Goal: Information Seeking & Learning: Learn about a topic

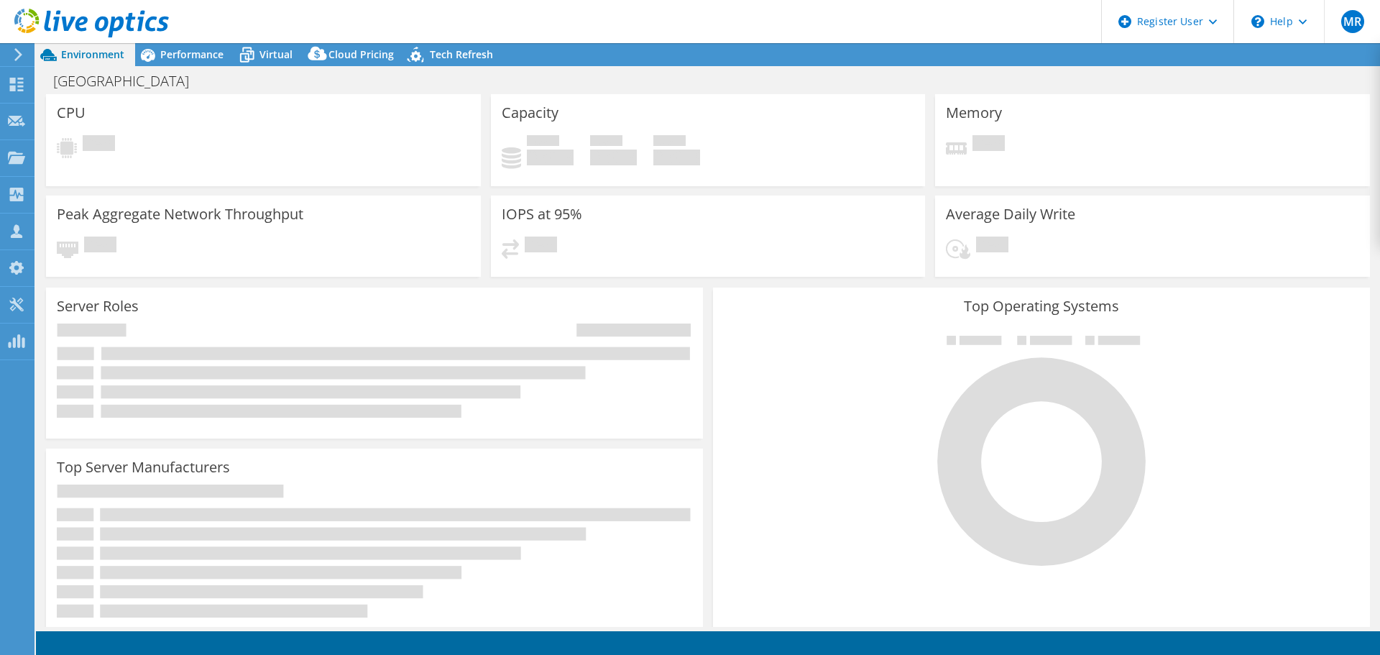
select select "USD"
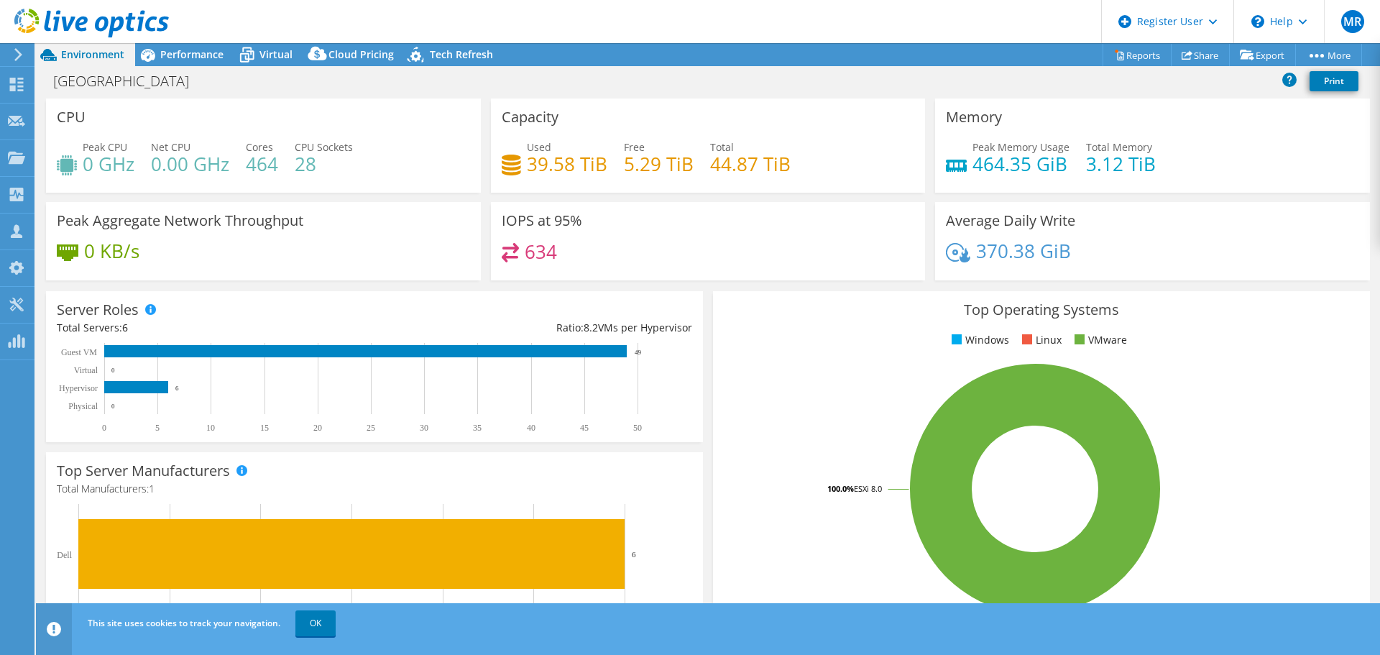
click at [312, 171] on h4 "28" at bounding box center [324, 164] width 58 height 16
click at [311, 170] on h4 "28" at bounding box center [324, 164] width 58 height 16
click at [745, 161] on h4 "44.87 TiB" at bounding box center [750, 164] width 81 height 16
click at [597, 212] on div "IOPS at 95% 634" at bounding box center [708, 241] width 435 height 78
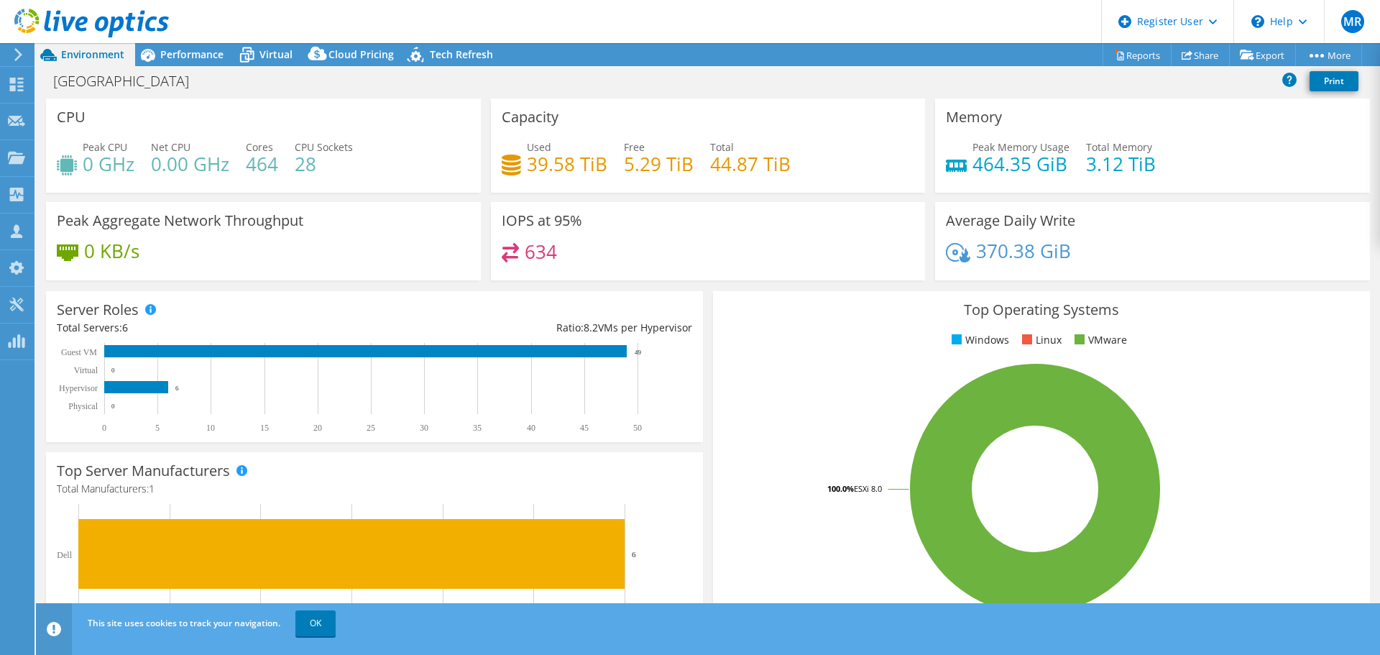
click at [582, 165] on h4 "39.58 TiB" at bounding box center [567, 164] width 81 height 16
click at [178, 63] on div "Performance" at bounding box center [184, 54] width 99 height 23
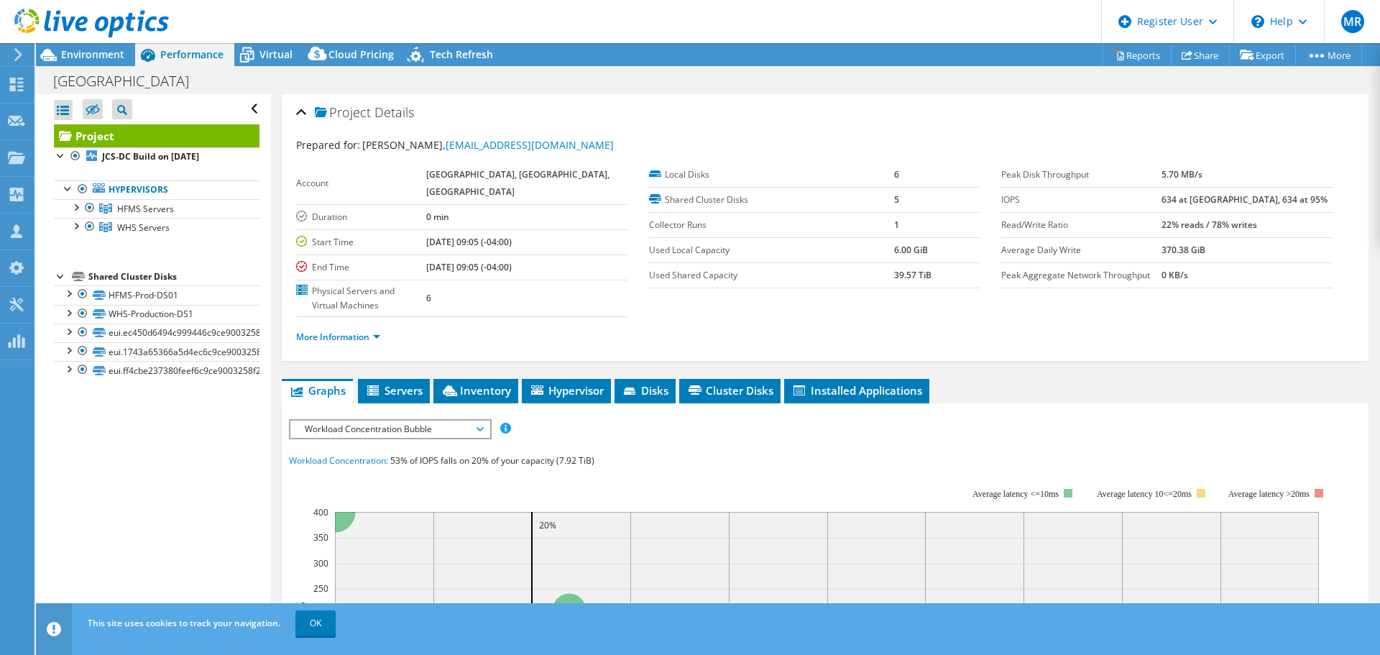
click at [262, 42] on header "MR Dell User [PERSON_NAME] [PERSON_NAME][EMAIL_ADDRESS][PERSON_NAME][DOMAIN_NAM…" at bounding box center [690, 21] width 1380 height 43
click at [265, 44] on div "Virtual" at bounding box center [268, 54] width 69 height 23
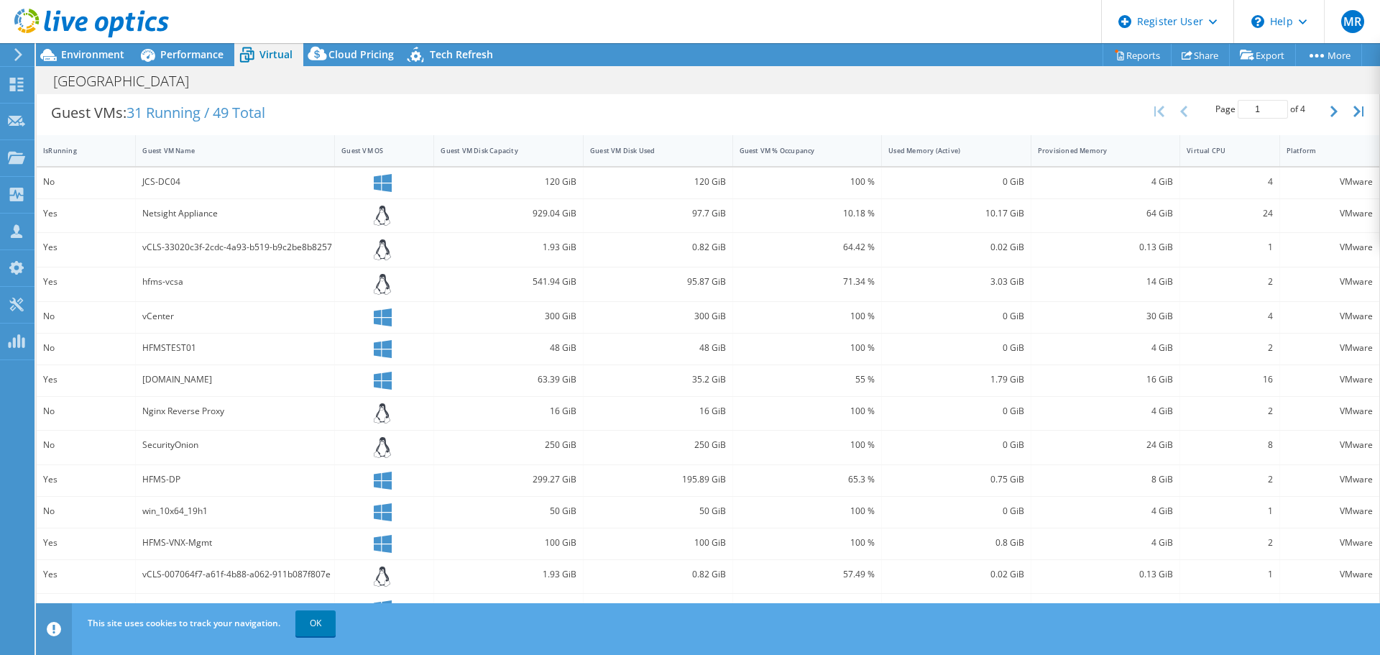
scroll to position [288, 0]
click at [688, 144] on div "Guest VM Disk Used" at bounding box center [650, 150] width 132 height 22
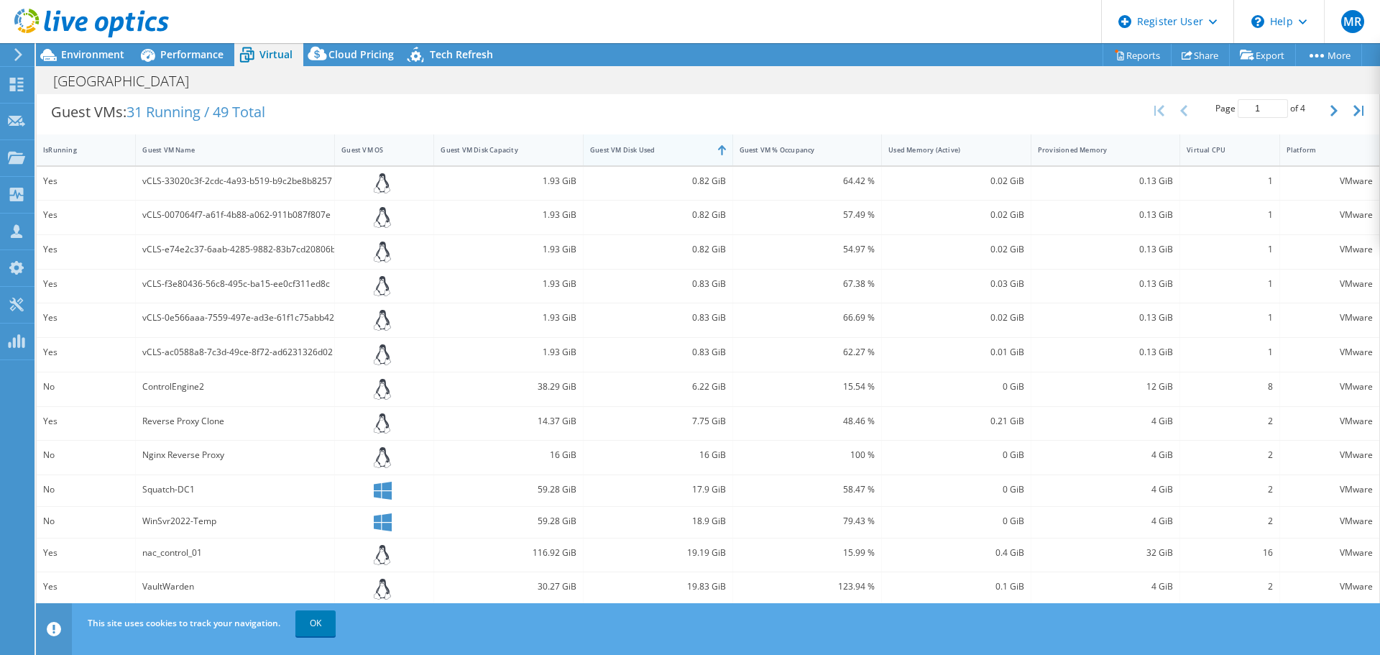
click at [688, 144] on div "Guest VM Disk Used" at bounding box center [650, 150] width 132 height 22
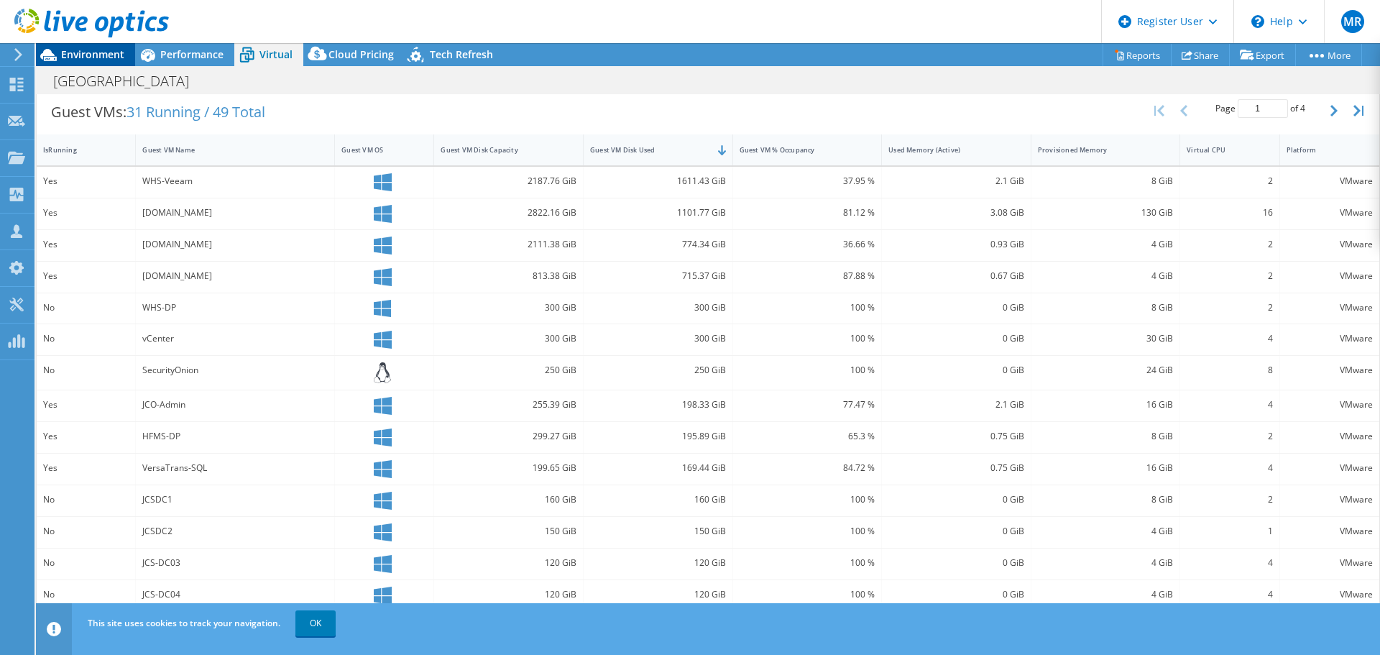
click at [87, 55] on span "Environment" at bounding box center [92, 54] width 63 height 14
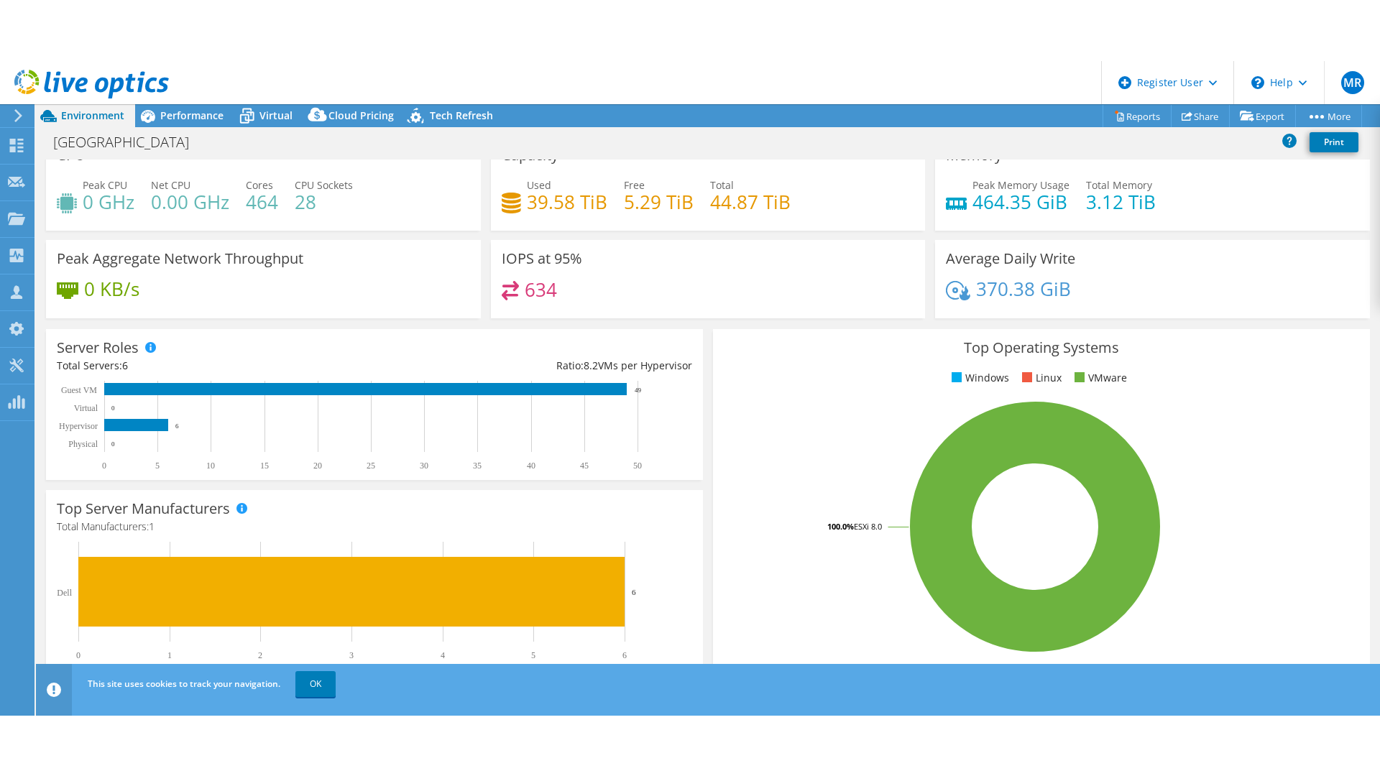
scroll to position [0, 0]
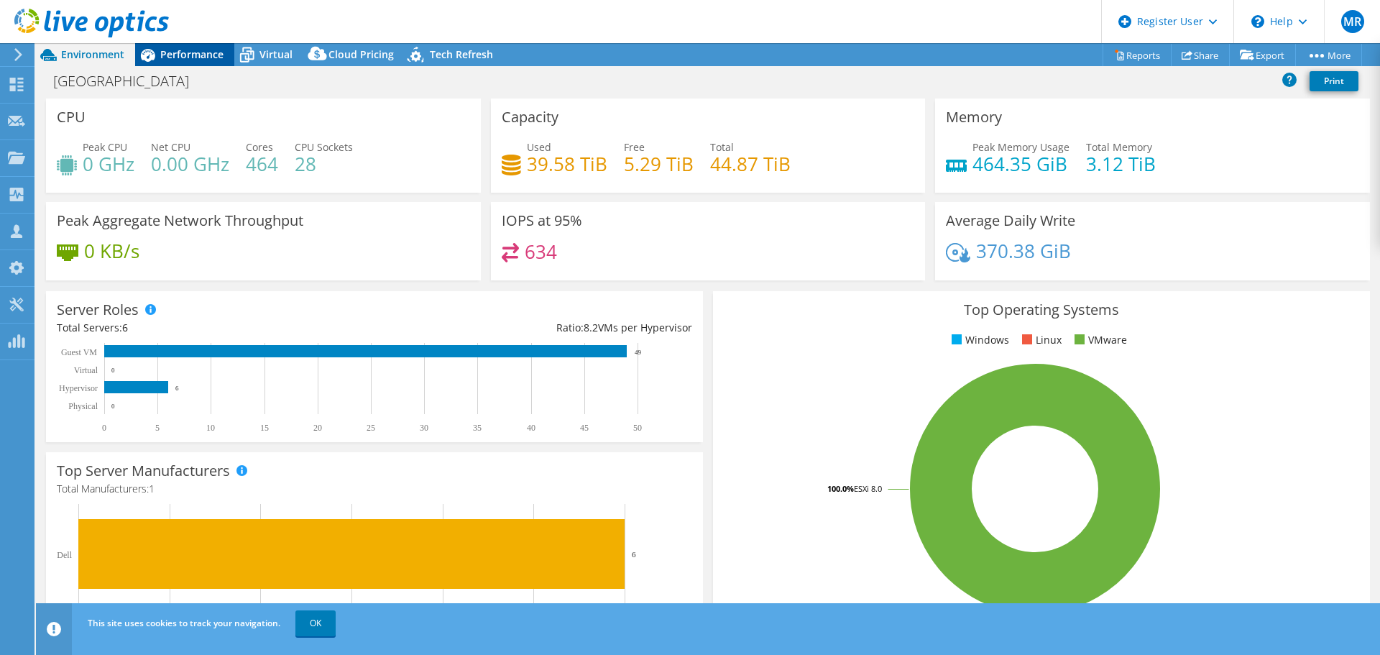
click at [203, 50] on span "Performance" at bounding box center [191, 54] width 63 height 14
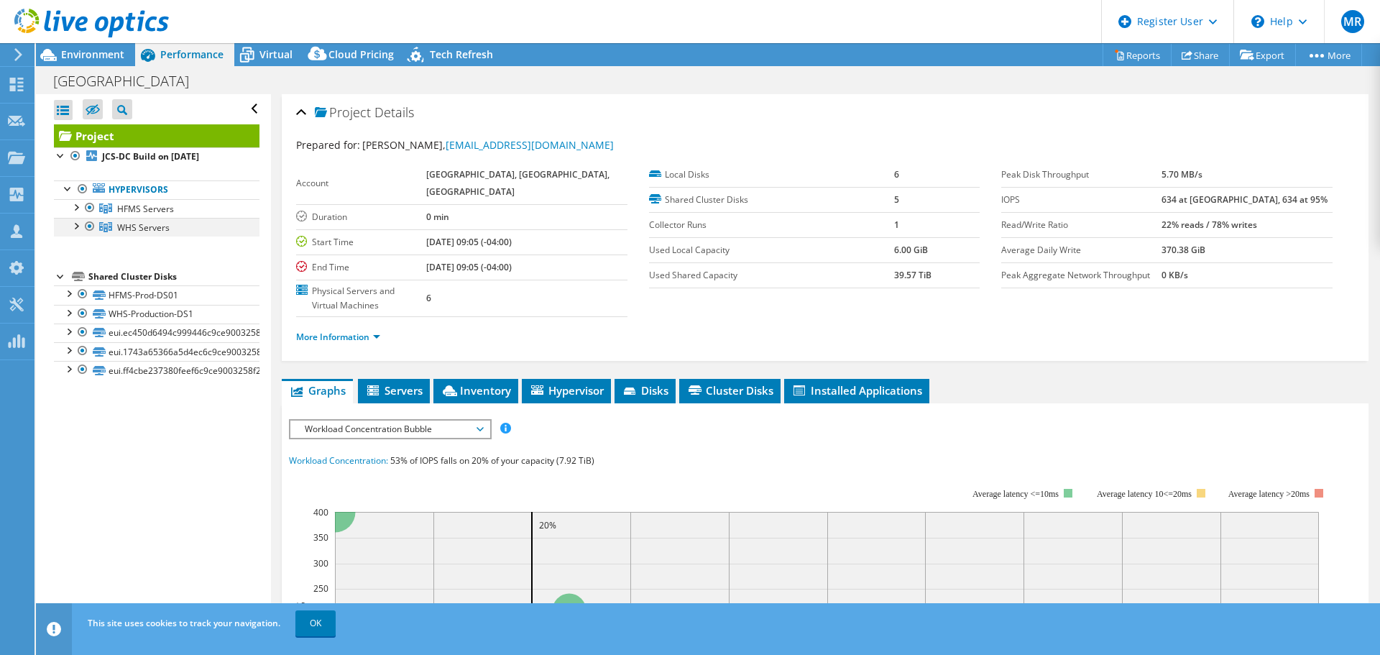
click at [78, 224] on div at bounding box center [75, 225] width 14 height 14
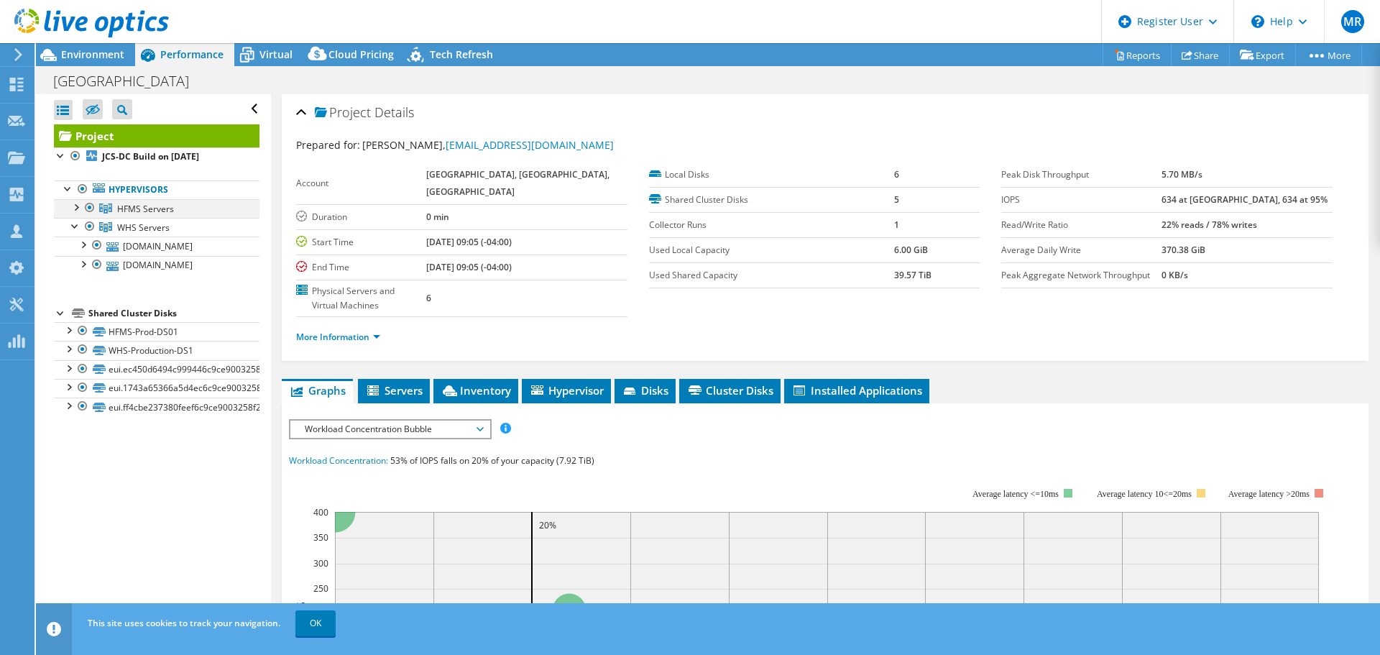
click at [78, 210] on div at bounding box center [75, 206] width 14 height 14
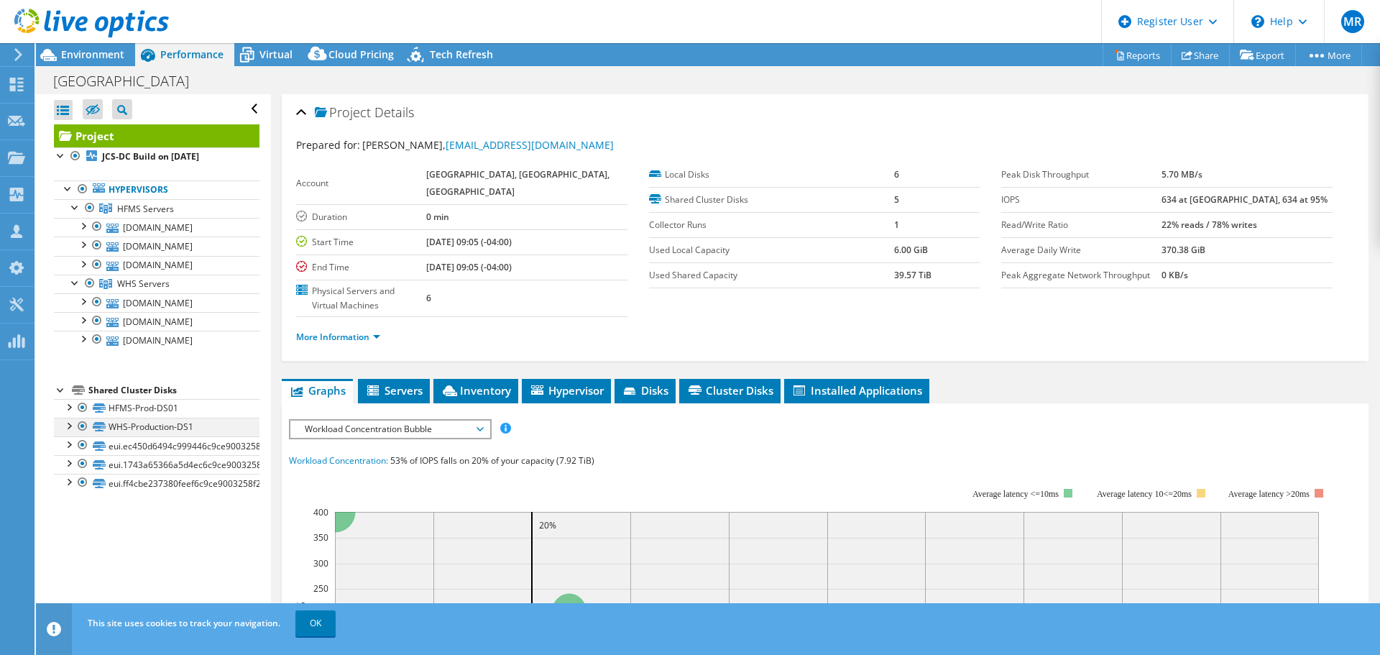
click at [72, 423] on div at bounding box center [68, 425] width 14 height 14
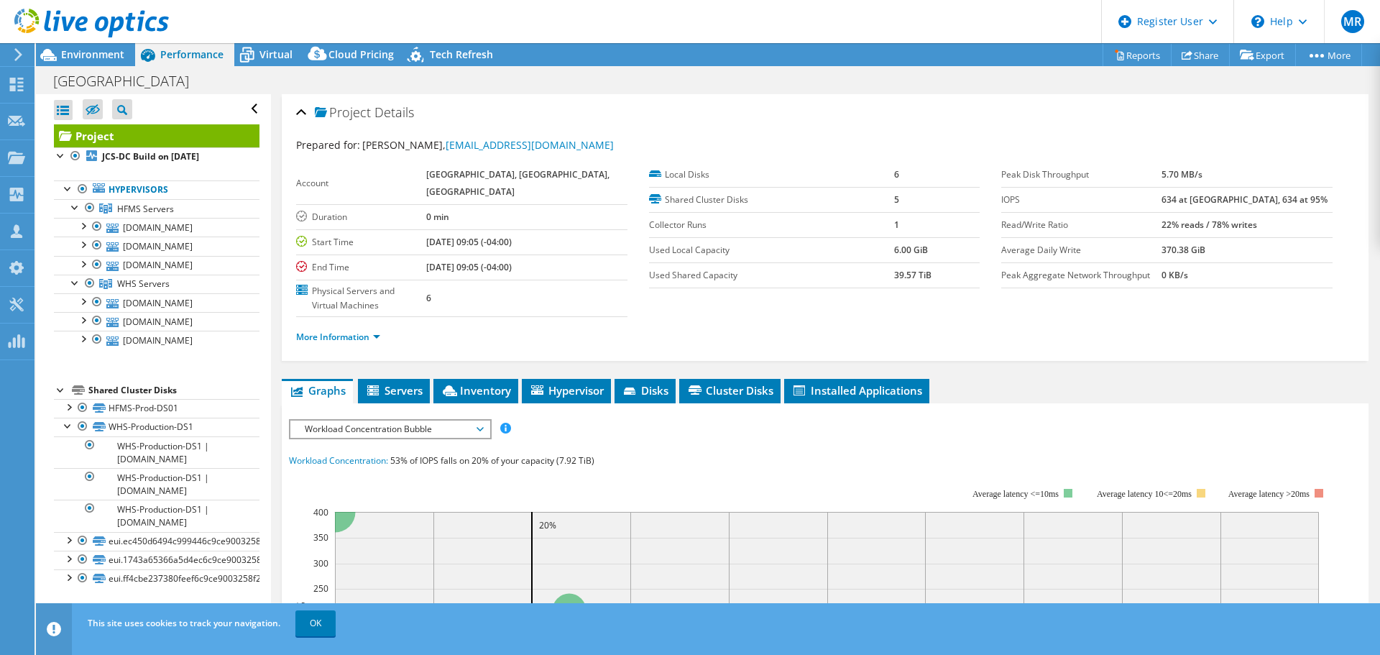
click at [1146, 152] on div "Prepared for: [PERSON_NAME], [EMAIL_ADDRESS][DOMAIN_NAME]" at bounding box center [825, 145] width 1058 height 17
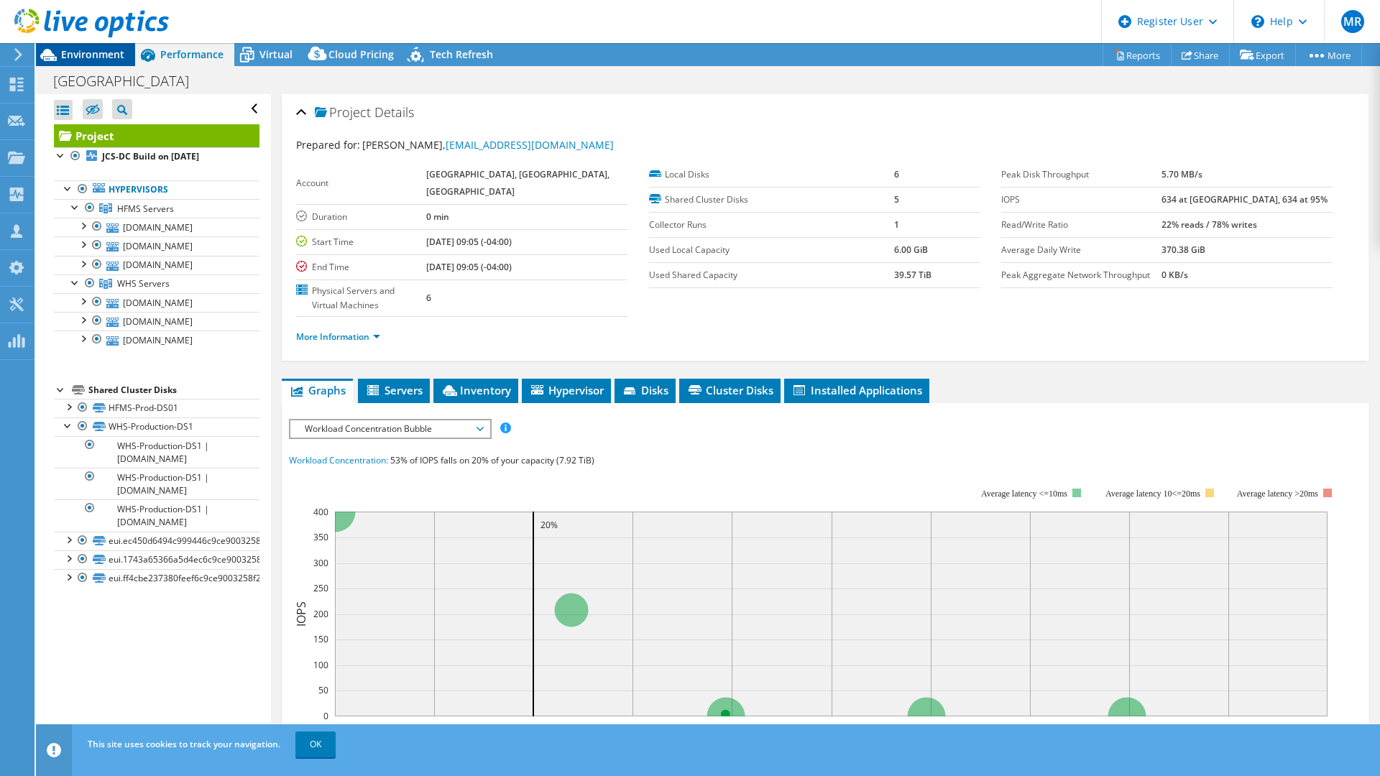
click at [127, 52] on div "Environment" at bounding box center [85, 54] width 99 height 23
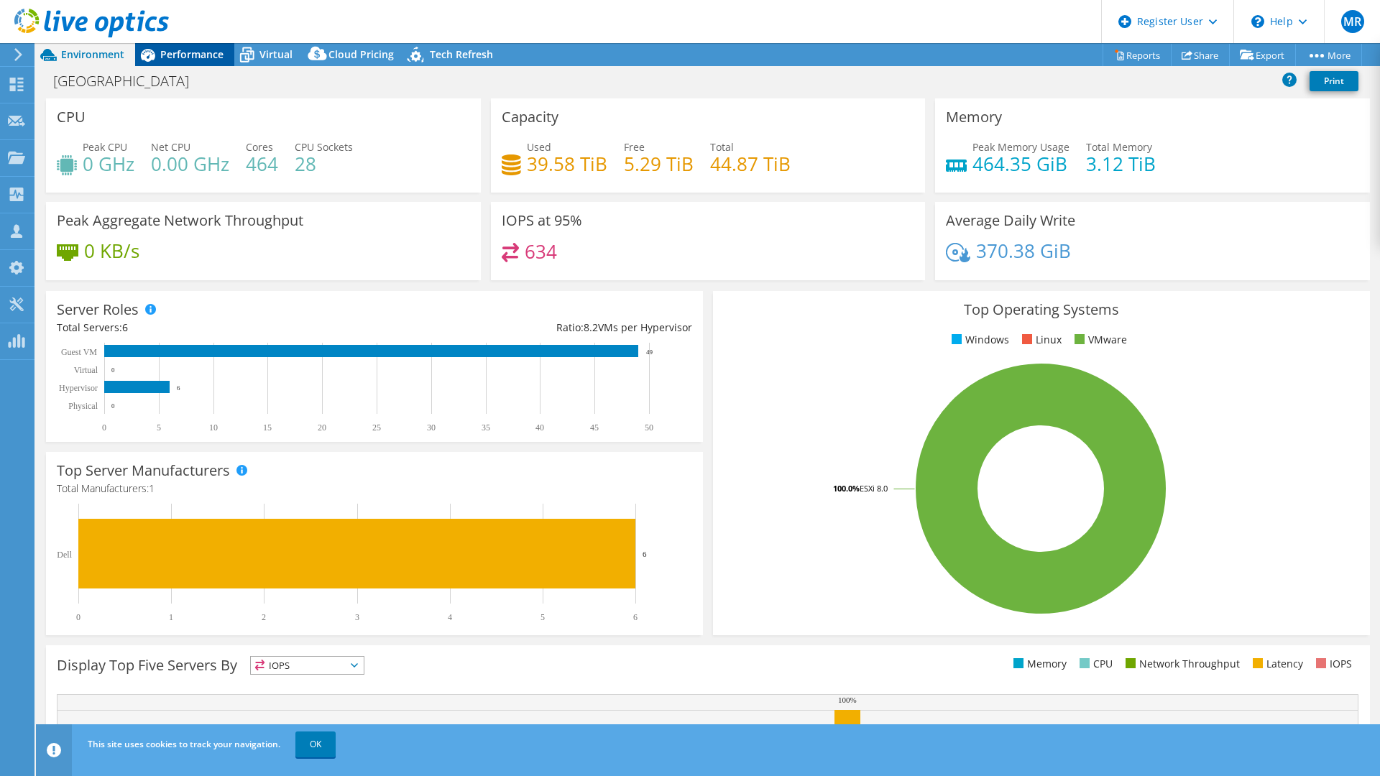
click at [166, 59] on span "Performance" at bounding box center [191, 54] width 63 height 14
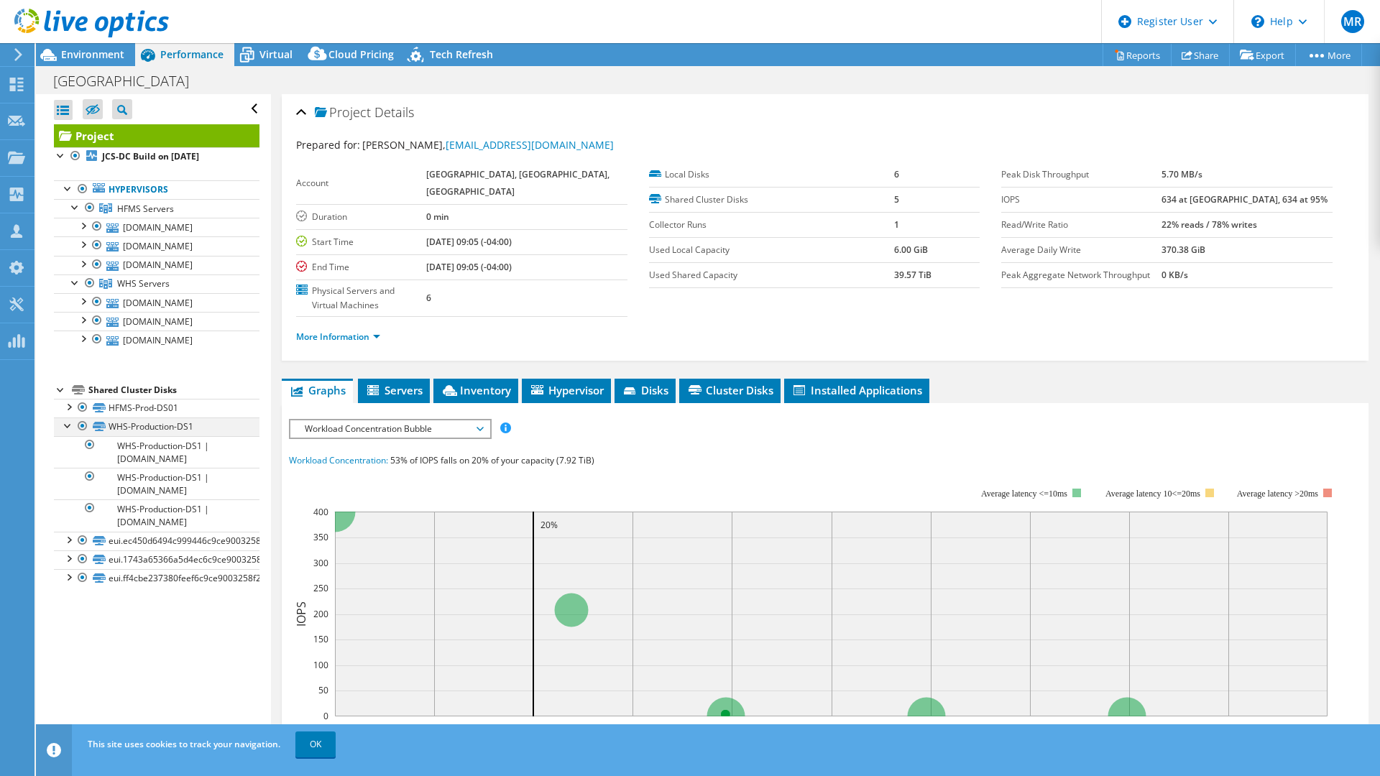
click at [67, 428] on div at bounding box center [68, 425] width 14 height 14
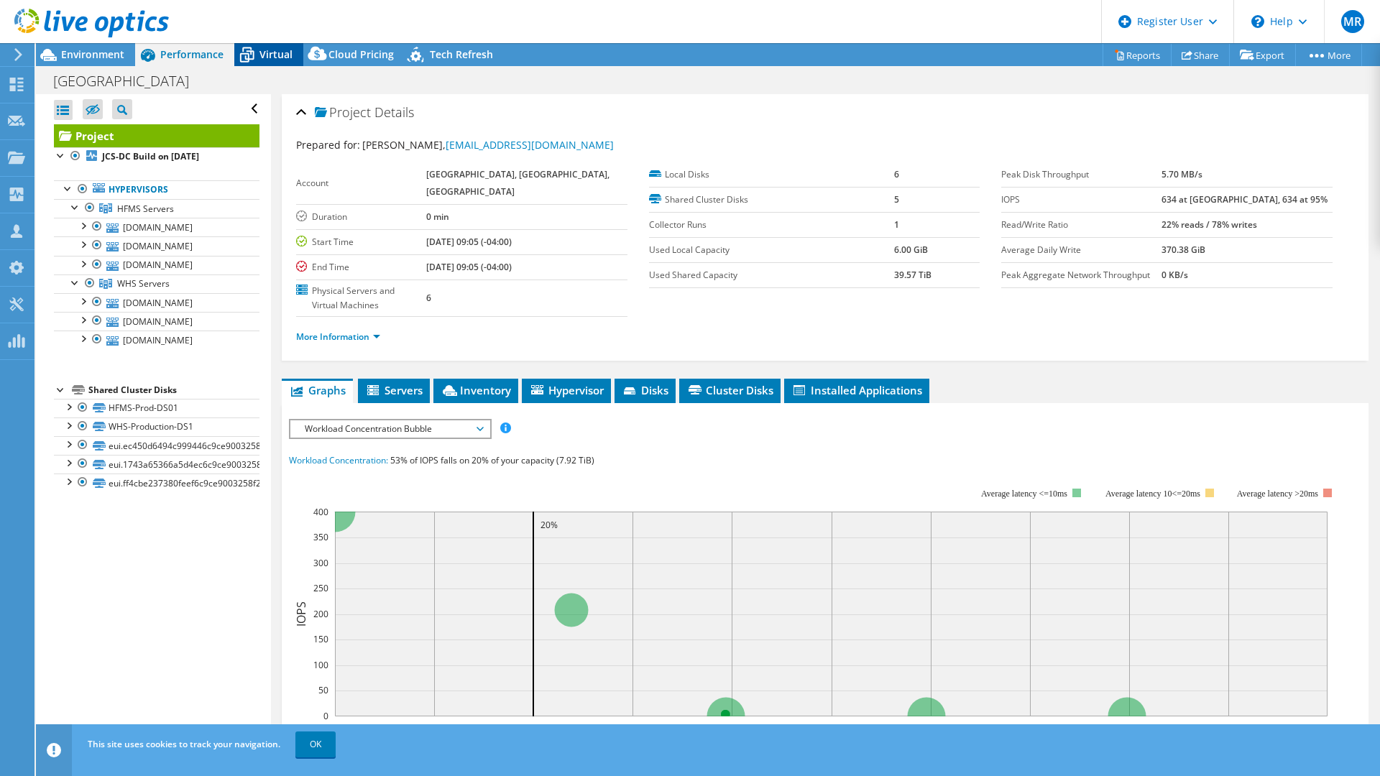
click at [257, 45] on icon at bounding box center [246, 54] width 25 height 25
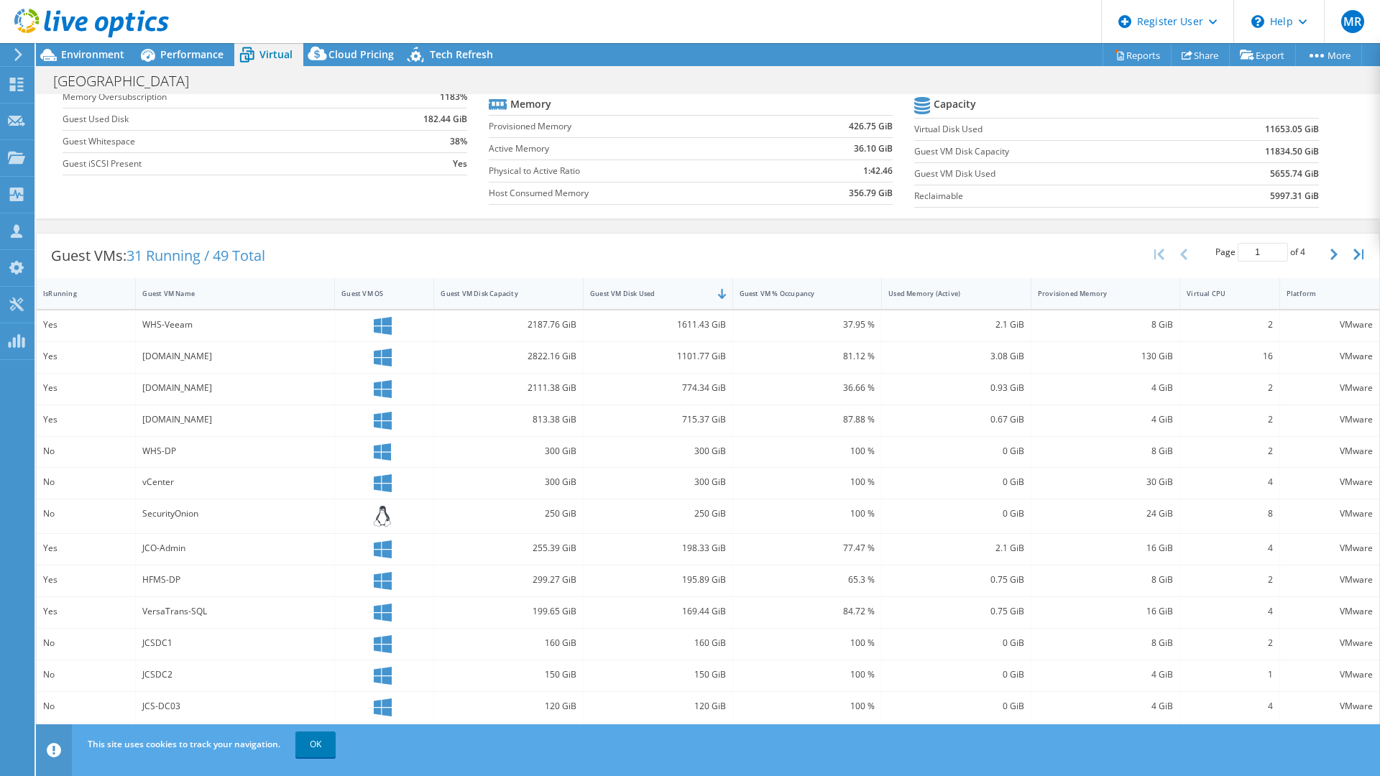
scroll to position [192, 0]
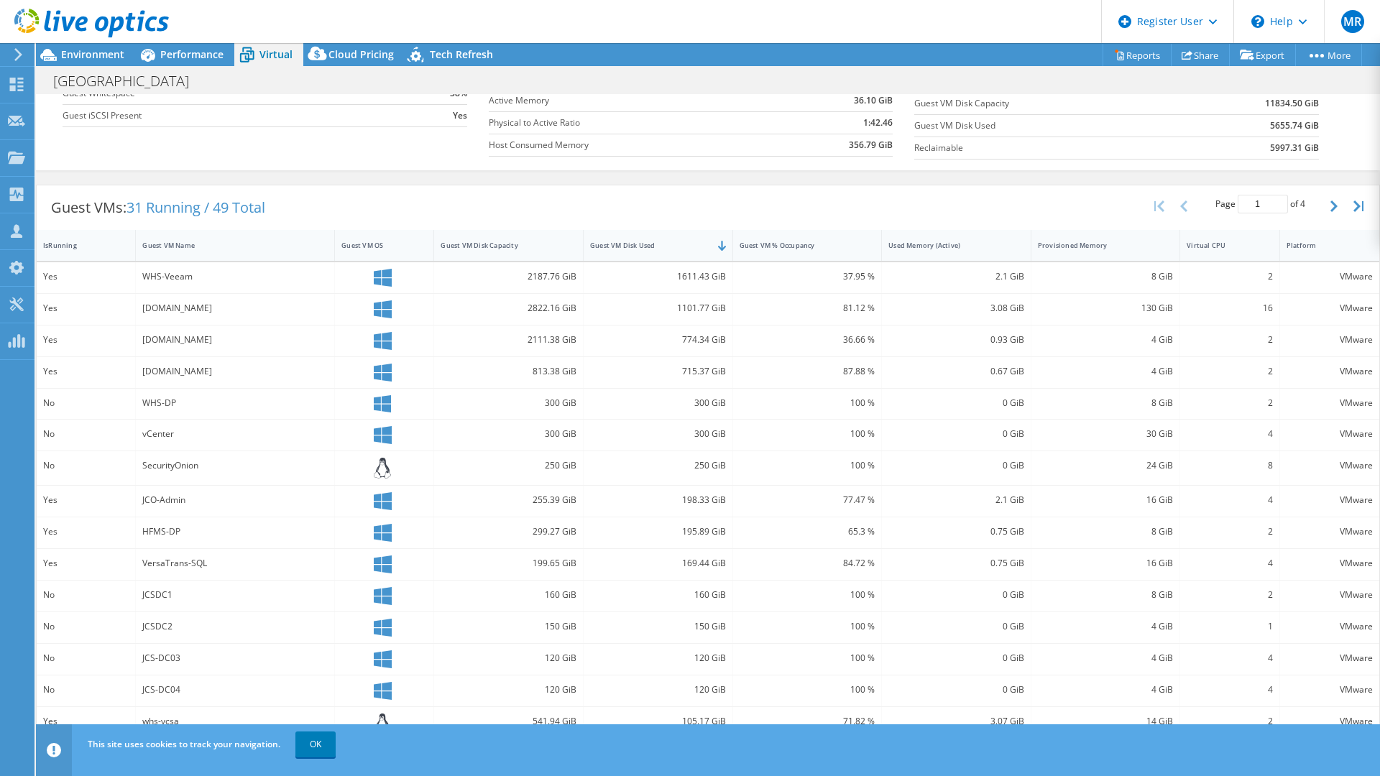
click at [167, 275] on div "WHS-Veeam" at bounding box center [234, 277] width 185 height 16
click at [171, 277] on div "WHS-Veeam" at bounding box center [234, 277] width 185 height 16
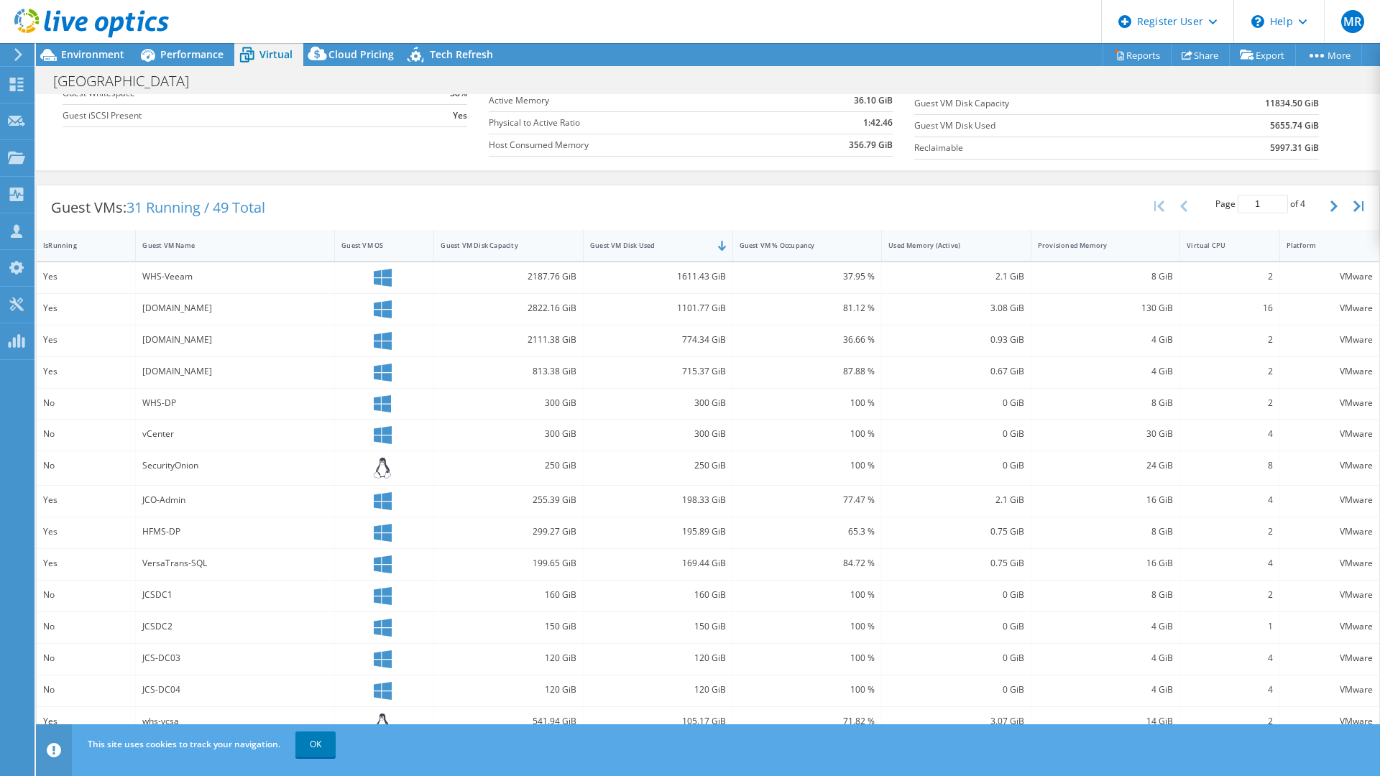
click at [717, 277] on div "1611.43 GiB" at bounding box center [658, 277] width 136 height 16
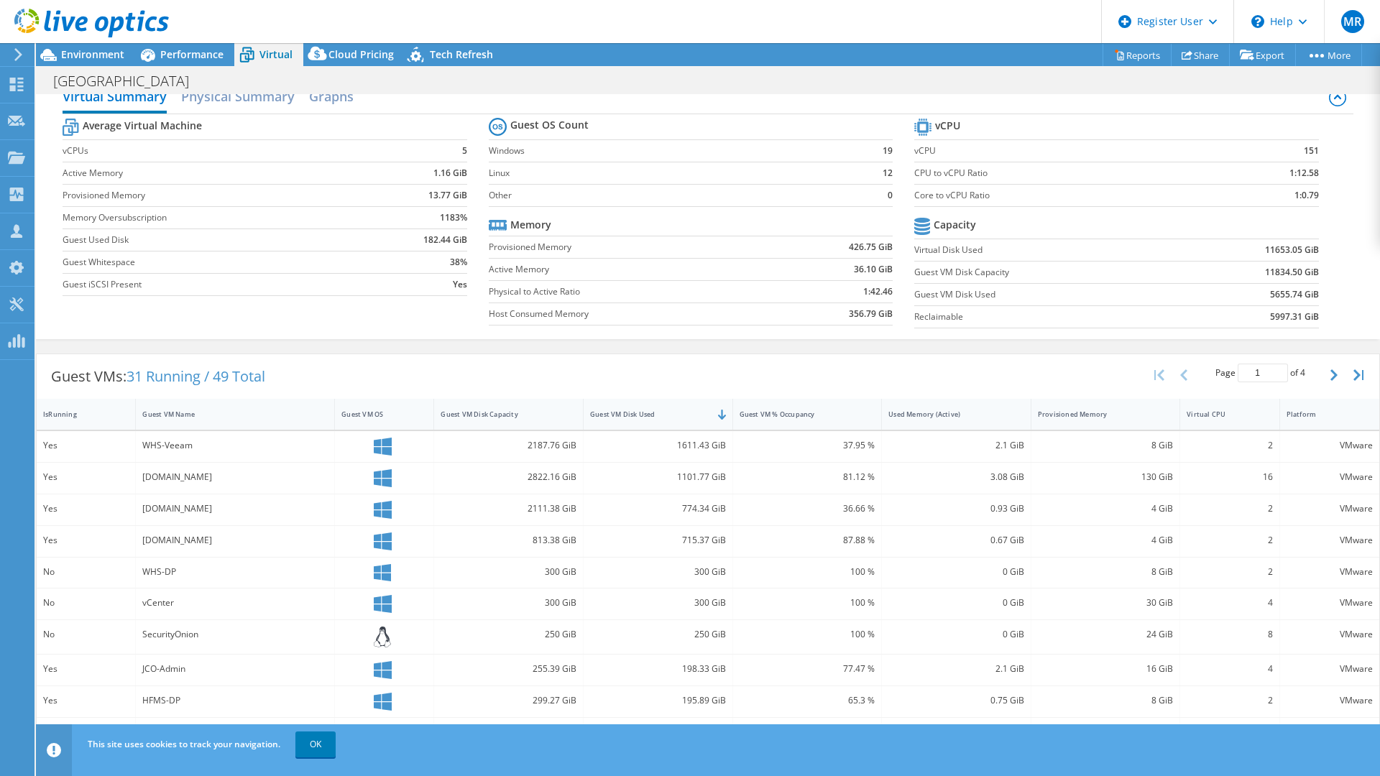
scroll to position [0, 0]
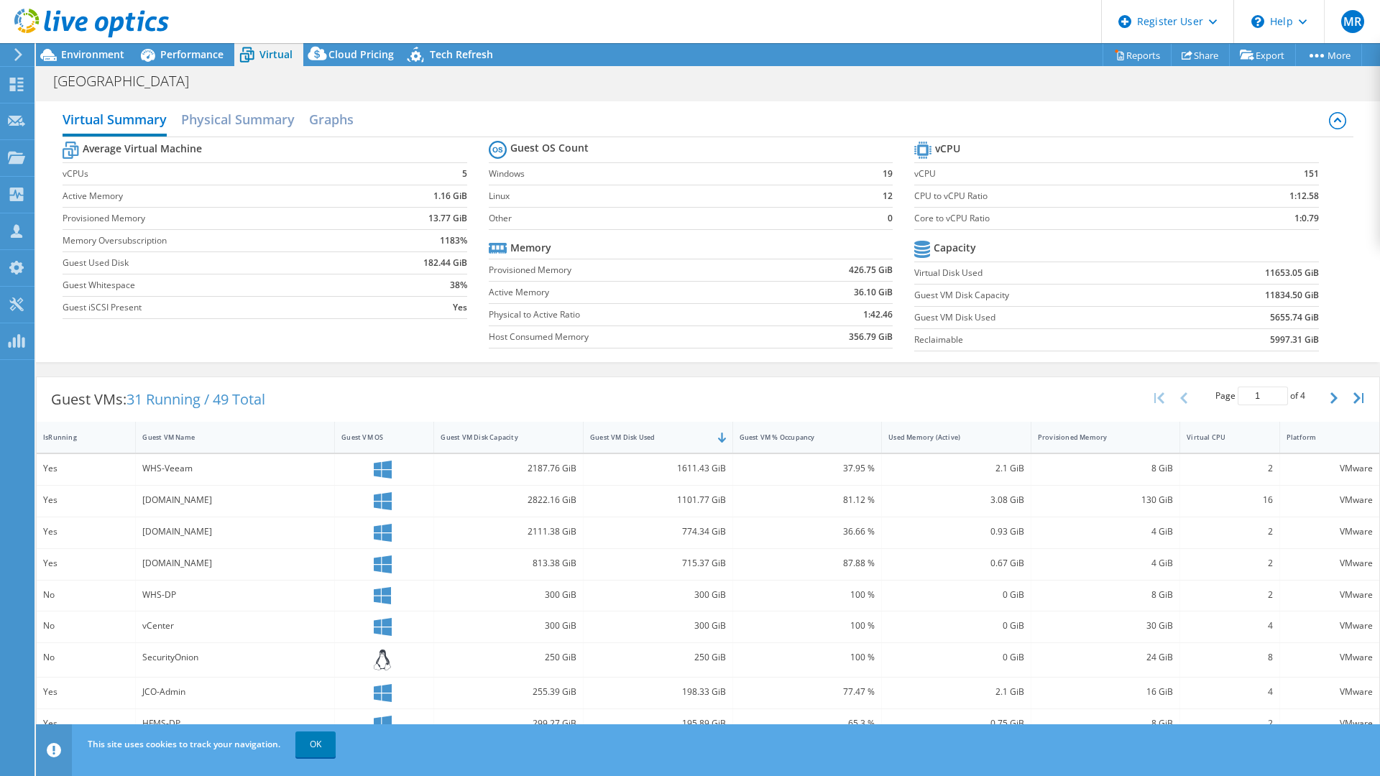
click at [711, 467] on div "1611.43 GiB" at bounding box center [658, 469] width 136 height 16
click at [689, 468] on div "1611.43 GiB" at bounding box center [658, 469] width 136 height 16
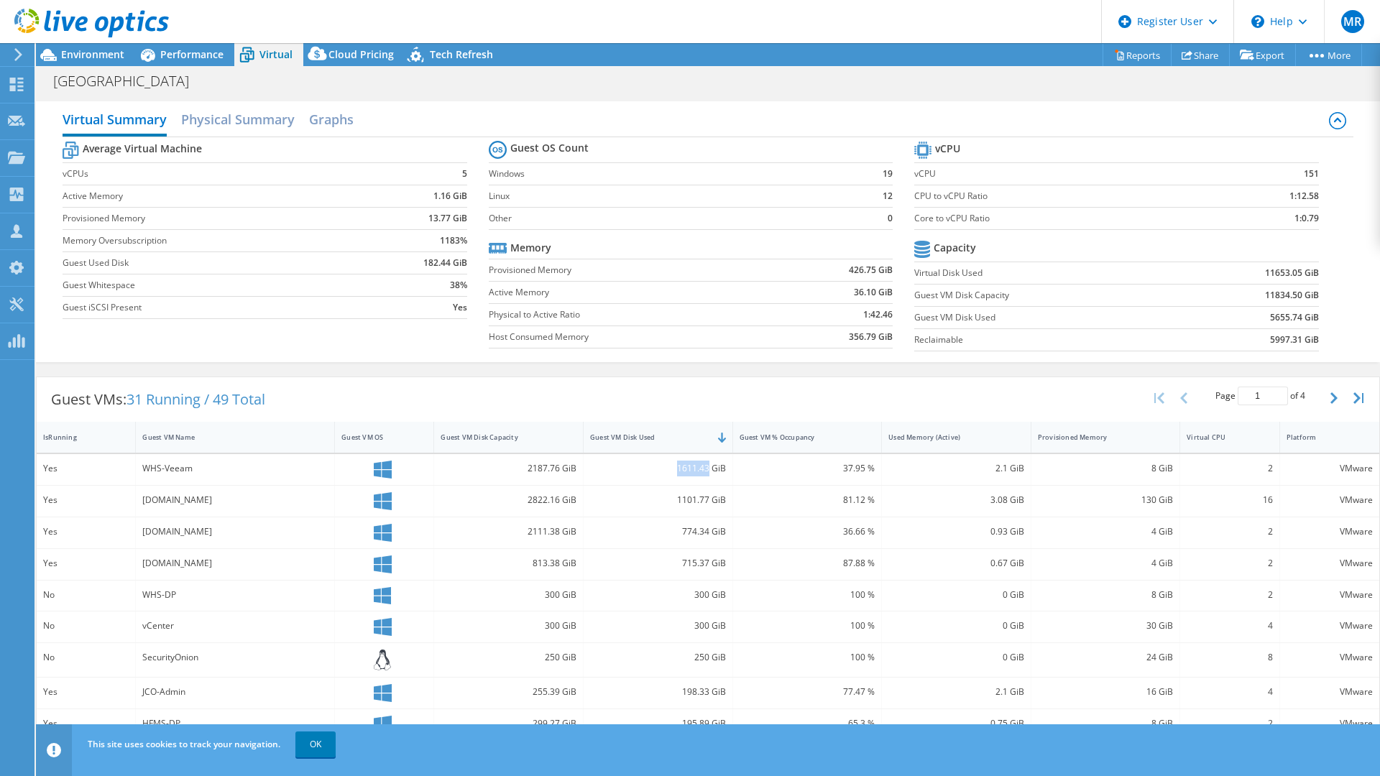
click at [704, 467] on div "1611.43 GiB" at bounding box center [658, 469] width 136 height 16
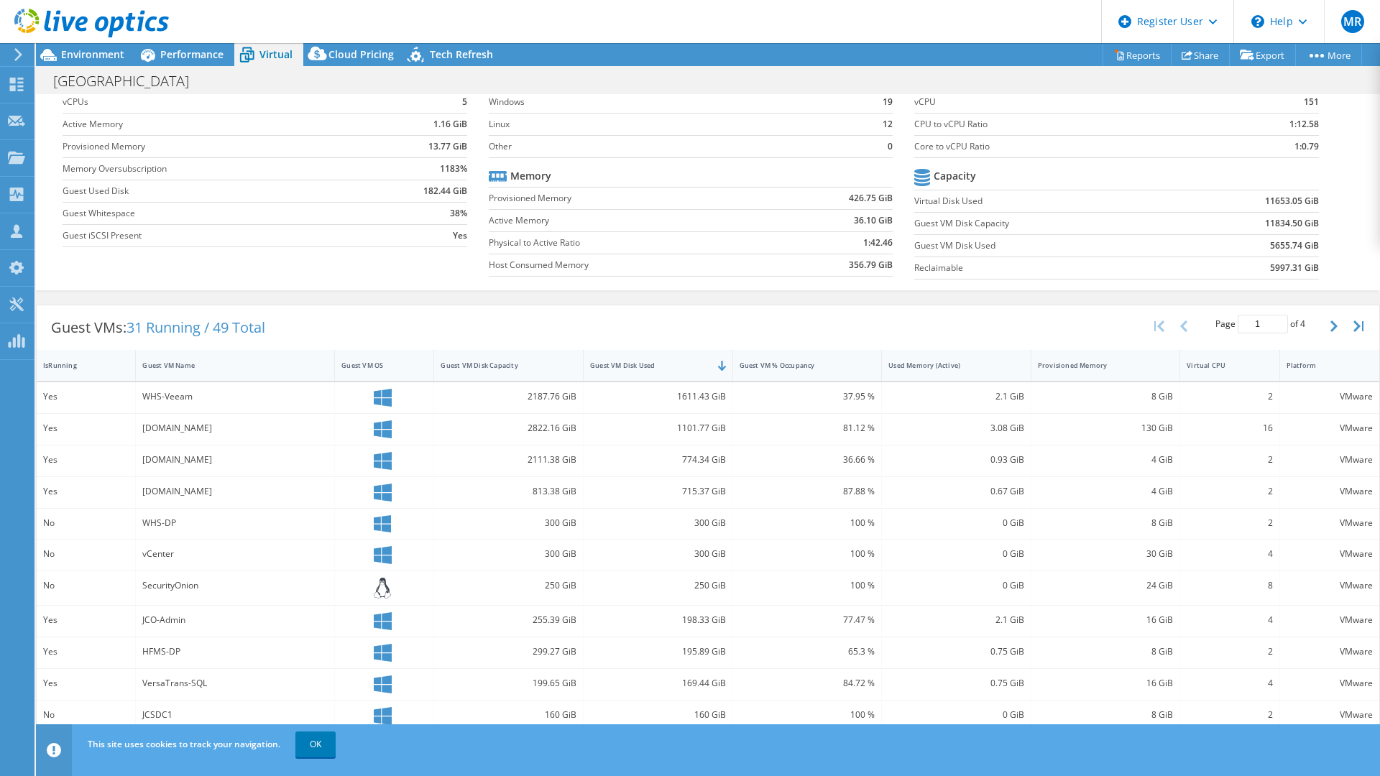
click at [152, 322] on span "31 Running / 49 Total" at bounding box center [196, 327] width 139 height 19
click at [467, 280] on div "Average Virtual Machine vCPUs 5 Active Memory 1.16 GiB Provisioned Memory 13.77…" at bounding box center [708, 175] width 1290 height 221
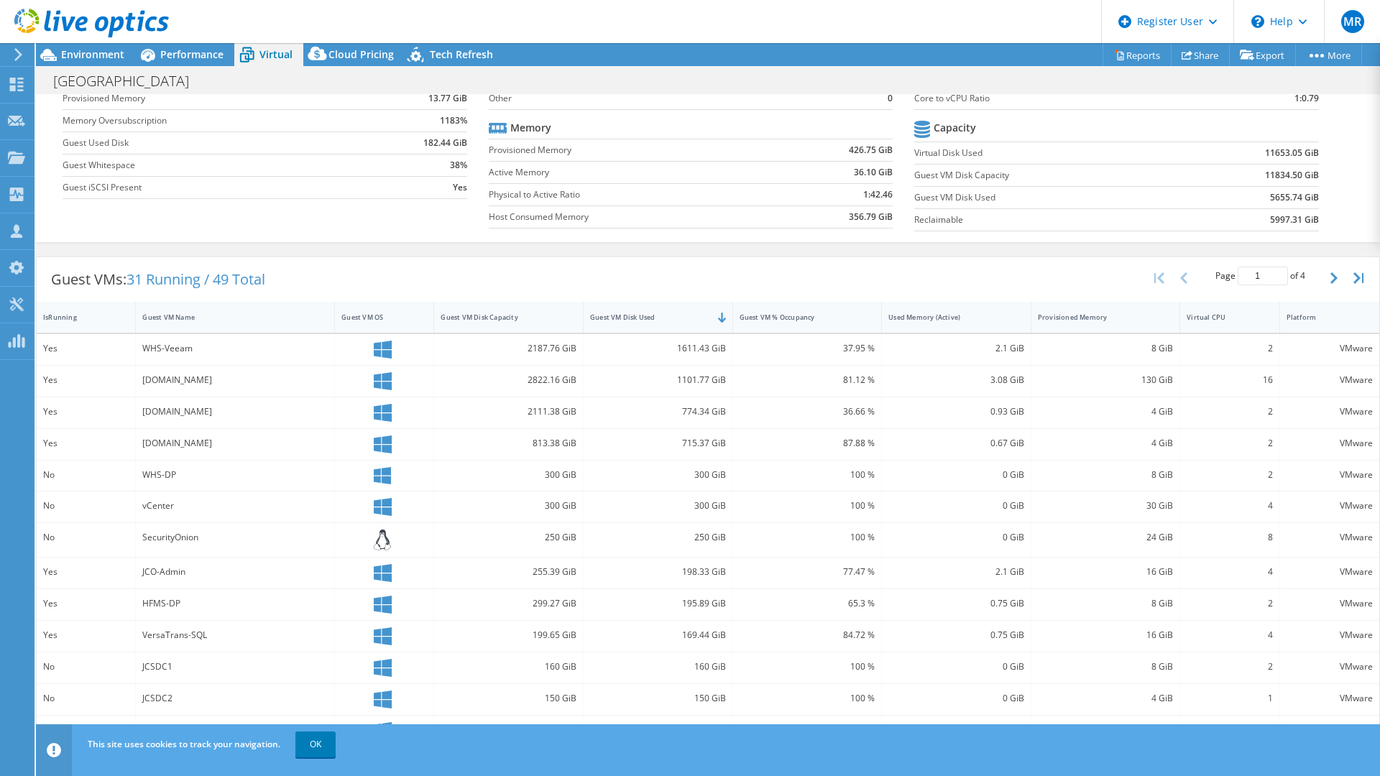
scroll to position [0, 0]
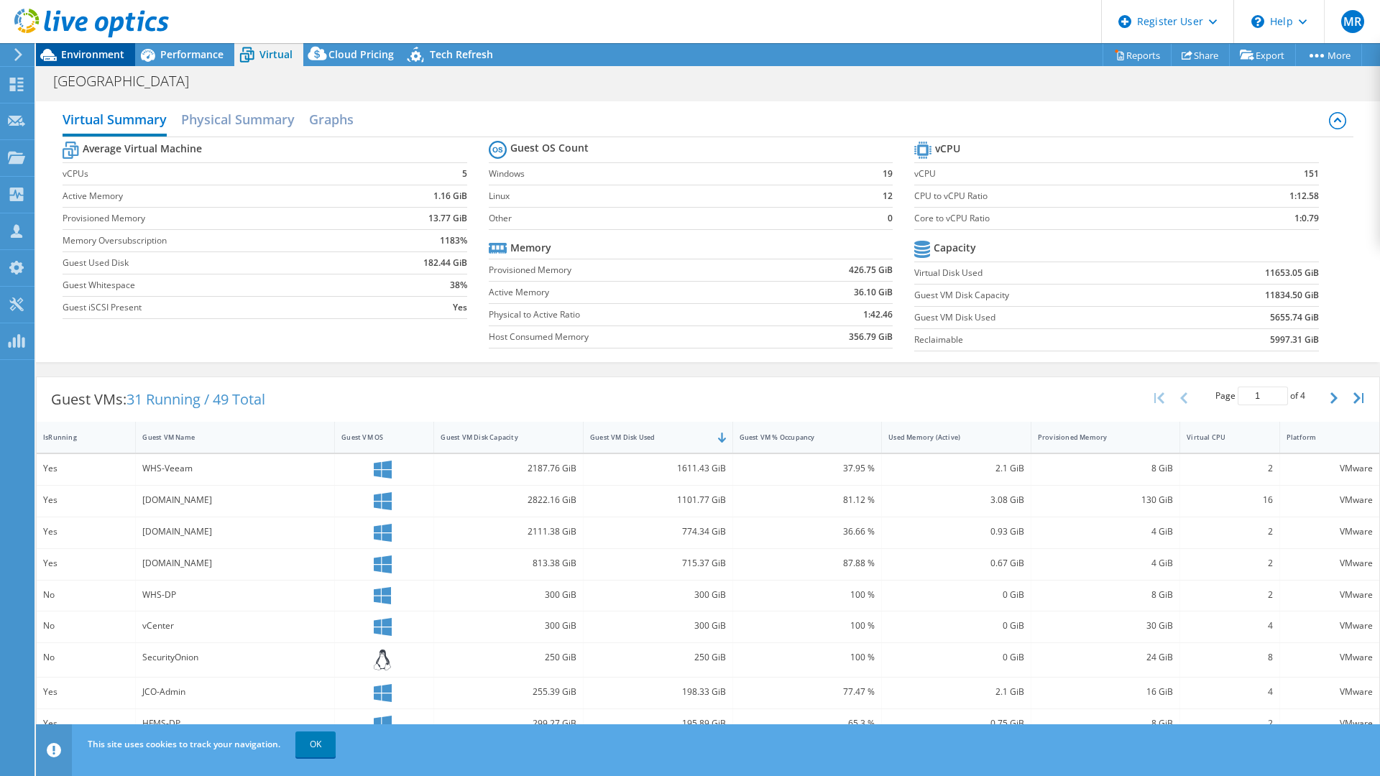
click at [101, 50] on span "Environment" at bounding box center [92, 54] width 63 height 14
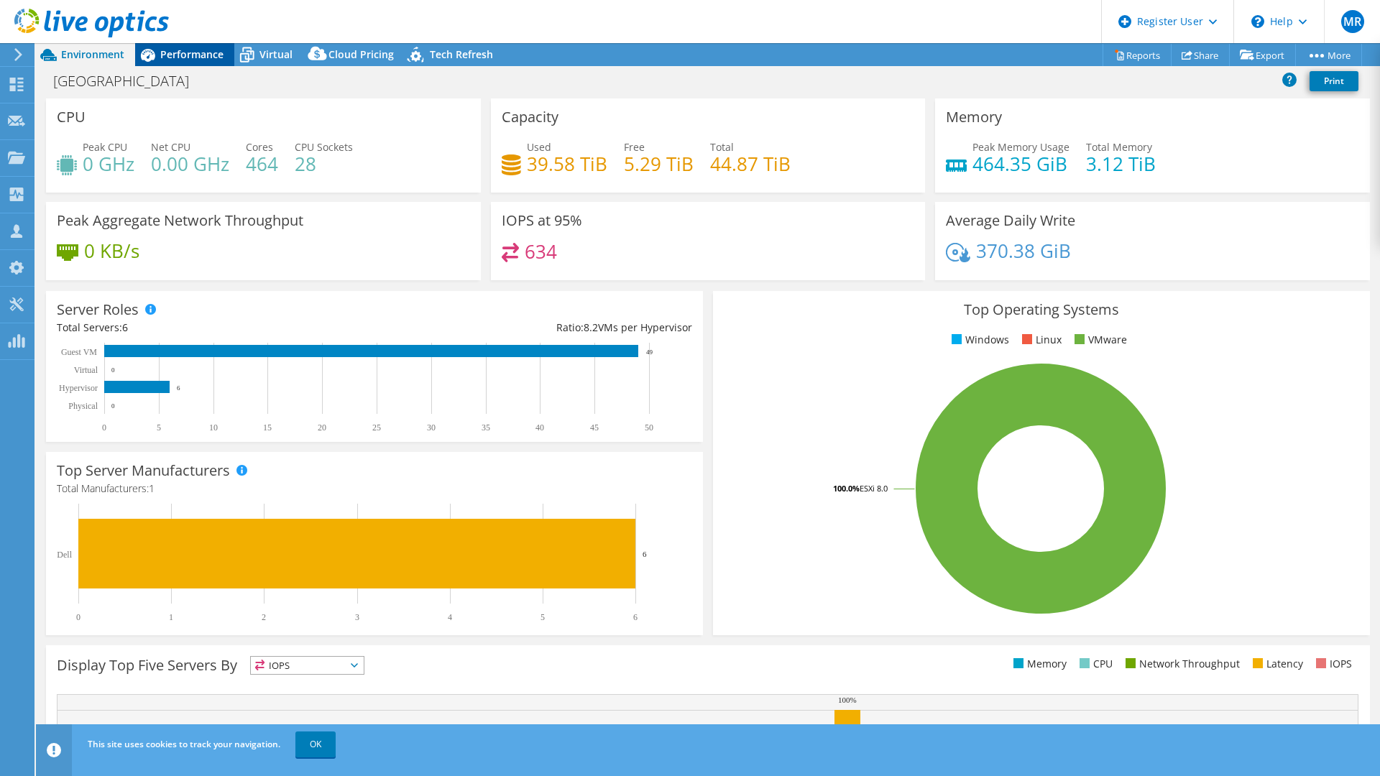
click at [141, 52] on icon at bounding box center [147, 54] width 25 height 25
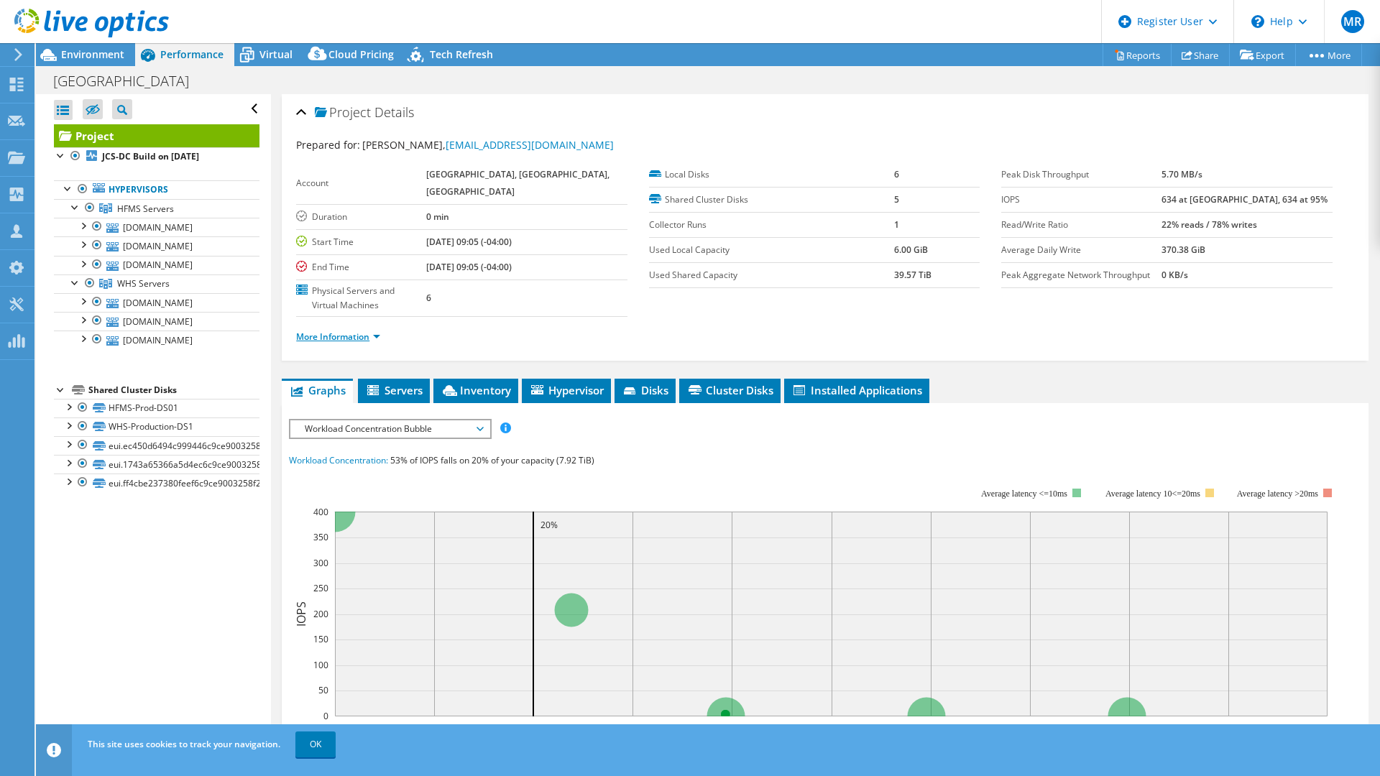
click at [334, 334] on link "More Information" at bounding box center [338, 337] width 84 height 12
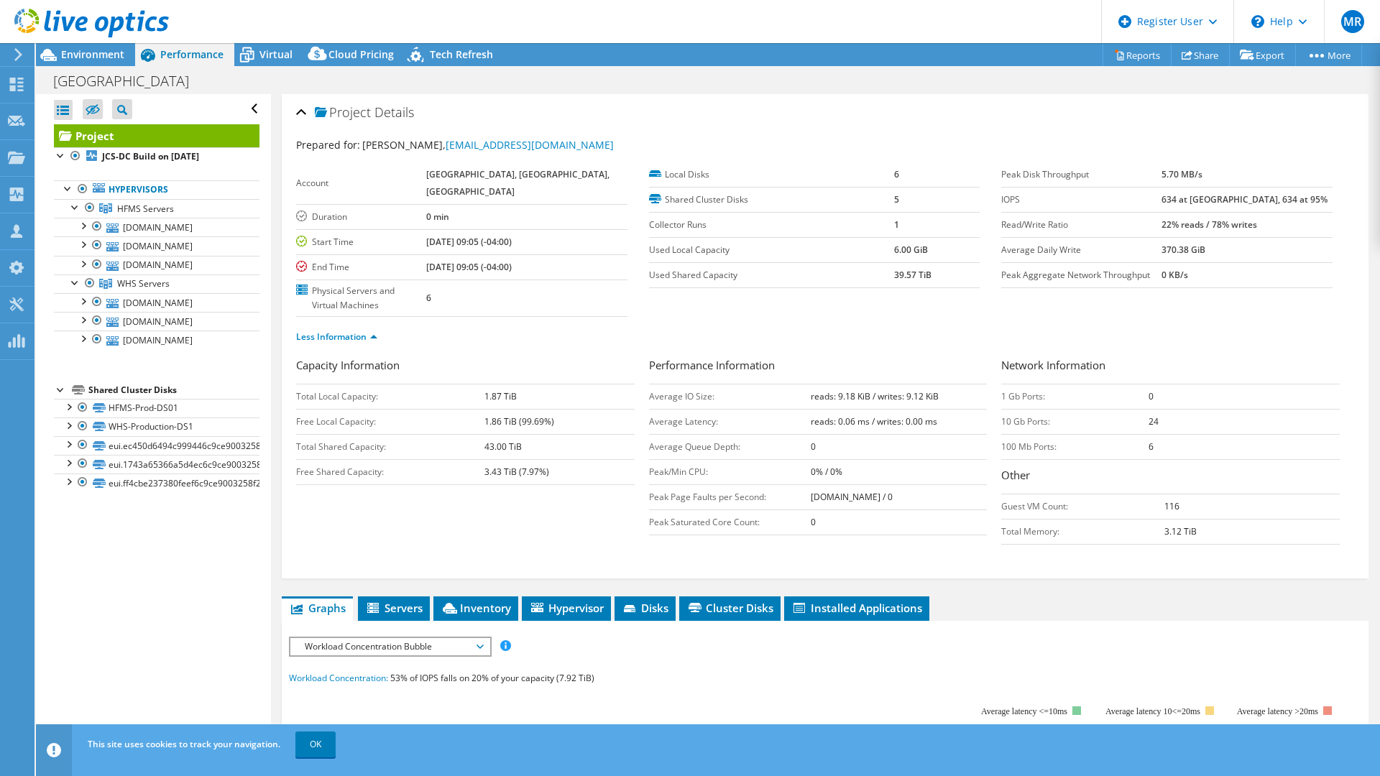
click at [511, 446] on b "43.00 TiB" at bounding box center [502, 447] width 37 height 12
click at [486, 439] on td "43.00 TiB" at bounding box center [559, 446] width 150 height 25
click at [499, 443] on b "43.00 TiB" at bounding box center [502, 447] width 37 height 12
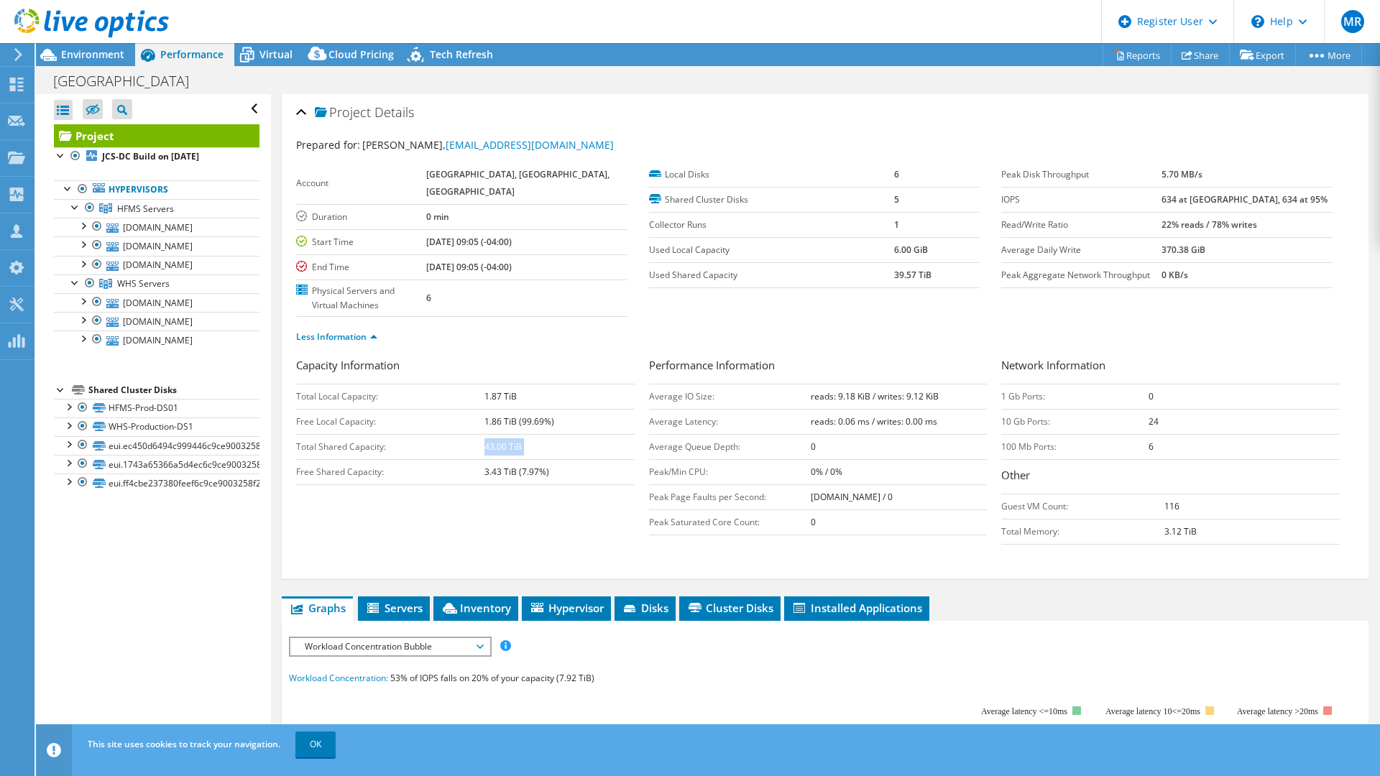
click at [499, 443] on b "43.00 TiB" at bounding box center [502, 447] width 37 height 12
click at [490, 473] on b "3.43 TiB (7.97%)" at bounding box center [516, 472] width 65 height 12
click at [491, 473] on b "3.43 TiB (7.97%)" at bounding box center [516, 472] width 65 height 12
click at [109, 54] on span "Environment" at bounding box center [92, 54] width 63 height 14
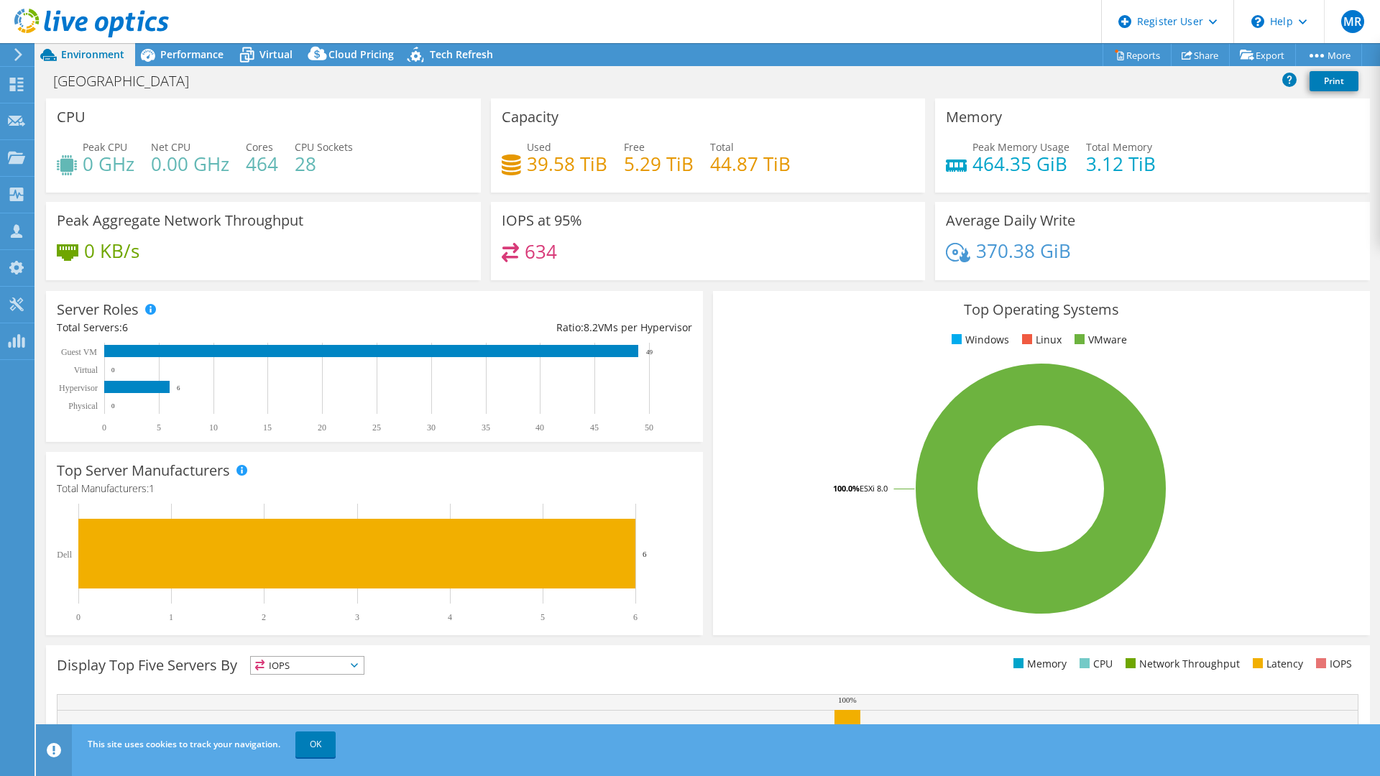
click at [556, 166] on h4 "39.58 TiB" at bounding box center [567, 164] width 81 height 16
click at [797, 162] on div "Used 39.58 TiB Free 5.29 TiB Total 44.87 TiB" at bounding box center [708, 162] width 413 height 47
drag, startPoint x: 797, startPoint y: 162, endPoint x: 754, endPoint y: 162, distance: 43.1
click at [797, 162] on div "Used 39.58 TiB Free 5.29 TiB Total 44.87 TiB" at bounding box center [708, 162] width 413 height 47
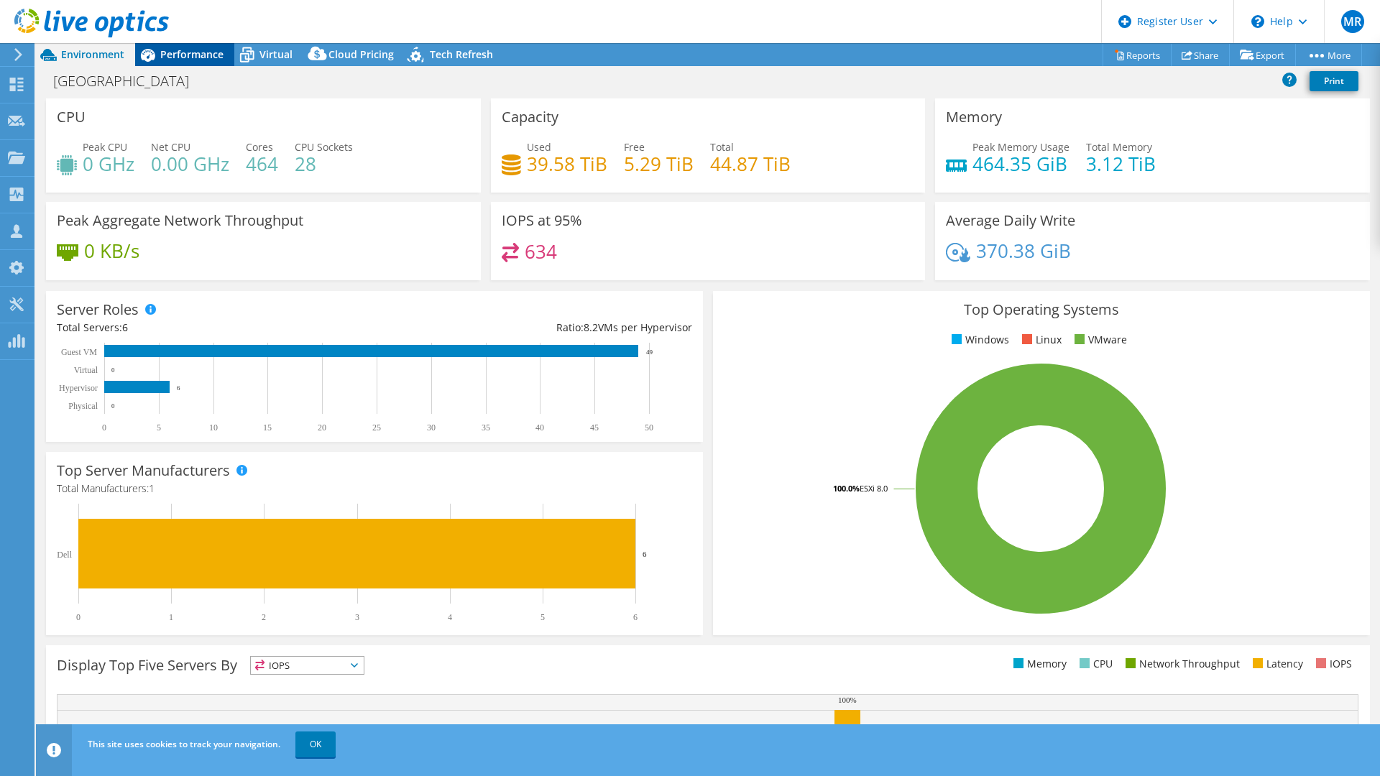
click at [185, 50] on span "Performance" at bounding box center [191, 54] width 63 height 14
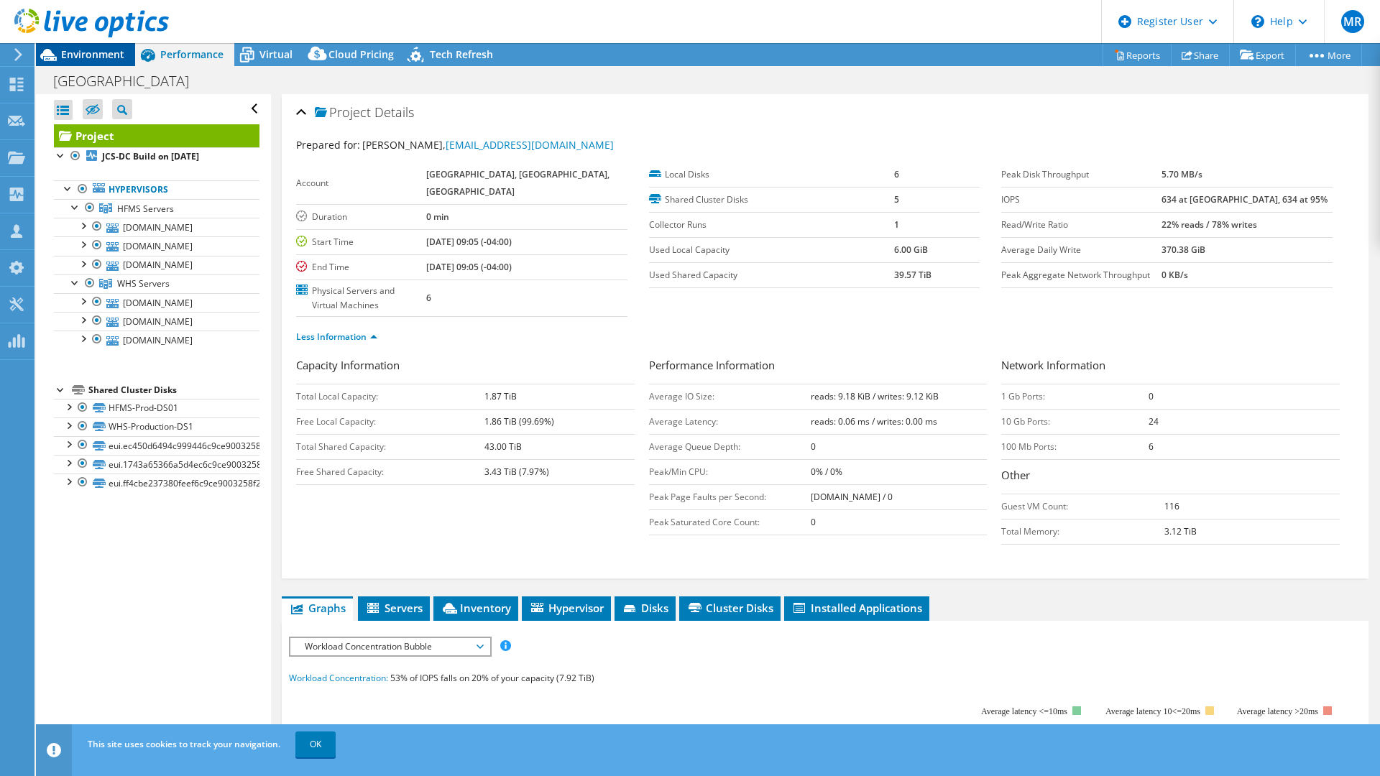
click at [83, 52] on span "Environment" at bounding box center [92, 54] width 63 height 14
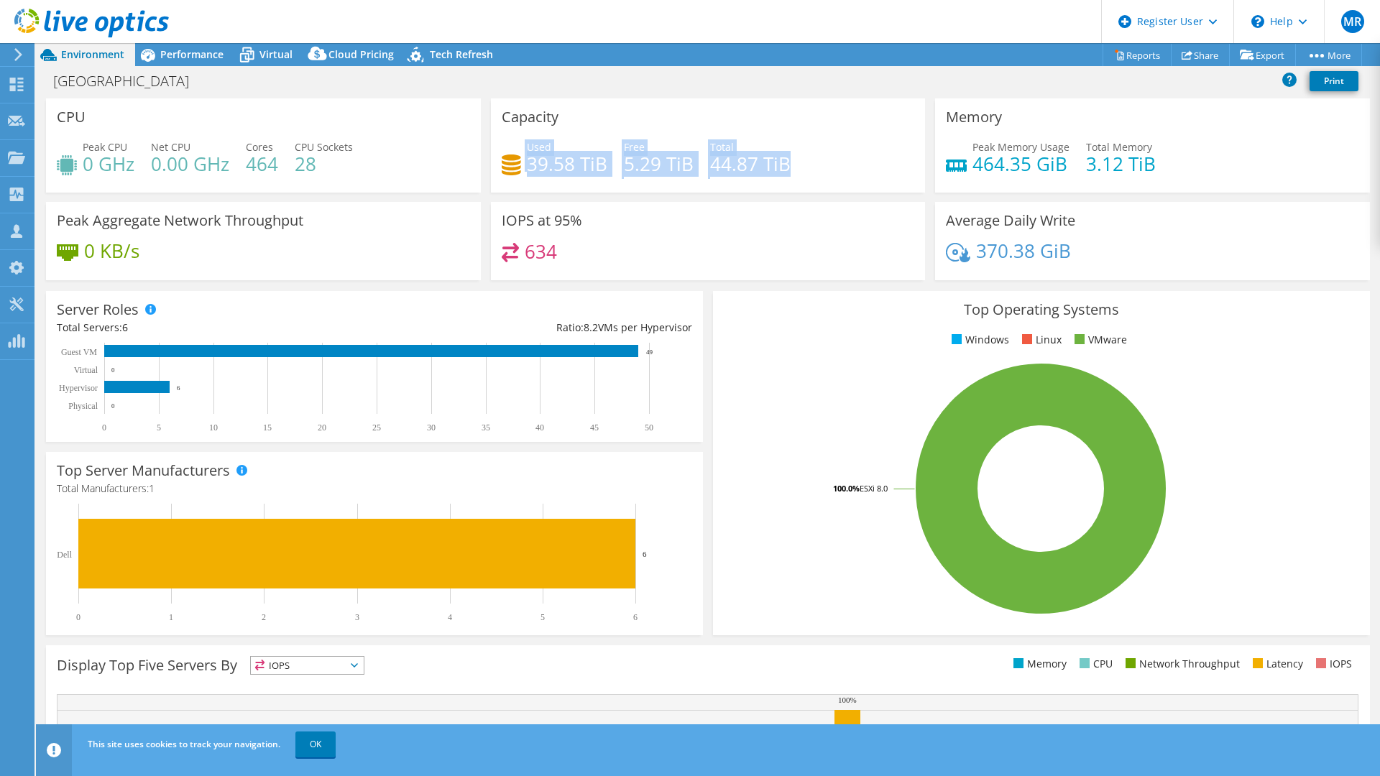
drag, startPoint x: 507, startPoint y: 132, endPoint x: 784, endPoint y: 170, distance: 279.4
click at [784, 170] on div "Capacity Used 39.58 TiB Free 5.29 TiB Total 44.87 TiB" at bounding box center [708, 145] width 435 height 94
click at [582, 149] on div "Used 39.58 TiB" at bounding box center [567, 155] width 81 height 32
click at [560, 156] on h4 "39.58 TiB" at bounding box center [567, 164] width 81 height 16
click at [561, 157] on h4 "39.58 TiB" at bounding box center [567, 164] width 81 height 16
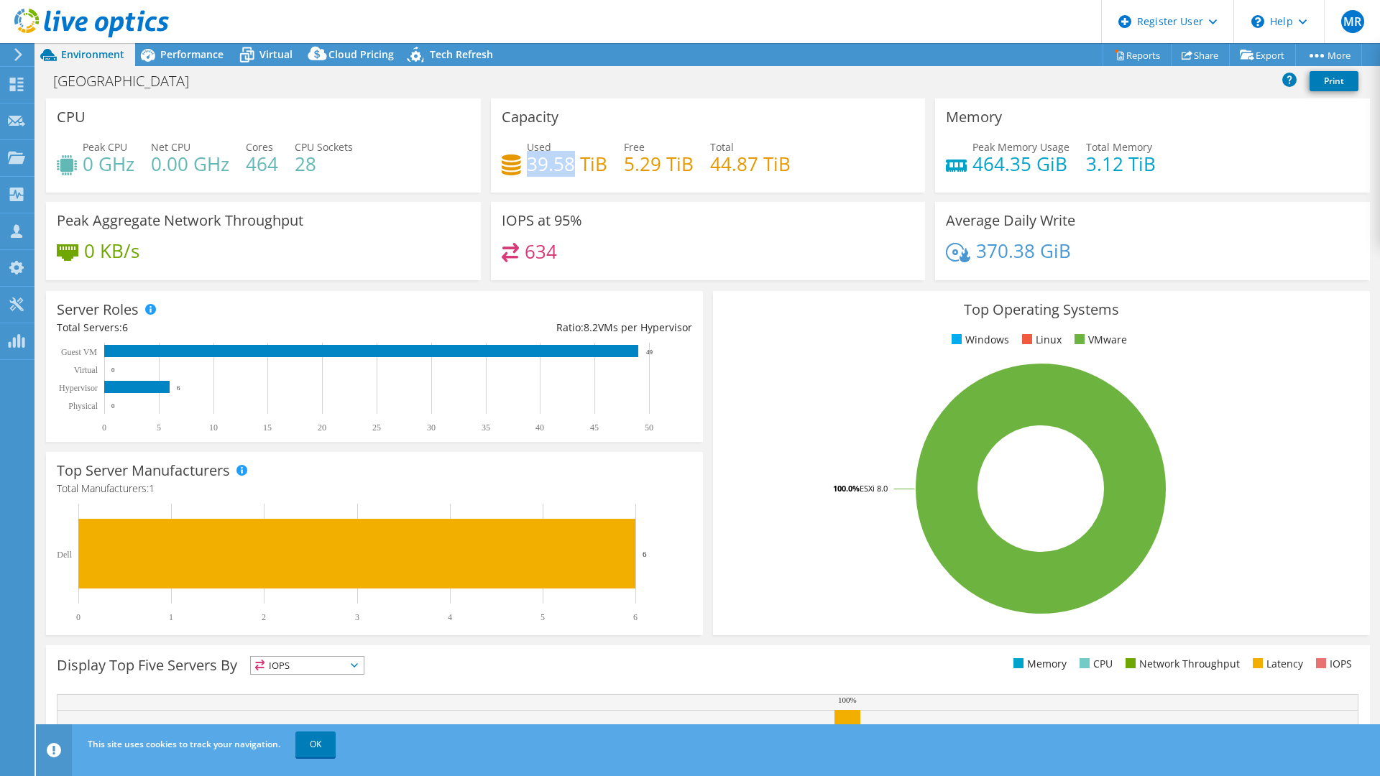
click at [561, 157] on h4 "39.58 TiB" at bounding box center [567, 164] width 81 height 16
click at [284, 63] on div "Virtual" at bounding box center [268, 54] width 69 height 23
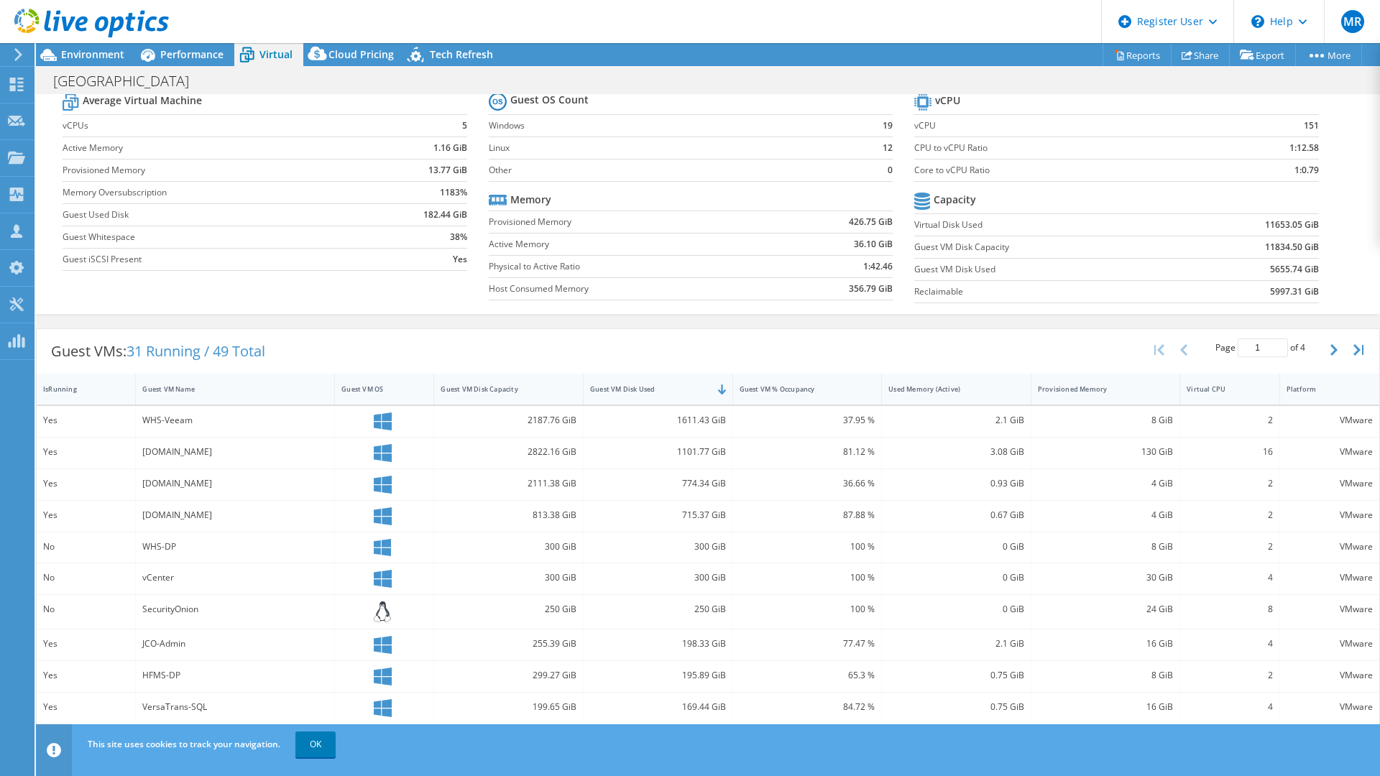
scroll to position [120, 0]
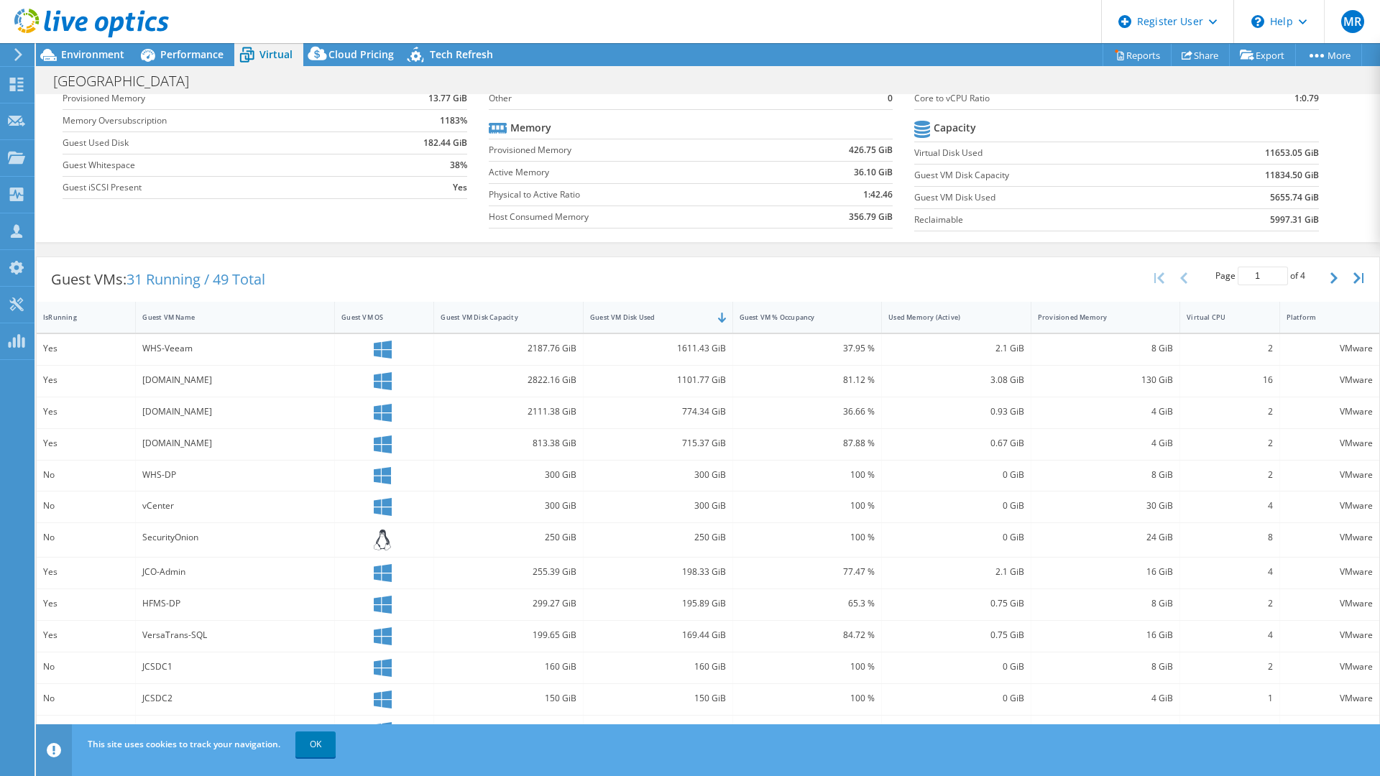
click at [544, 441] on div "813.38 GiB" at bounding box center [509, 444] width 136 height 16
click at [201, 636] on div "VersaTrans-SQL" at bounding box center [234, 636] width 185 height 16
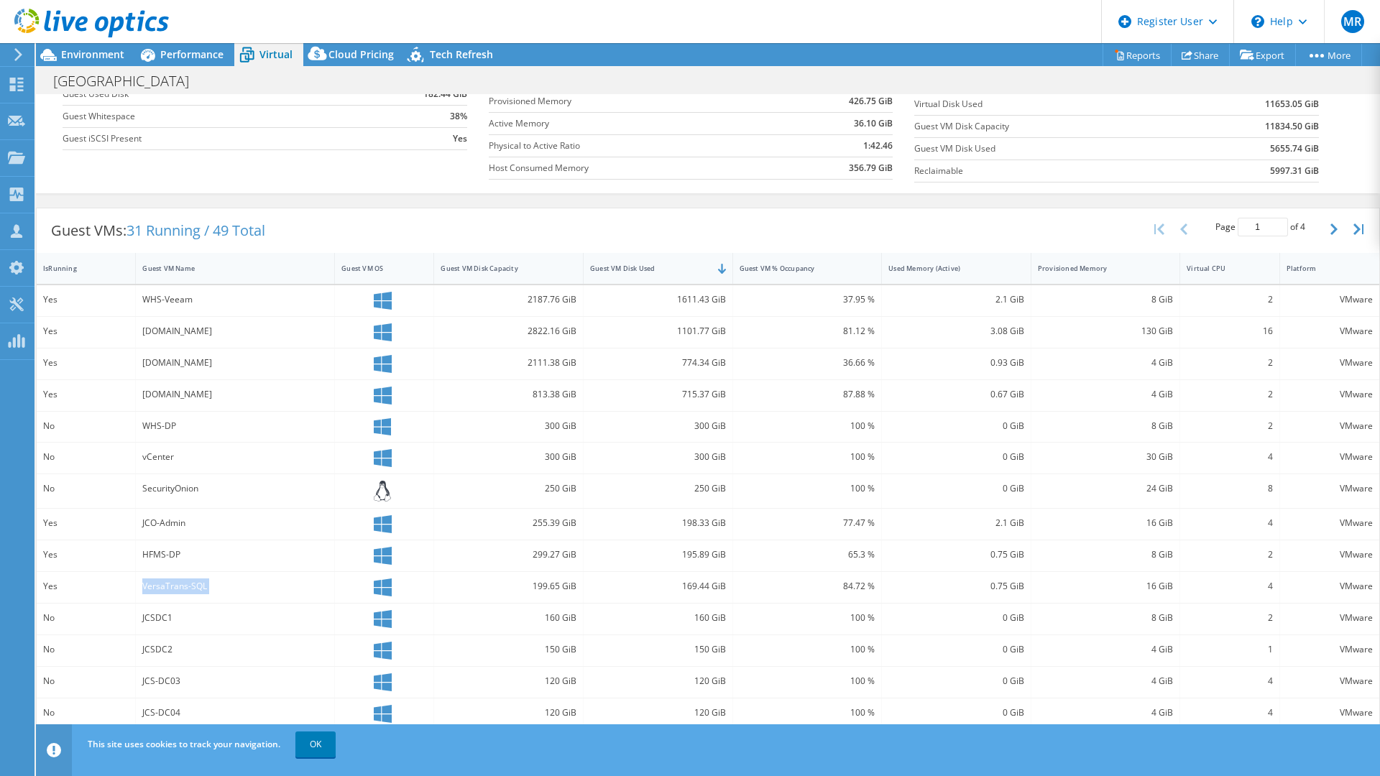
scroll to position [192, 0]
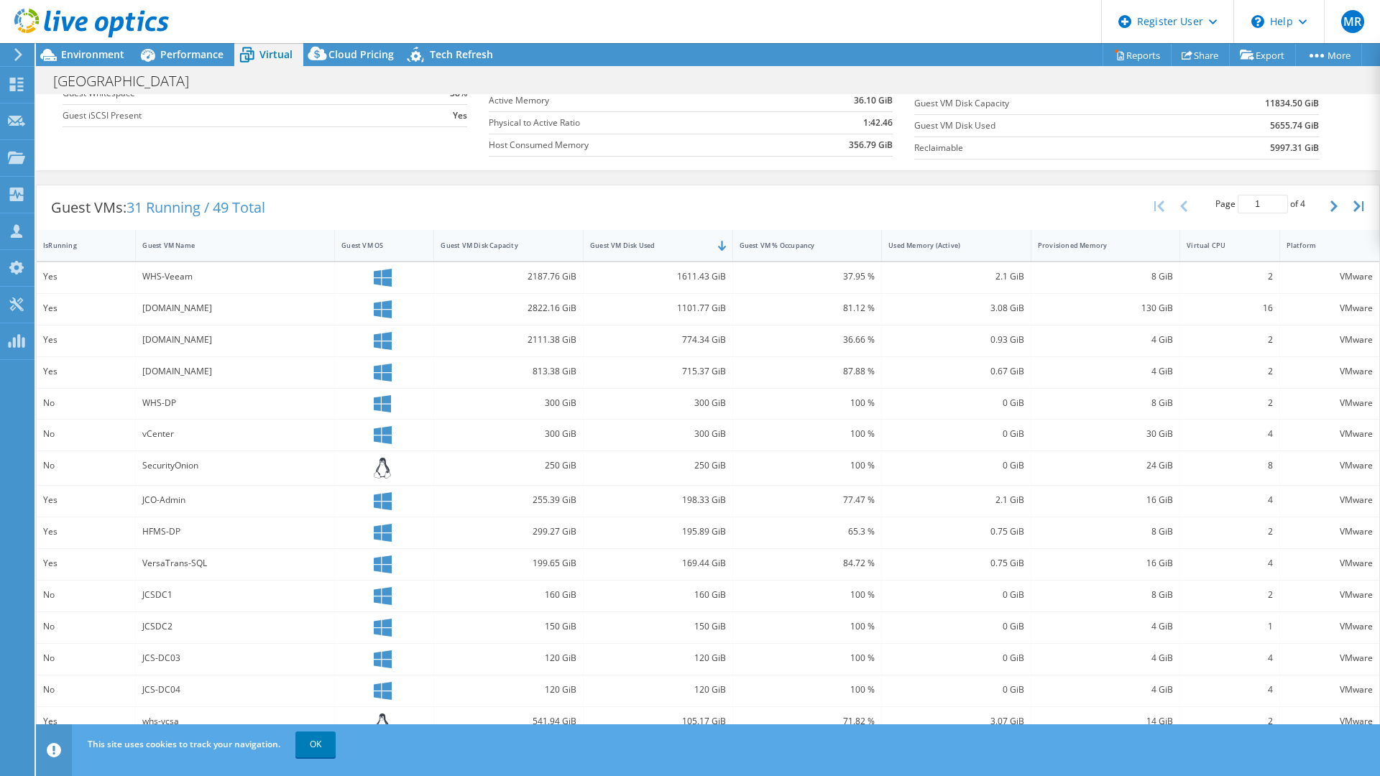
click at [698, 563] on div "169.44 GiB" at bounding box center [658, 564] width 136 height 16
click at [699, 563] on div "169.44 GiB" at bounding box center [658, 564] width 136 height 16
click at [138, 551] on div "VersaTrans-SQL" at bounding box center [235, 564] width 199 height 31
drag, startPoint x: 138, startPoint y: 551, endPoint x: 179, endPoint y: 498, distance: 66.6
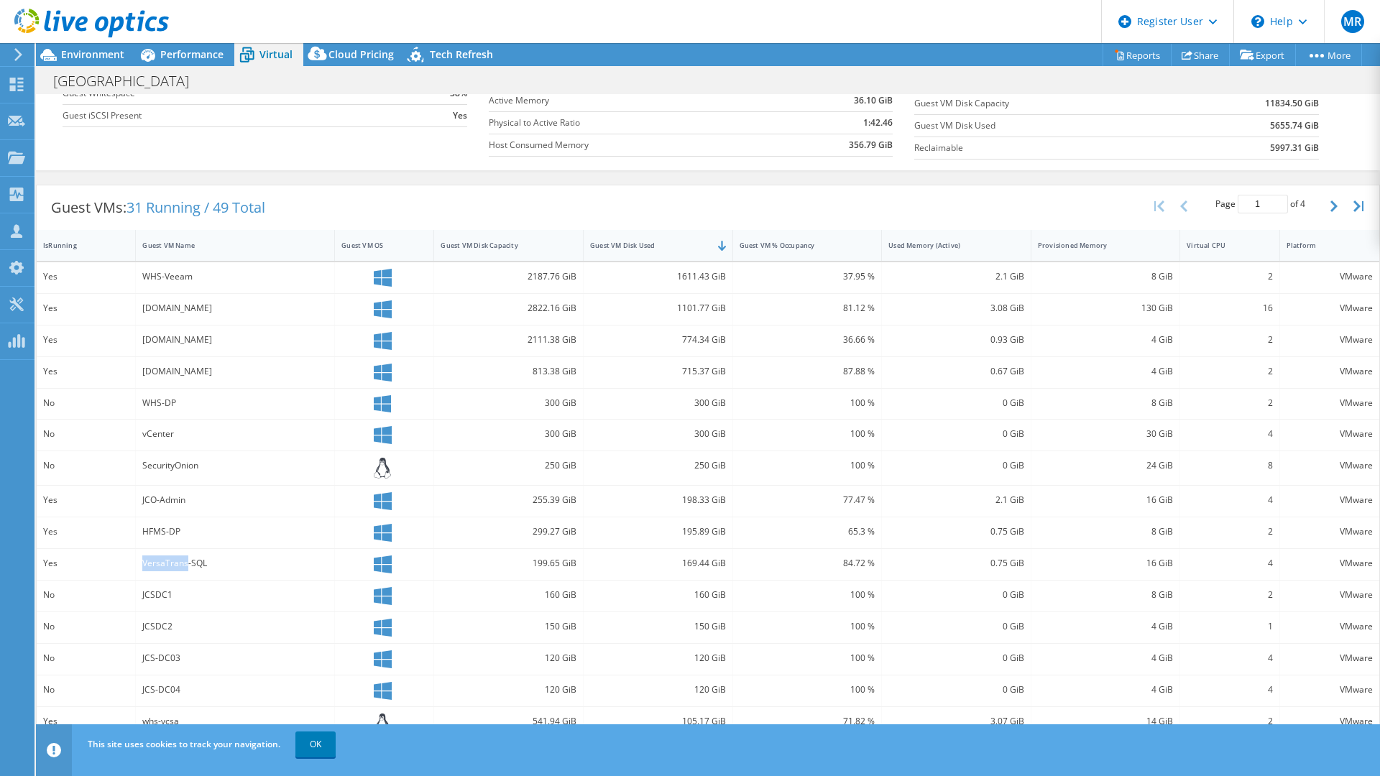
click at [138, 551] on div "VersaTrans-SQL" at bounding box center [235, 564] width 199 height 31
click at [248, 459] on div "SecurityOnion" at bounding box center [234, 466] width 185 height 16
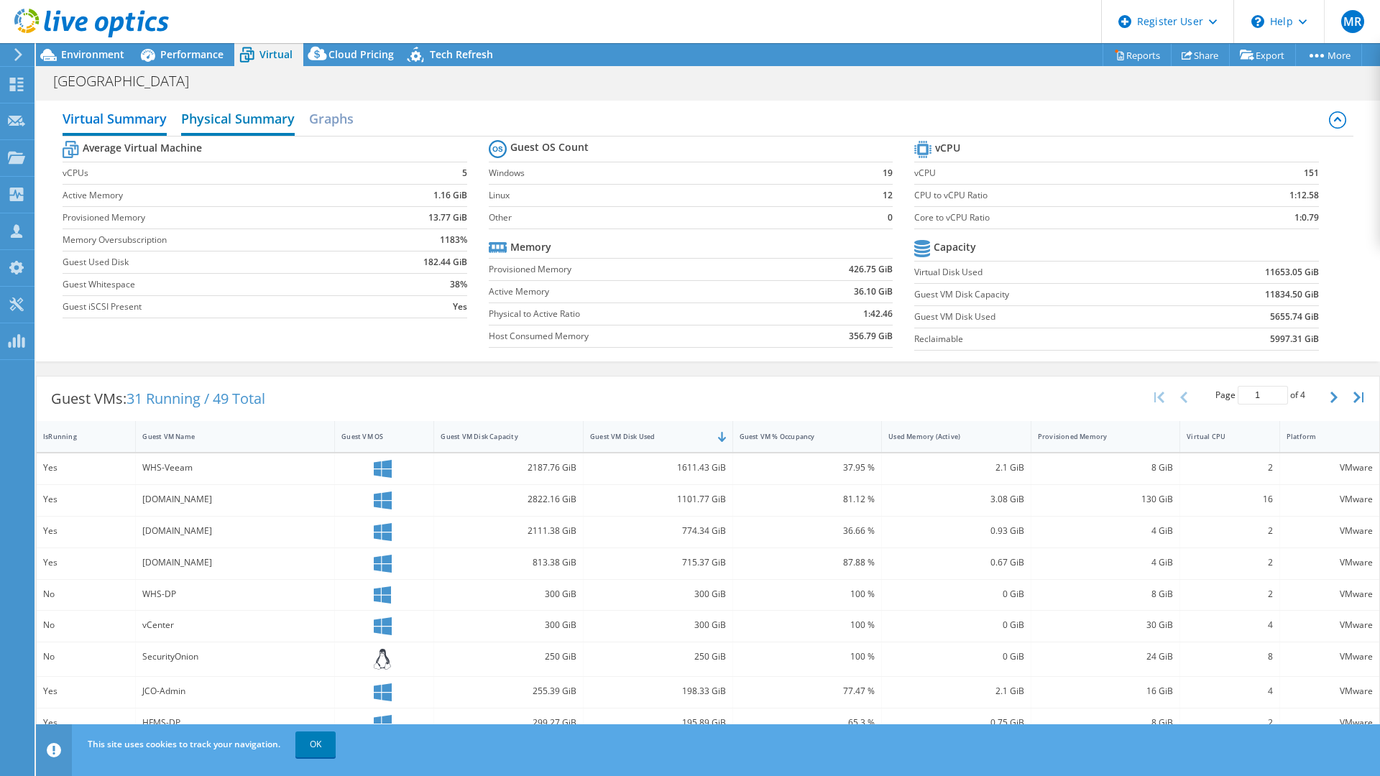
scroll to position [0, 0]
click at [189, 55] on span "Performance" at bounding box center [191, 54] width 63 height 14
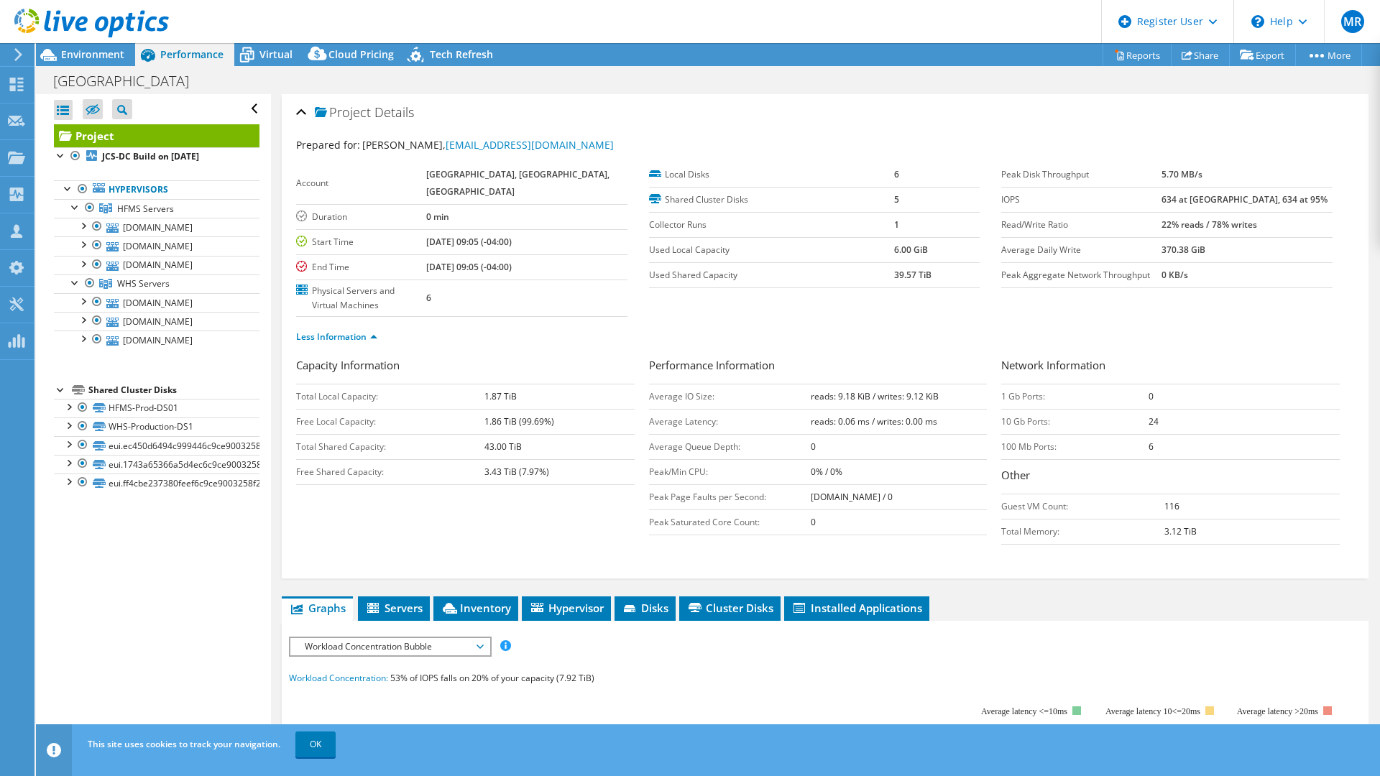
click at [1213, 198] on b "634 at [GEOGRAPHIC_DATA], 634 at 95%" at bounding box center [1245, 199] width 166 height 12
click at [584, 267] on td "[DATE] 09:05 (-04:00)" at bounding box center [526, 266] width 201 height 25
click at [1251, 204] on b "634 at [GEOGRAPHIC_DATA], 634 at 95%" at bounding box center [1245, 199] width 166 height 12
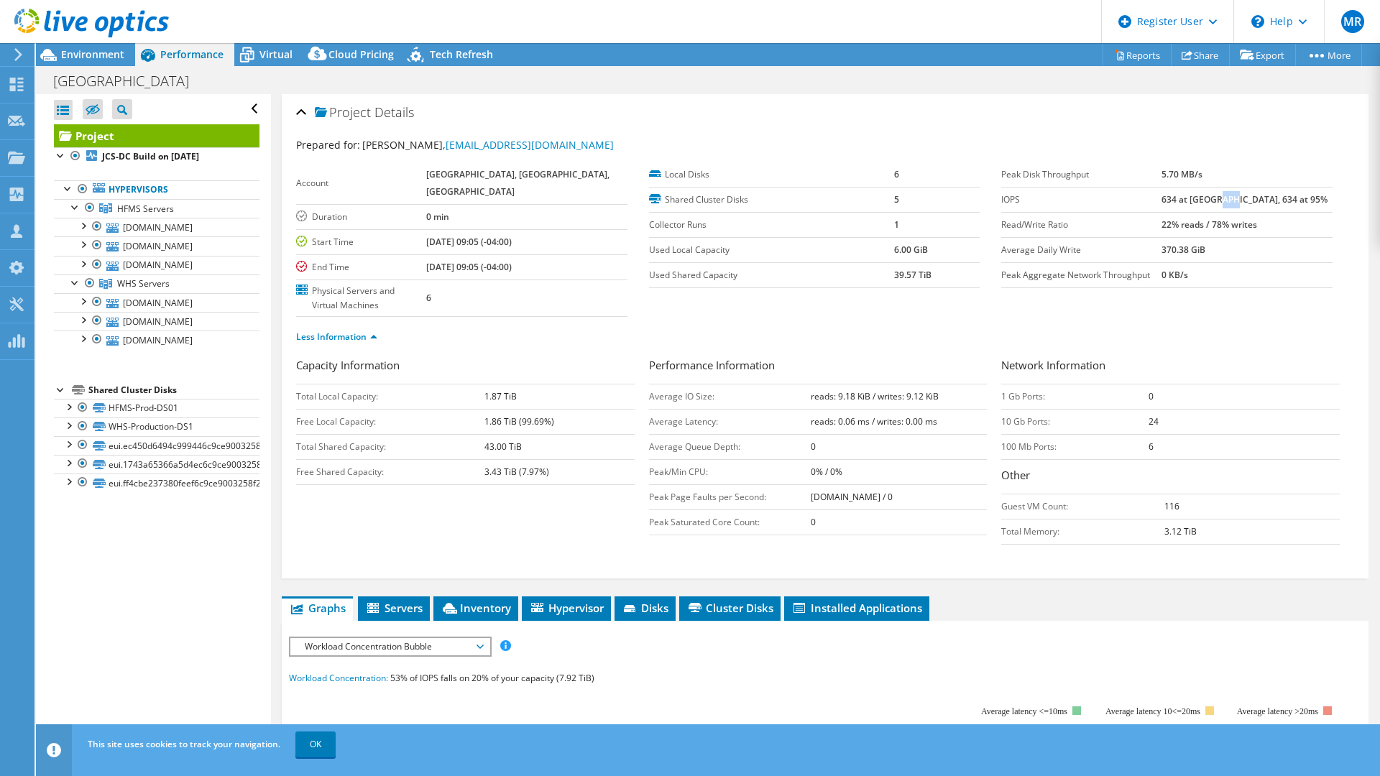
click at [1251, 204] on b "634 at [GEOGRAPHIC_DATA], 634 at 95%" at bounding box center [1245, 199] width 166 height 12
click at [1223, 199] on b "634 at [GEOGRAPHIC_DATA], 634 at 95%" at bounding box center [1245, 199] width 166 height 12
drag, startPoint x: 98, startPoint y: 55, endPoint x: 218, endPoint y: 91, distance: 124.8
click at [98, 55] on span "Environment" at bounding box center [92, 54] width 63 height 14
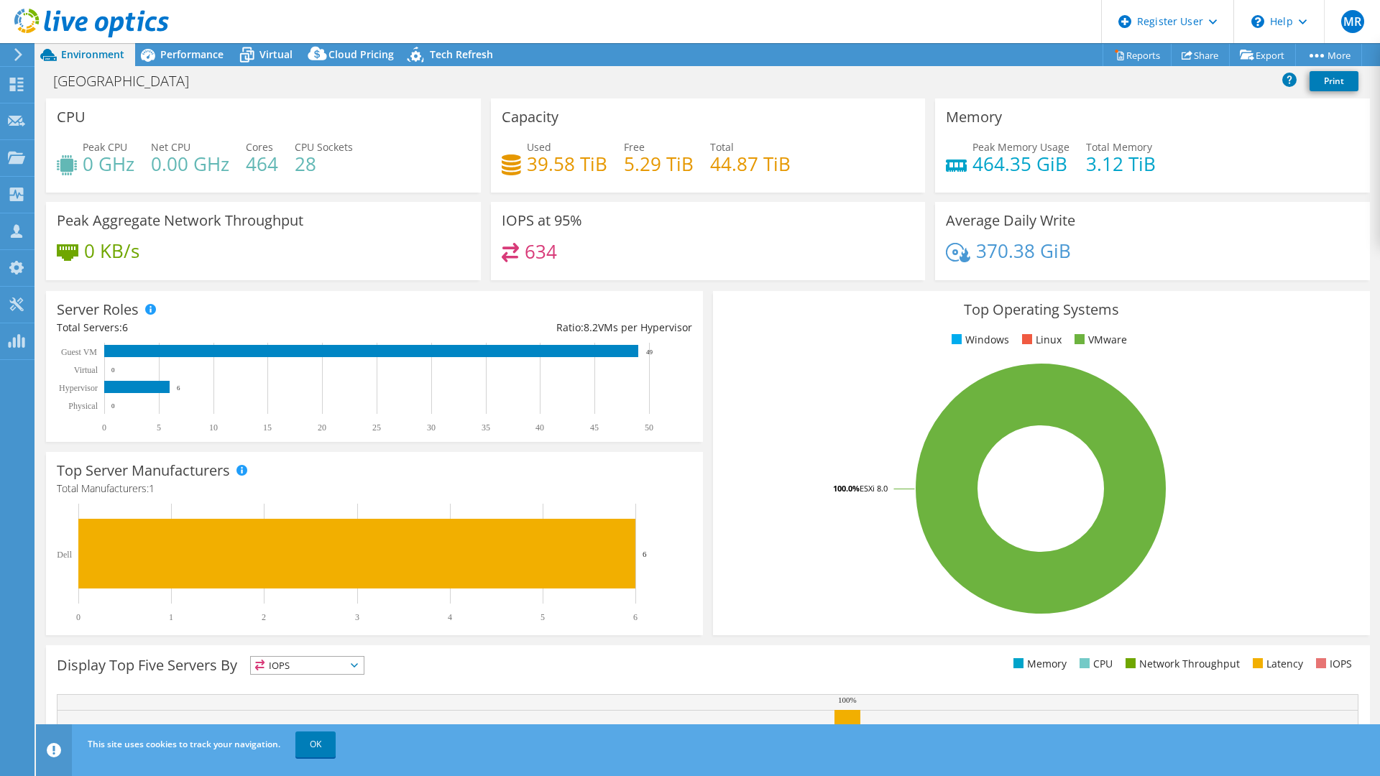
click at [111, 167] on h4 "0 GHz" at bounding box center [109, 164] width 52 height 16
click at [111, 166] on h4 "0 GHz" at bounding box center [109, 164] width 52 height 16
click at [186, 57] on span "Performance" at bounding box center [191, 54] width 63 height 14
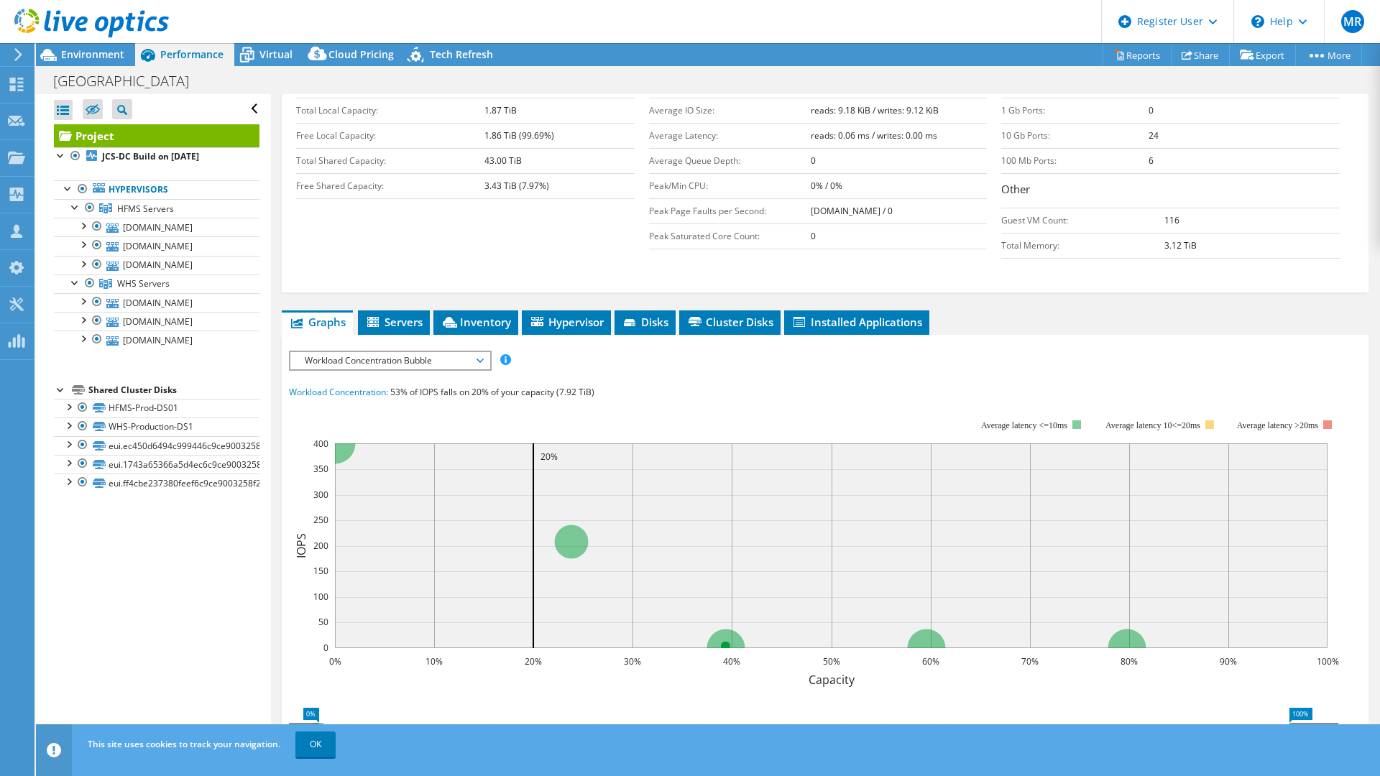
scroll to position [288, 0]
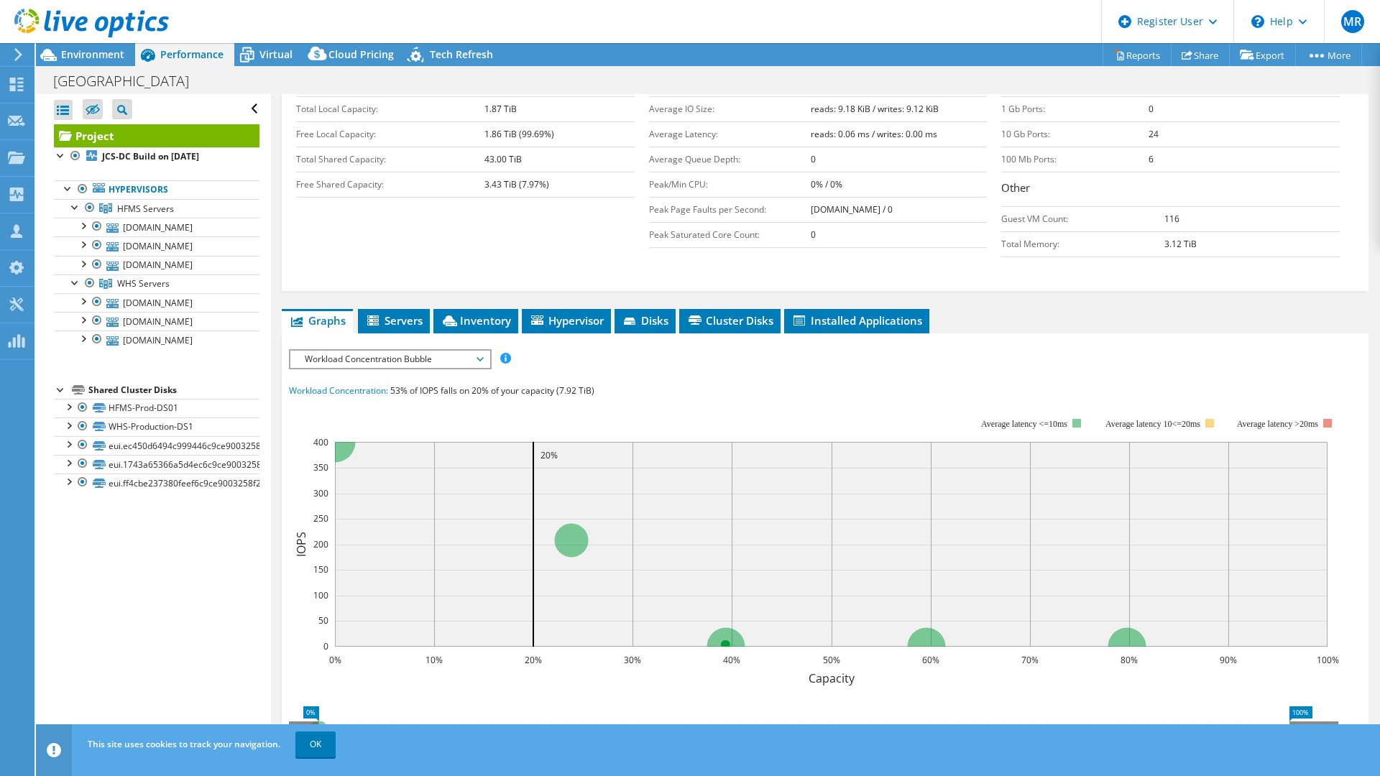
click at [448, 364] on span "Workload Concentration Bubble" at bounding box center [390, 359] width 185 height 17
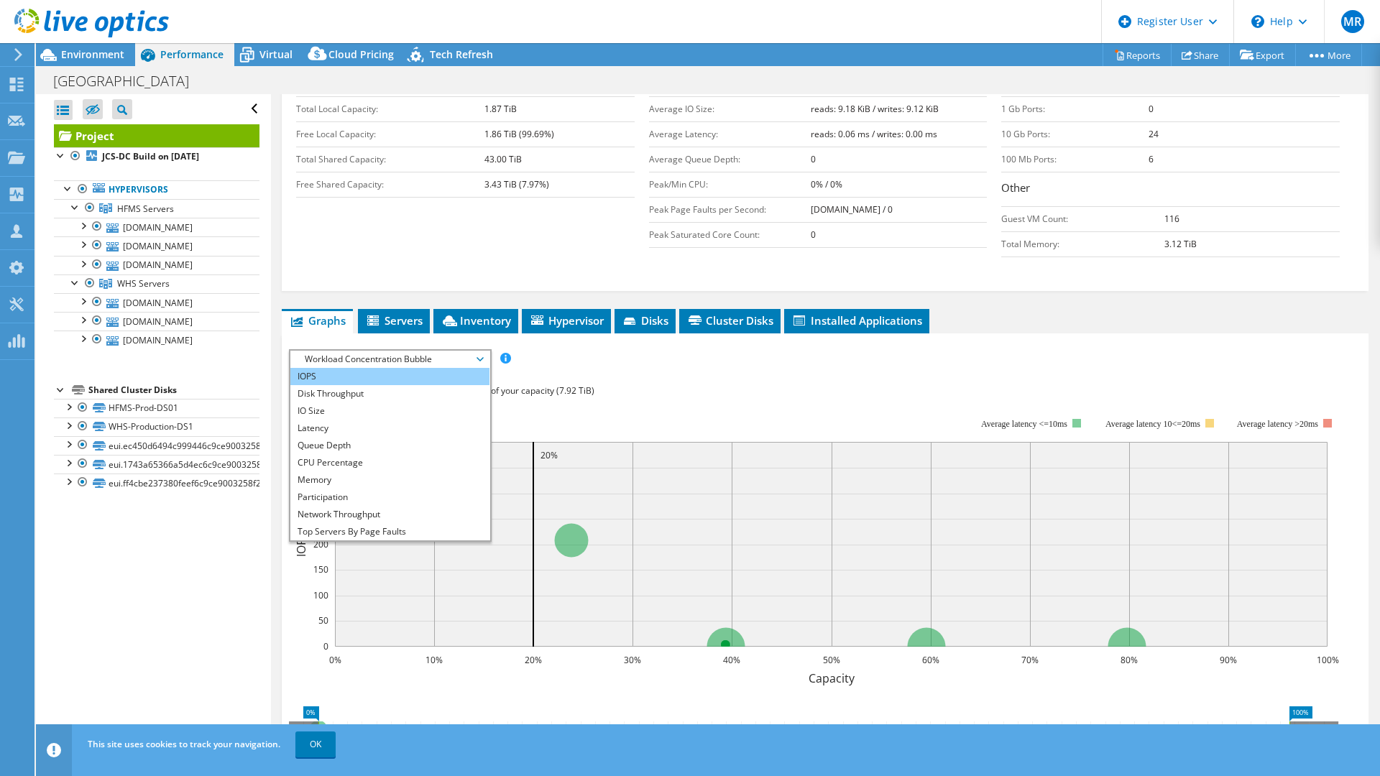
click at [433, 369] on li "IOPS" at bounding box center [389, 376] width 199 height 17
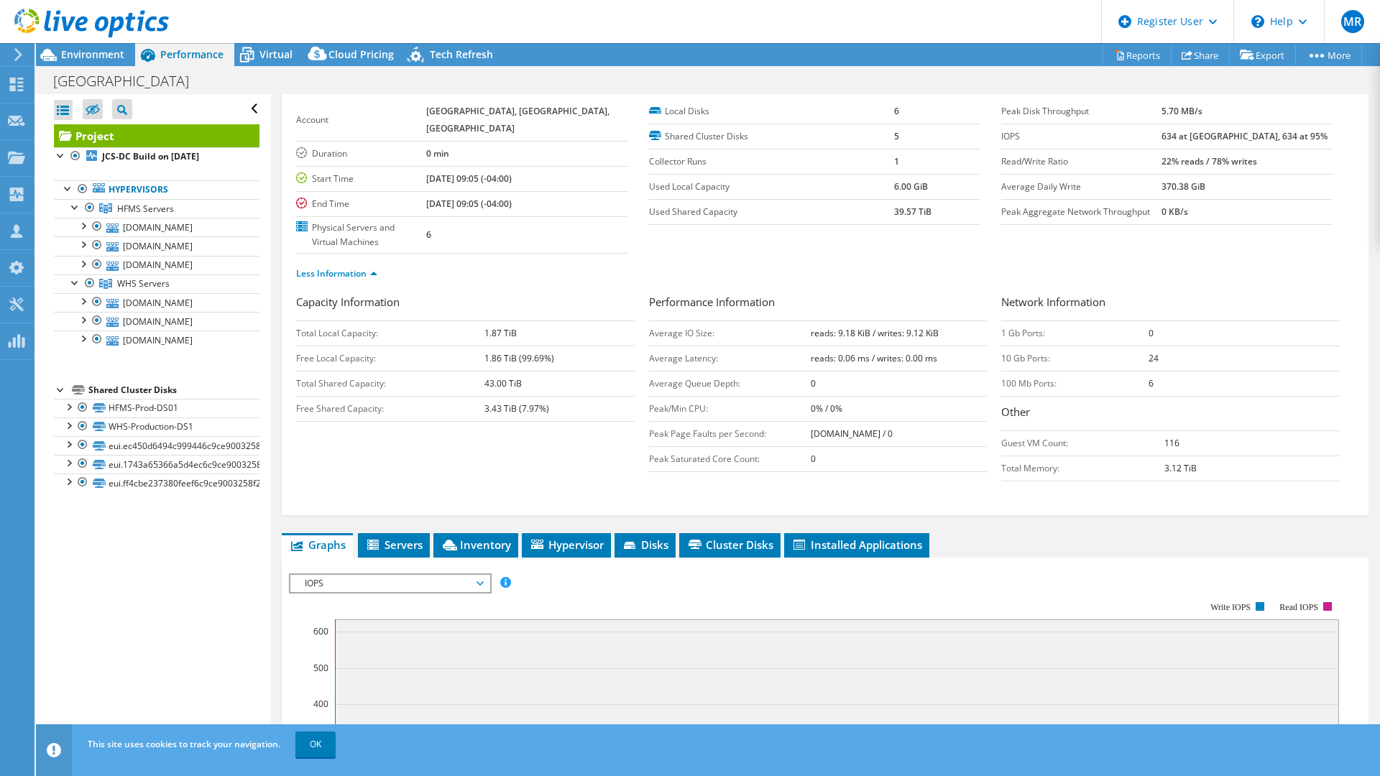
scroll to position [0, 0]
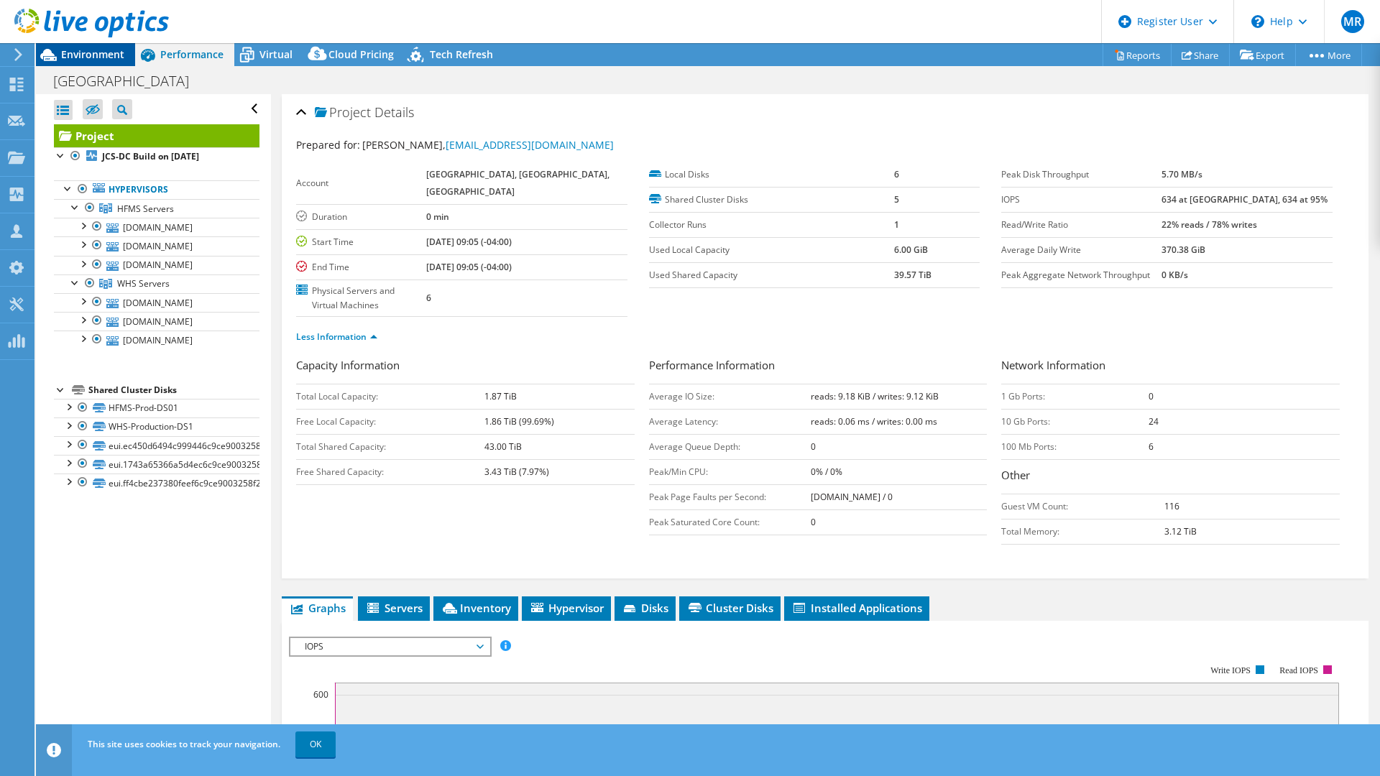
click at [100, 51] on span "Environment" at bounding box center [92, 54] width 63 height 14
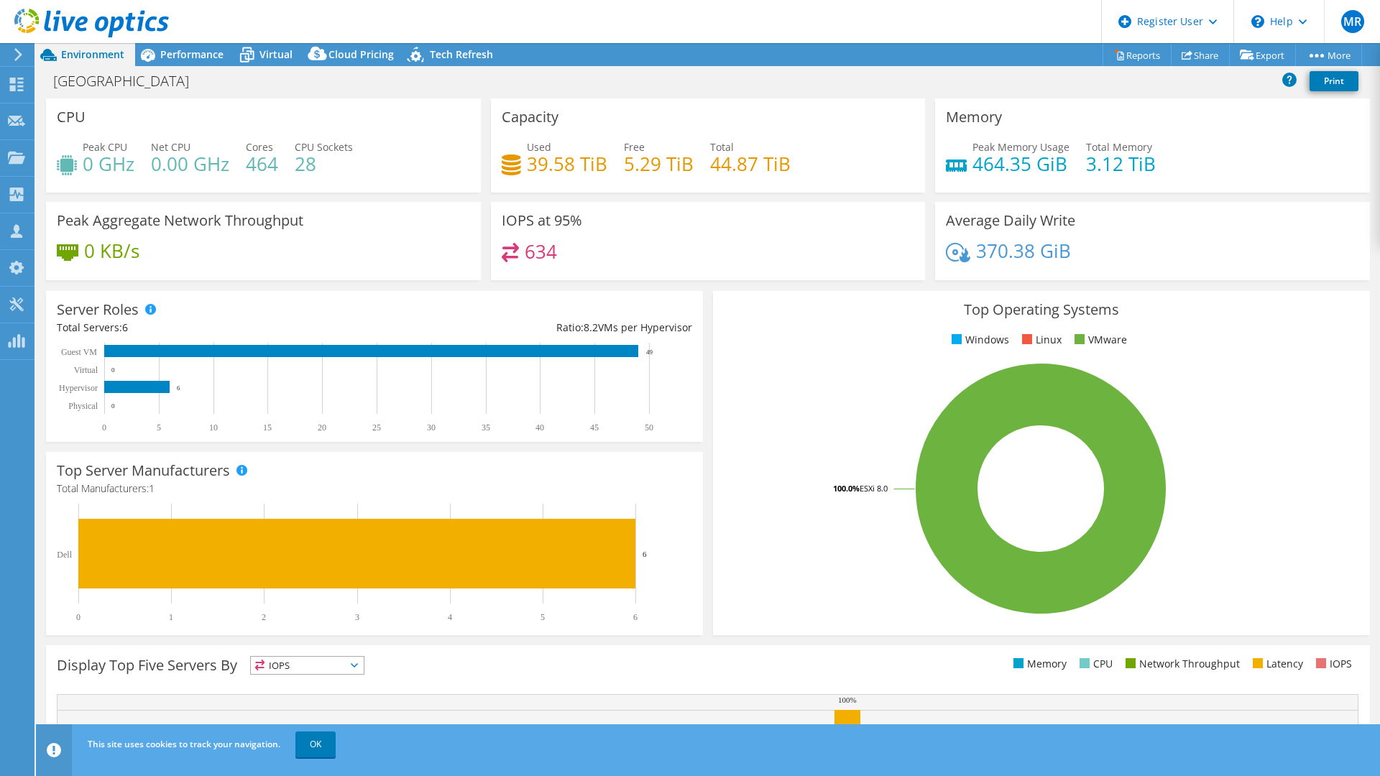
click at [87, 162] on h4 "0 GHz" at bounding box center [109, 164] width 52 height 16
drag, startPoint x: 179, startPoint y: 55, endPoint x: 462, endPoint y: 205, distance: 320.6
click at [179, 55] on span "Performance" at bounding box center [191, 54] width 63 height 14
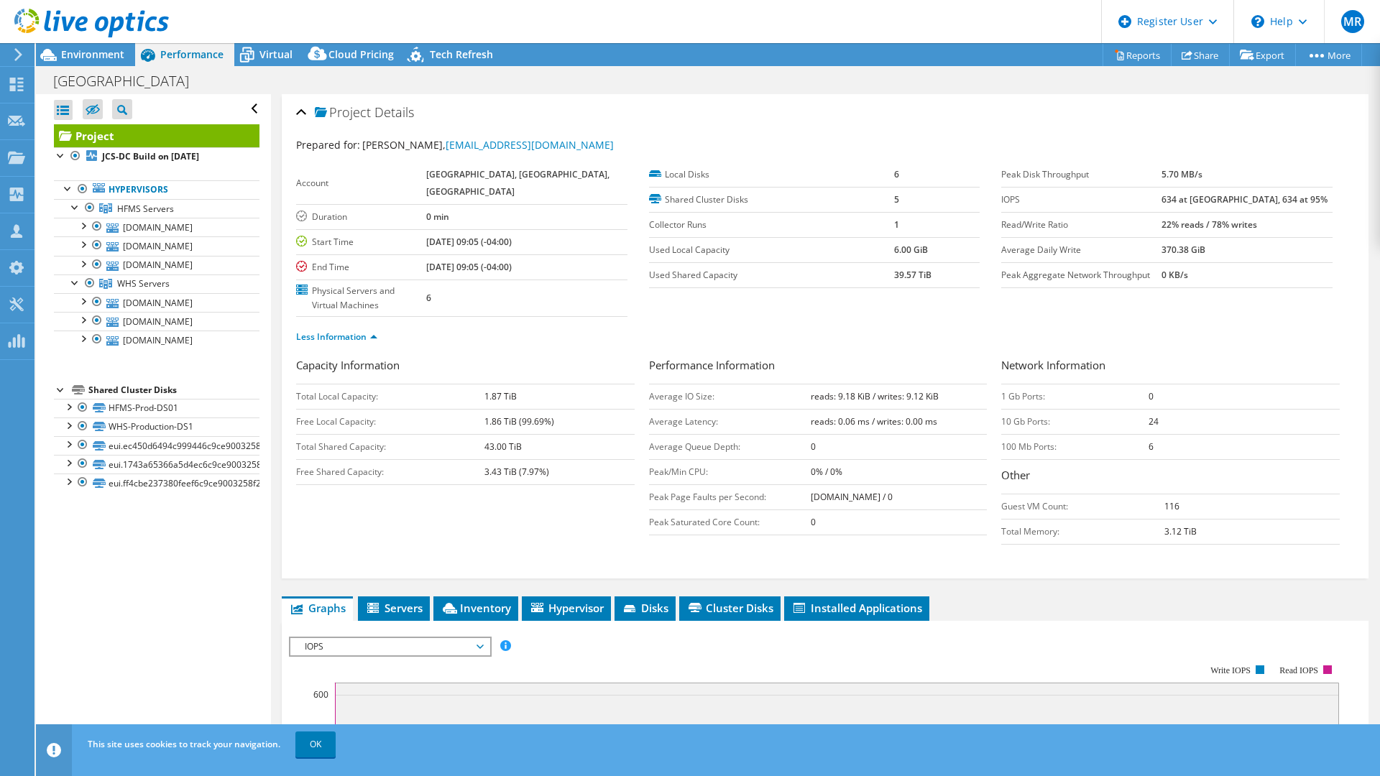
click at [512, 270] on b "[DATE] 09:05 (-04:00)" at bounding box center [469, 267] width 86 height 12
click at [498, 244] on b "[DATE] 09:05 (-04:00)" at bounding box center [469, 242] width 86 height 12
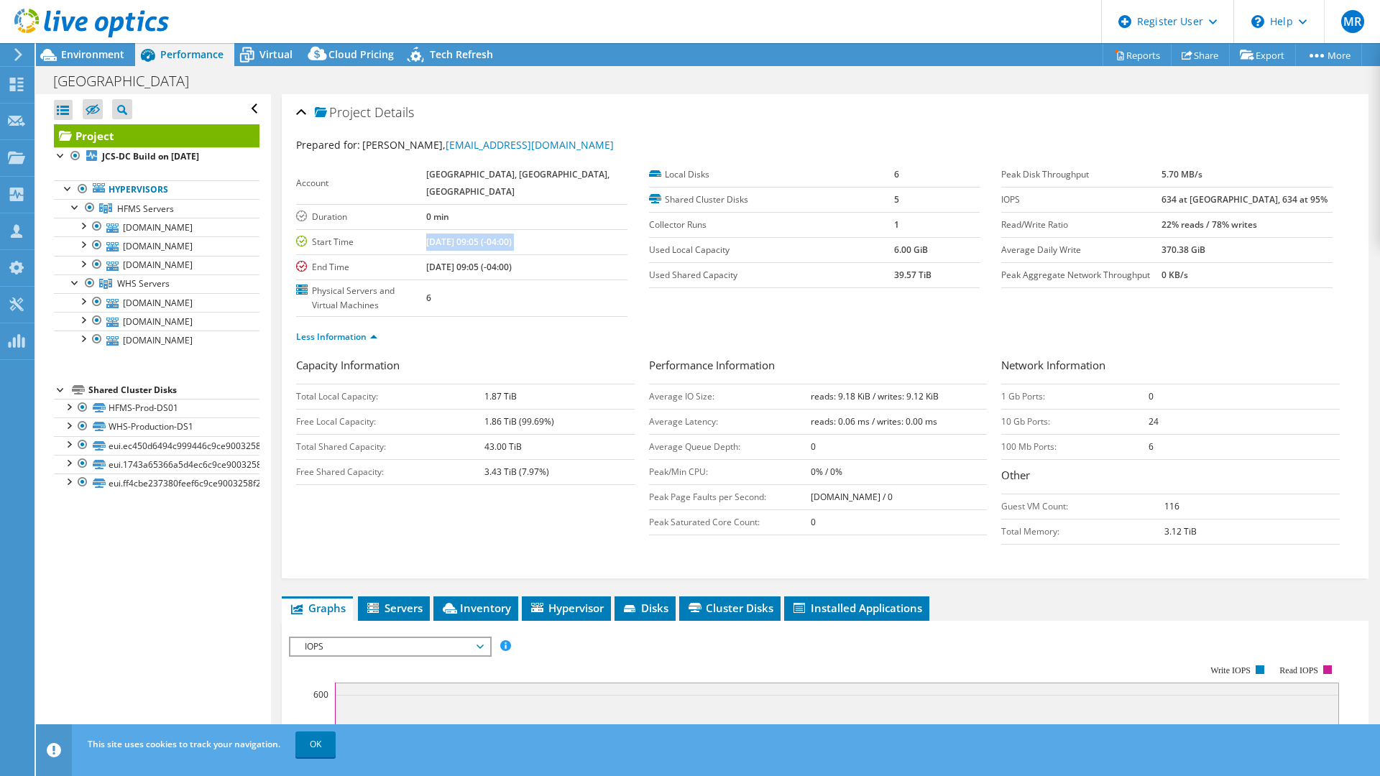
click at [498, 244] on b "[DATE] 09:05 (-04:00)" at bounding box center [469, 242] width 86 height 12
click at [528, 275] on td "[DATE] 09:05 (-04:00)" at bounding box center [526, 266] width 201 height 25
click at [512, 270] on b "[DATE] 09:05 (-04:00)" at bounding box center [469, 267] width 86 height 12
click at [512, 243] on b "[DATE] 09:05 (-04:00)" at bounding box center [469, 242] width 86 height 12
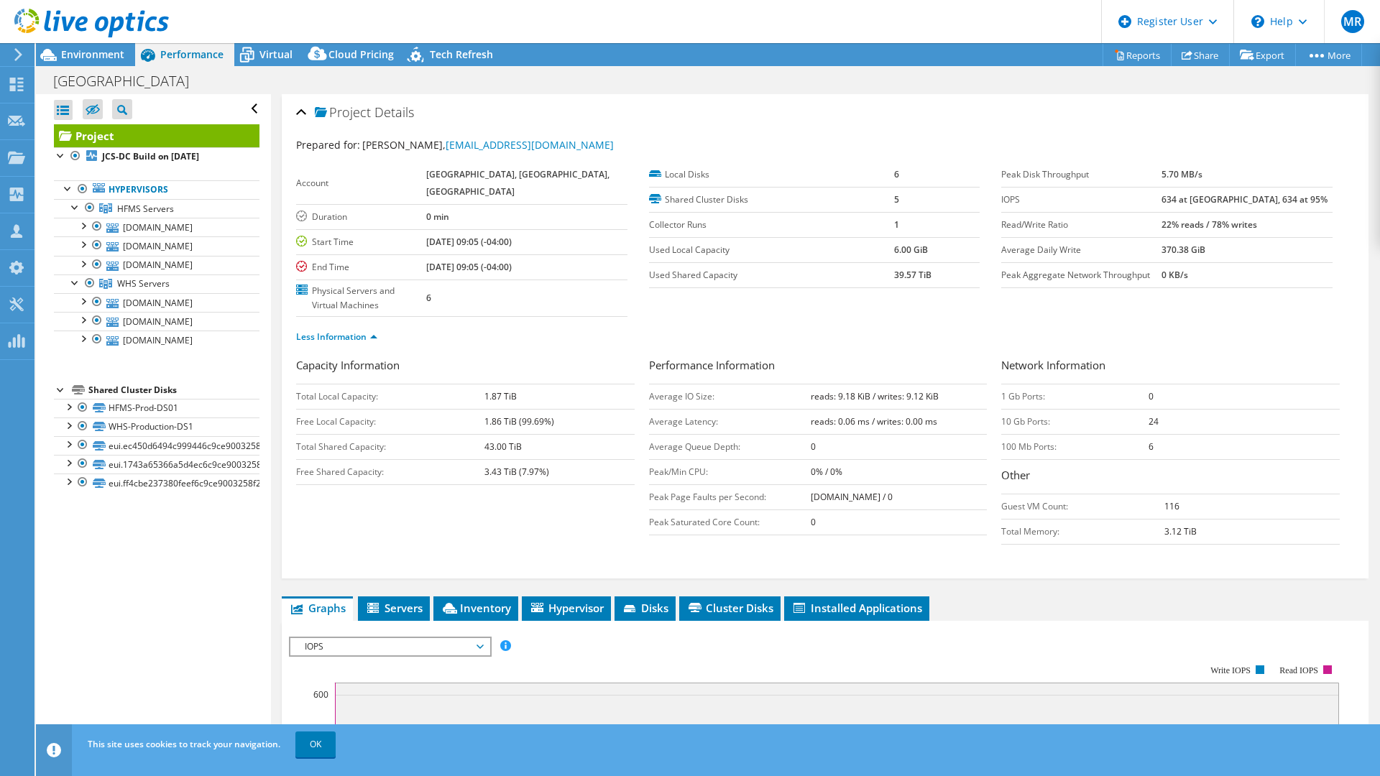
drag, startPoint x: 455, startPoint y: 244, endPoint x: 559, endPoint y: 268, distance: 107.1
click at [553, 268] on tbody "Account [GEOGRAPHIC_DATA], [GEOGRAPHIC_DATA], [GEOGRAPHIC_DATA] Duration 0 min …" at bounding box center [461, 239] width 331 height 155
click at [559, 268] on td "[DATE] 09:05 (-04:00)" at bounding box center [526, 266] width 201 height 25
click at [512, 266] on b "[DATE] 09:05 (-04:00)" at bounding box center [469, 267] width 86 height 12
click at [119, 50] on span "Environment" at bounding box center [92, 54] width 63 height 14
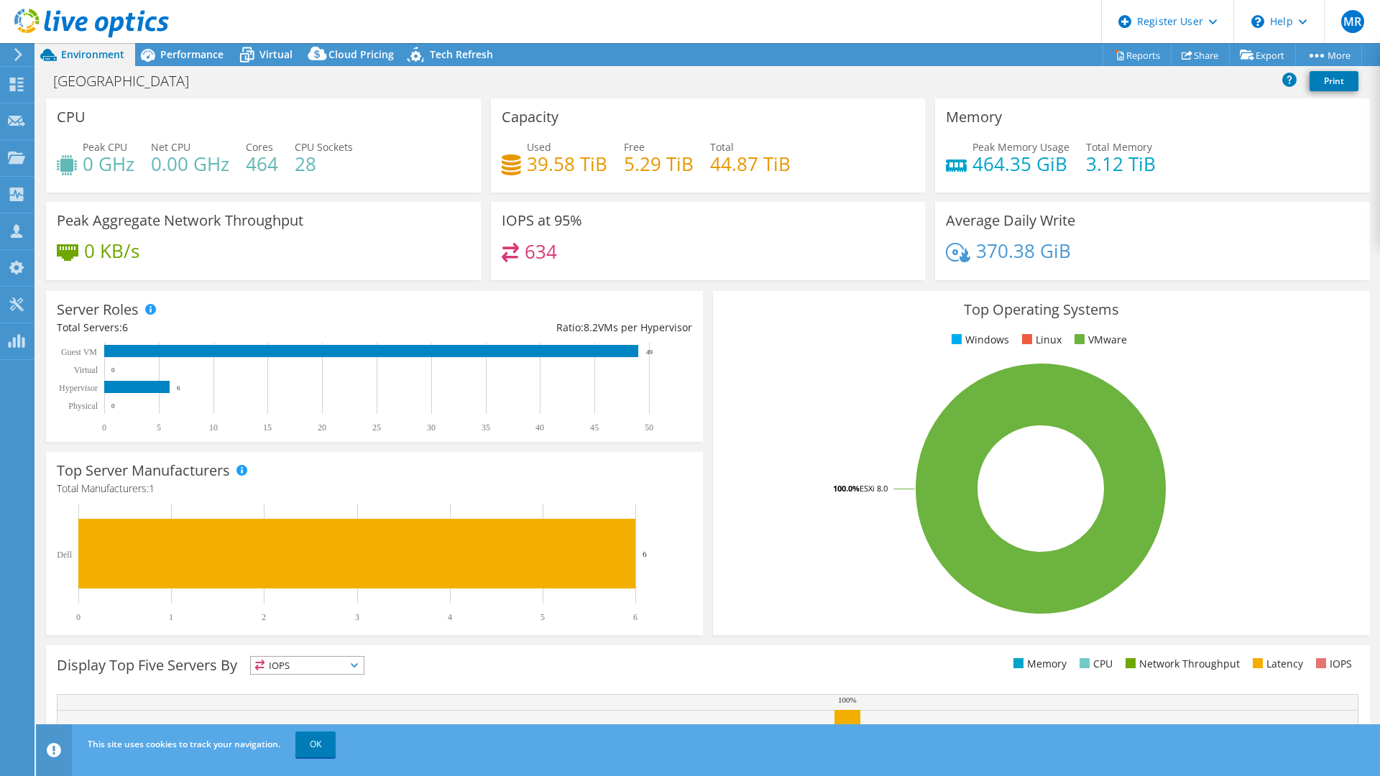
click at [92, 156] on h4 "0 GHz" at bounding box center [109, 164] width 52 height 16
drag, startPoint x: 92, startPoint y: 152, endPoint x: 296, endPoint y: 155, distance: 204.2
click at [92, 156] on h4 "0 GHz" at bounding box center [109, 164] width 52 height 16
drag, startPoint x: 639, startPoint y: 184, endPoint x: 581, endPoint y: 173, distance: 59.2
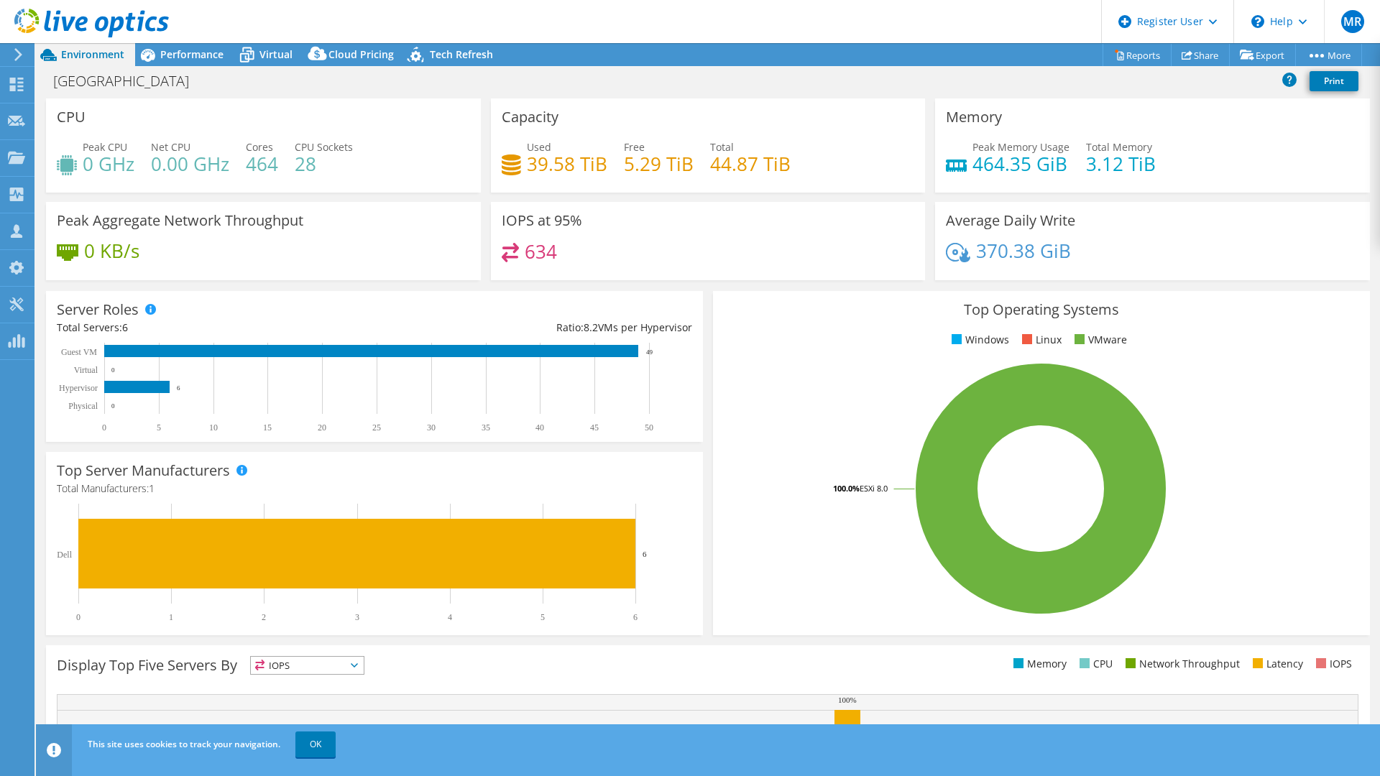
click at [639, 184] on div "Used 39.58 TiB Free 5.29 TiB Total 44.87 TiB" at bounding box center [708, 162] width 413 height 47
click at [511, 161] on icon at bounding box center [511, 165] width 19 height 21
drag, startPoint x: 511, startPoint y: 161, endPoint x: 530, endPoint y: 162, distance: 18.7
click at [511, 161] on icon at bounding box center [511, 165] width 19 height 21
click at [533, 162] on h4 "39.58 TiB" at bounding box center [567, 164] width 81 height 16
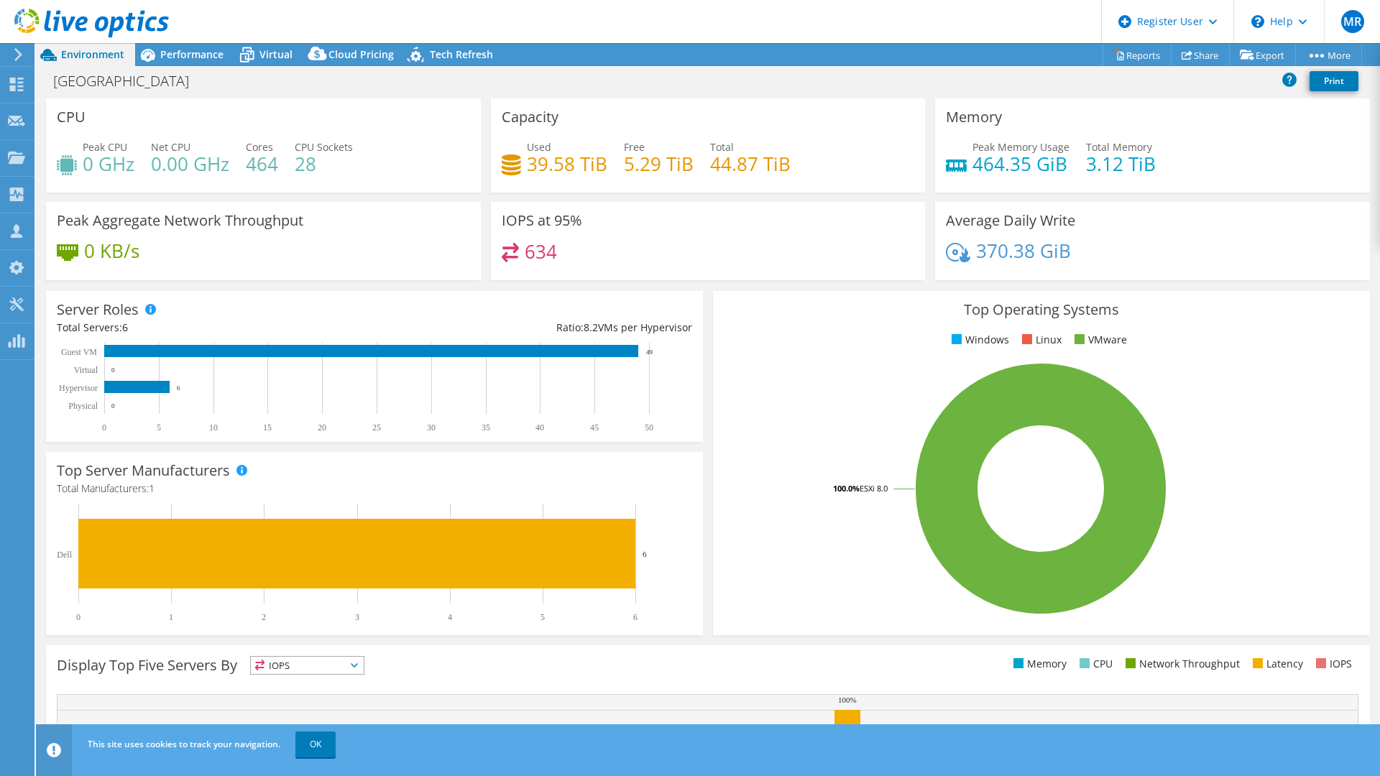
click at [533, 162] on h4 "39.58 TiB" at bounding box center [567, 164] width 81 height 16
click at [551, 161] on h4 "39.58 TiB" at bounding box center [567, 164] width 81 height 16
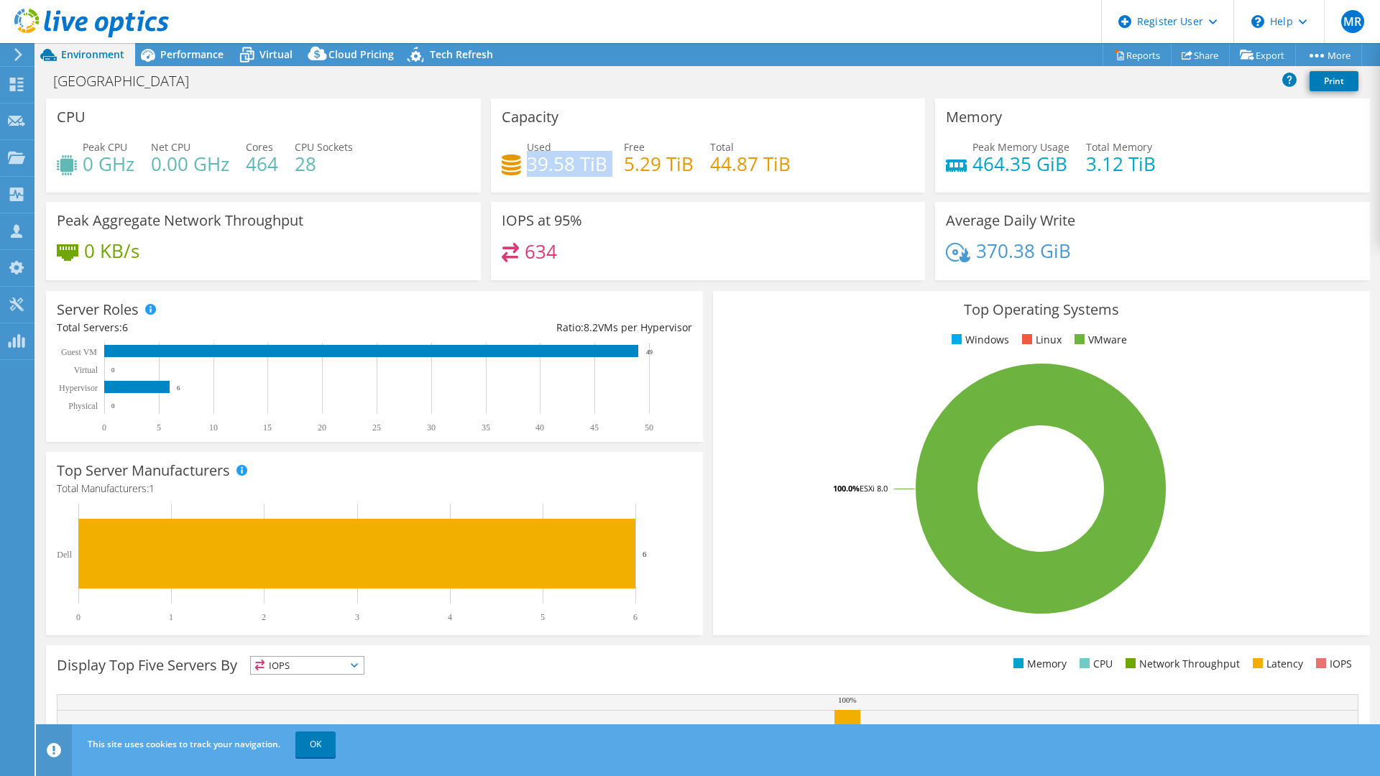
click at [551, 161] on h4 "39.58 TiB" at bounding box center [567, 164] width 81 height 16
click at [581, 172] on h4 "39.58 TiB" at bounding box center [567, 164] width 81 height 16
click at [527, 258] on h4 "634" at bounding box center [541, 252] width 32 height 16
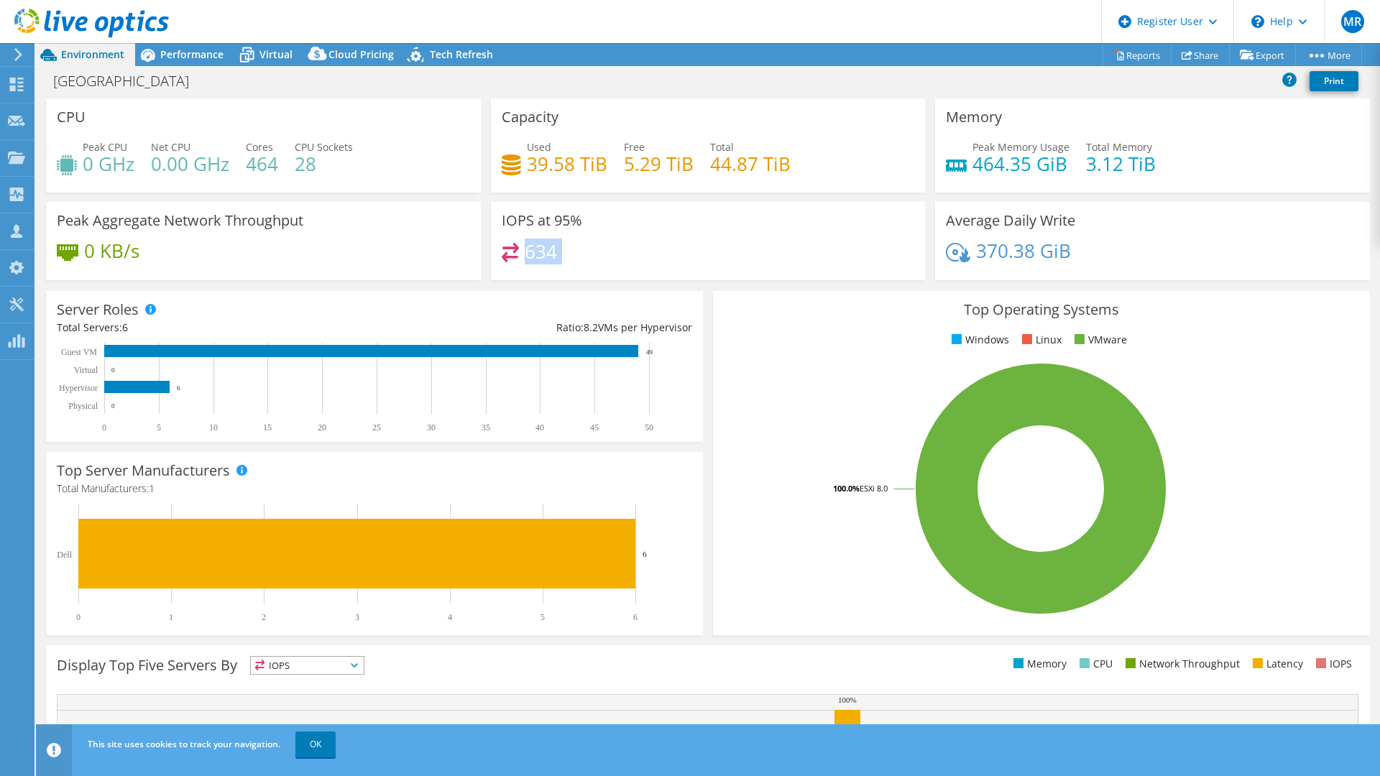
click at [560, 253] on div "634" at bounding box center [708, 258] width 413 height 31
click at [546, 254] on h4 "634" at bounding box center [541, 252] width 32 height 16
click at [542, 163] on h4 "39.58 TiB" at bounding box center [567, 164] width 81 height 16
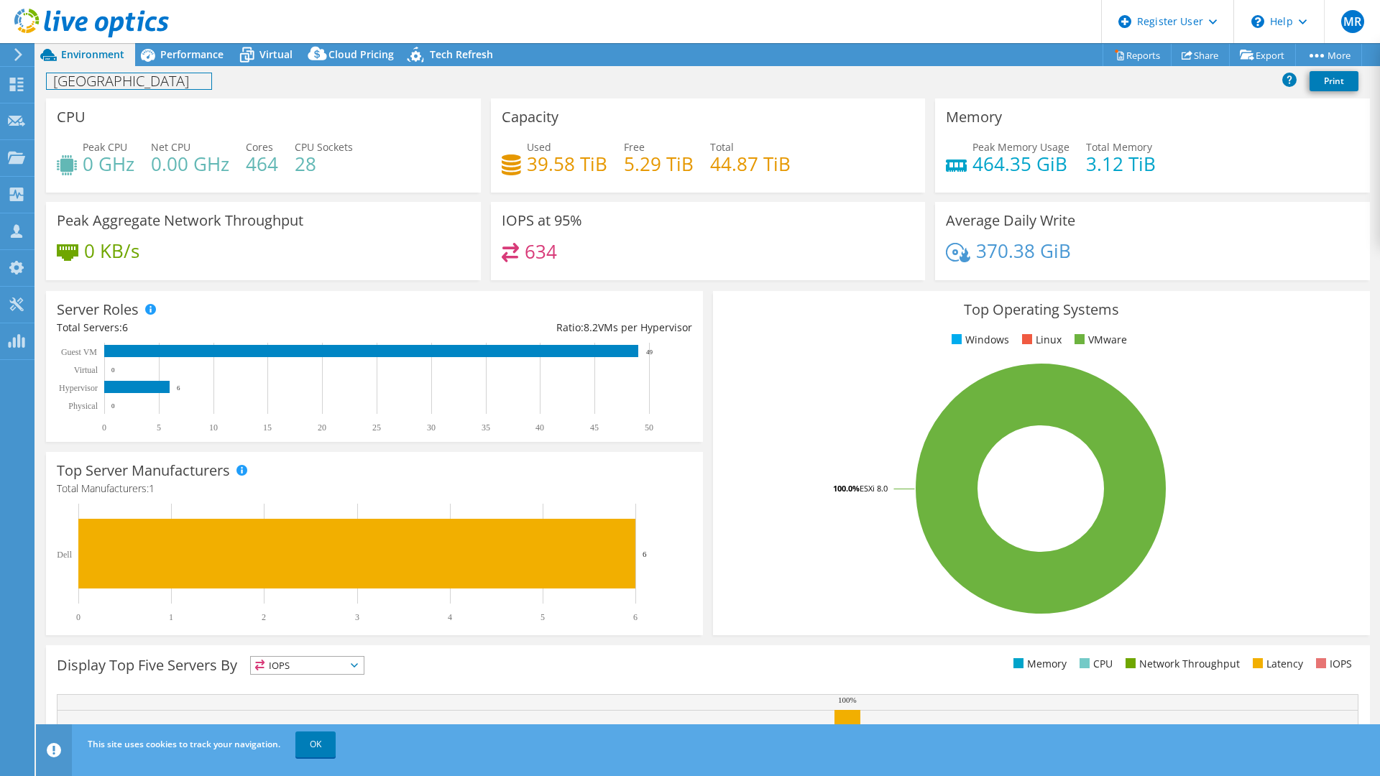
click at [164, 68] on div "[GEOGRAPHIC_DATA] Print" at bounding box center [708, 81] width 1344 height 27
click at [173, 60] on span "Performance" at bounding box center [191, 54] width 63 height 14
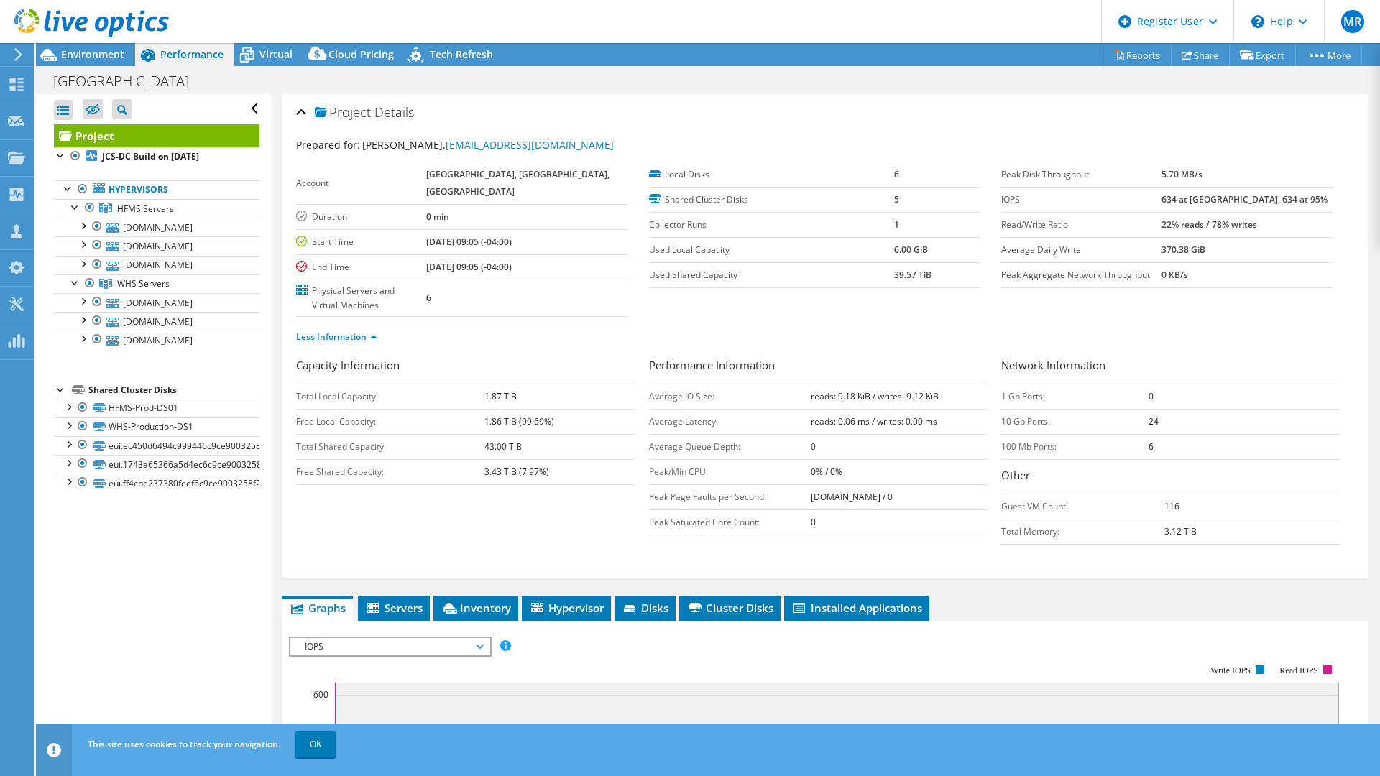
click at [938, 307] on section "Account [GEOGRAPHIC_DATA], [GEOGRAPHIC_DATA], [GEOGRAPHIC_DATA] Duration 0 min …" at bounding box center [648, 239] width 705 height 155
click at [1152, 423] on td "24" at bounding box center [1244, 421] width 191 height 25
click at [1150, 423] on b "24" at bounding box center [1154, 421] width 10 height 12
click at [1149, 419] on b "24" at bounding box center [1154, 421] width 10 height 12
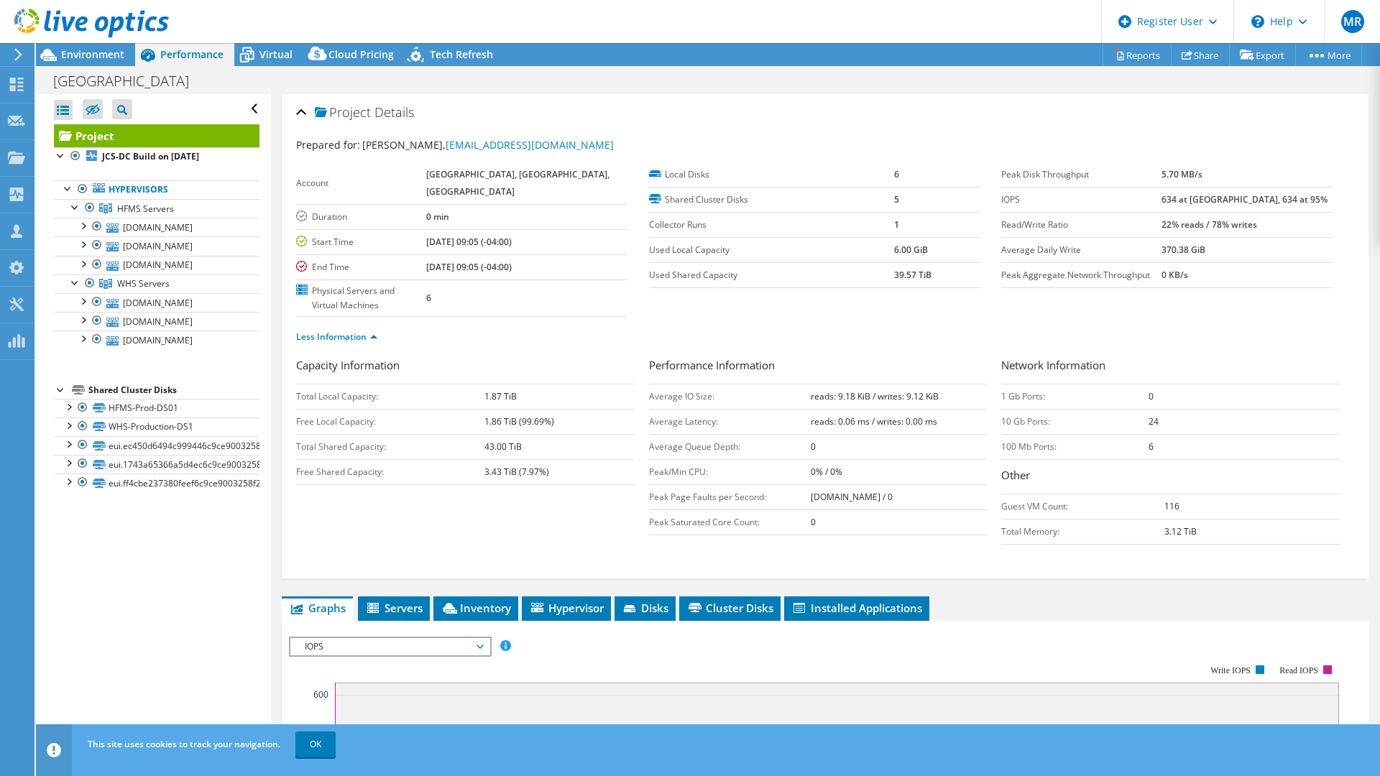
click at [1149, 419] on b "24" at bounding box center [1154, 421] width 10 height 12
drag, startPoint x: 280, startPoint y: 49, endPoint x: 291, endPoint y: 54, distance: 11.9
click at [280, 49] on span "Virtual" at bounding box center [275, 54] width 33 height 14
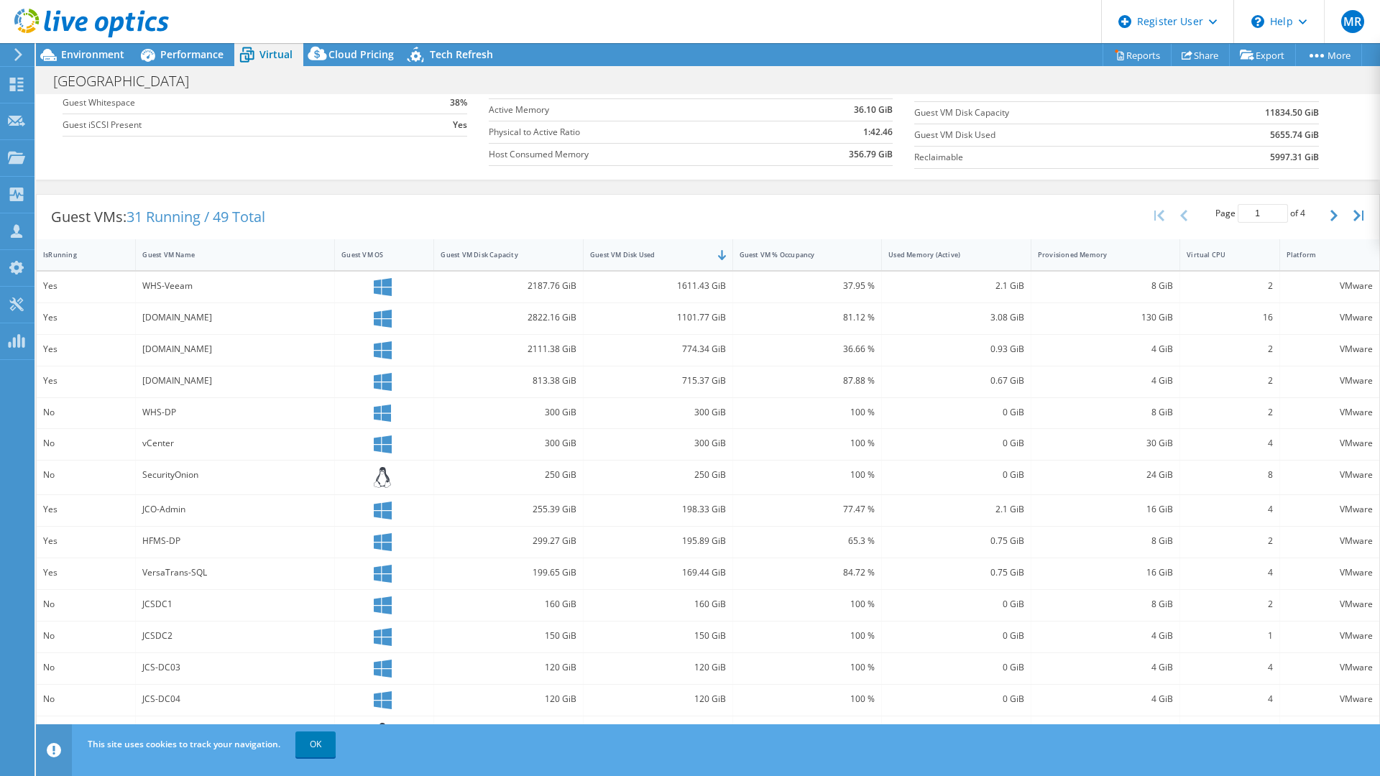
scroll to position [192, 0]
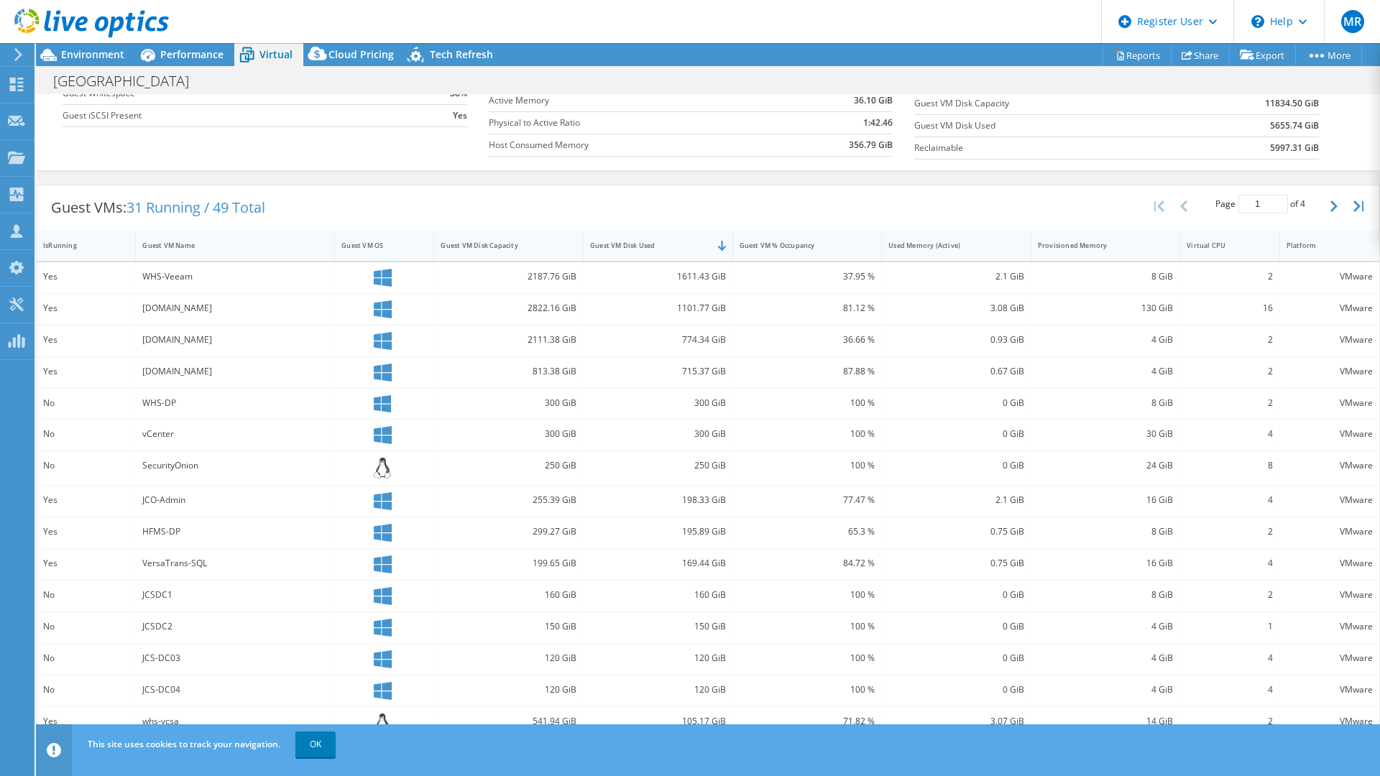
drag, startPoint x: 146, startPoint y: 331, endPoint x: 262, endPoint y: 369, distance: 122.7
click at [265, 369] on div "Yes WHS-Veeam 2187.76 GiB 1611.43 GiB 37.95 % 2.1 GiB 8 GiB 2 VMware Yes [DOMAI…" at bounding box center [708, 501] width 1343 height 479
click at [262, 369] on div "[DOMAIN_NAME]" at bounding box center [234, 372] width 185 height 16
drag, startPoint x: 747, startPoint y: 376, endPoint x: 635, endPoint y: 343, distance: 116.2
click at [669, 342] on div "Yes WHS-Veeam 2187.76 GiB 1611.43 GiB 37.95 % 2.1 GiB 8 GiB 2 VMware Yes [DOMAI…" at bounding box center [708, 501] width 1343 height 479
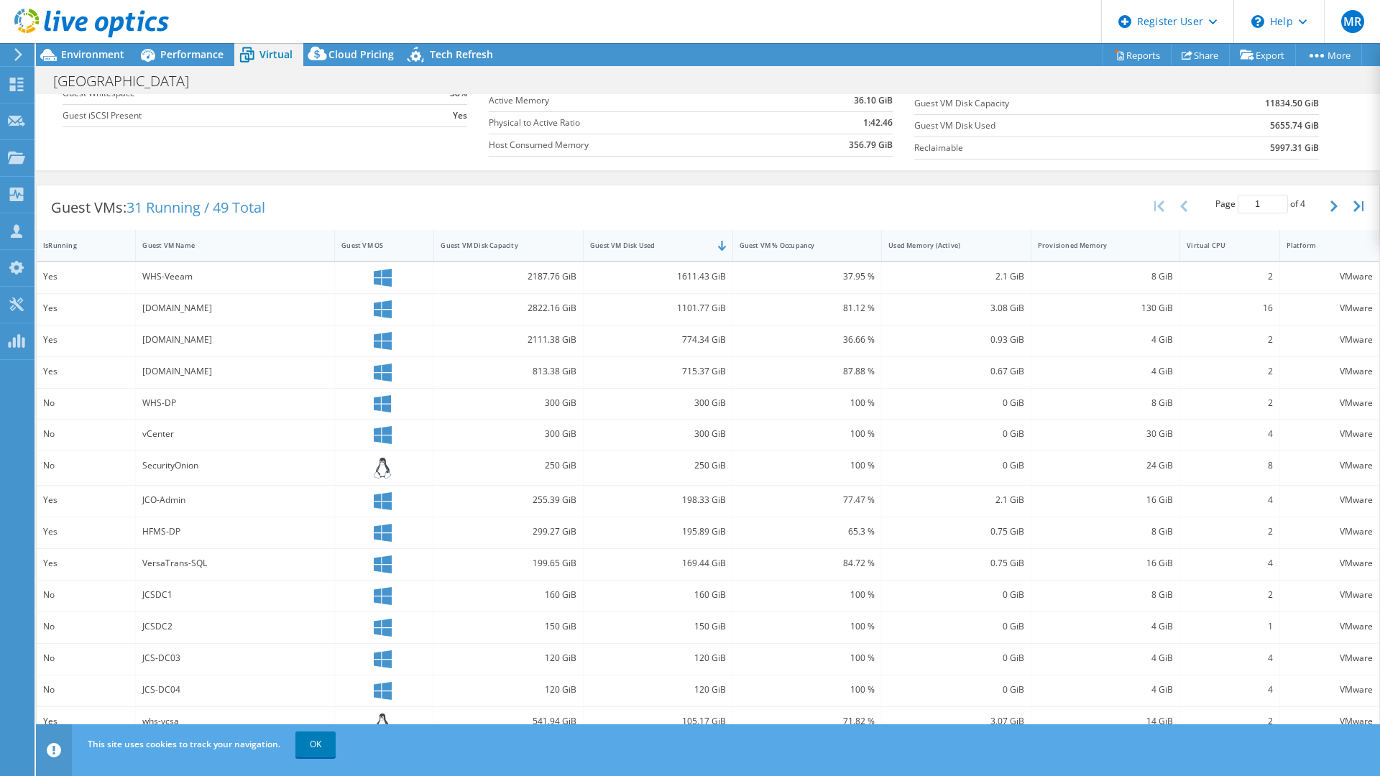
click at [315, 345] on div "[DOMAIN_NAME]" at bounding box center [234, 340] width 185 height 16
drag, startPoint x: 138, startPoint y: 339, endPoint x: 226, endPoint y: 363, distance: 90.8
click at [226, 363] on div "Yes WHS-Veeam 2187.76 GiB 1611.43 GiB 37.95 % 2.1 GiB 8 GiB 2 VMware Yes [DOMAI…" at bounding box center [708, 501] width 1343 height 479
click at [751, 379] on div "87.88 %" at bounding box center [808, 372] width 136 height 16
click at [707, 365] on div "715.37 GiB" at bounding box center [658, 372] width 136 height 16
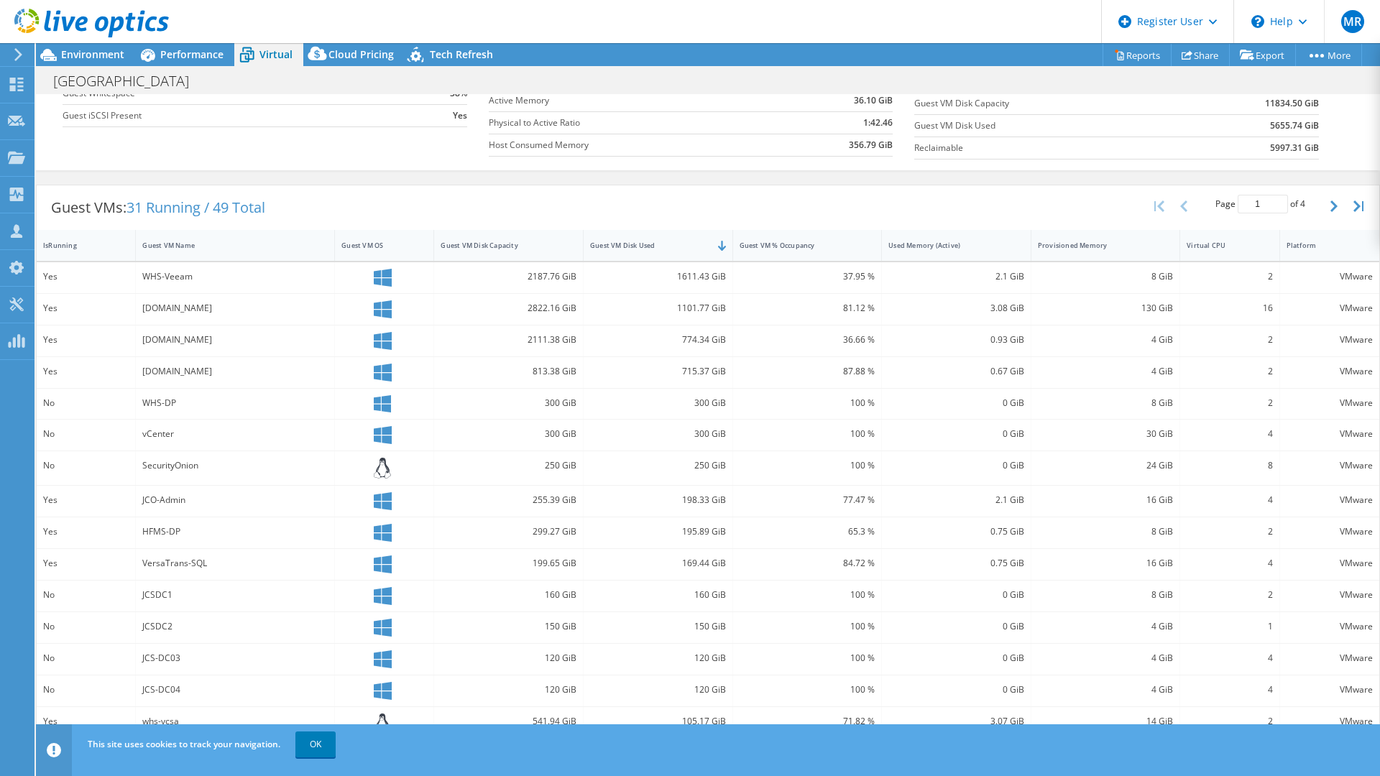
click at [693, 342] on div "774.34 GiB" at bounding box center [658, 340] width 136 height 16
click at [725, 376] on div "715.37 GiB" at bounding box center [659, 372] width 150 height 31
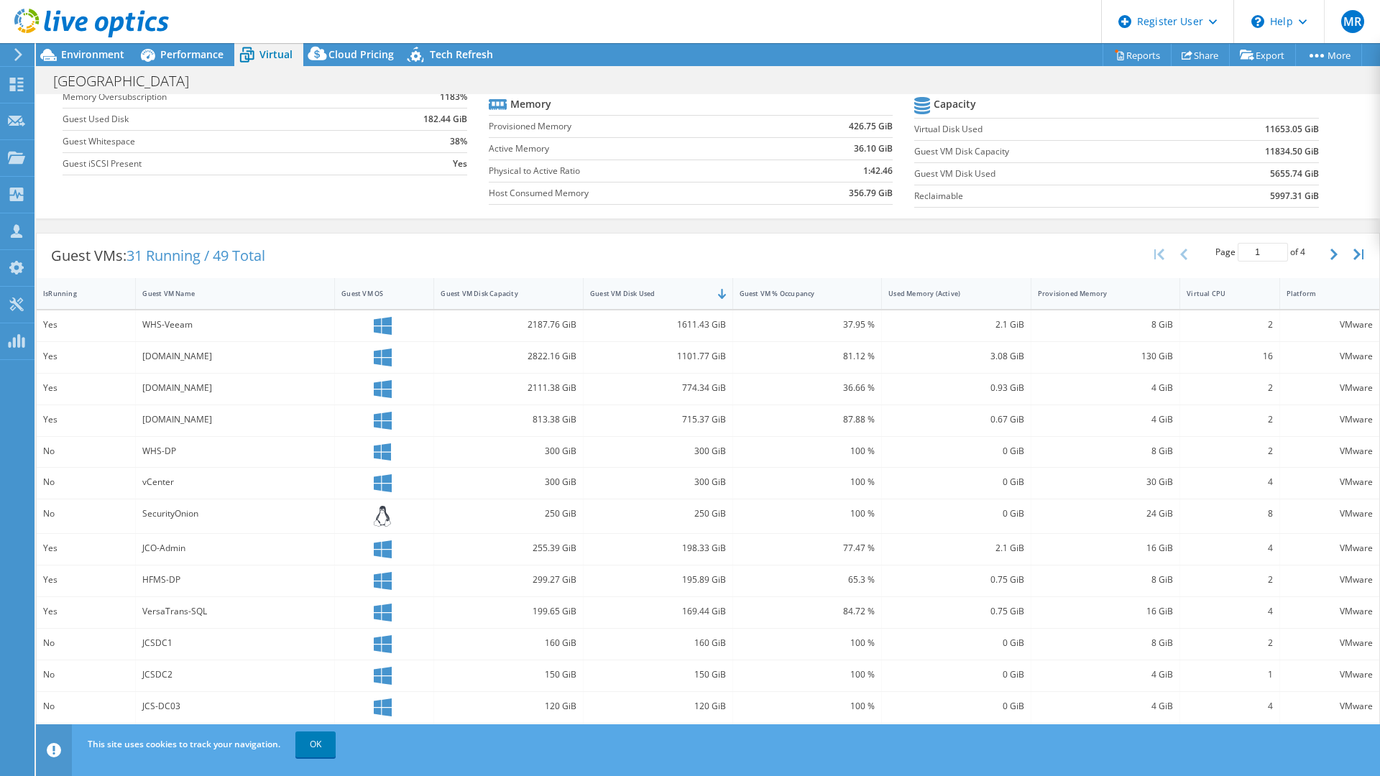
scroll to position [72, 0]
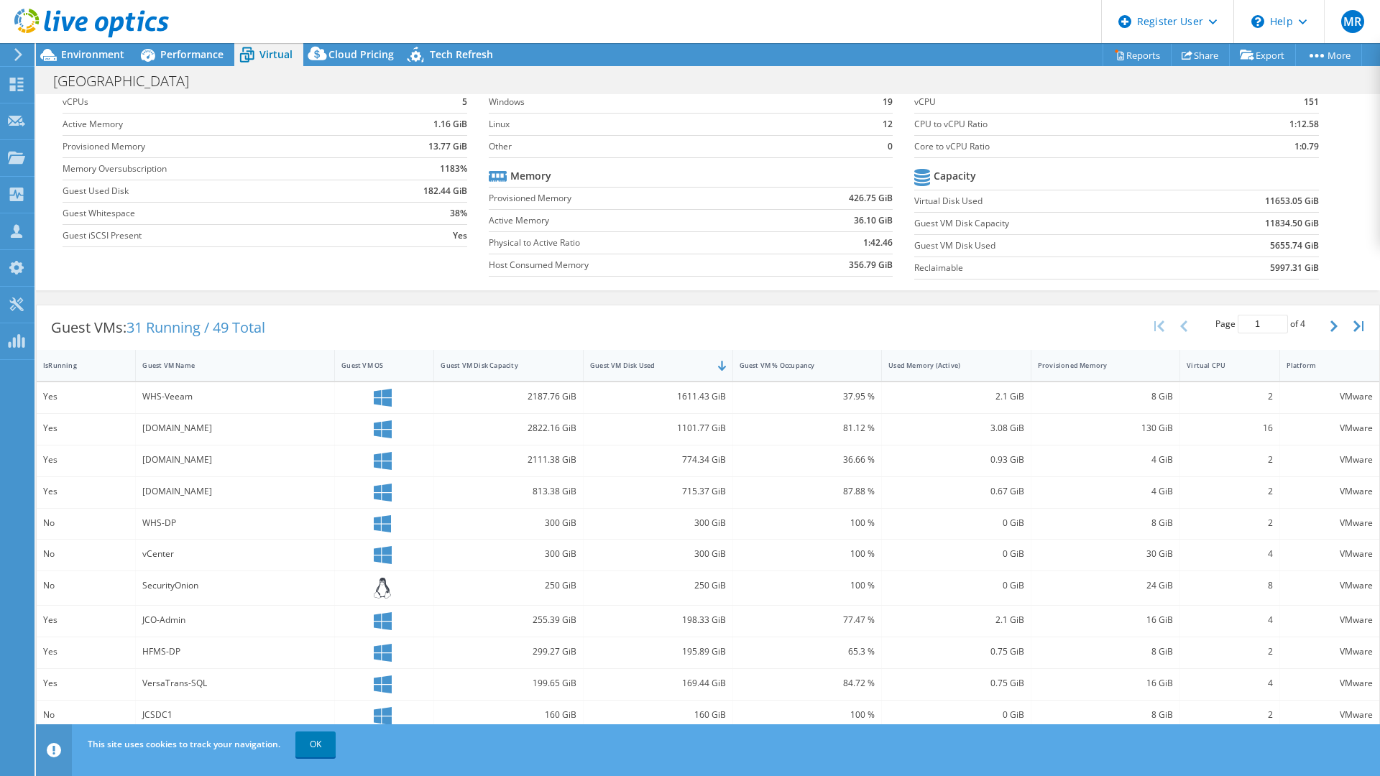
click at [1287, 245] on b "5655.74 GiB" at bounding box center [1294, 246] width 49 height 14
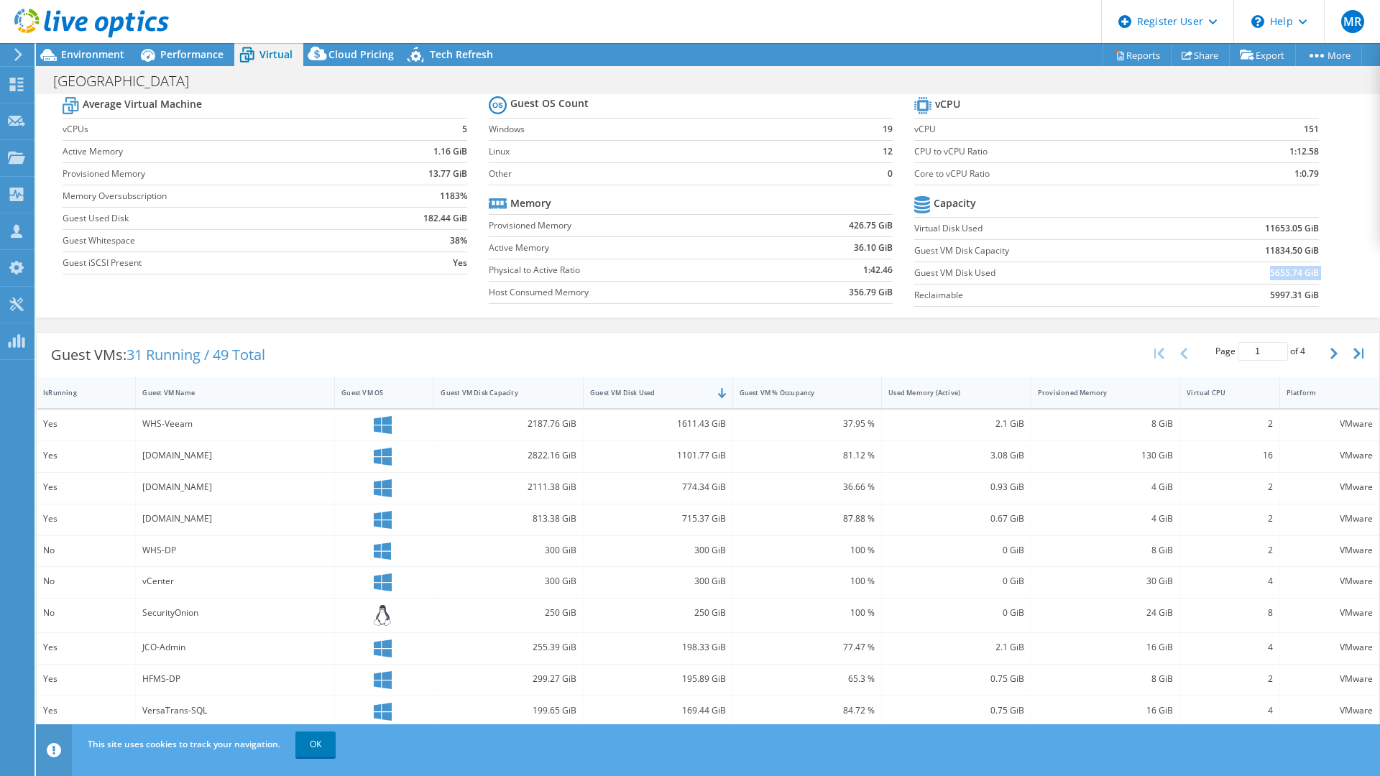
scroll to position [0, 0]
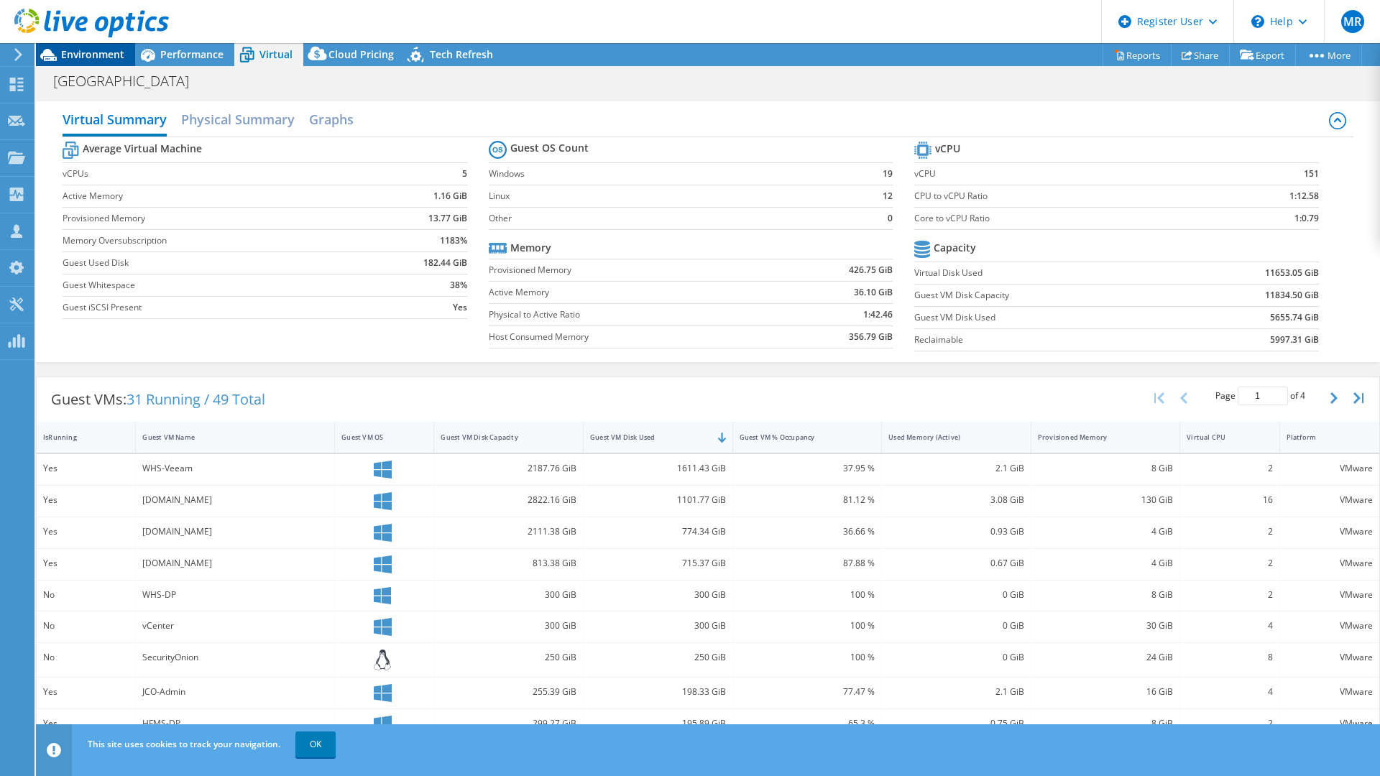
click at [114, 55] on span "Environment" at bounding box center [92, 54] width 63 height 14
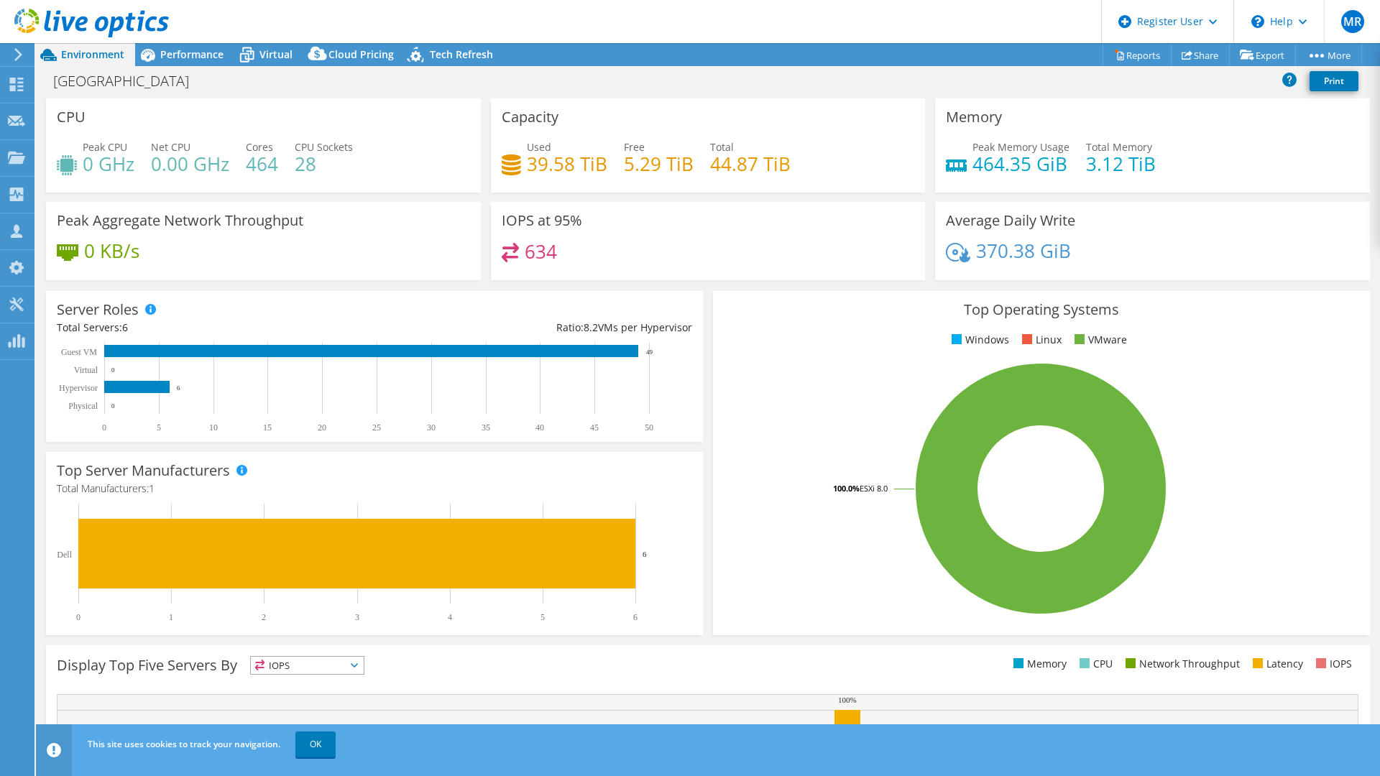
click at [538, 165] on h4 "39.58 TiB" at bounding box center [567, 164] width 81 height 16
click at [589, 122] on div "Capacity Used 39.58 TiB Free 5.29 TiB Total 44.87 TiB" at bounding box center [708, 145] width 435 height 94
click at [135, 152] on div "Peak CPU 0 GHz Net CPU 0.00 GHz Cores 464 CPU Sockets 28" at bounding box center [263, 162] width 413 height 47
click at [67, 114] on h3 "CPU" at bounding box center [71, 117] width 29 height 16
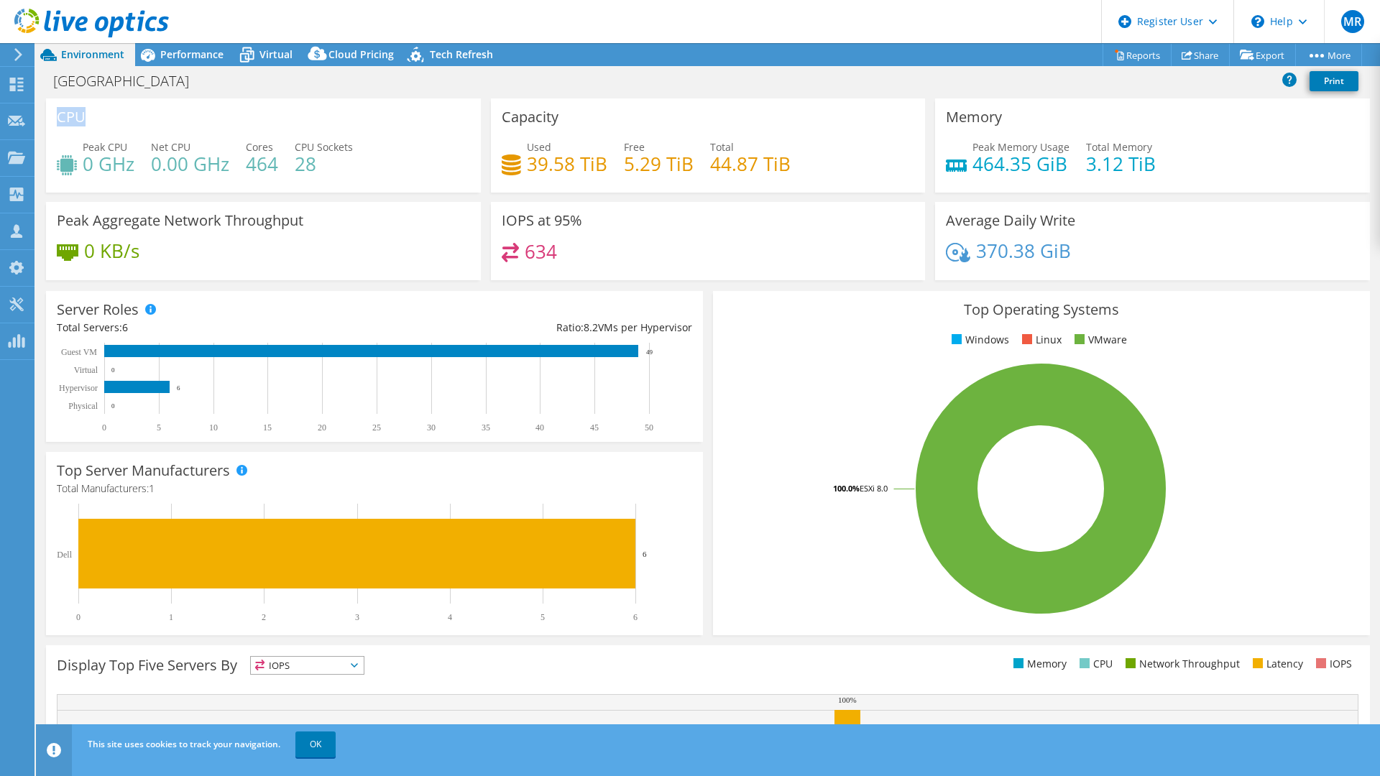
drag, startPoint x: 67, startPoint y: 114, endPoint x: 306, endPoint y: 139, distance: 240.6
click at [67, 114] on h3 "CPU" at bounding box center [71, 117] width 29 height 16
click at [536, 121] on h3 "Capacity" at bounding box center [530, 117] width 57 height 16
click at [185, 60] on span "Performance" at bounding box center [191, 54] width 63 height 14
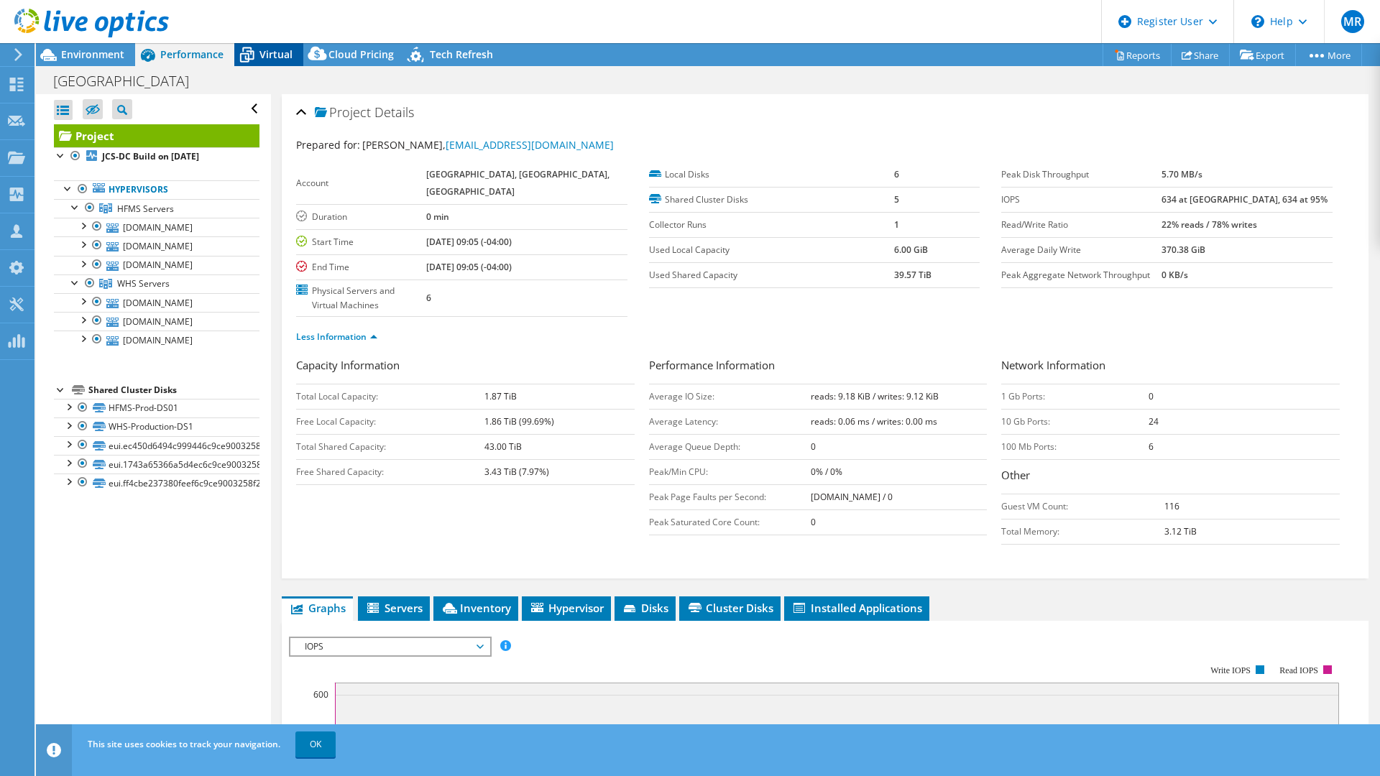
click at [282, 58] on span "Virtual" at bounding box center [275, 54] width 33 height 14
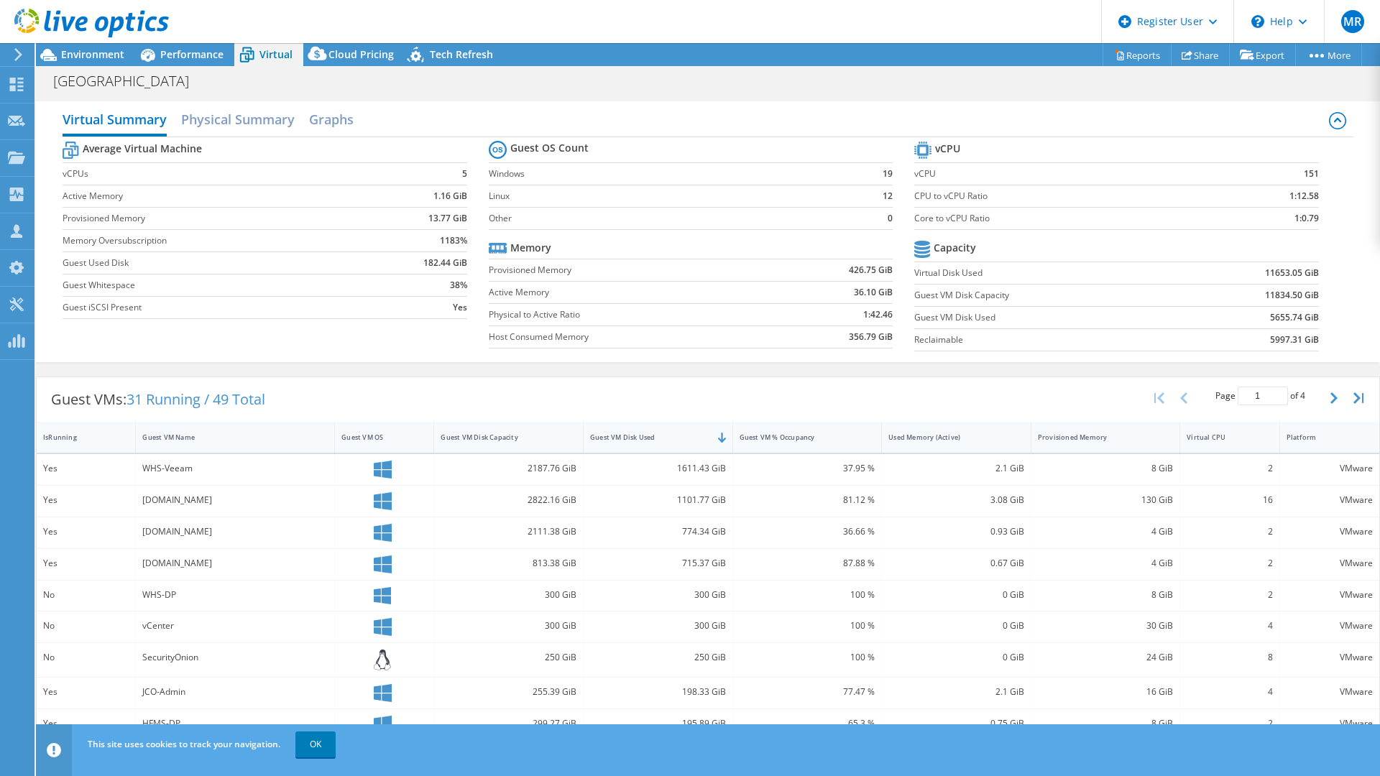
click at [1276, 340] on b "5997.31 GiB" at bounding box center [1294, 340] width 49 height 14
click at [1272, 318] on b "5655.74 GiB" at bounding box center [1294, 318] width 49 height 14
click at [1271, 334] on b "5997.31 GiB" at bounding box center [1294, 340] width 49 height 14
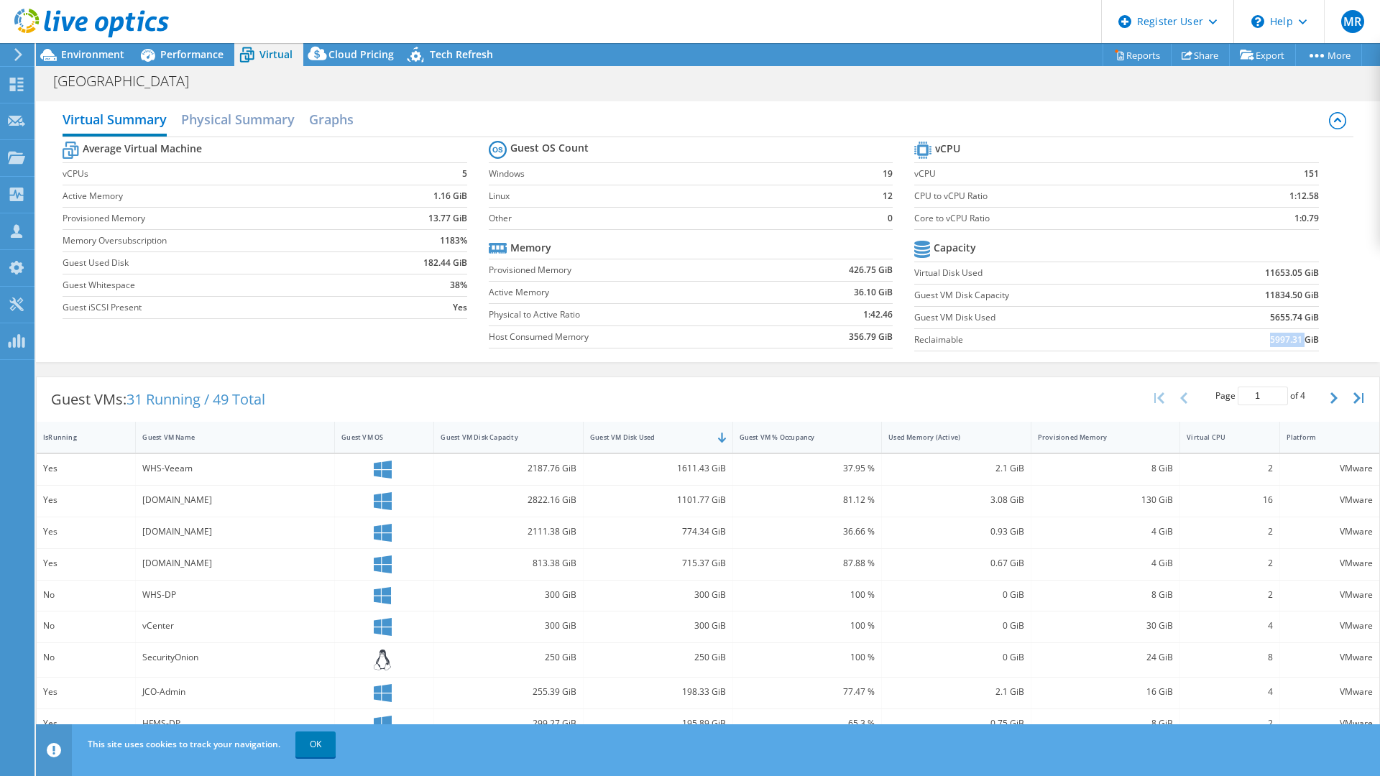
click at [1271, 334] on b "5997.31 GiB" at bounding box center [1294, 340] width 49 height 14
click at [1272, 318] on b "5655.74 GiB" at bounding box center [1294, 318] width 49 height 14
click at [1226, 337] on td "5997.31 GiB" at bounding box center [1248, 339] width 139 height 22
click at [173, 56] on span "Performance" at bounding box center [191, 54] width 63 height 14
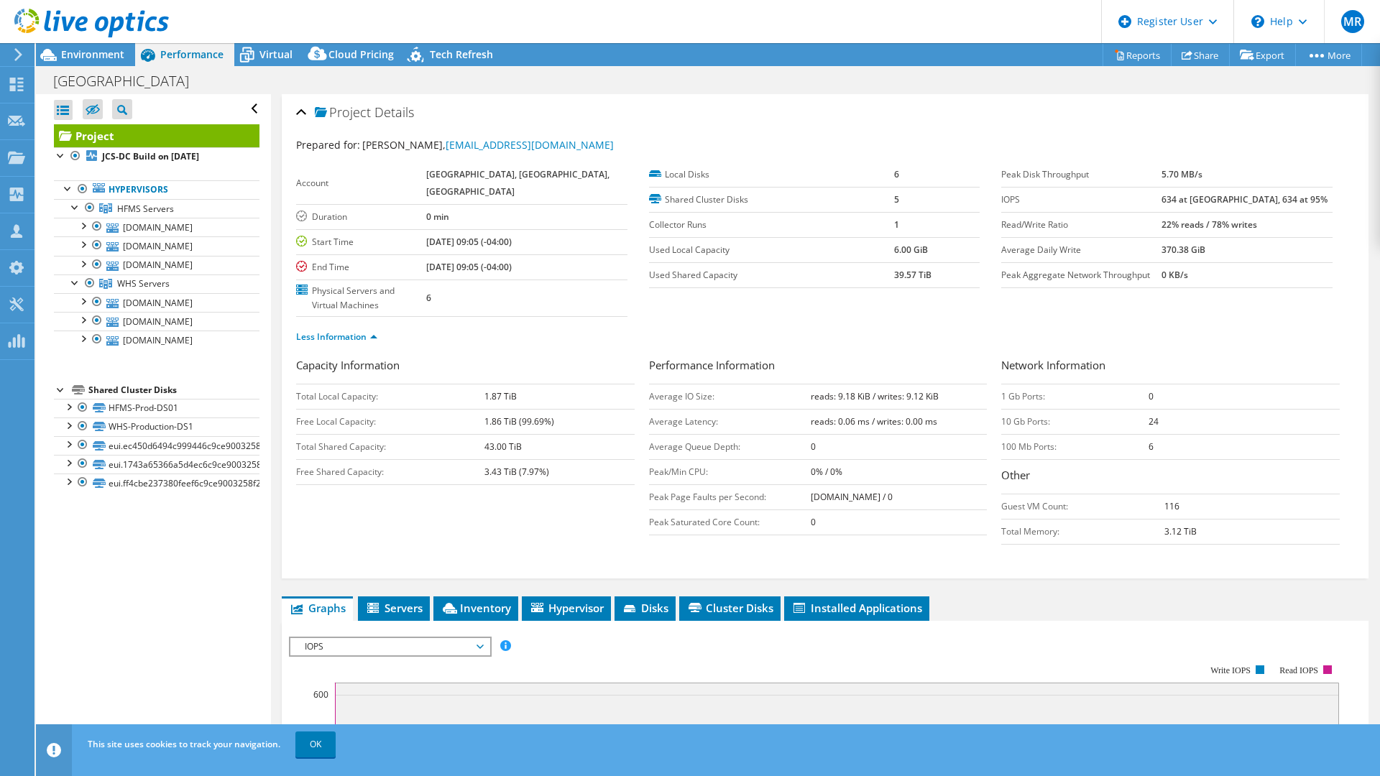
click at [495, 443] on b "43.00 TiB" at bounding box center [502, 447] width 37 height 12
click at [484, 477] on b "3.43 TiB (7.97%)" at bounding box center [516, 472] width 65 height 12
click at [159, 483] on link "eui.ff4cbe237380feef6c9ce9003258f216" at bounding box center [157, 483] width 206 height 19
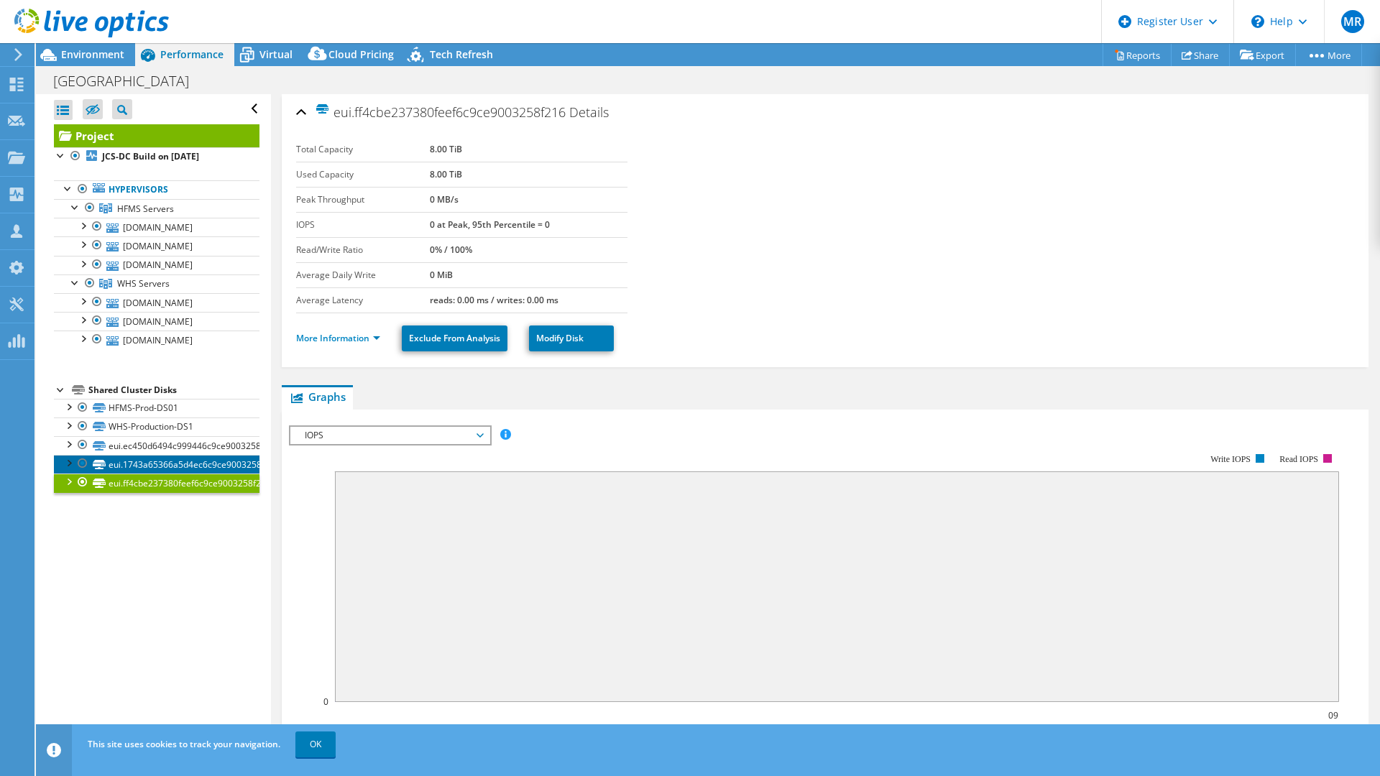
click at [177, 461] on link "eui.1743a65366a5d4ec6c9ce9003258f216" at bounding box center [157, 464] width 206 height 19
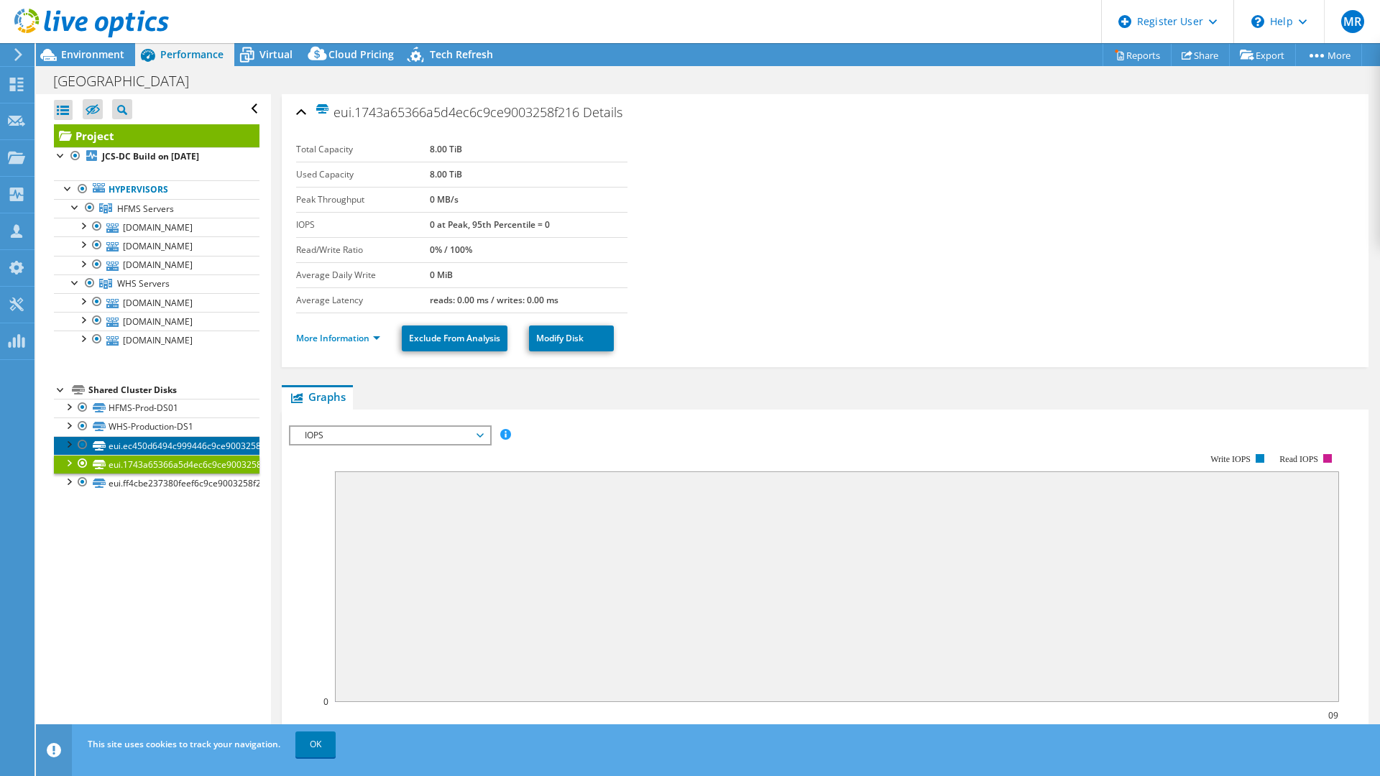
click at [178, 448] on link "eui.ec450d6494c999446c9ce9003258f216" at bounding box center [157, 445] width 206 height 19
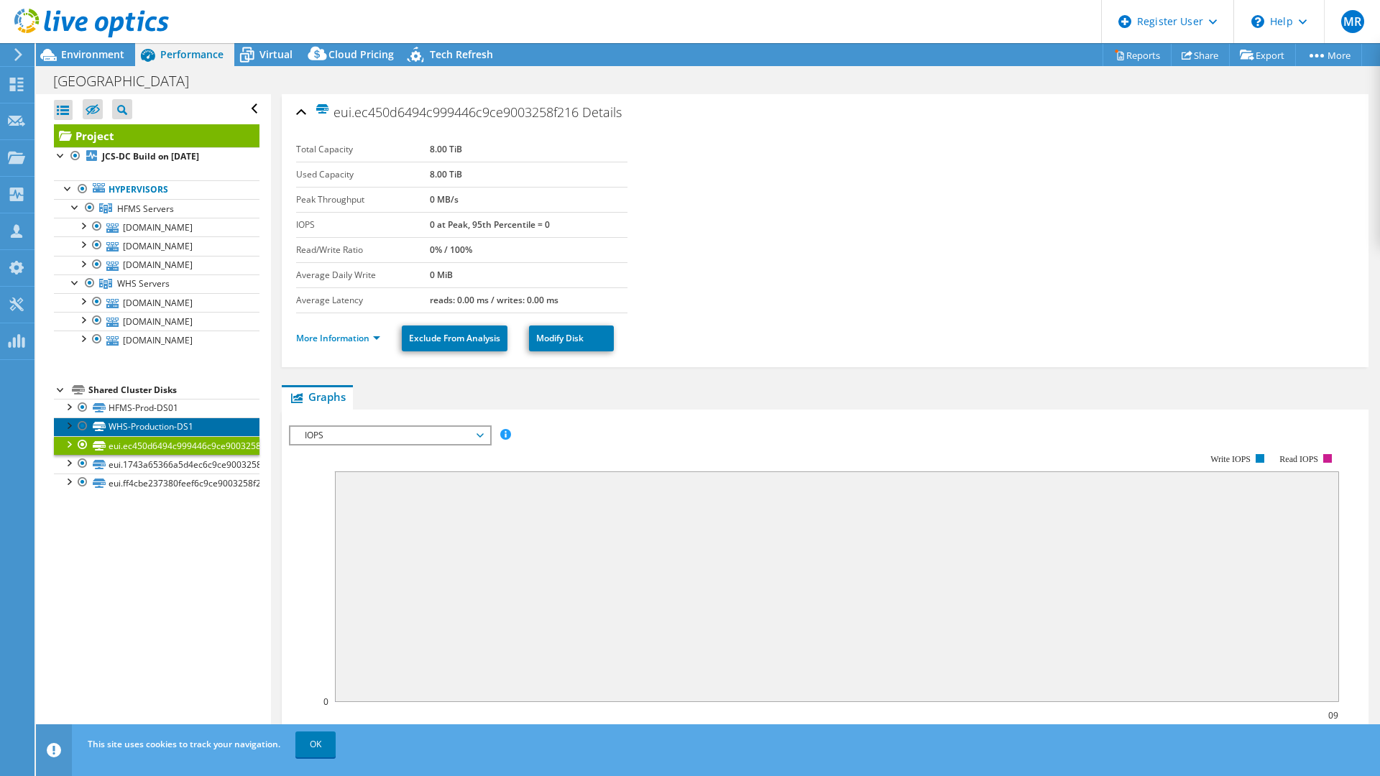
click at [180, 428] on link "WHS-Production-DS1" at bounding box center [157, 427] width 206 height 19
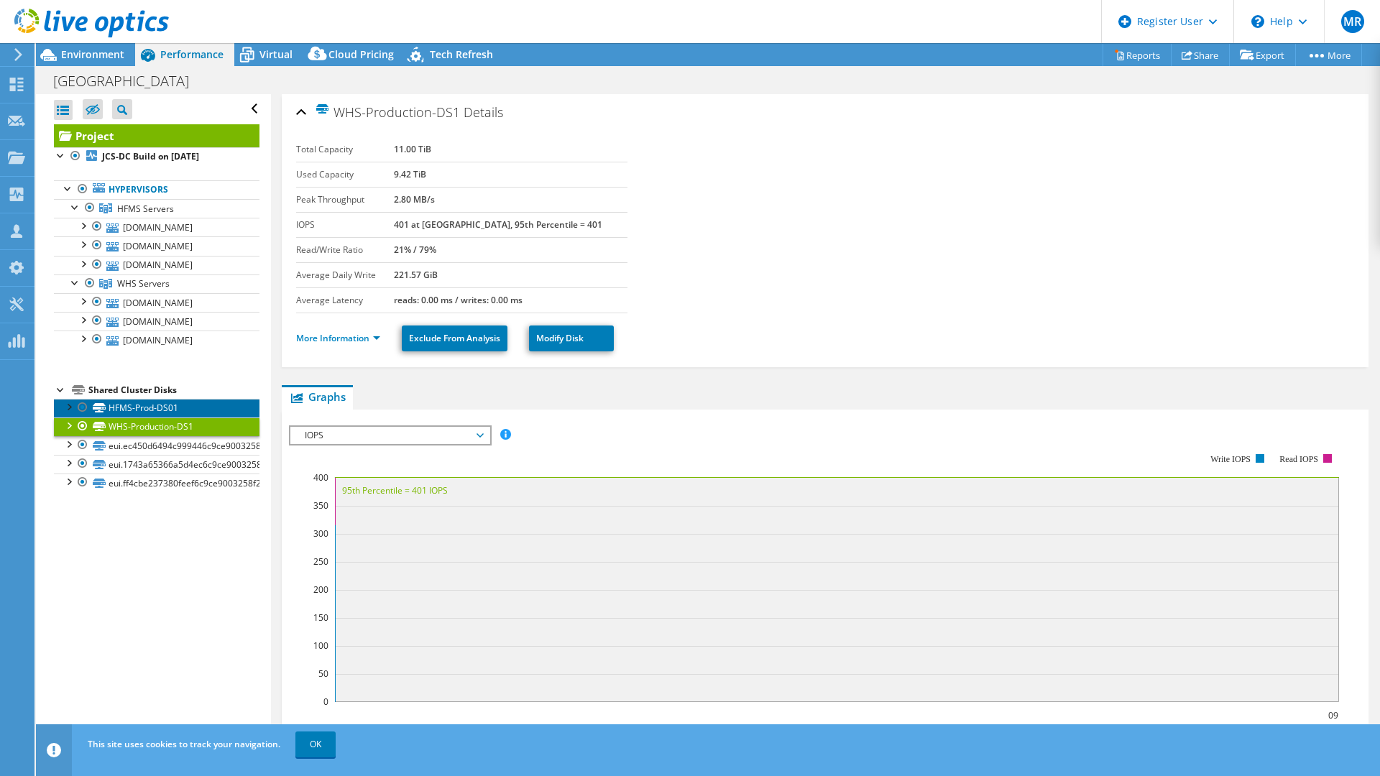
click at [183, 411] on link "HFMS-Prod-DS01" at bounding box center [157, 408] width 206 height 19
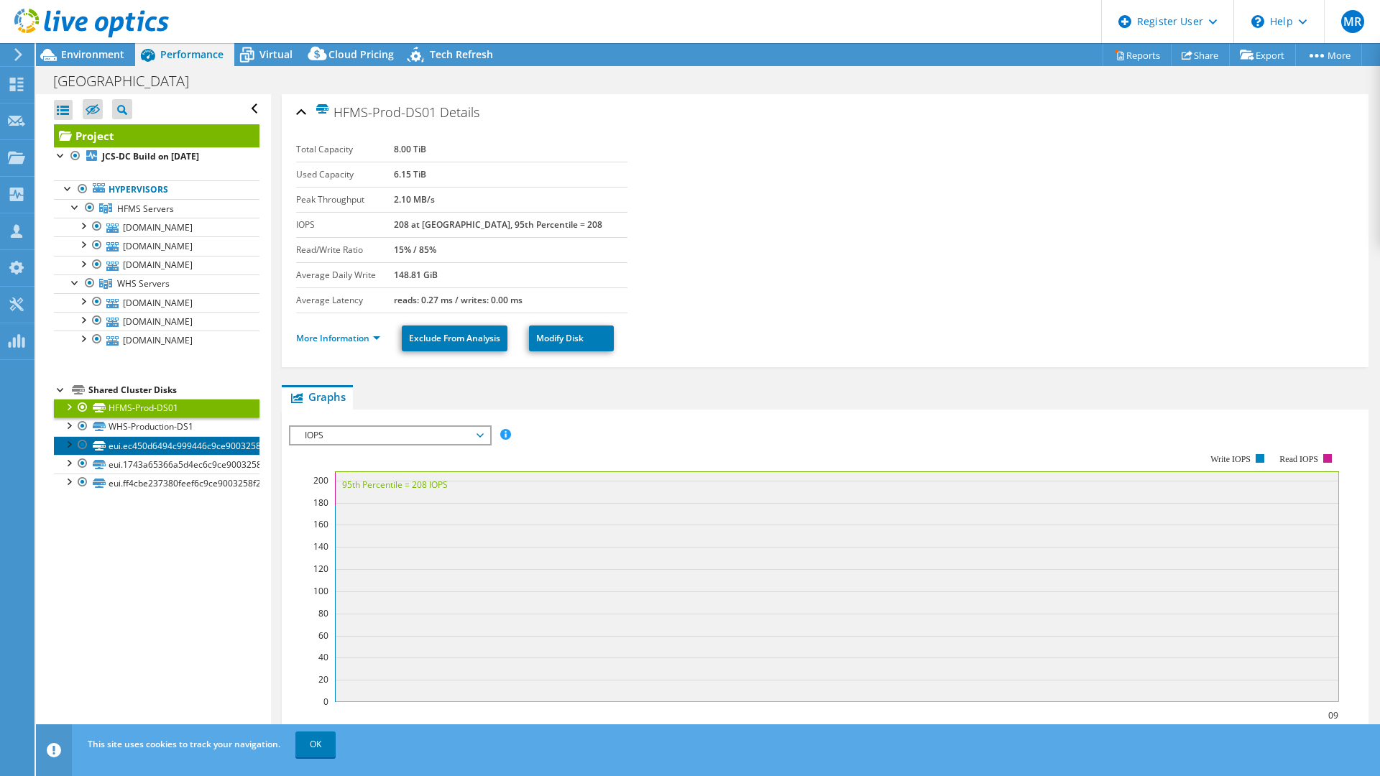
click at [190, 437] on link "eui.ec450d6494c999446c9ce9003258f216" at bounding box center [157, 445] width 206 height 19
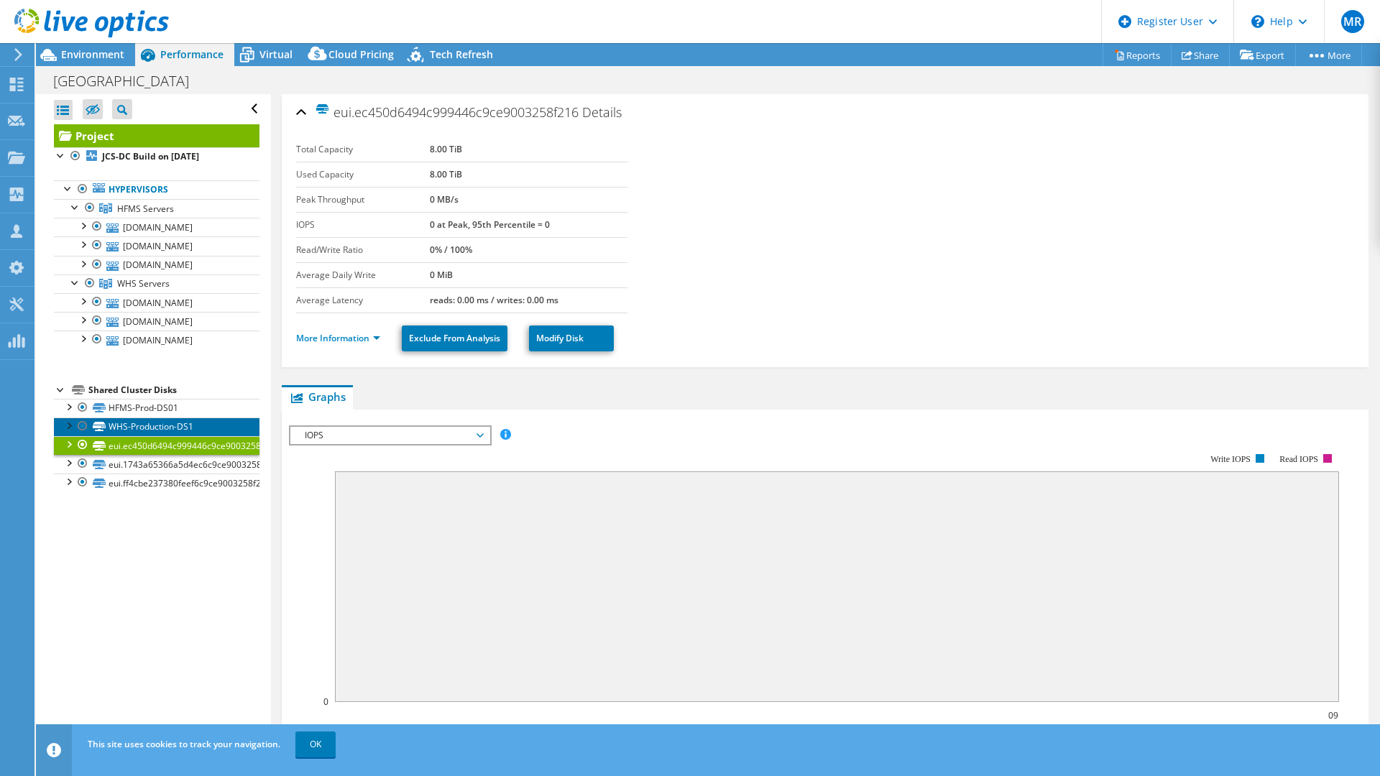
click at [190, 432] on link "WHS-Production-DS1" at bounding box center [157, 427] width 206 height 19
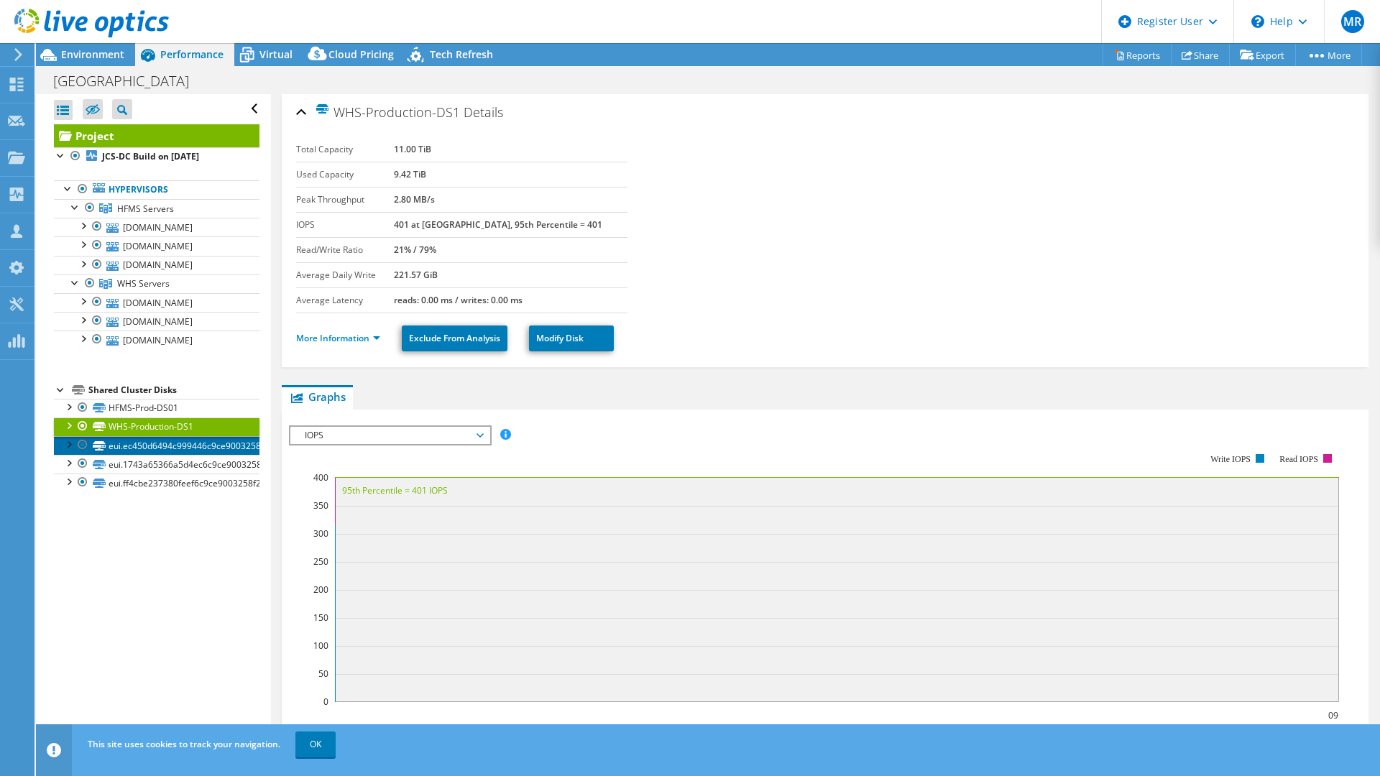
click at [227, 449] on link "eui.ec450d6494c999446c9ce9003258f216" at bounding box center [157, 445] width 206 height 19
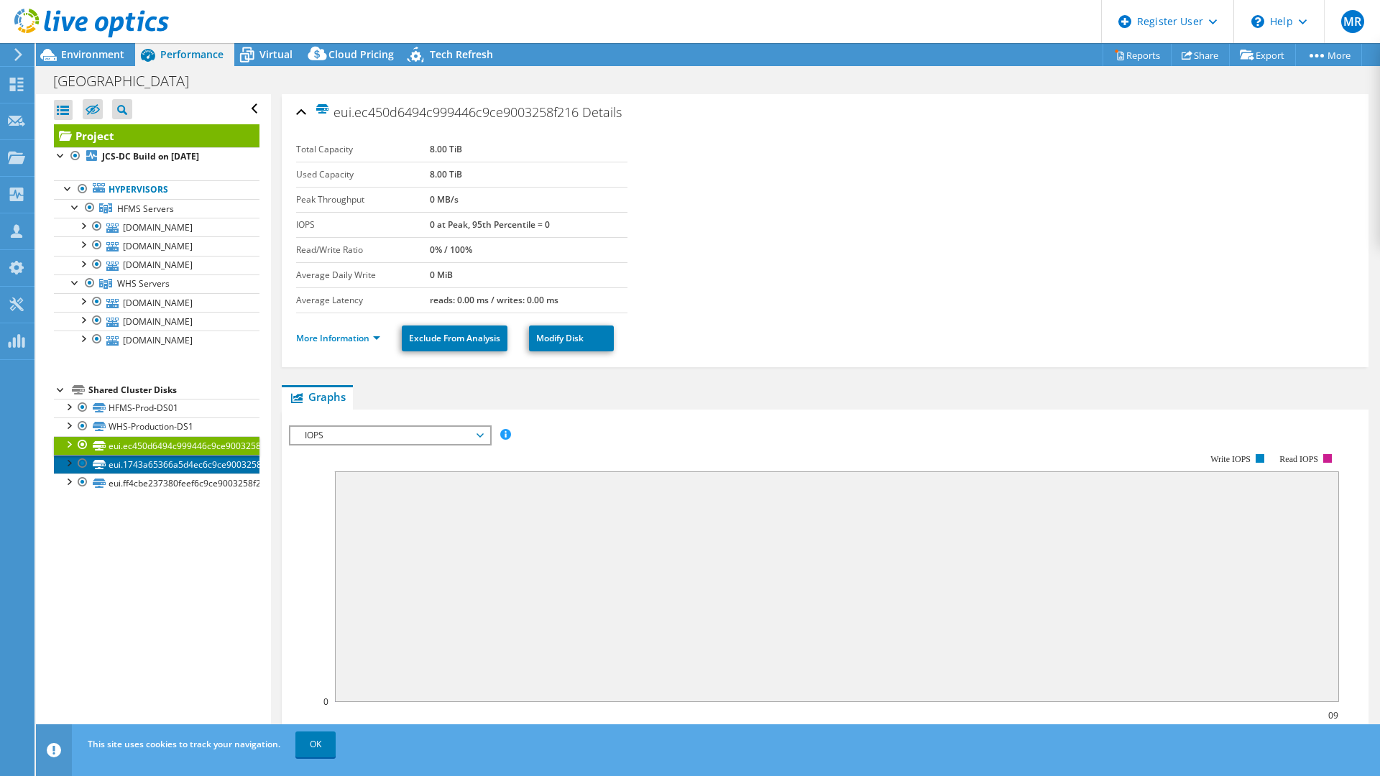
click at [220, 469] on link "eui.1743a65366a5d4ec6c9ce9003258f216" at bounding box center [157, 464] width 206 height 19
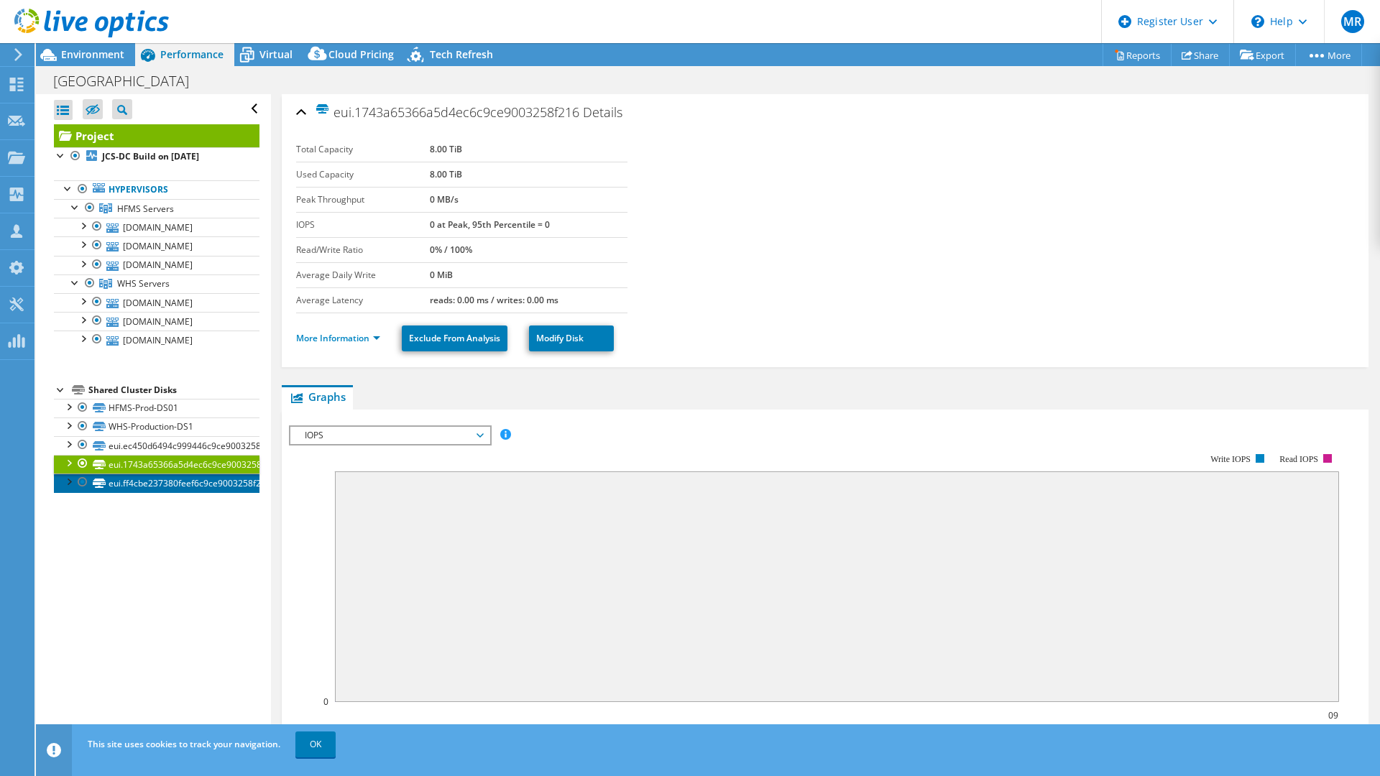
click at [224, 483] on link "eui.ff4cbe237380feef6c9ce9003258f216" at bounding box center [157, 483] width 206 height 19
click at [223, 469] on link "eui.1743a65366a5d4ec6c9ce9003258f216" at bounding box center [157, 464] width 206 height 19
click at [221, 455] on link "eui.1743a65366a5d4ec6c9ce9003258f216" at bounding box center [157, 464] width 206 height 19
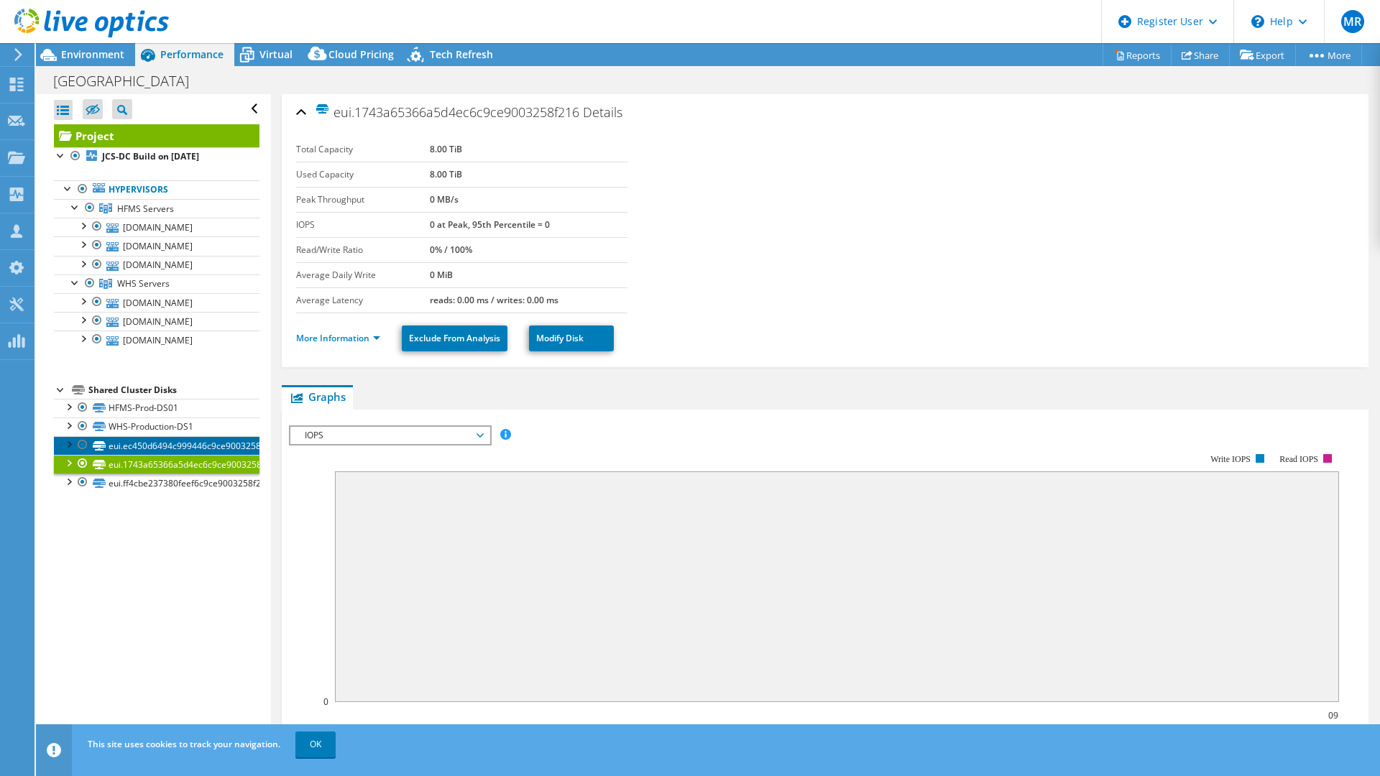
click at [218, 443] on link "eui.ec450d6494c999446c9ce9003258f216" at bounding box center [157, 445] width 206 height 19
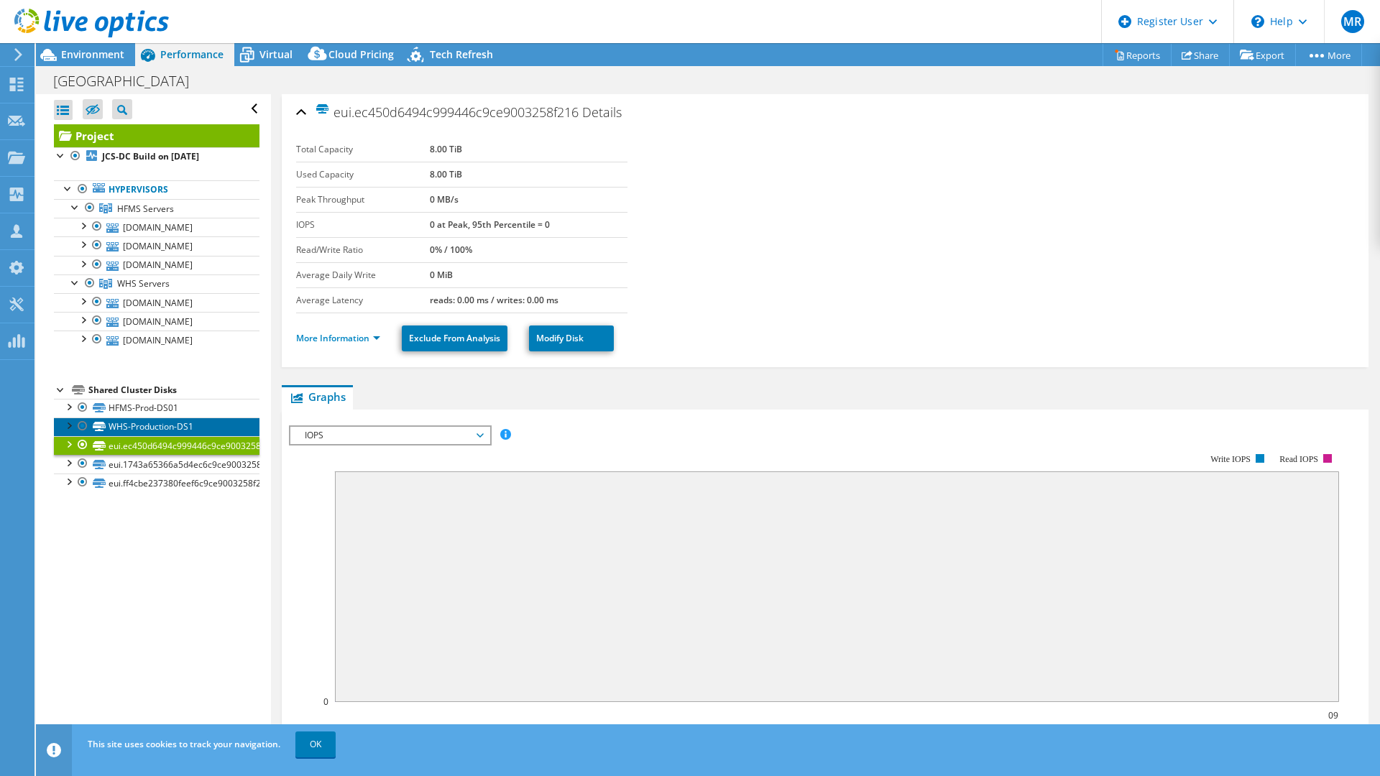
click at [216, 433] on link "WHS-Production-DS1" at bounding box center [157, 427] width 206 height 19
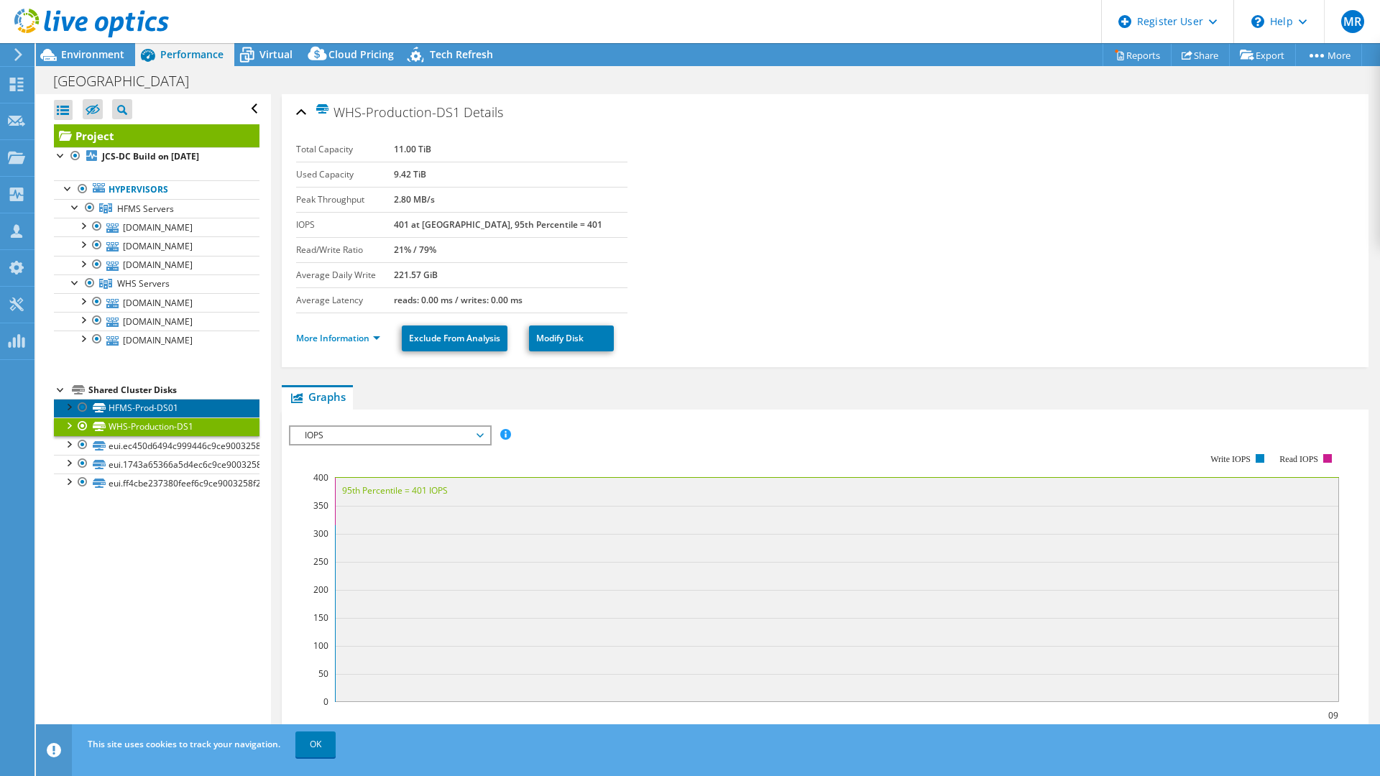
click at [213, 410] on link "HFMS-Prod-DS01" at bounding box center [157, 408] width 206 height 19
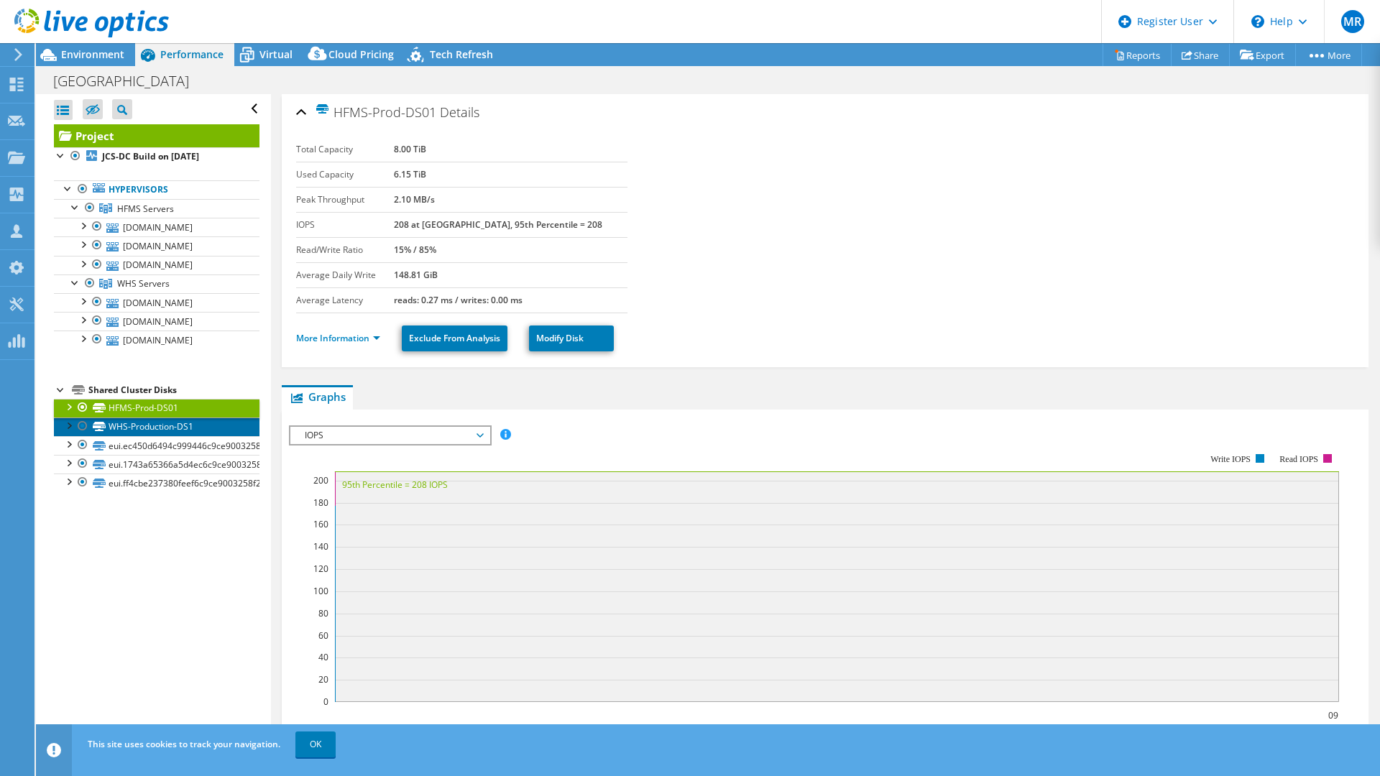
click at [213, 429] on link "WHS-Production-DS1" at bounding box center [157, 427] width 206 height 19
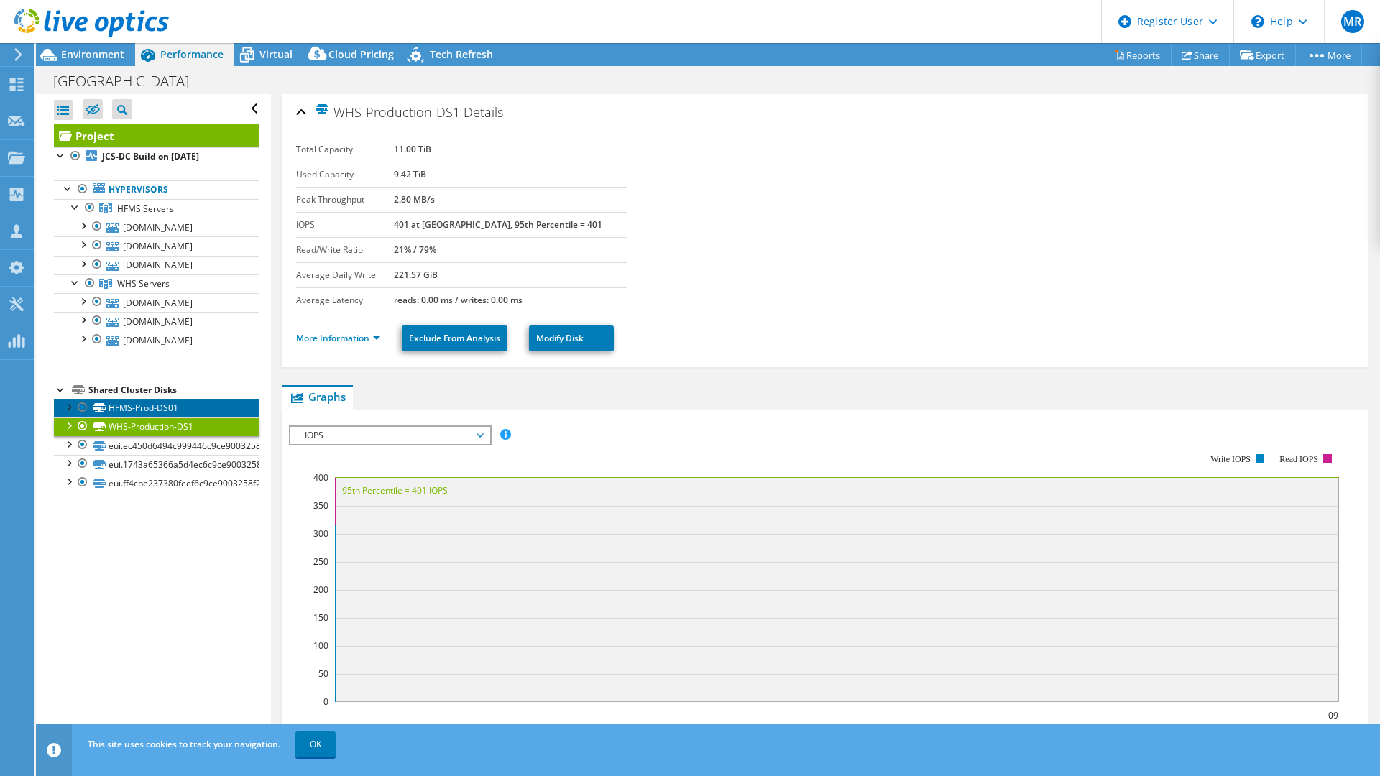
click at [212, 410] on link "HFMS-Prod-DS01" at bounding box center [157, 408] width 206 height 19
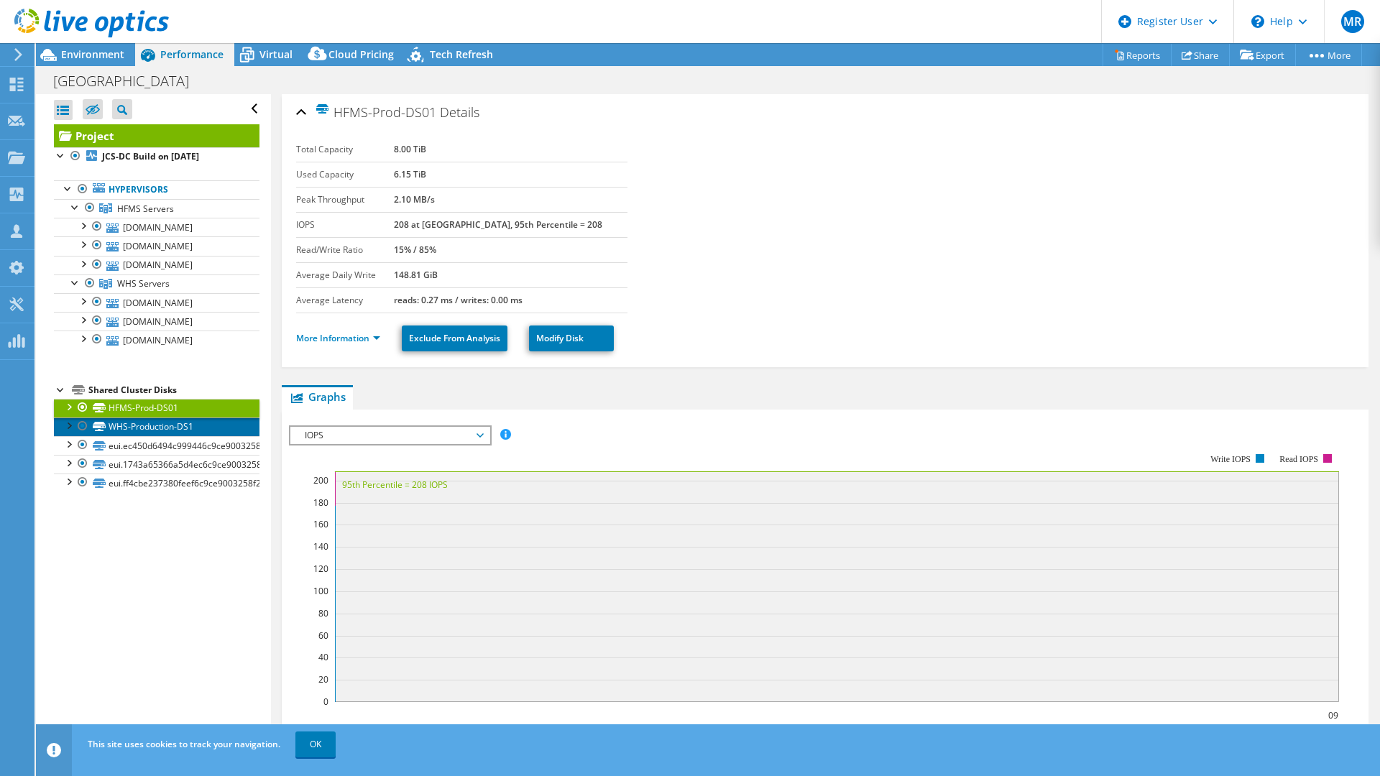
click at [213, 422] on link "WHS-Production-DS1" at bounding box center [157, 427] width 206 height 19
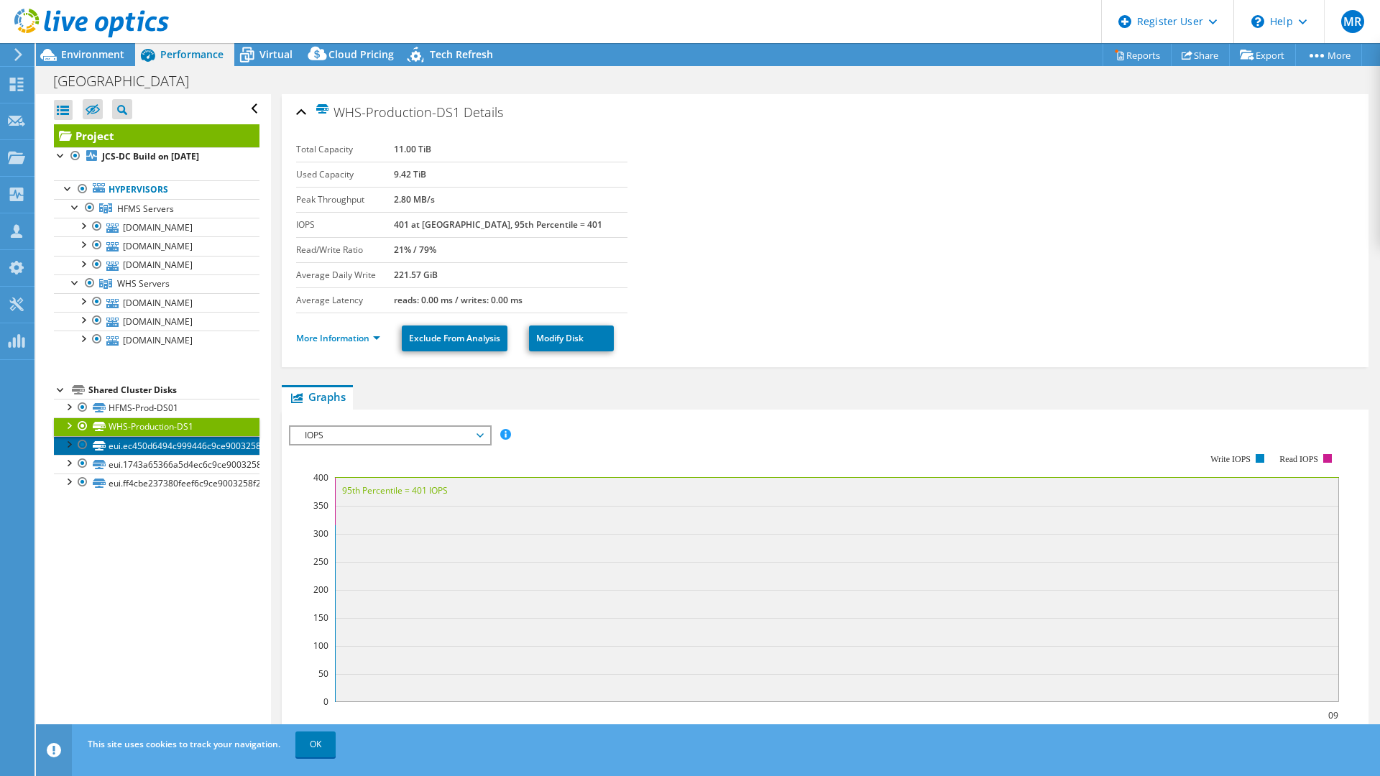
click at [220, 446] on link "eui.ec450d6494c999446c9ce9003258f216" at bounding box center [157, 445] width 206 height 19
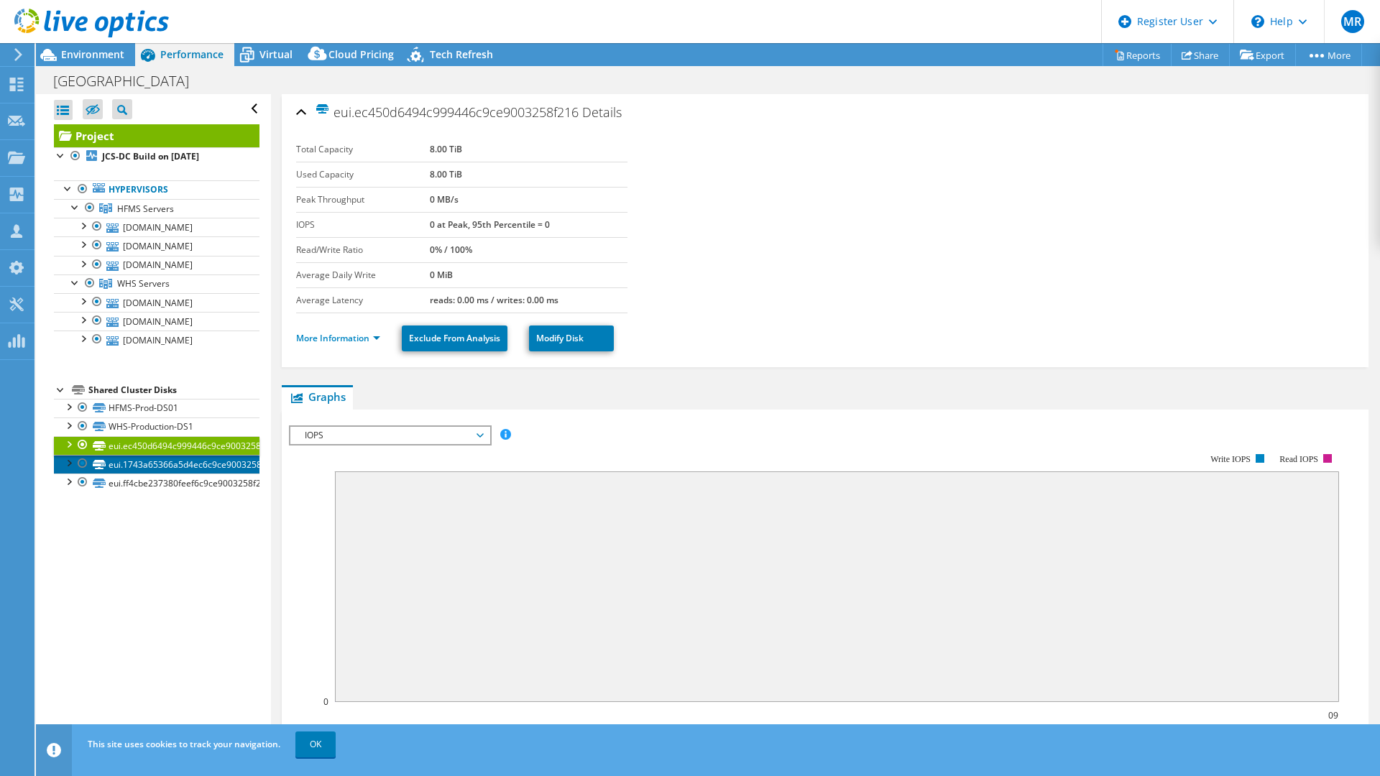
click at [219, 461] on link "eui.1743a65366a5d4ec6c9ce9003258f216" at bounding box center [157, 464] width 206 height 19
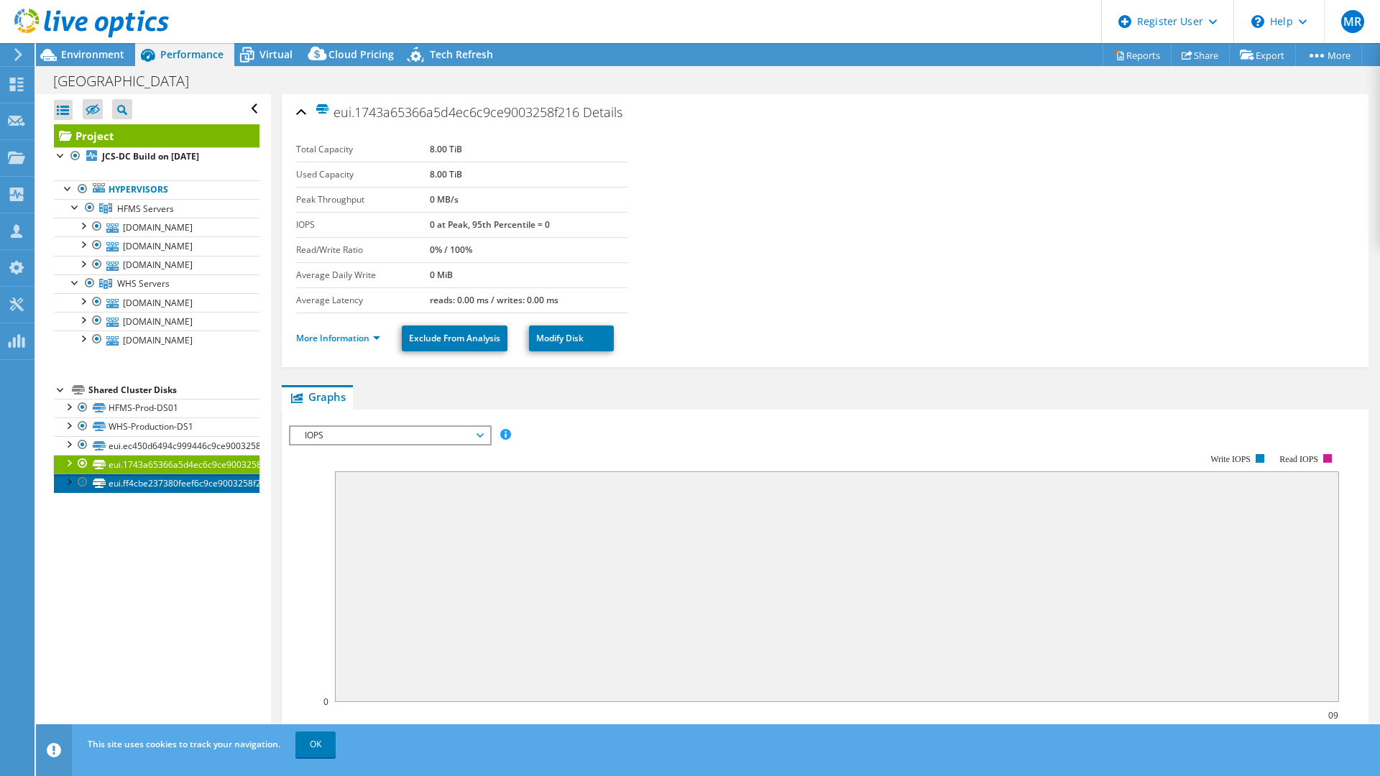
click at [218, 487] on link "eui.ff4cbe237380feef6c9ce9003258f216" at bounding box center [157, 483] width 206 height 19
click at [218, 588] on div "Open All Close All Hide Excluded Nodes Project Tree Filter" at bounding box center [153, 421] width 234 height 654
click at [339, 340] on link "More Information" at bounding box center [338, 338] width 84 height 12
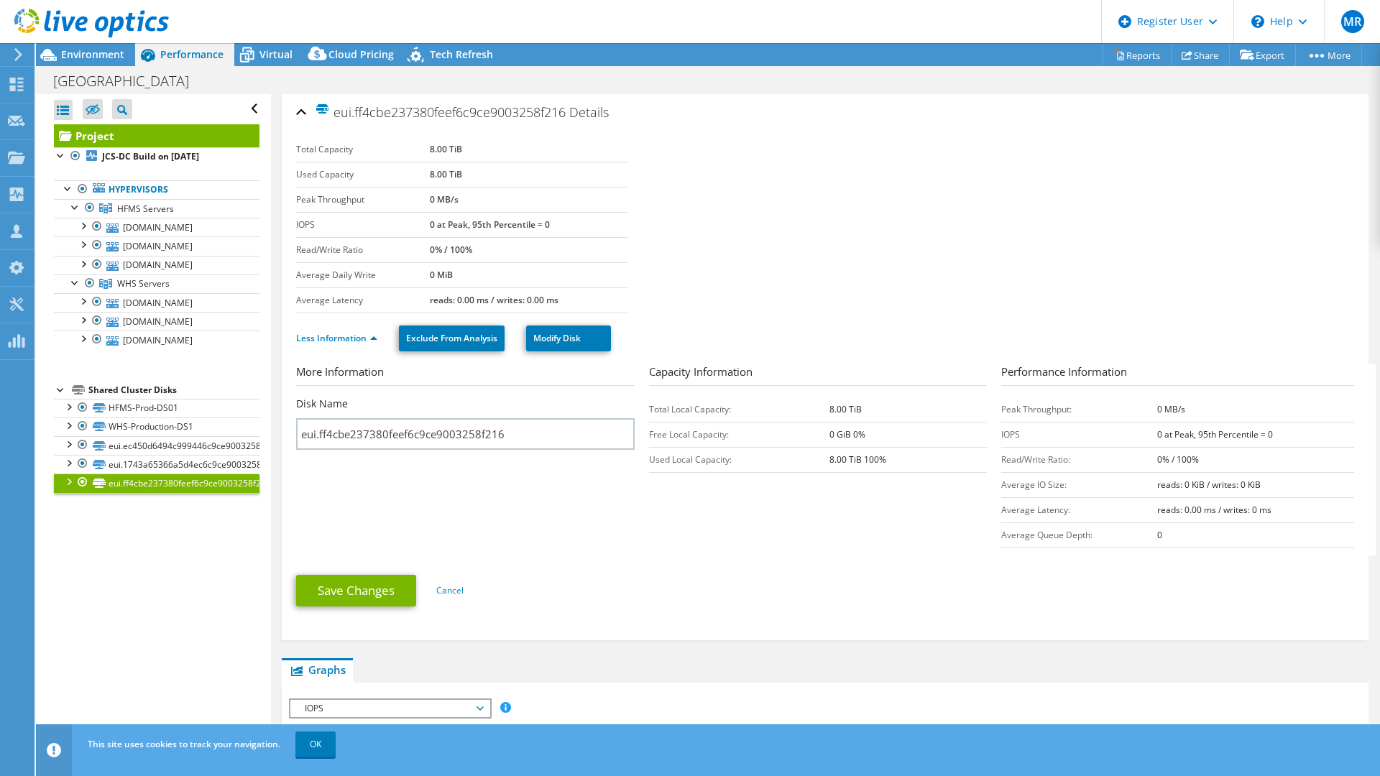
click at [179, 531] on div "Open All Close All Hide Excluded Nodes Project Tree Filter" at bounding box center [153, 421] width 234 height 654
click at [169, 617] on div "Open All Close All Hide Excluded Nodes Project Tree Filter" at bounding box center [153, 421] width 234 height 654
click at [130, 386] on div "Shared Cluster Disks" at bounding box center [173, 390] width 171 height 17
click at [131, 385] on div "Shared Cluster Disks" at bounding box center [173, 390] width 171 height 17
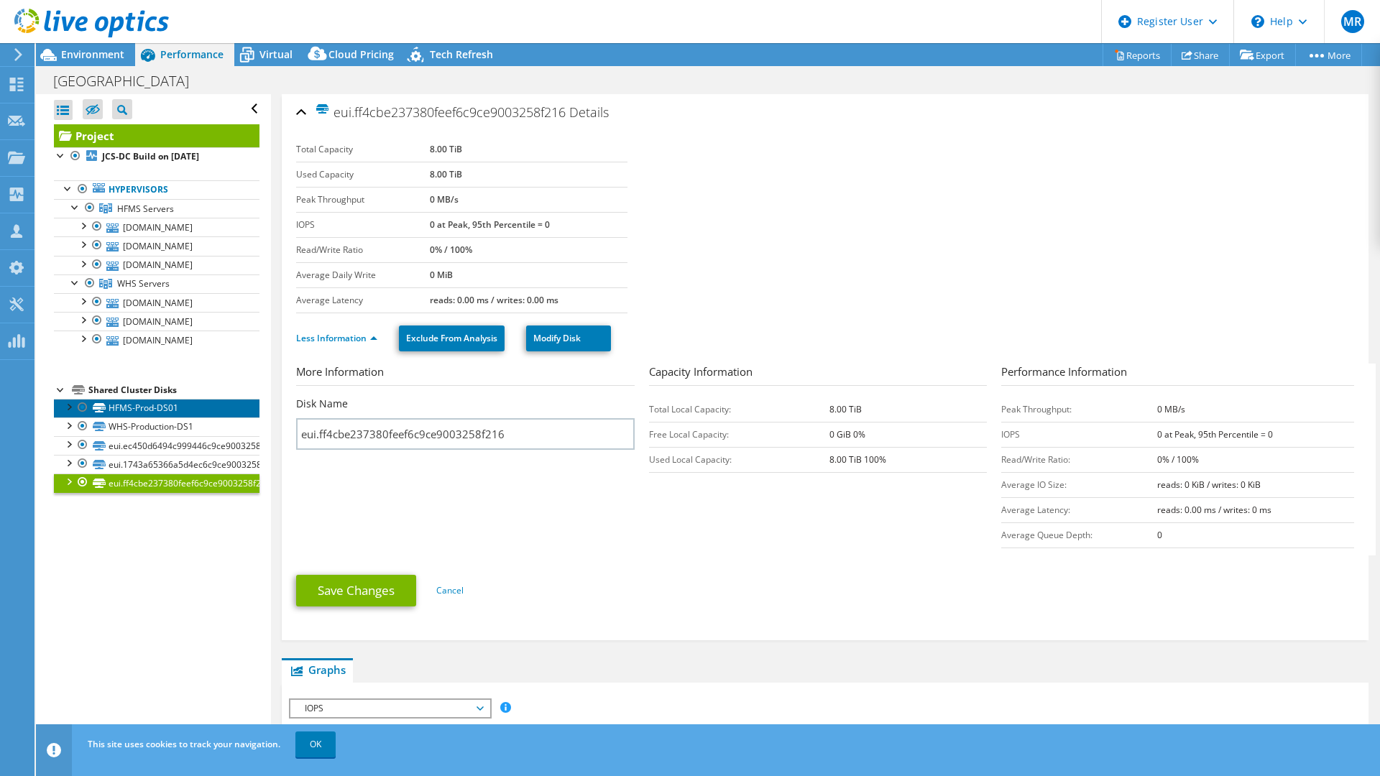
click at [177, 407] on link "HFMS-Prod-DS01" at bounding box center [157, 408] width 206 height 19
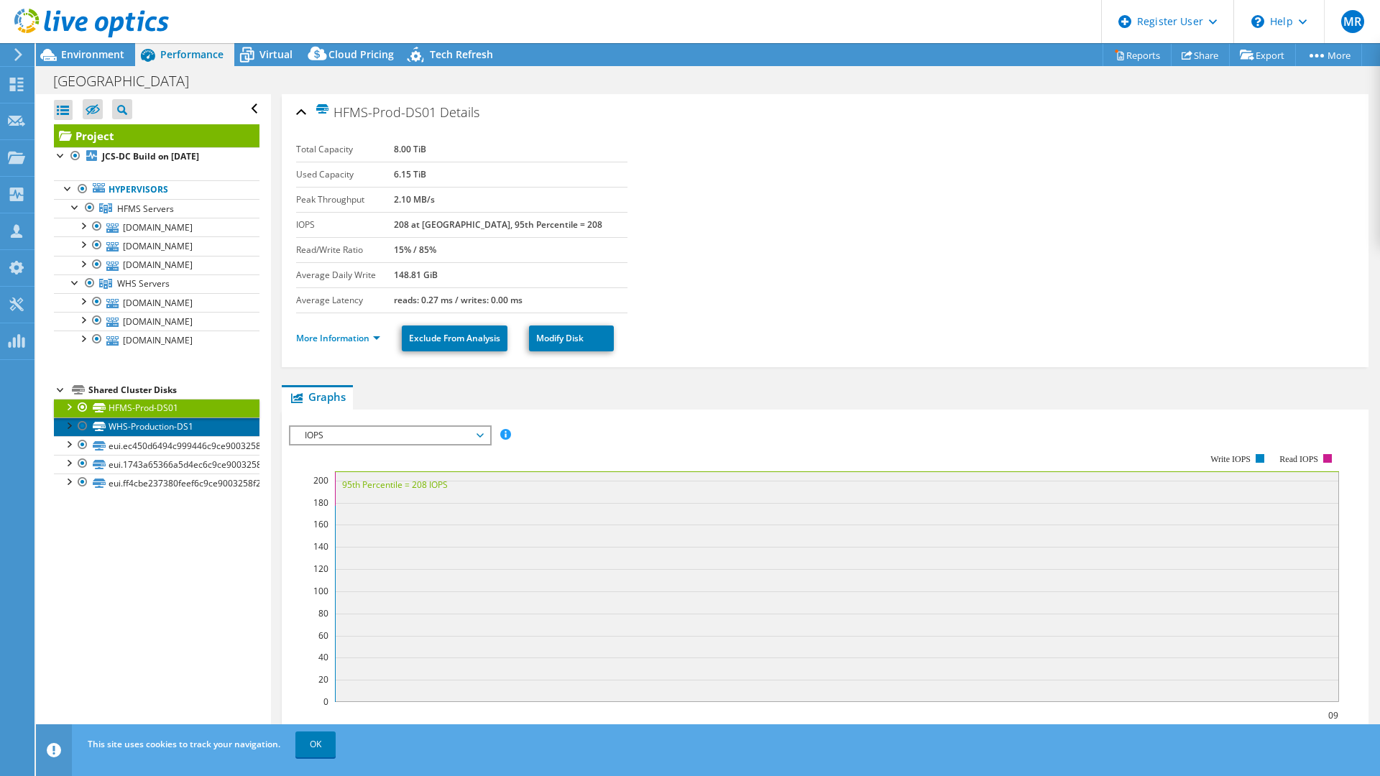
click at [196, 423] on link "WHS-Production-DS1" at bounding box center [157, 427] width 206 height 19
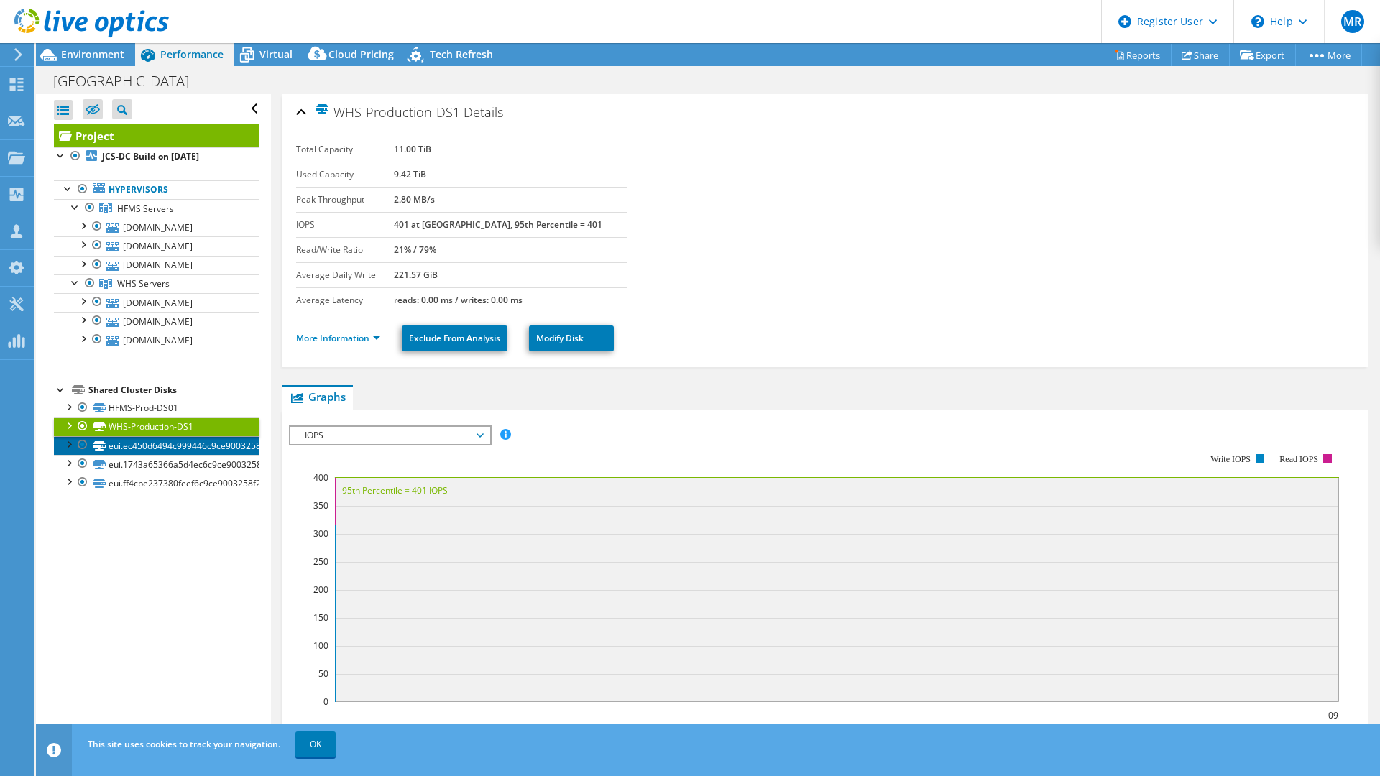
click at [217, 447] on link "eui.ec450d6494c999446c9ce9003258f216" at bounding box center [157, 445] width 206 height 19
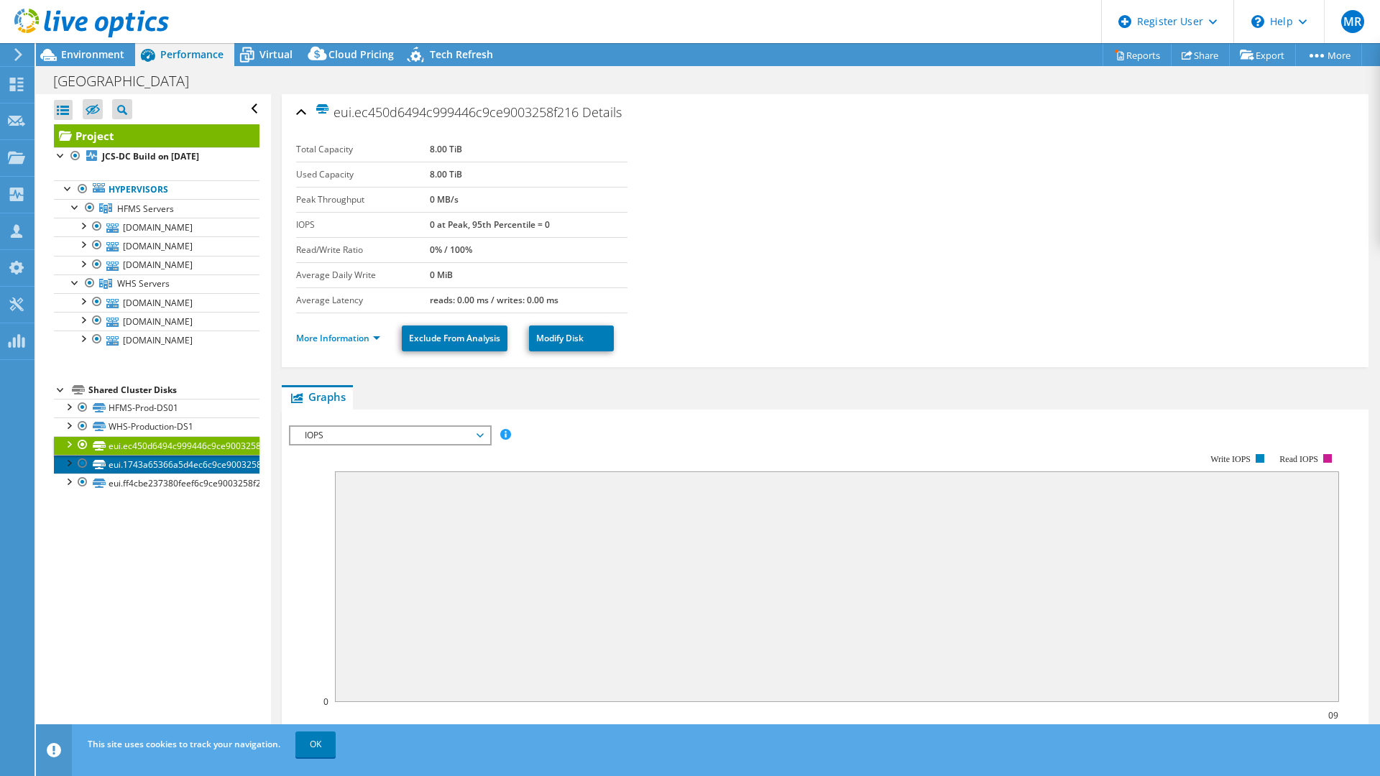
click at [216, 465] on link "eui.1743a65366a5d4ec6c9ce9003258f216" at bounding box center [157, 464] width 206 height 19
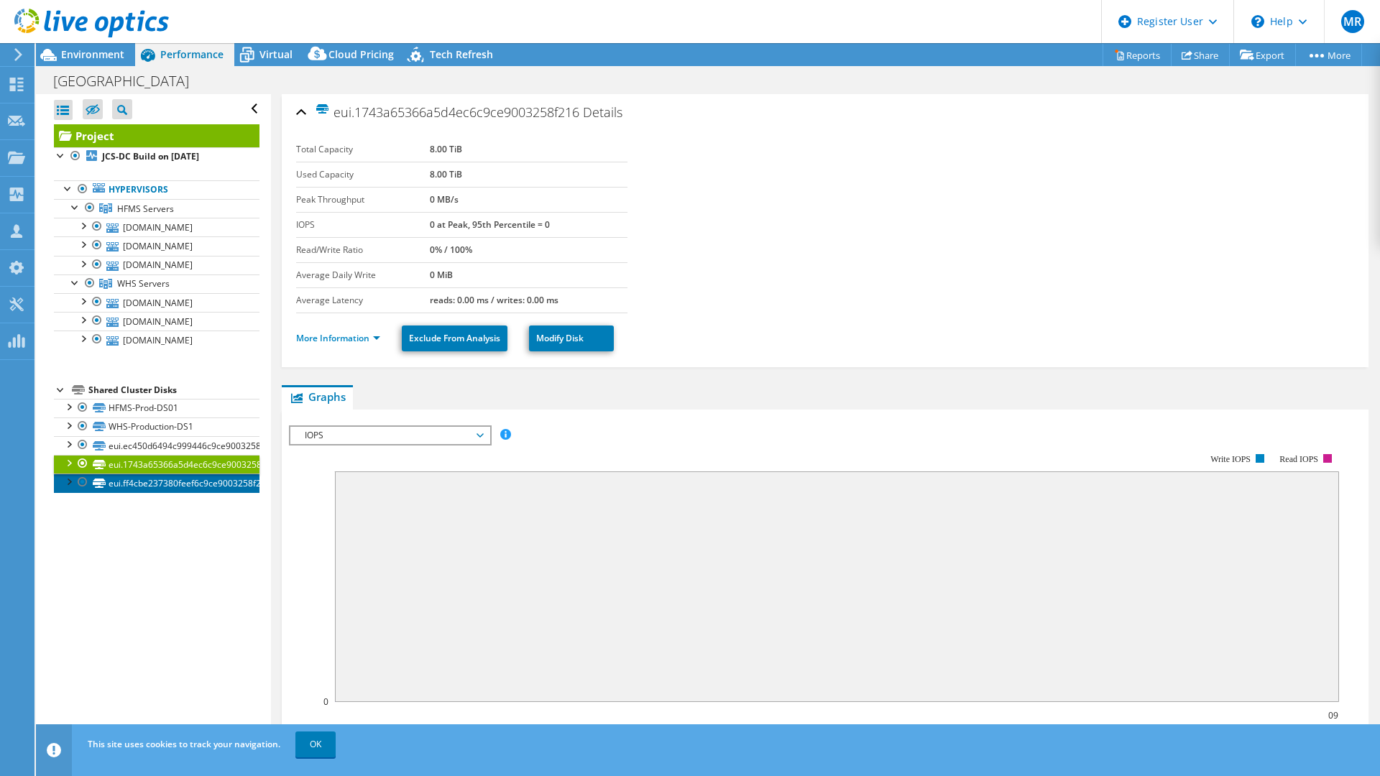
click at [218, 481] on link "eui.ff4cbe237380feef6c9ce9003258f216" at bounding box center [157, 483] width 206 height 19
click at [334, 328] on ul "More Information Exclude From Analysis Modify Disk" at bounding box center [825, 336] width 1058 height 29
click at [344, 338] on link "More Information" at bounding box center [338, 338] width 84 height 12
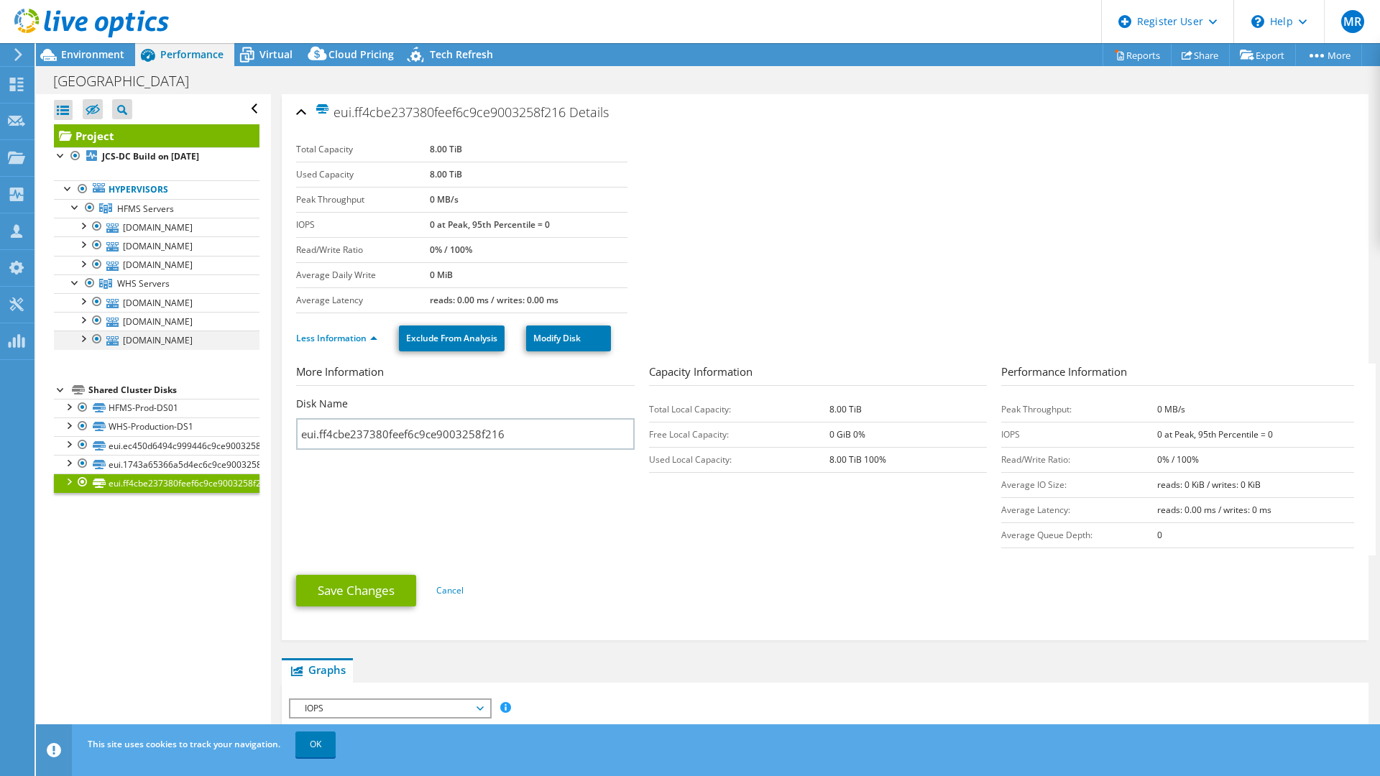
click at [85, 341] on div at bounding box center [82, 338] width 14 height 14
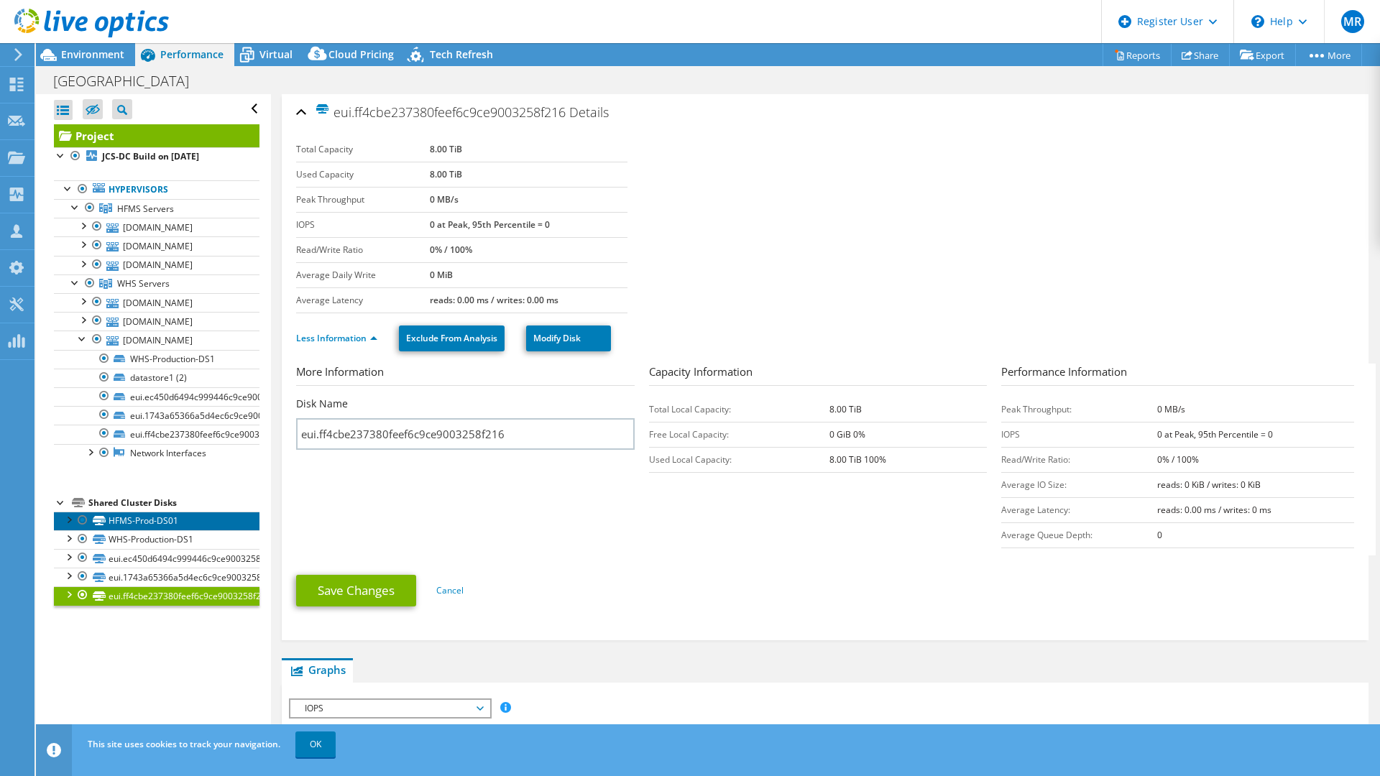
click at [167, 528] on link "HFMS-Prod-DS01" at bounding box center [157, 521] width 206 height 19
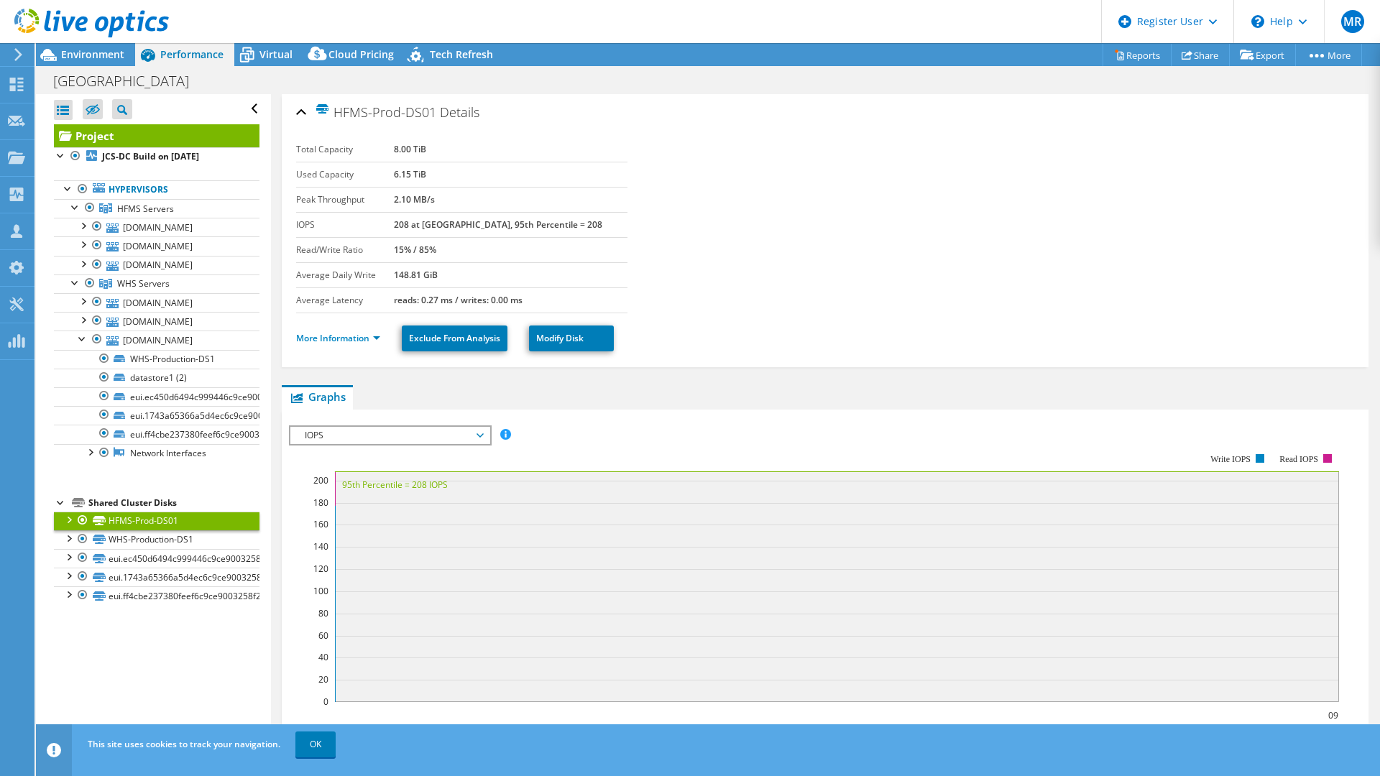
click at [426, 152] on b "8.00 TiB" at bounding box center [410, 149] width 32 height 12
click at [188, 543] on link "WHS-Production-DS1" at bounding box center [157, 539] width 206 height 19
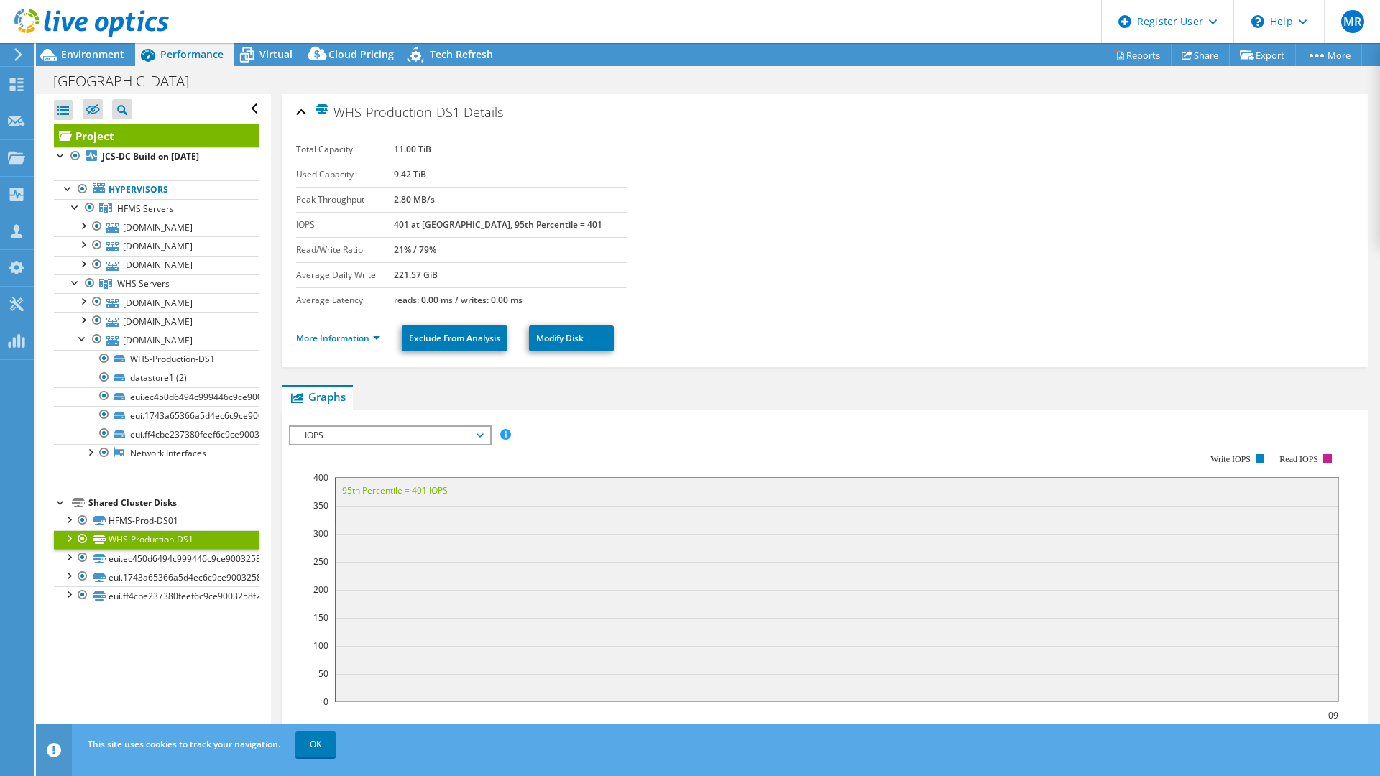
click at [431, 150] on b "11.00 TiB" at bounding box center [412, 149] width 37 height 12
click at [183, 520] on link "HFMS-Prod-DS01" at bounding box center [157, 521] width 206 height 19
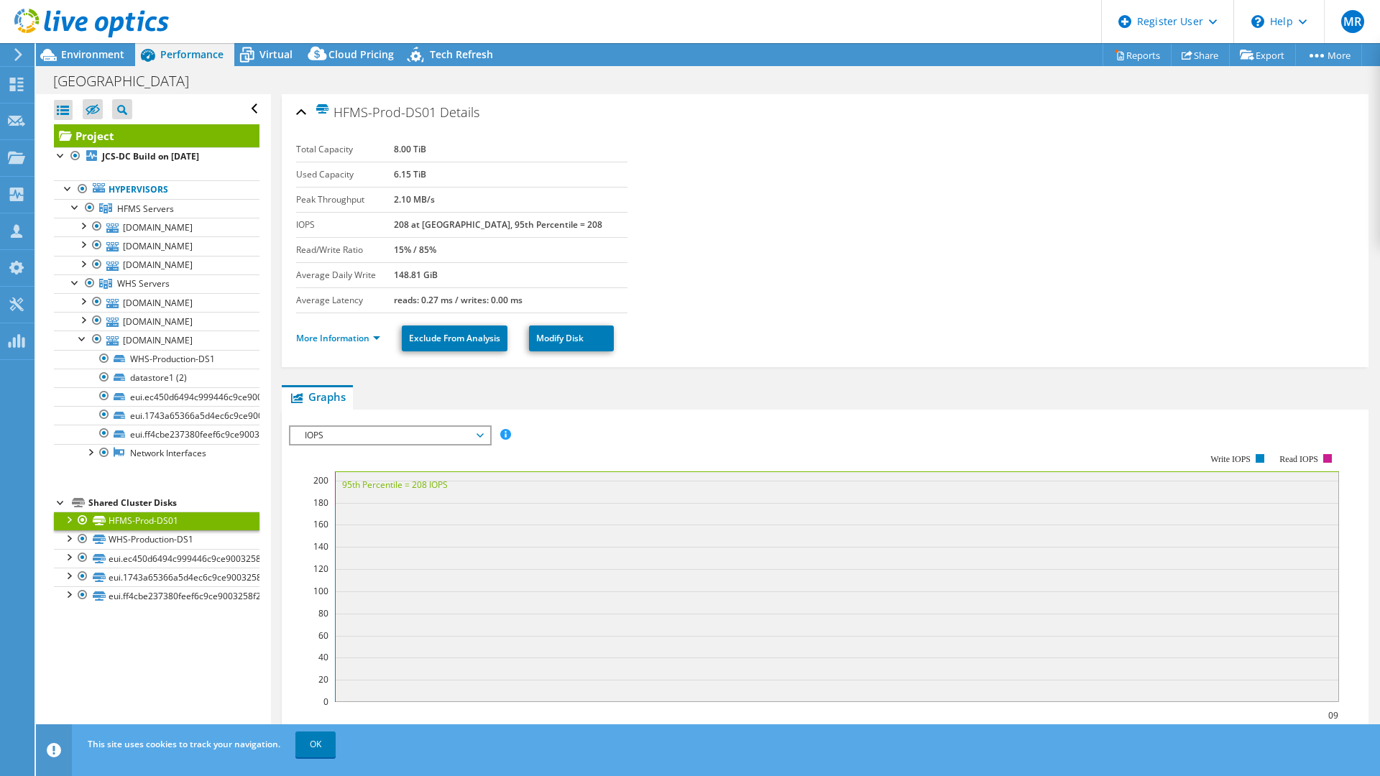
click at [426, 153] on b "8.00 TiB" at bounding box center [410, 149] width 32 height 12
click at [435, 196] on b "2.10 MB/s" at bounding box center [414, 199] width 41 height 12
click at [438, 278] on b "148.81 GiB" at bounding box center [416, 275] width 44 height 12
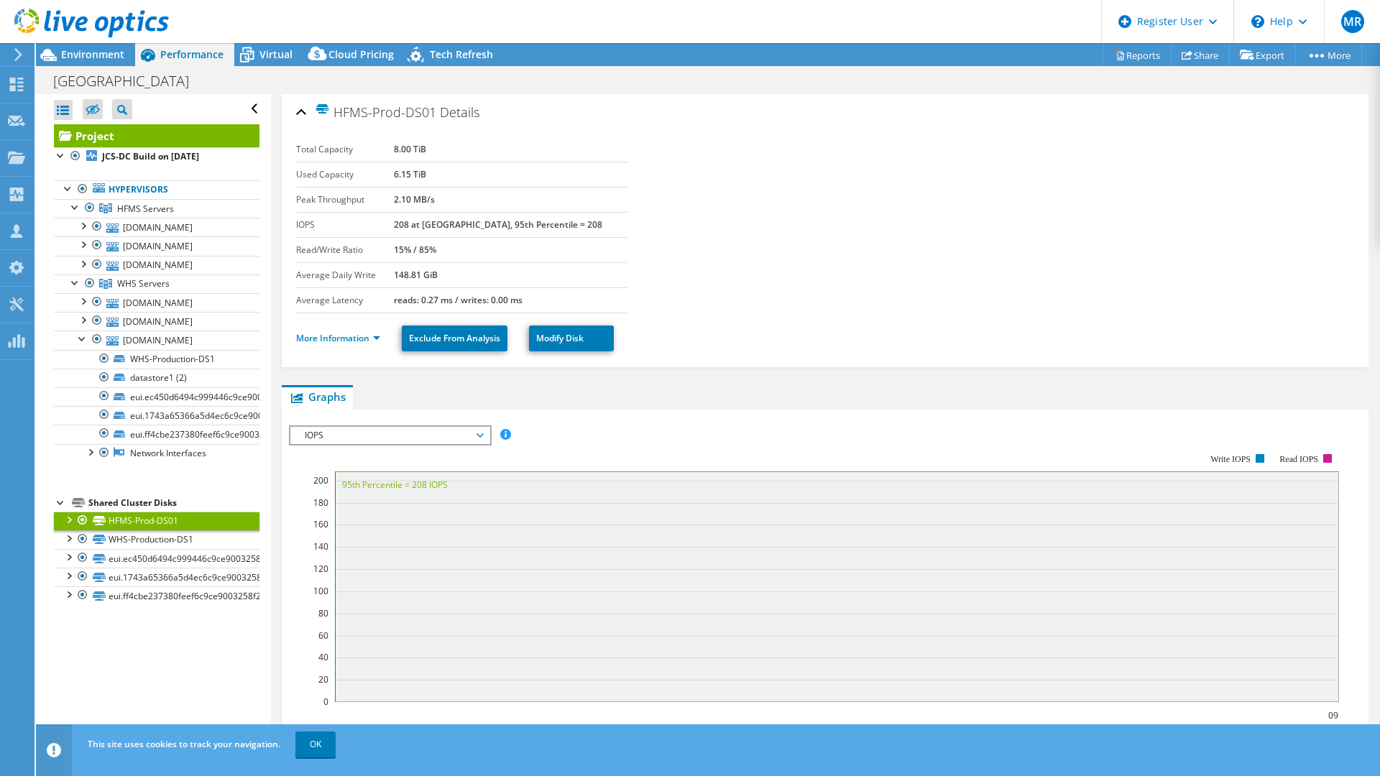
click at [426, 175] on b "6.15 TiB" at bounding box center [410, 174] width 32 height 12
click at [437, 141] on td "8.00 TiB" at bounding box center [511, 149] width 234 height 25
click at [213, 560] on link "eui.ec450d6494c999446c9ce9003258f216" at bounding box center [157, 558] width 206 height 19
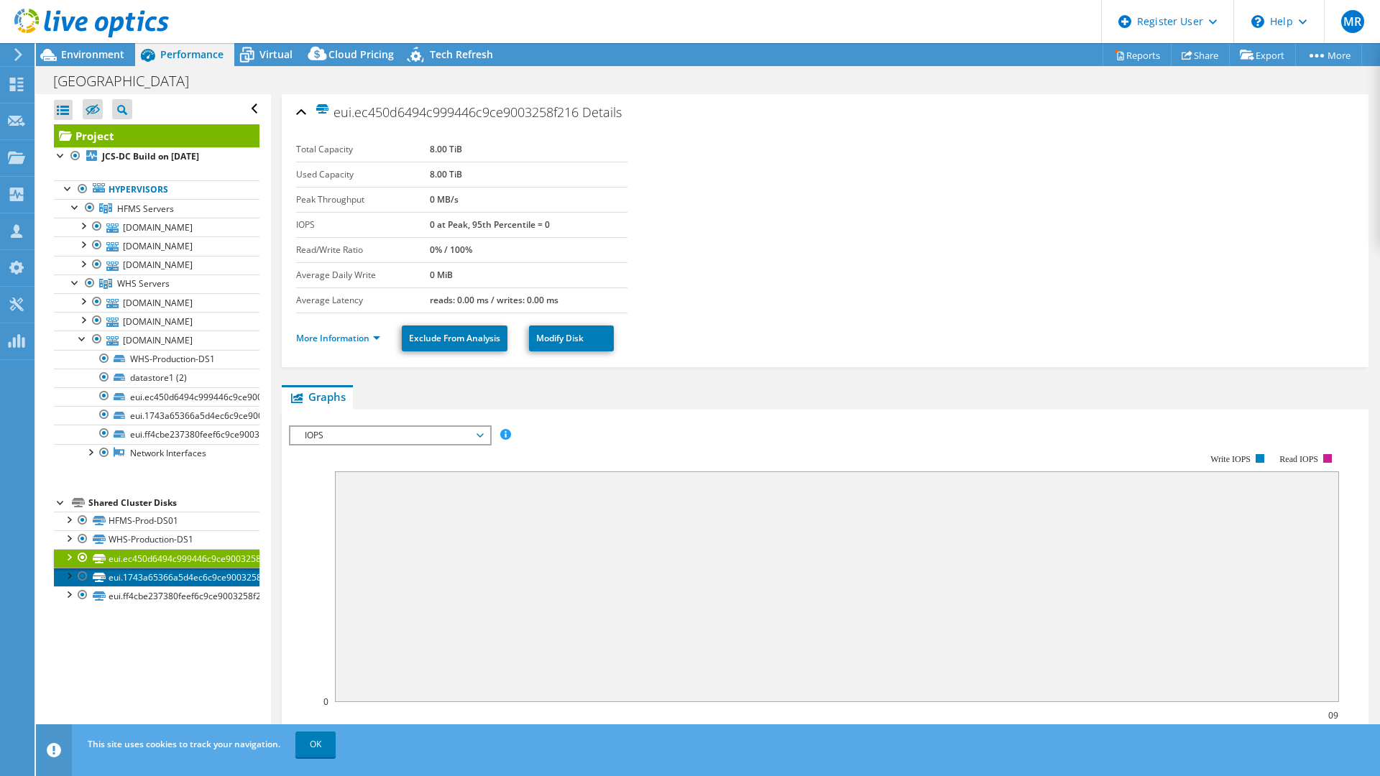
click at [215, 582] on link "eui.1743a65366a5d4ec6c9ce9003258f216" at bounding box center [157, 577] width 206 height 19
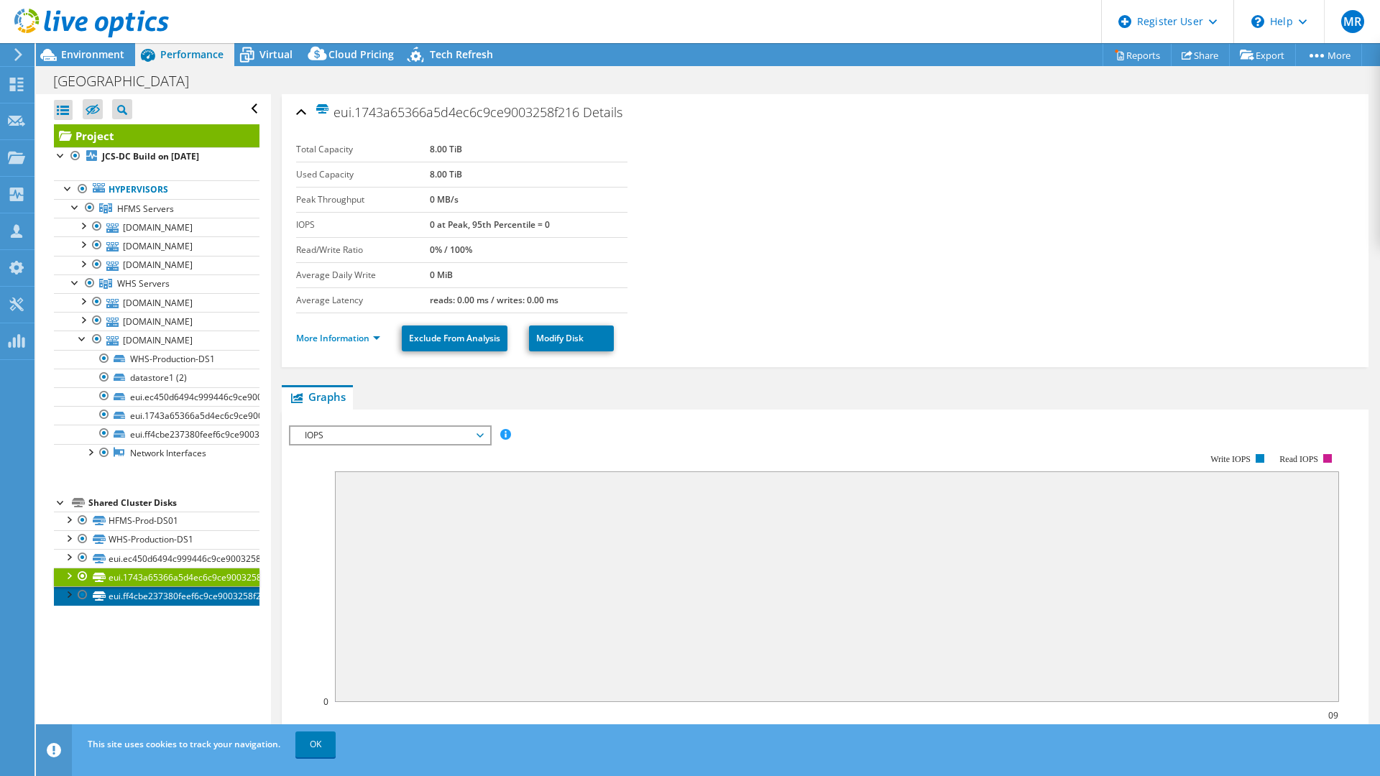
click at [215, 597] on link "eui.ff4cbe237380feef6c9ce9003258f216" at bounding box center [157, 596] width 206 height 19
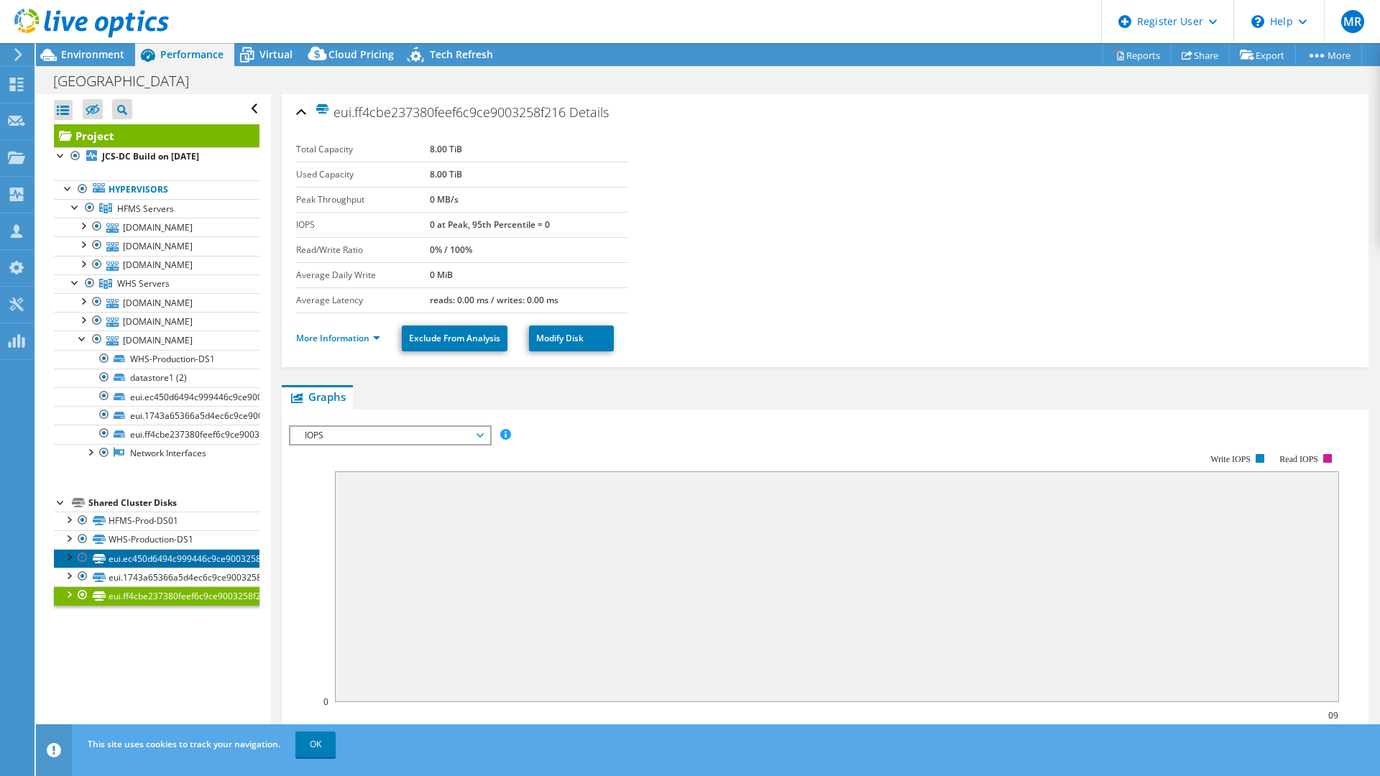
click at [220, 559] on link "eui.ec450d6494c999446c9ce9003258f216" at bounding box center [157, 558] width 206 height 19
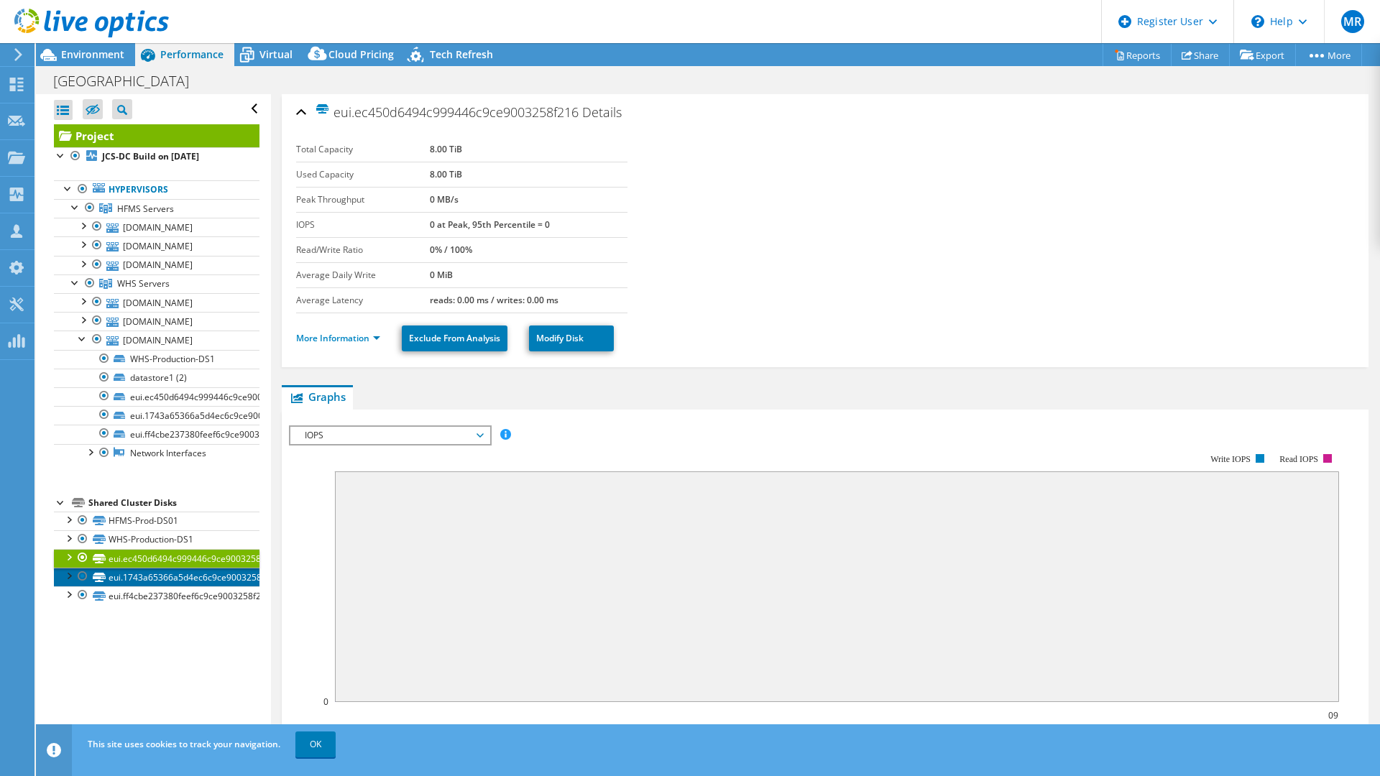
click at [220, 577] on link "eui.1743a65366a5d4ec6c9ce9003258f216" at bounding box center [157, 577] width 206 height 19
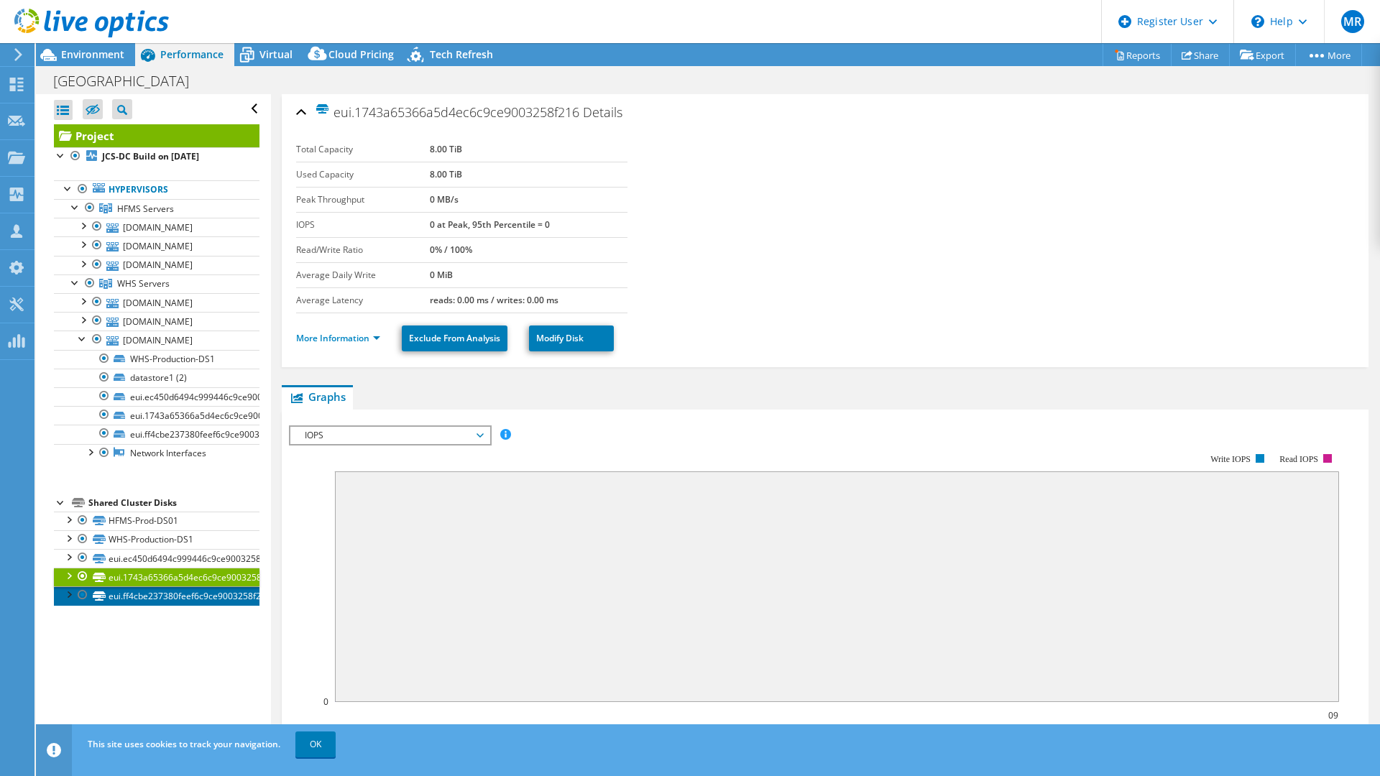
click at [219, 590] on link "eui.ff4cbe237380feef6c9ce9003258f216" at bounding box center [157, 596] width 206 height 19
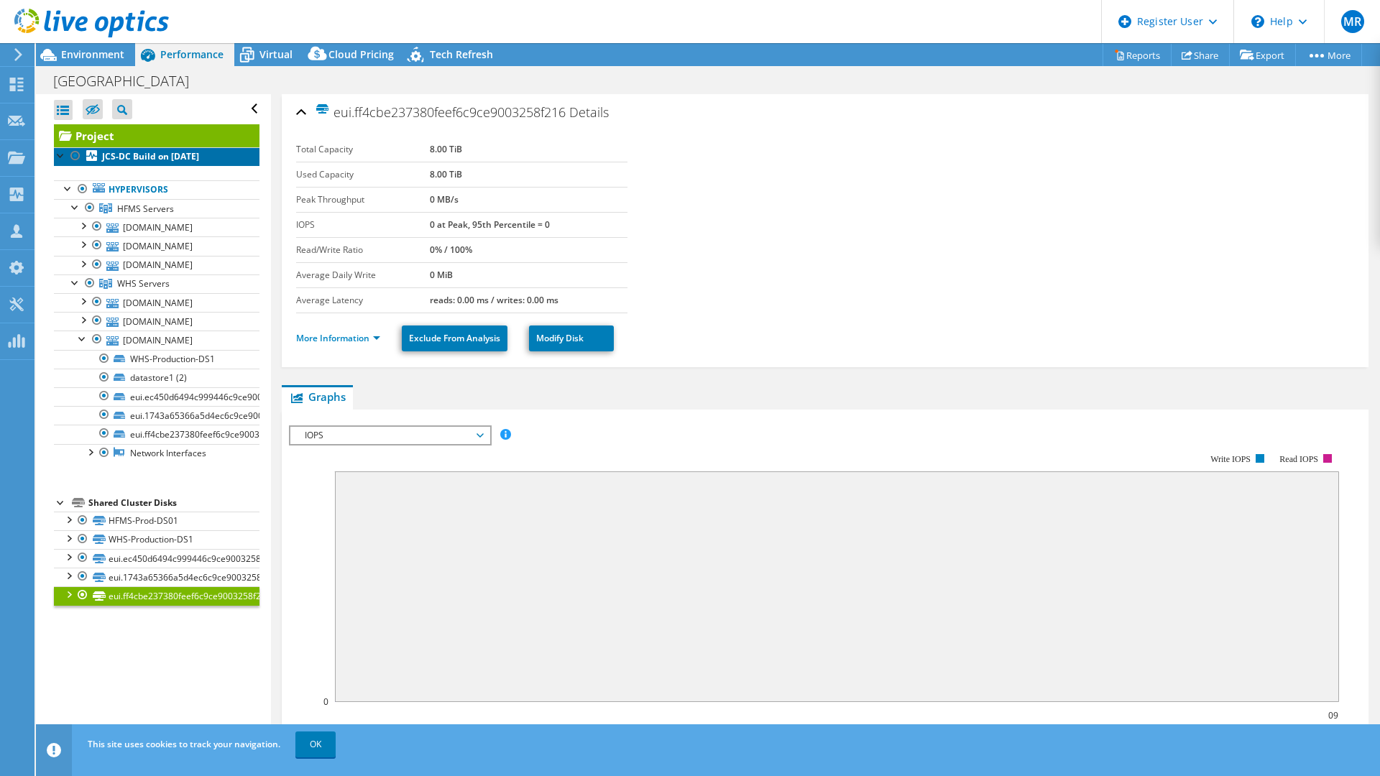
click at [131, 157] on b "JCS-DC Build on [DATE]" at bounding box center [150, 156] width 97 height 12
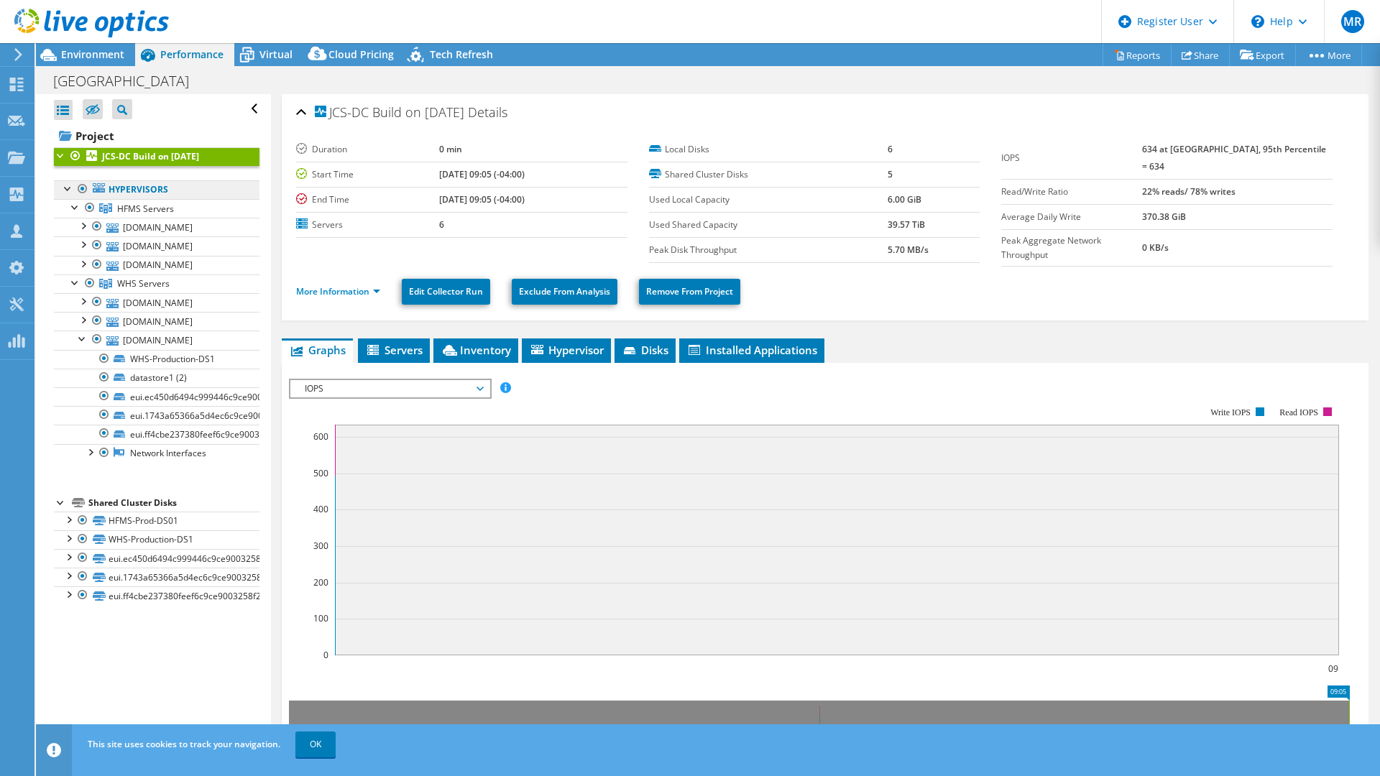
click at [170, 193] on link "Hypervisors" at bounding box center [157, 189] width 206 height 19
click at [190, 215] on link "HFMS Servers" at bounding box center [157, 208] width 206 height 19
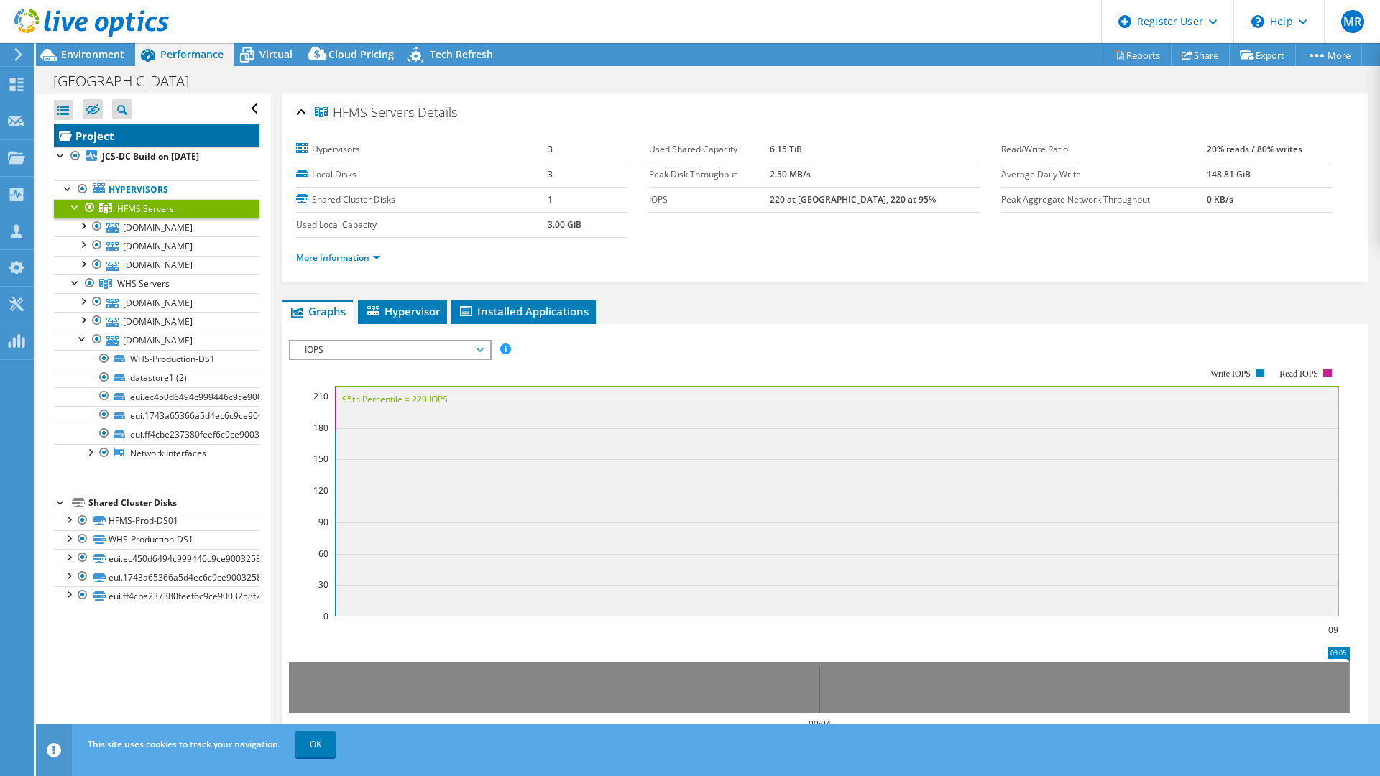
click at [198, 134] on link "Project" at bounding box center [157, 135] width 206 height 23
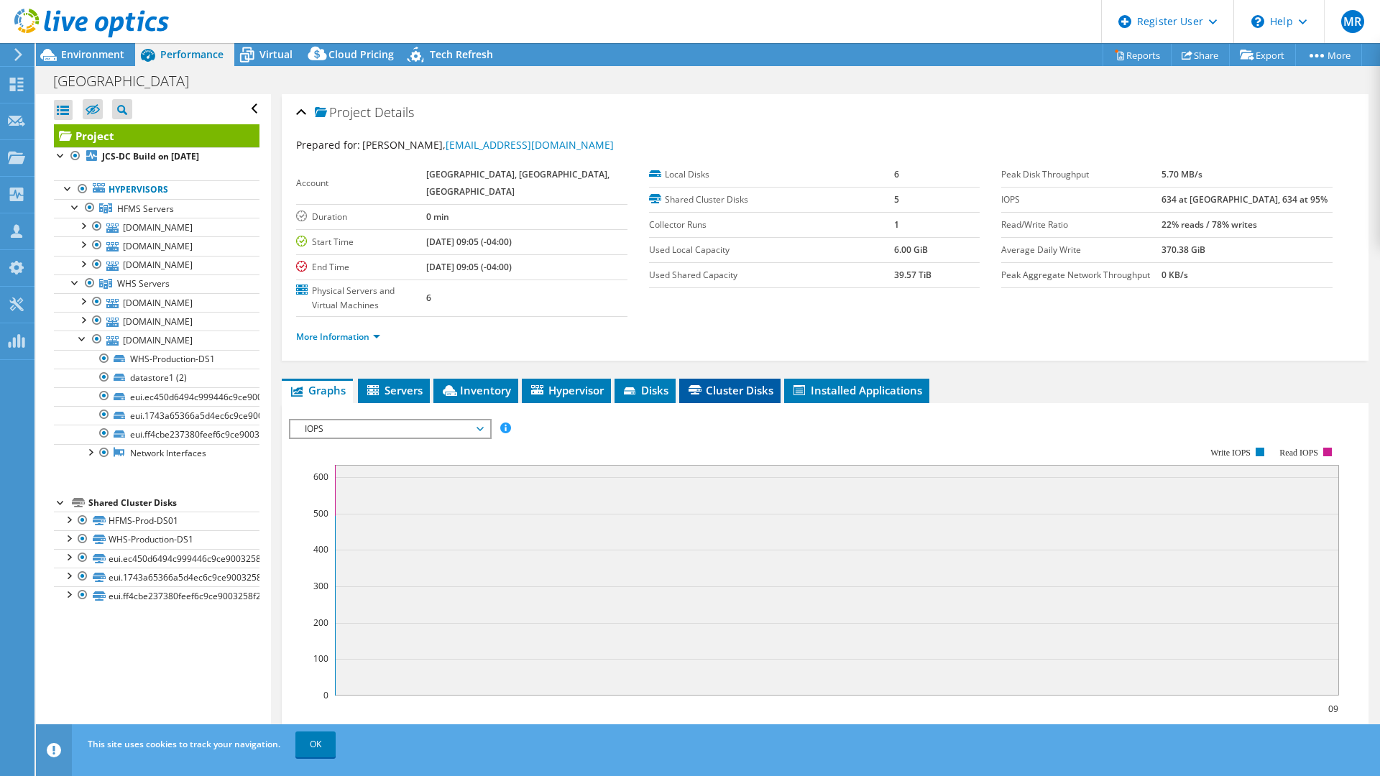
click at [722, 398] on li "Cluster Disks" at bounding box center [729, 391] width 101 height 24
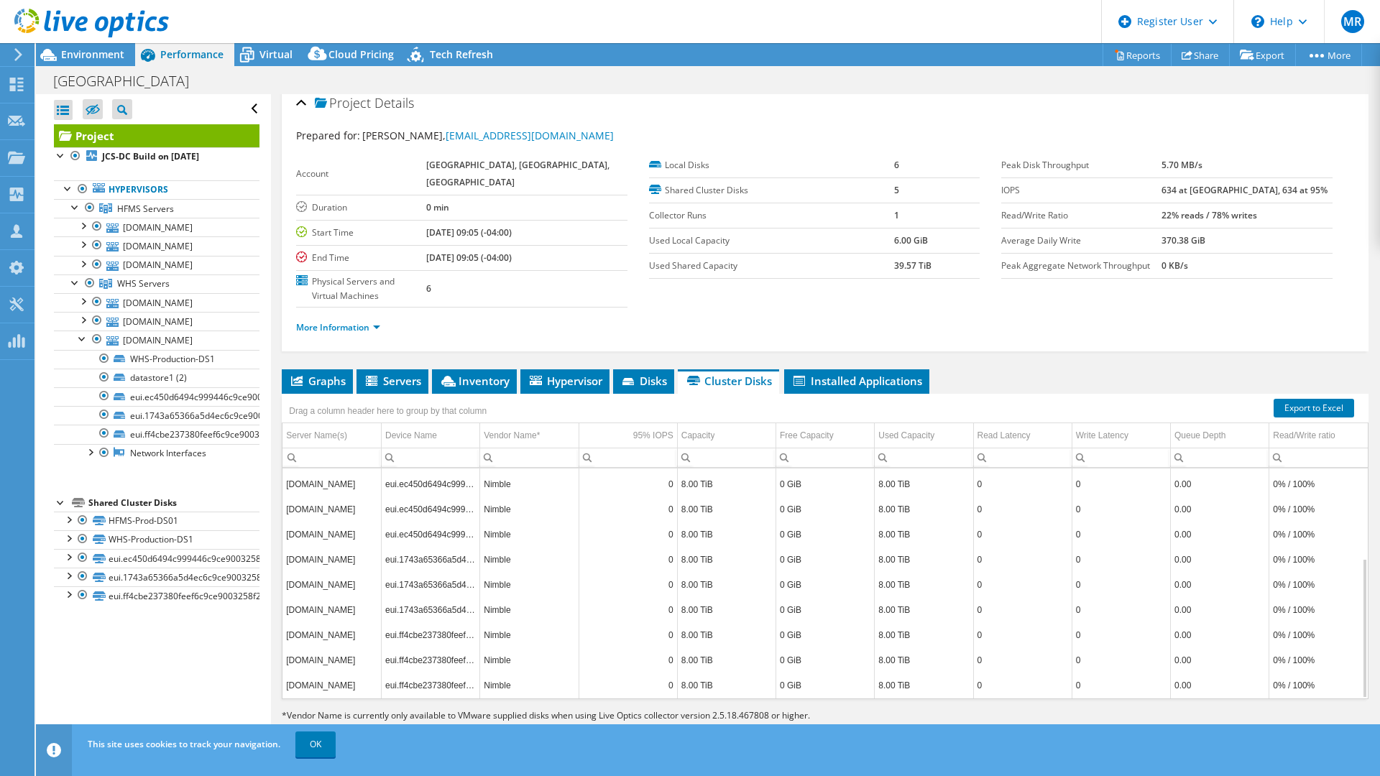
scroll to position [15, 0]
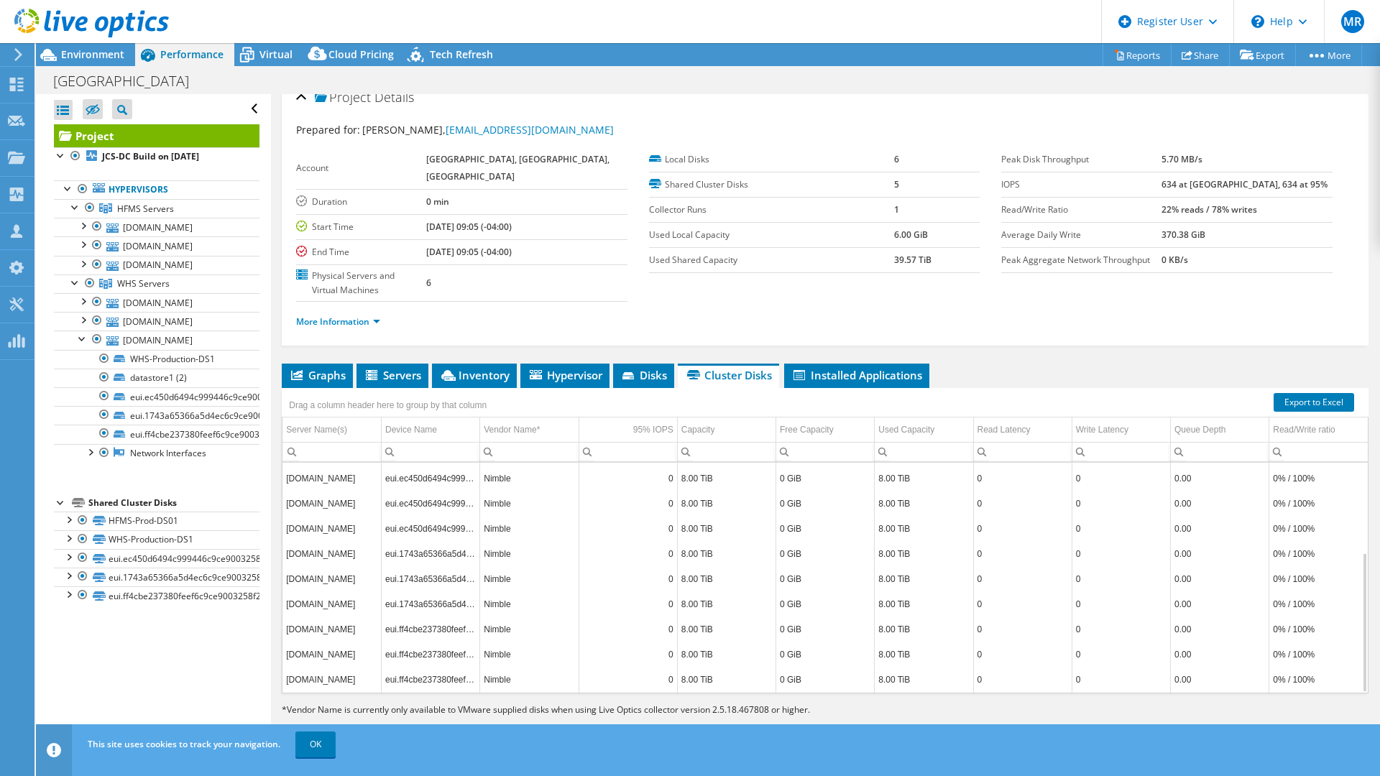
click at [488, 584] on td "Nimble" at bounding box center [529, 578] width 98 height 25
drag, startPoint x: 488, startPoint y: 584, endPoint x: 446, endPoint y: 579, distance: 42.1
click at [488, 584] on td "Nimble" at bounding box center [529, 578] width 98 height 25
click at [428, 575] on td "eui.1743a65366a5d4ec6c9ce9003258f216" at bounding box center [431, 578] width 98 height 25
drag, startPoint x: 428, startPoint y: 575, endPoint x: 479, endPoint y: 580, distance: 51.3
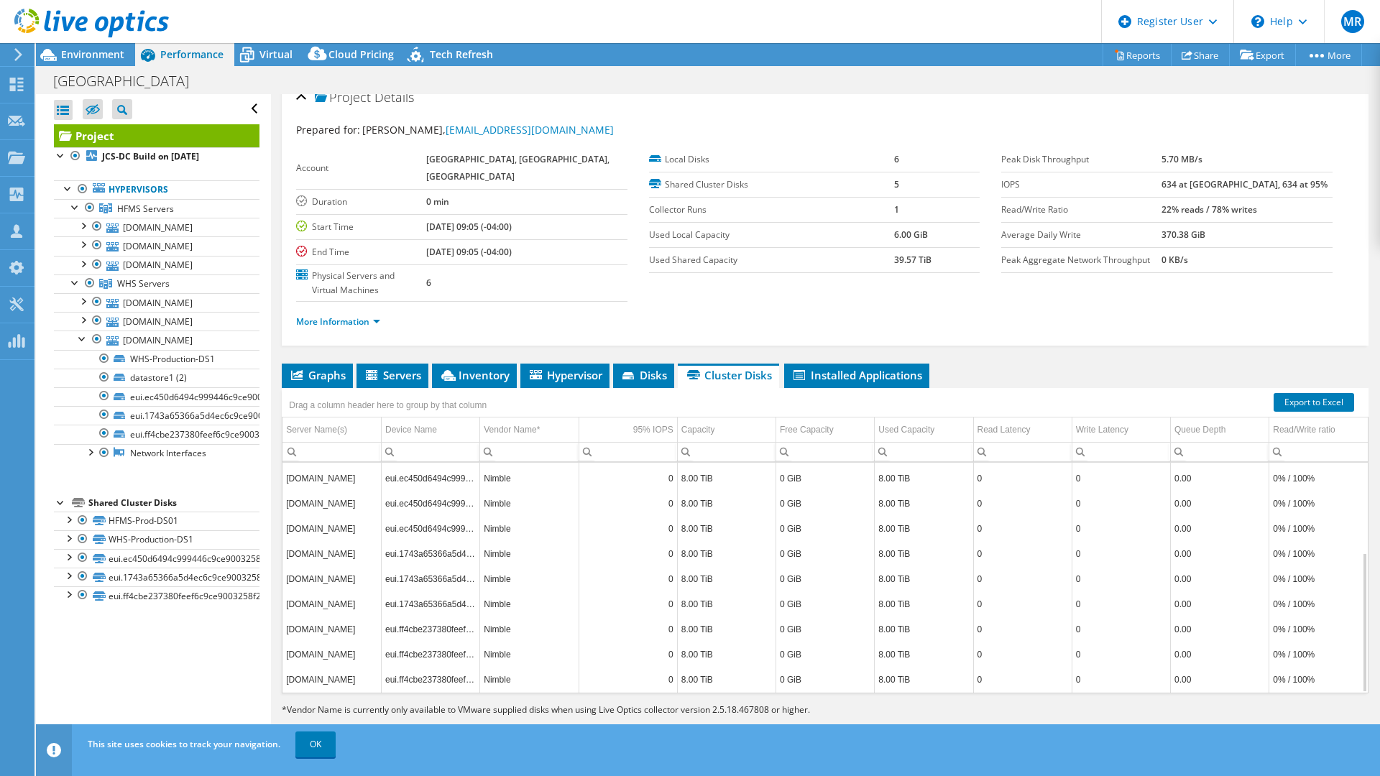
click at [428, 575] on td "eui.1743a65366a5d4ec6c9ce9003258f216" at bounding box center [431, 578] width 98 height 25
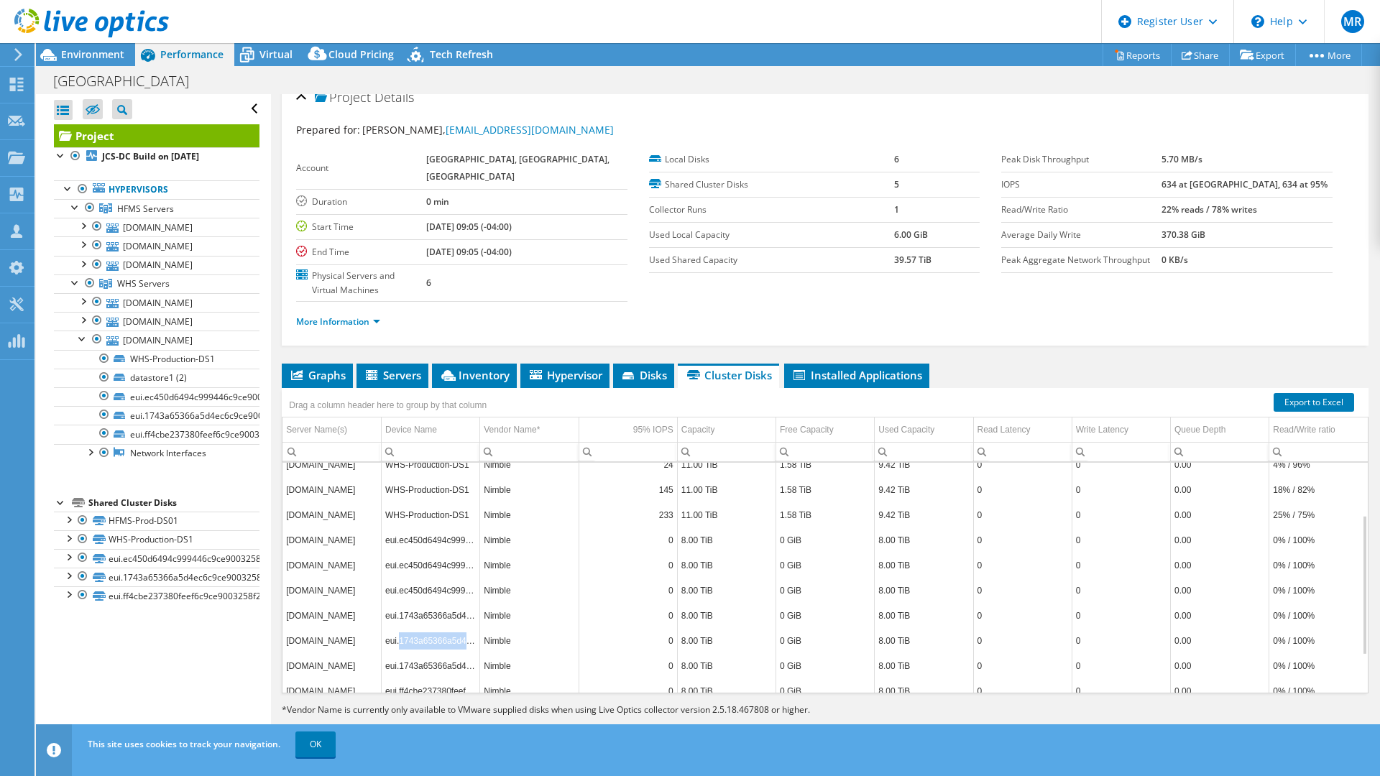
scroll to position [148, 0]
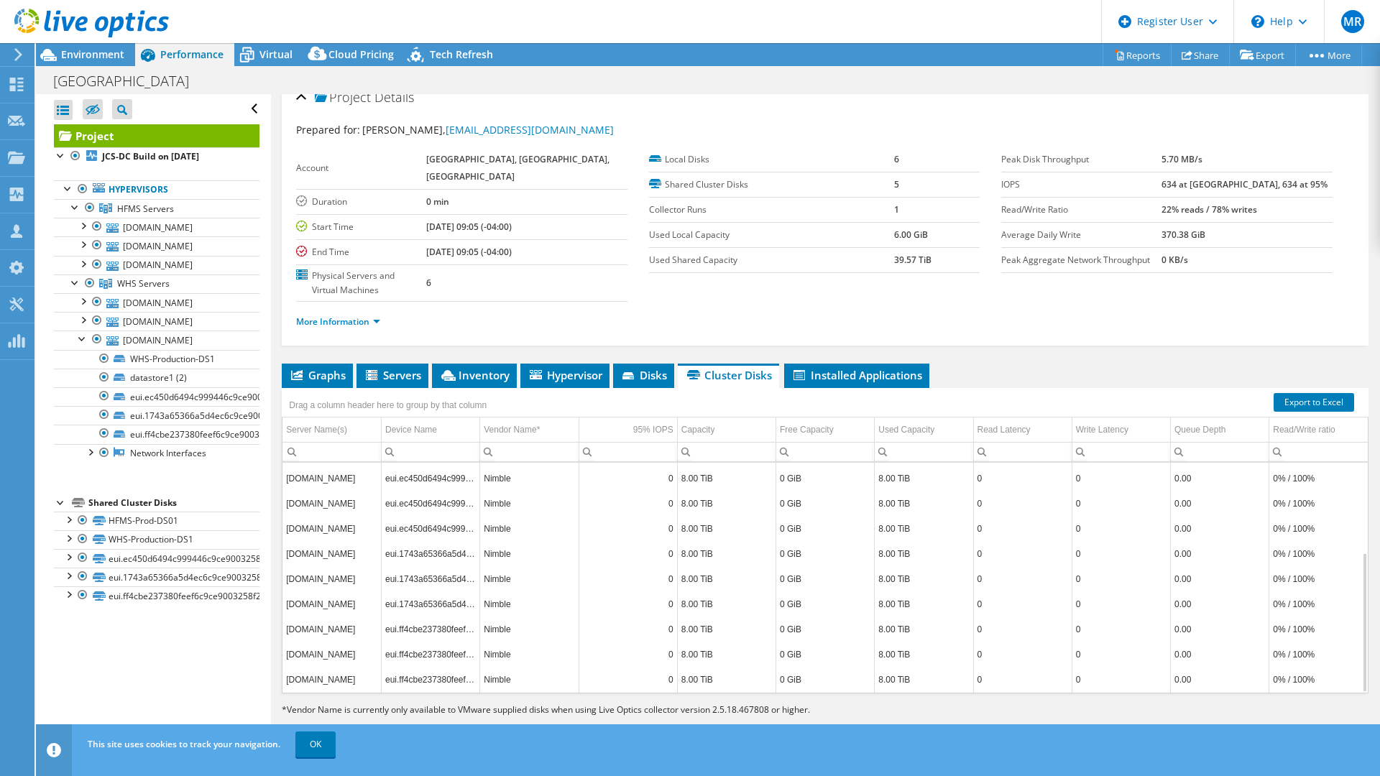
click at [492, 582] on td "Nimble" at bounding box center [529, 578] width 98 height 25
click at [431, 582] on td "eui.1743a65366a5d4ec6c9ce9003258f216" at bounding box center [431, 578] width 98 height 25
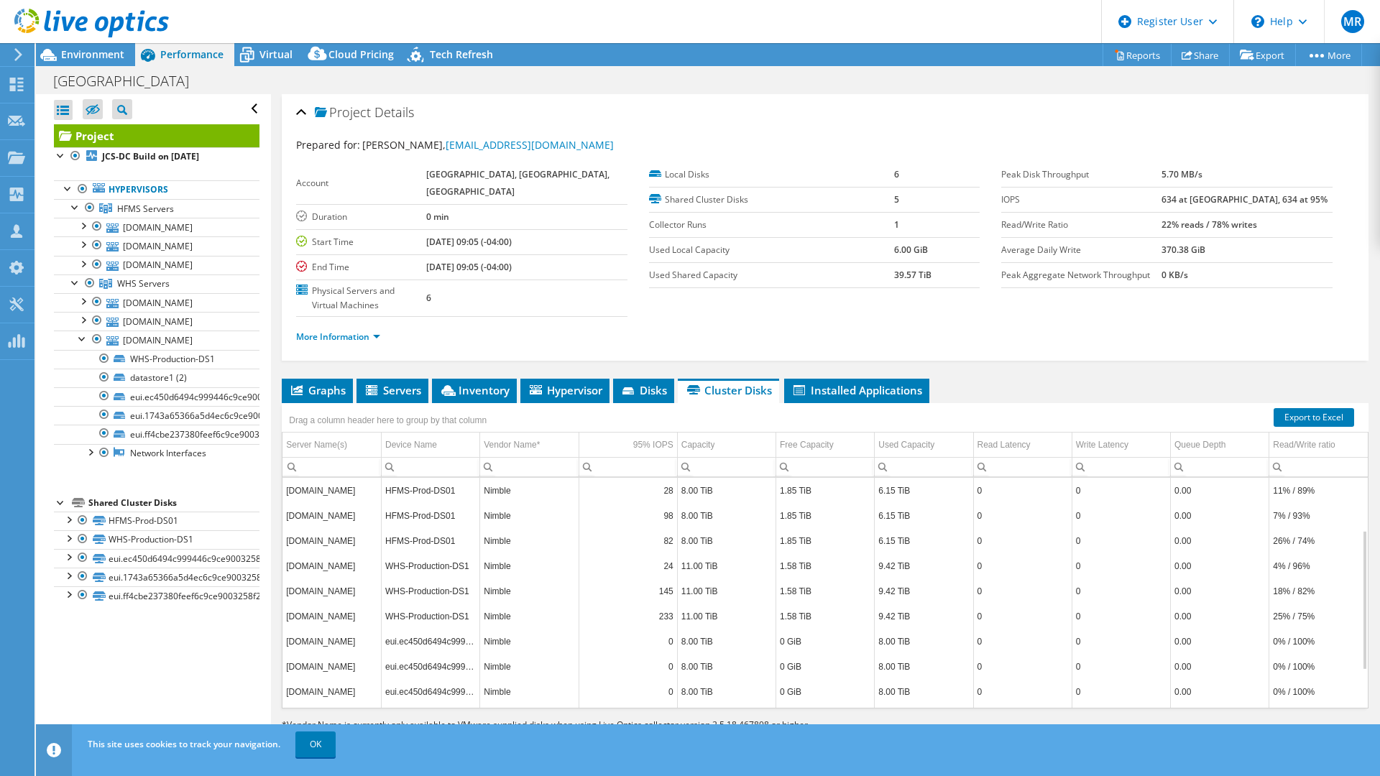
scroll to position [15, 0]
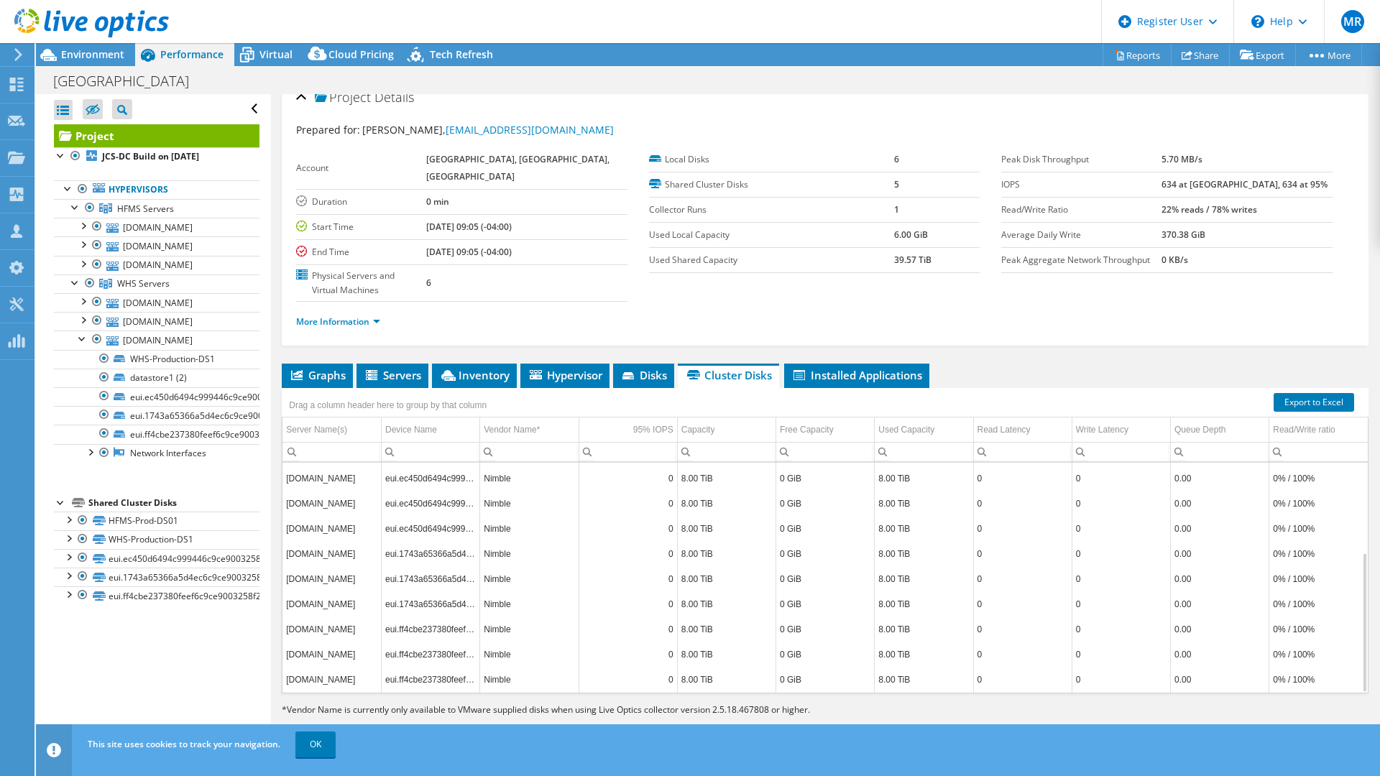
click at [389, 581] on td "eui.1743a65366a5d4ec6c9ce9003258f216" at bounding box center [431, 578] width 98 height 25
click at [484, 583] on td "Nimble" at bounding box center [529, 578] width 98 height 25
click at [442, 579] on td "eui.1743a65366a5d4ec6c9ce9003258f216" at bounding box center [431, 578] width 98 height 25
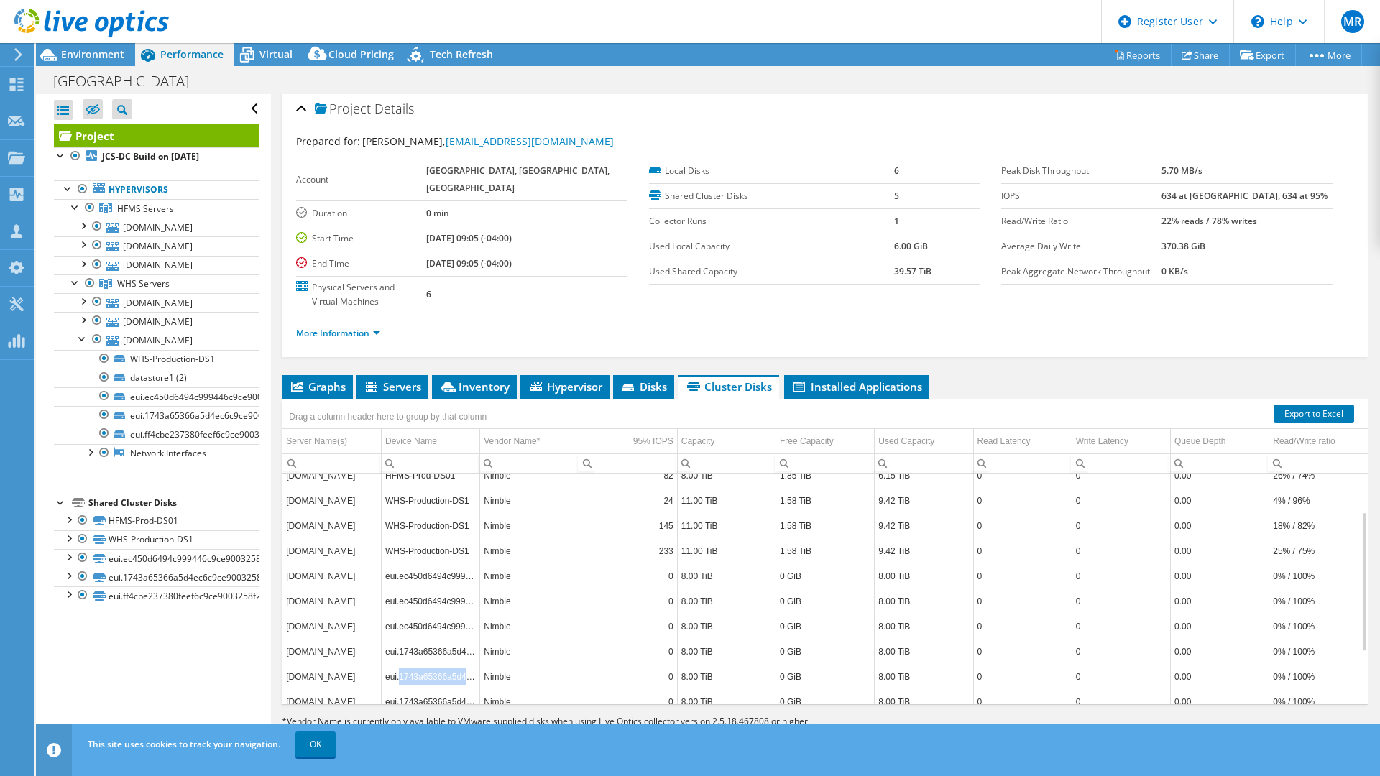
scroll to position [0, 0]
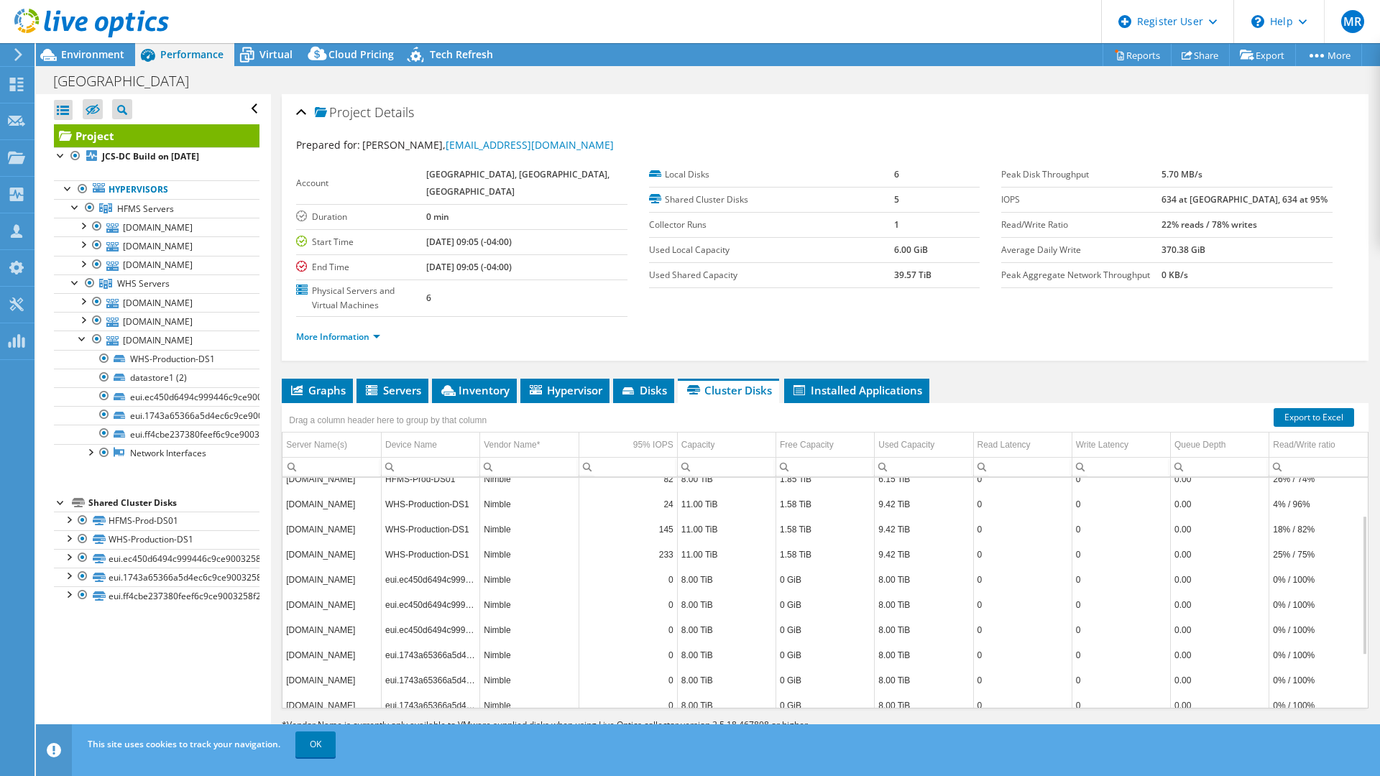
click at [1298, 556] on td "25% / 75%" at bounding box center [1318, 554] width 98 height 25
click at [1297, 562] on td "25% / 75%" at bounding box center [1318, 554] width 98 height 25
click at [1290, 586] on td "0% / 100%" at bounding box center [1318, 579] width 98 height 25
click at [1290, 583] on td "0% / 100%" at bounding box center [1318, 579] width 98 height 25
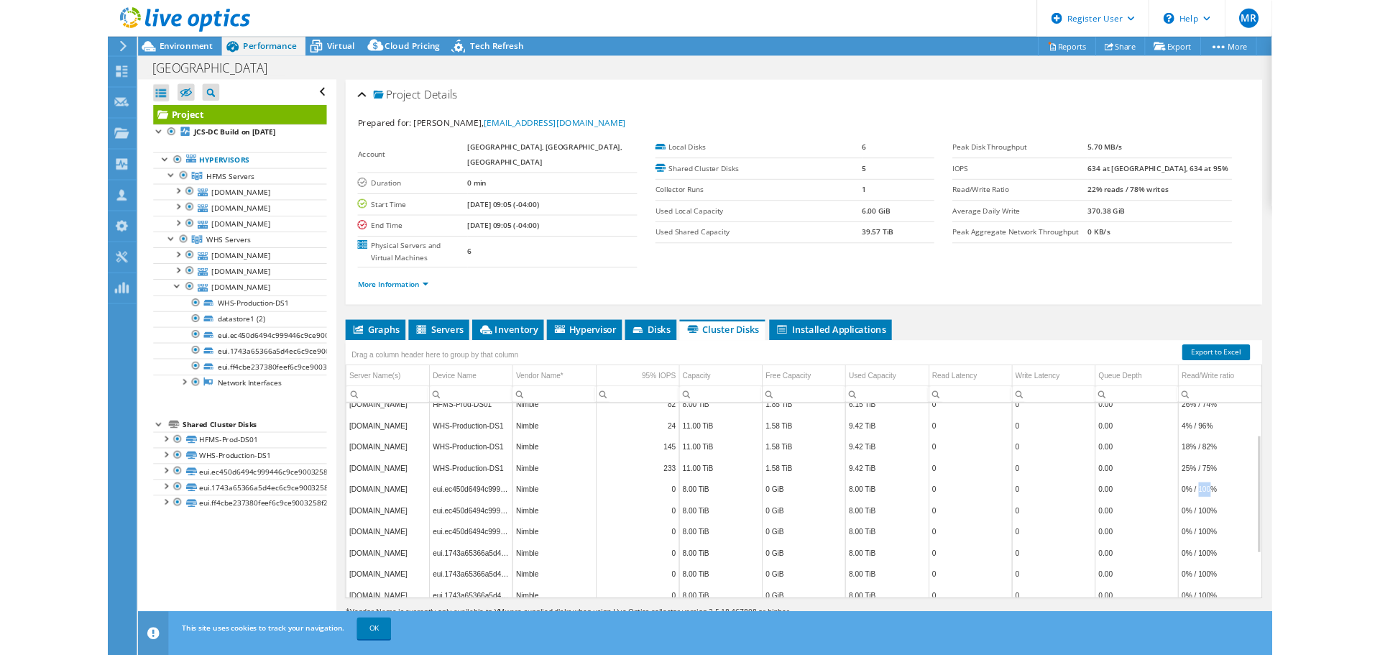
scroll to position [15, 0]
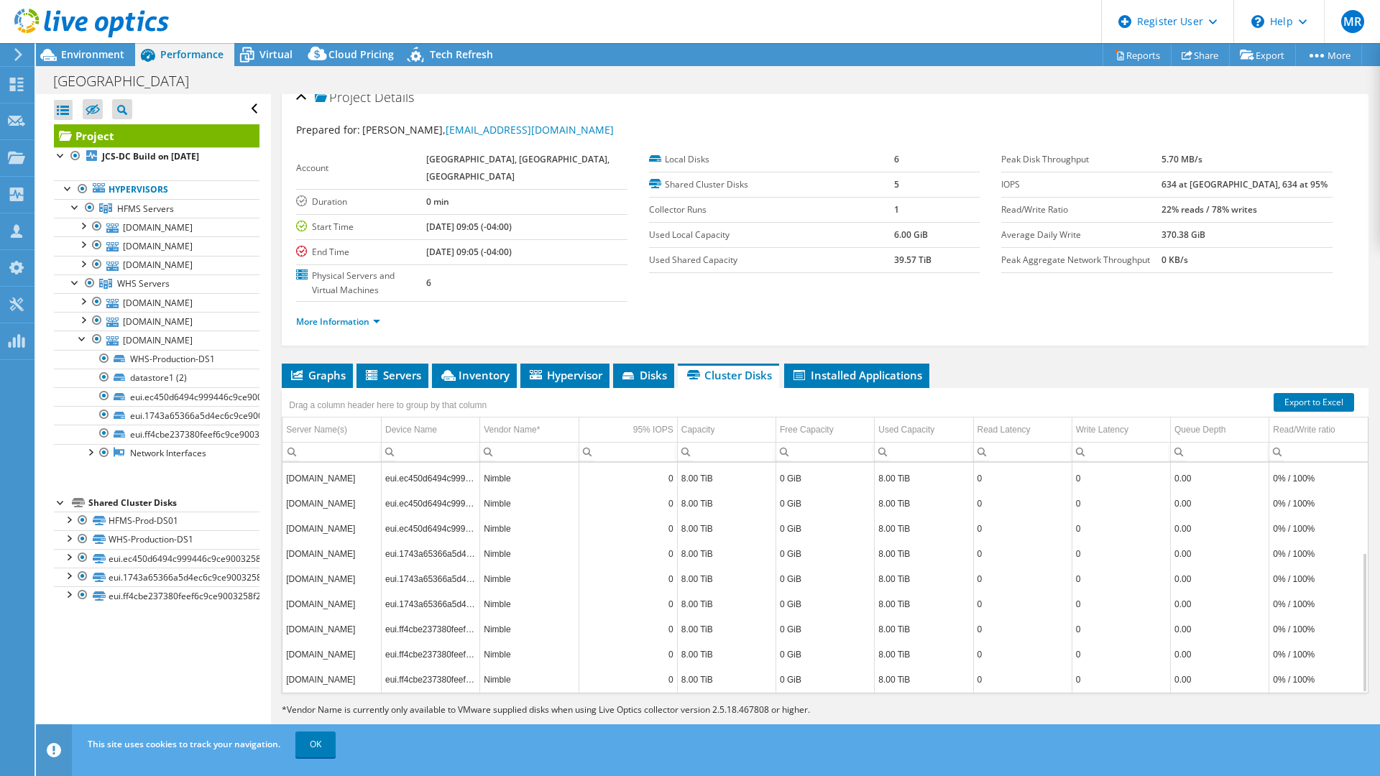
click at [495, 585] on td "Nimble" at bounding box center [529, 578] width 98 height 25
click at [494, 585] on td "Nimble" at bounding box center [529, 578] width 98 height 25
click at [1270, 574] on td "0% / 100%" at bounding box center [1318, 578] width 98 height 25
click at [1282, 576] on td "0% / 100%" at bounding box center [1318, 578] width 98 height 25
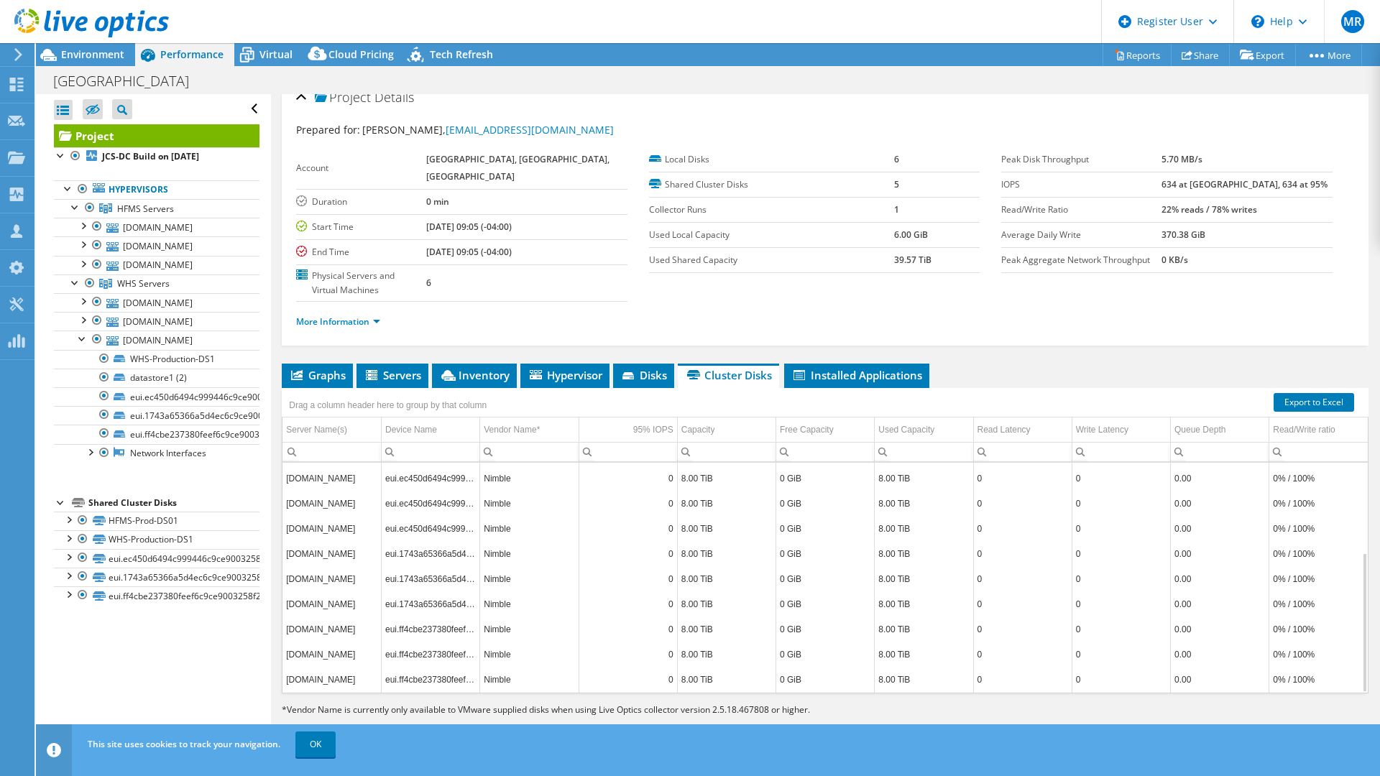
click at [1285, 577] on td "0% / 100%" at bounding box center [1318, 578] width 98 height 25
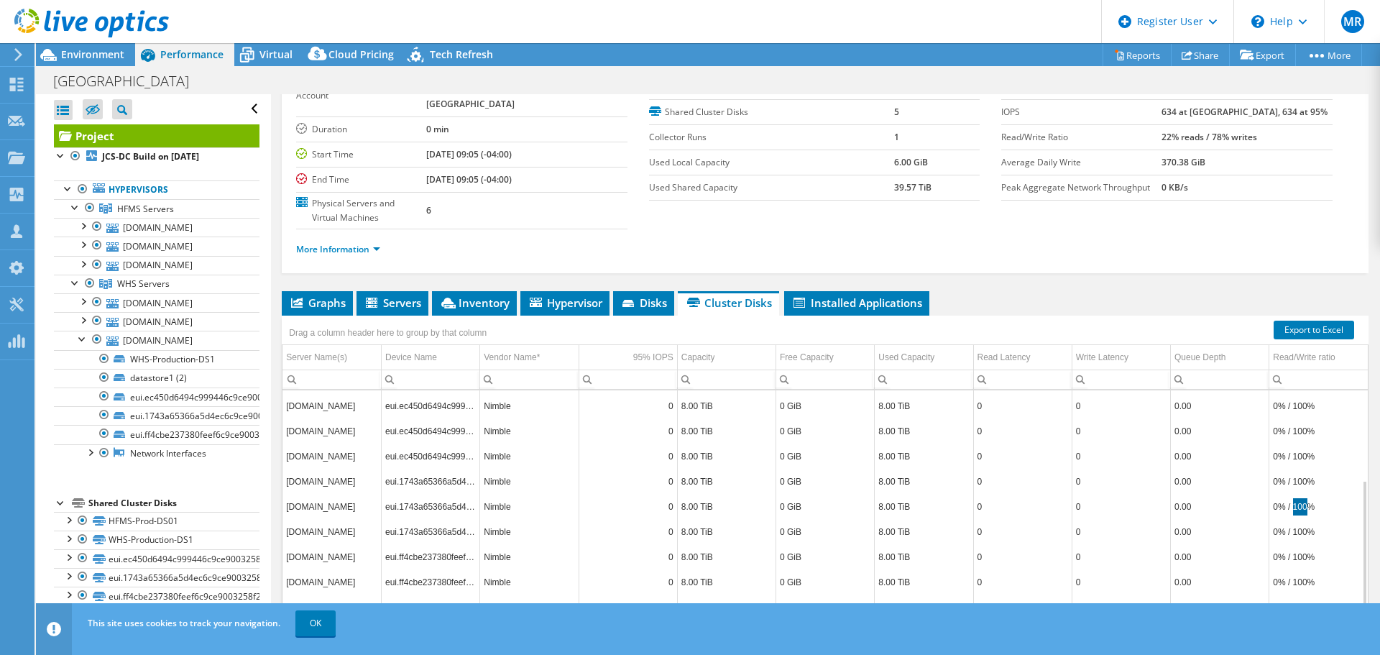
scroll to position [137, 0]
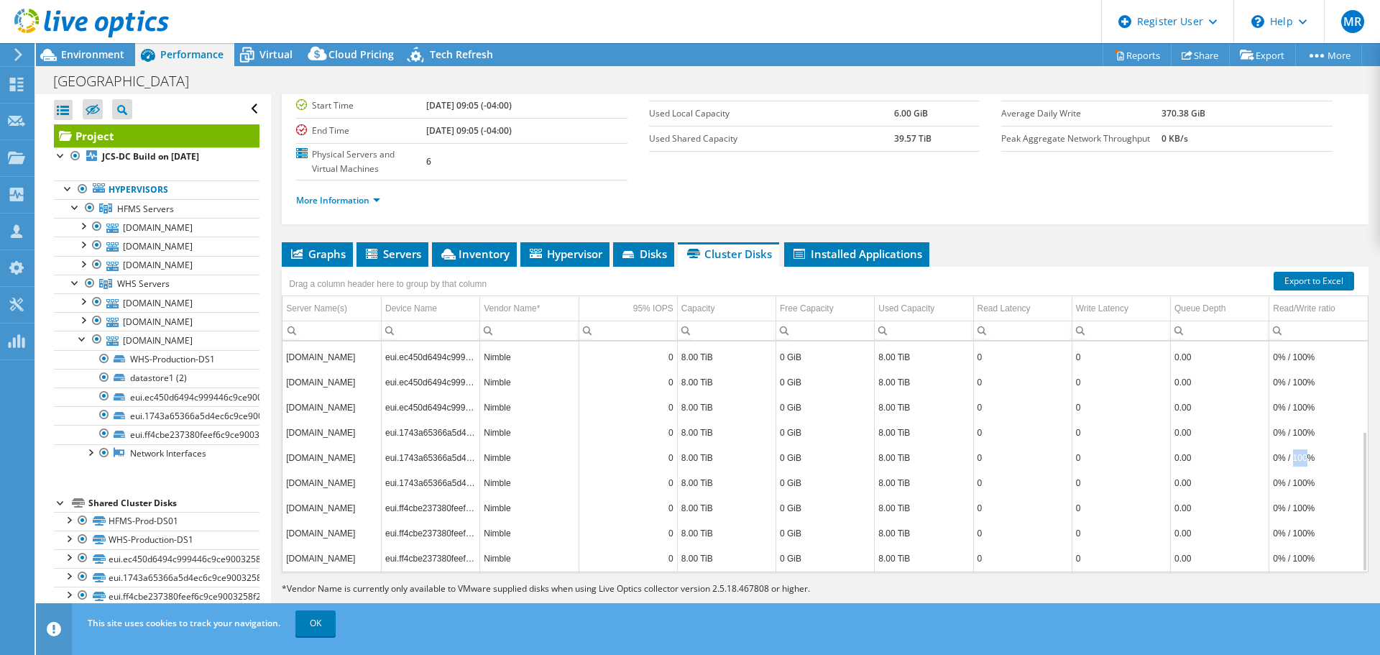
click at [495, 400] on td "Nimble" at bounding box center [529, 407] width 98 height 25
click at [460, 428] on td "eui.1743a65366a5d4ec6c9ce9003258f216" at bounding box center [431, 432] width 98 height 25
